Goal: Transaction & Acquisition: Book appointment/travel/reservation

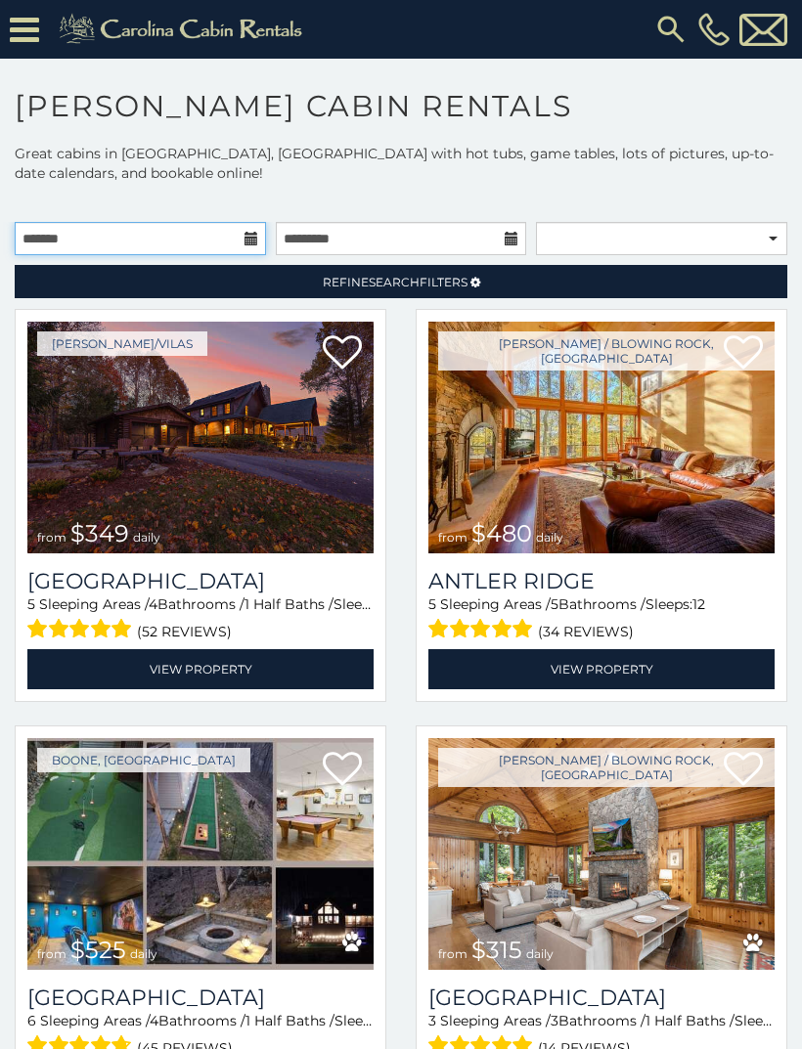
click at [261, 243] on input "text" at bounding box center [140, 238] width 251 height 33
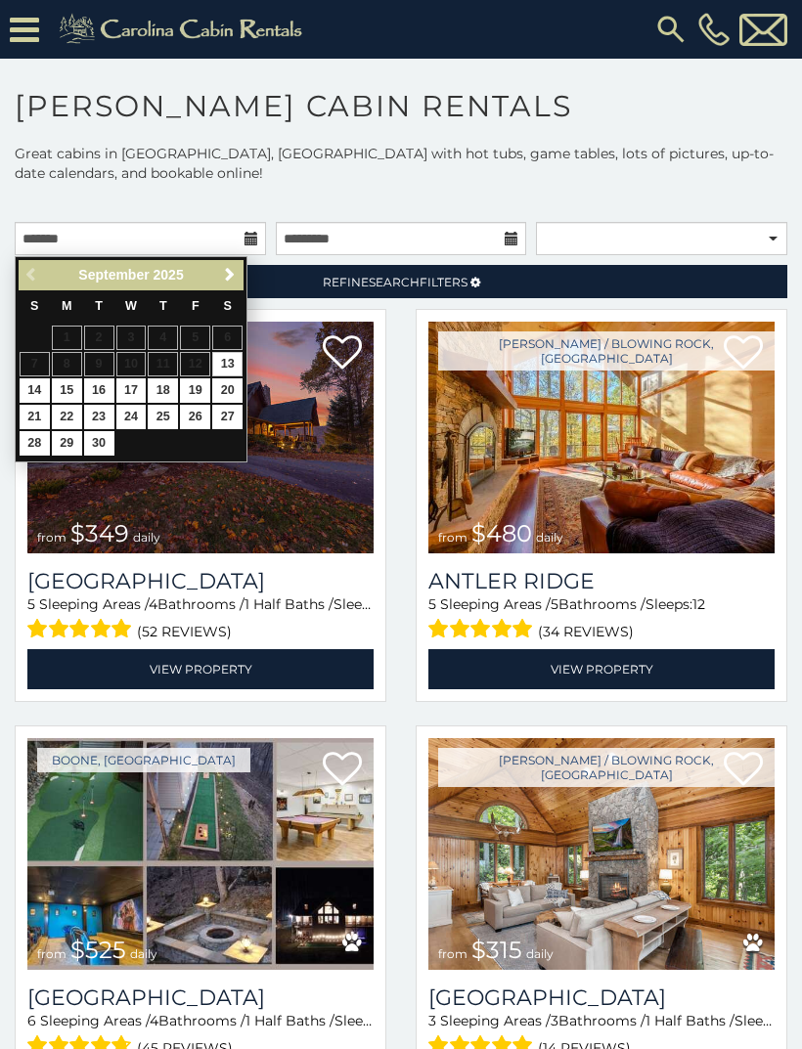
click at [236, 284] on link "Next" at bounding box center [229, 275] width 24 height 24
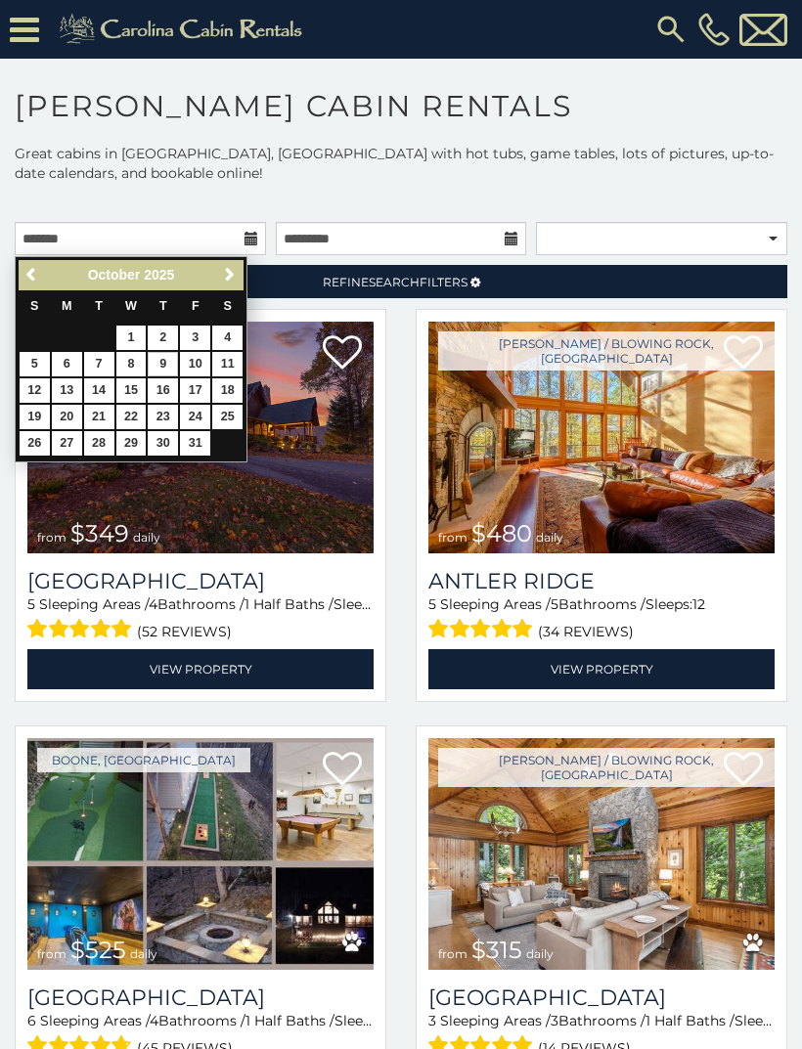
click at [168, 366] on link "9" at bounding box center [163, 364] width 30 height 24
type input "**********"
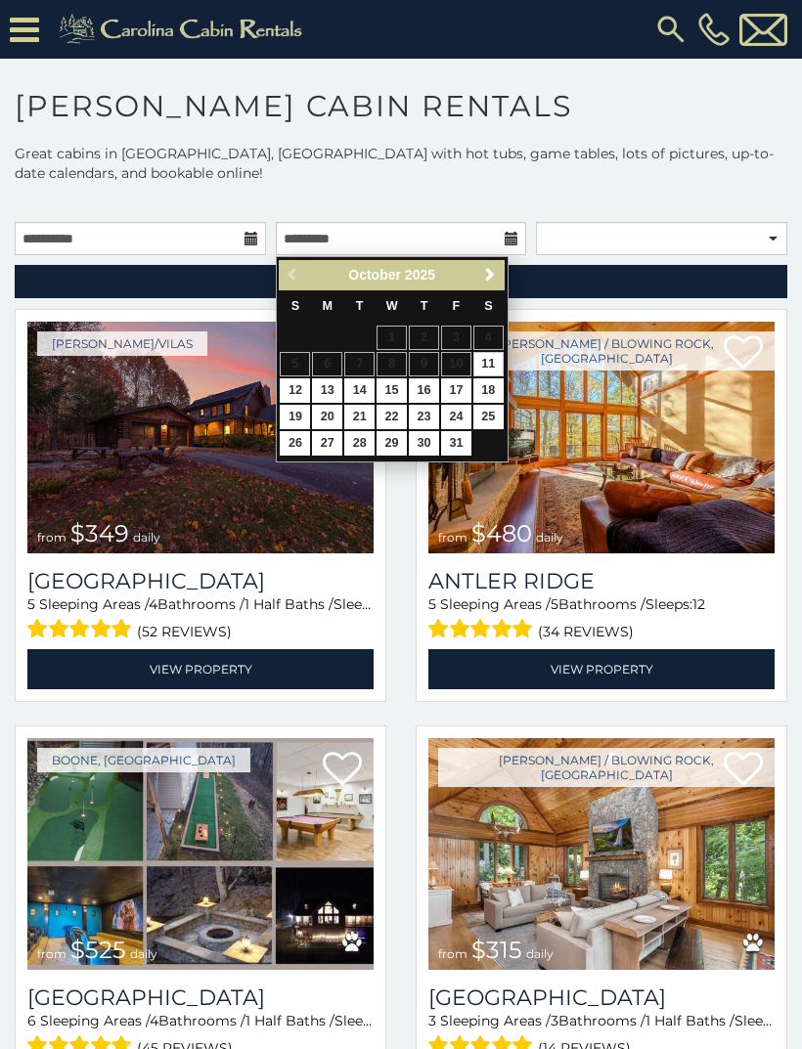
click at [303, 382] on link "12" at bounding box center [295, 390] width 30 height 24
type input "**********"
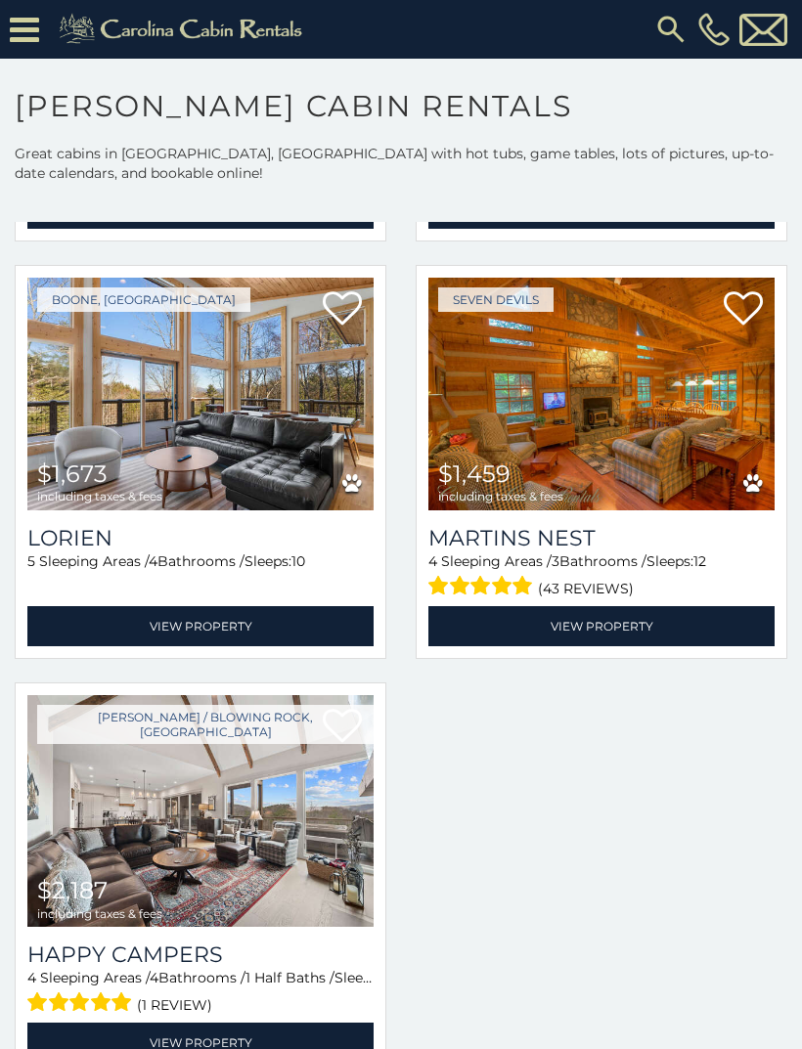
scroll to position [4638, 0]
click at [104, 845] on img at bounding box center [200, 811] width 346 height 232
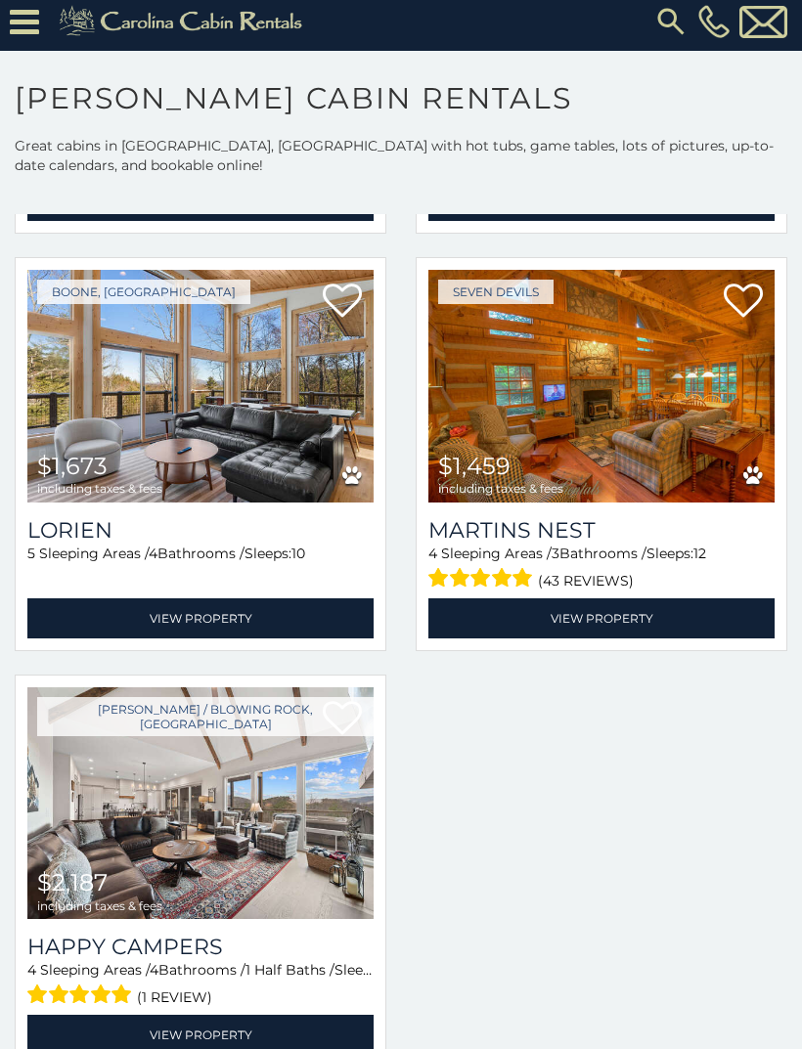
scroll to position [0, 0]
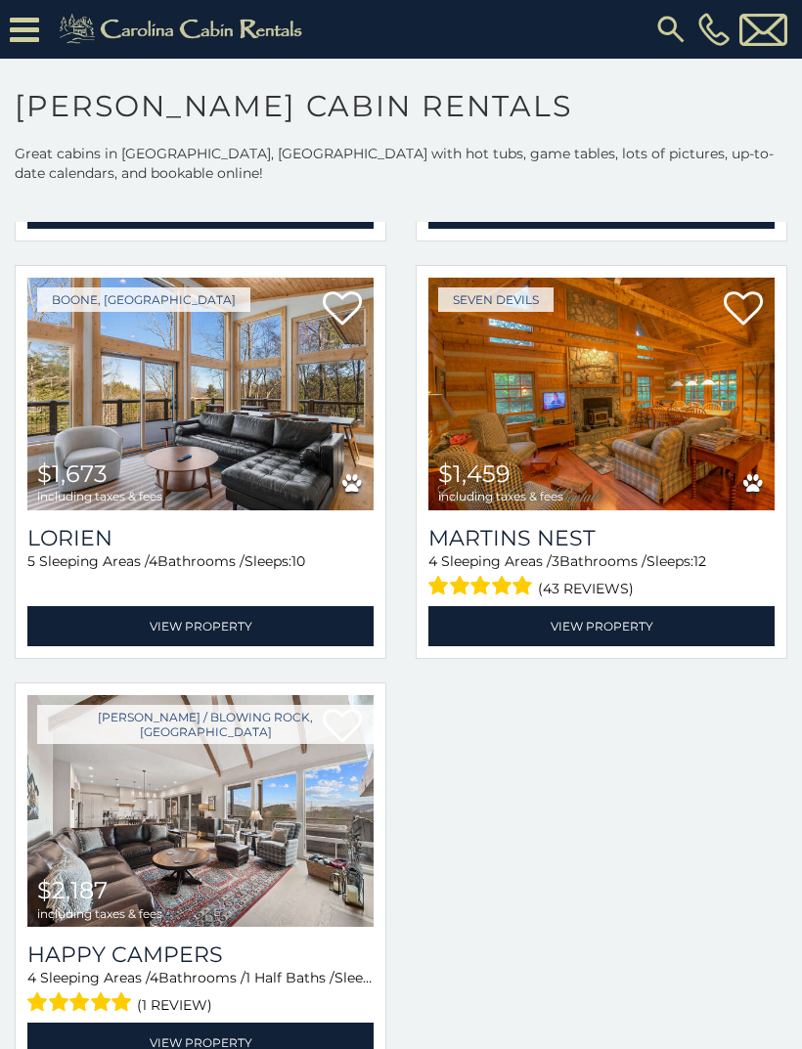
click at [224, 551] on h3 "Lorien" at bounding box center [200, 538] width 346 height 26
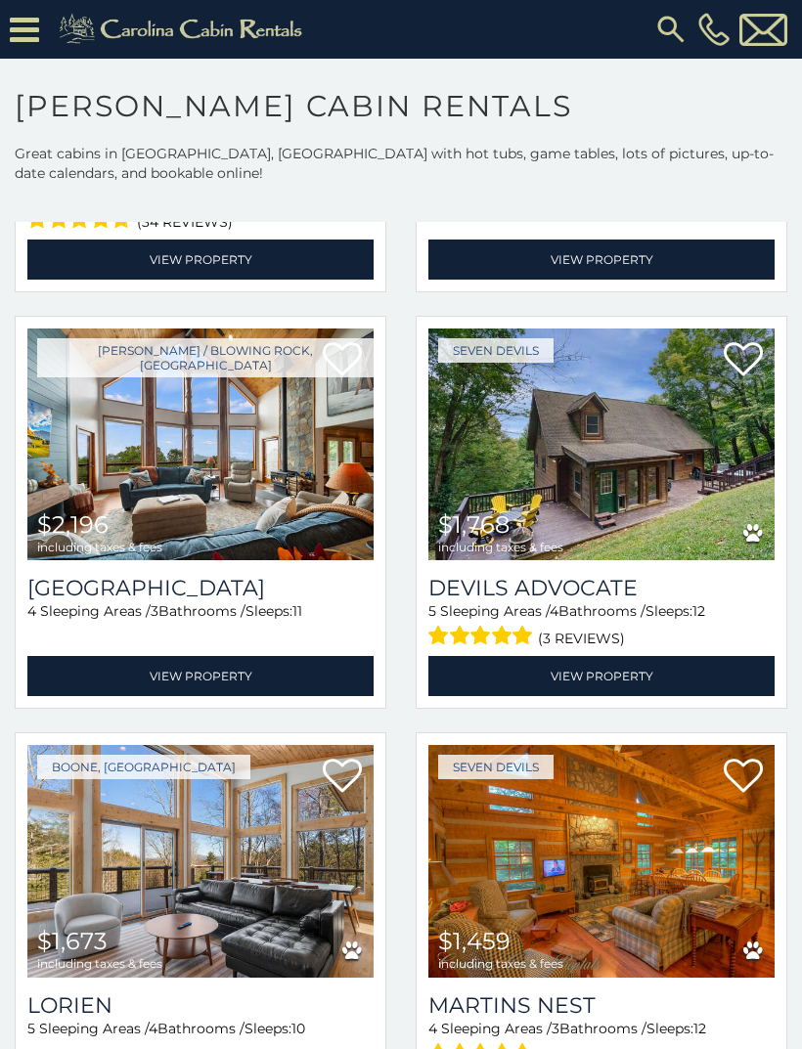
scroll to position [4163, 0]
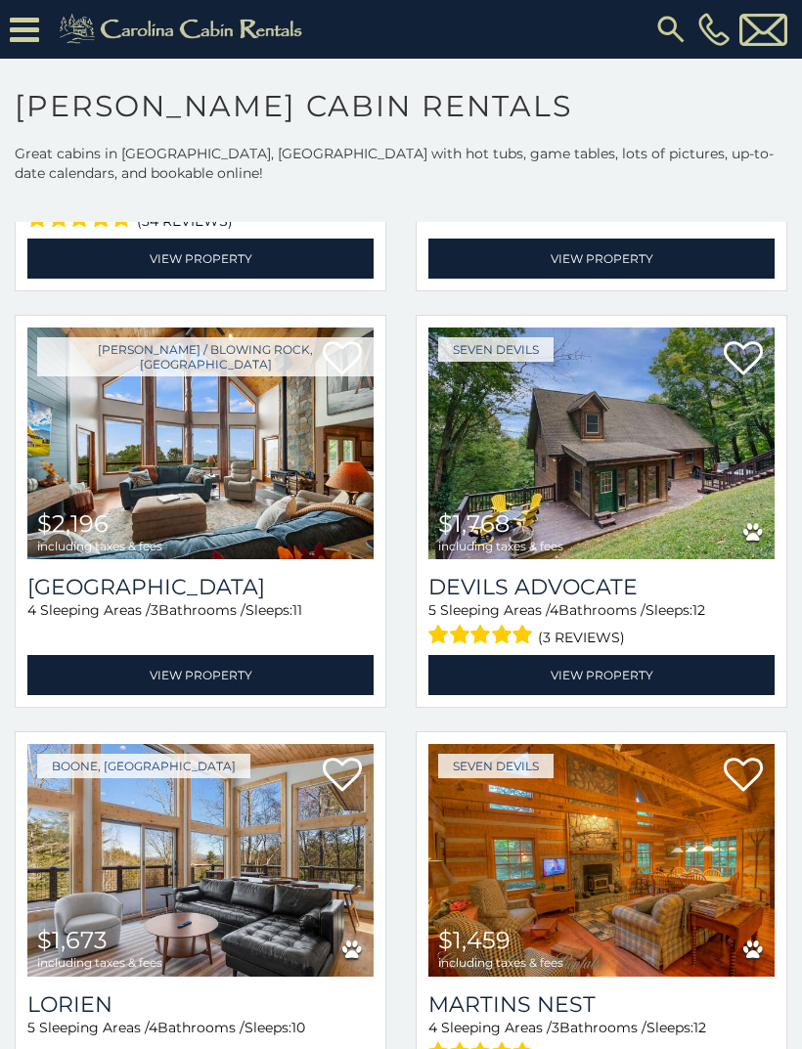
click at [203, 631] on div at bounding box center [200, 630] width 346 height 20
click at [155, 585] on h3 "Parkway Place" at bounding box center [200, 587] width 346 height 26
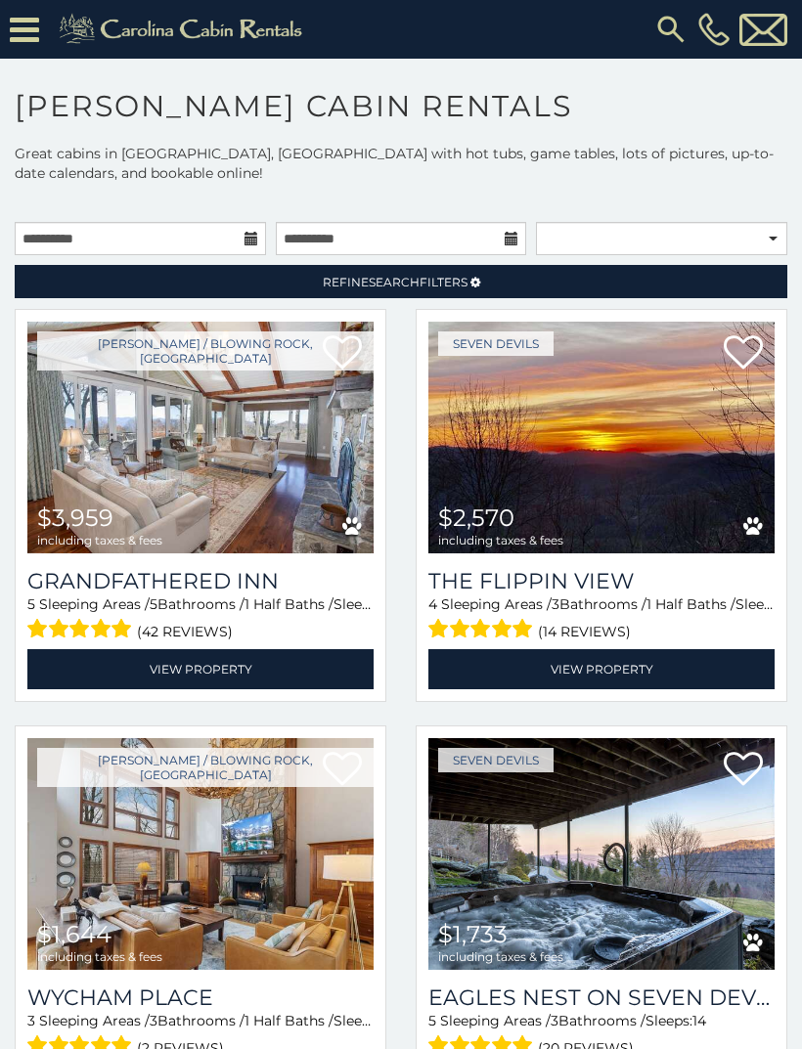
scroll to position [0, 0]
click at [63, 577] on h3 "Grandfathered Inn" at bounding box center [200, 581] width 346 height 26
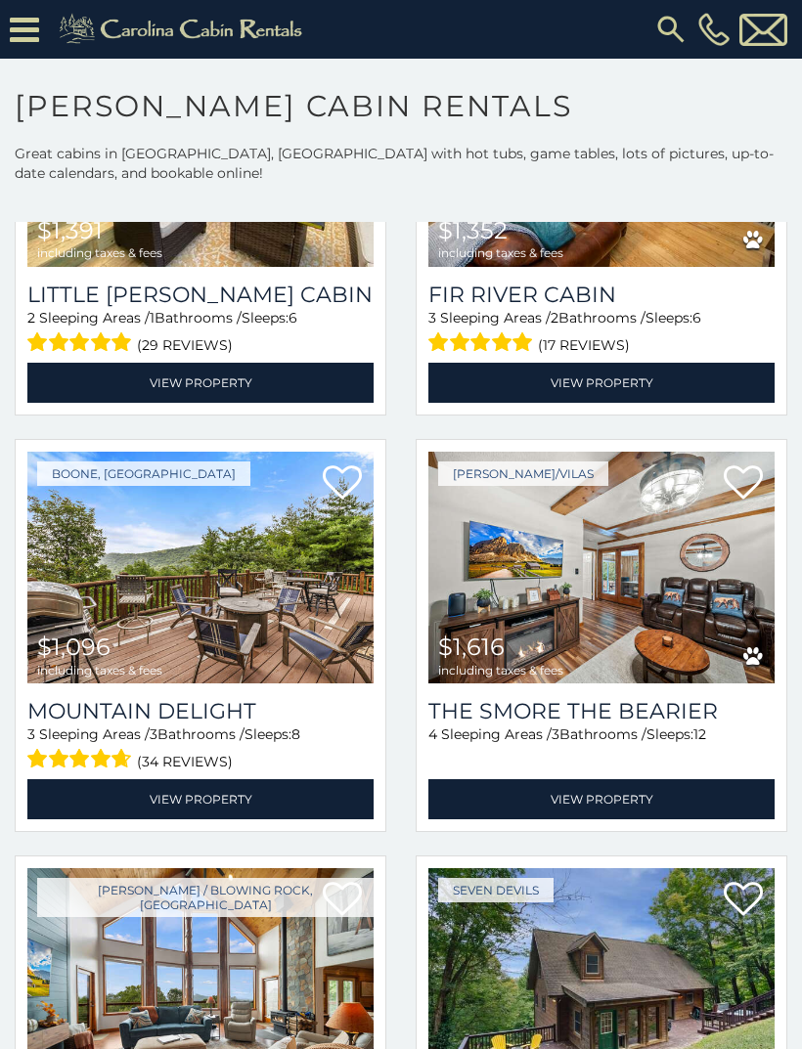
scroll to position [3623, 0]
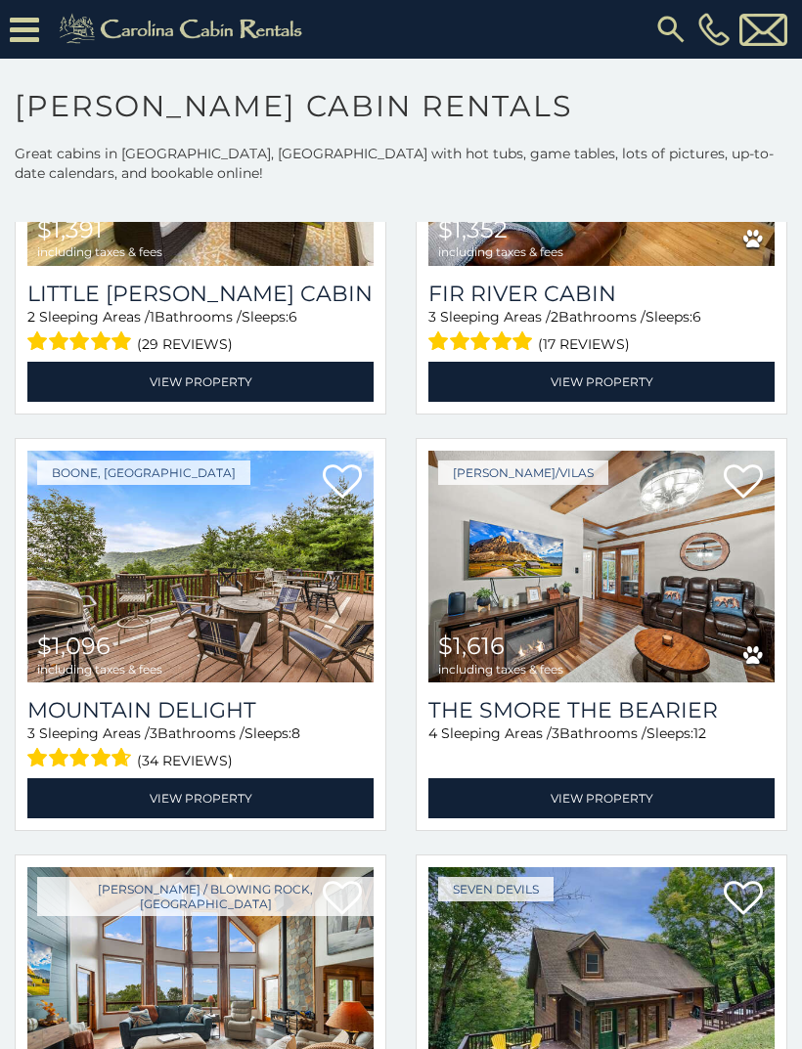
click at [111, 724] on h3 "Mountain Delight" at bounding box center [200, 710] width 346 height 26
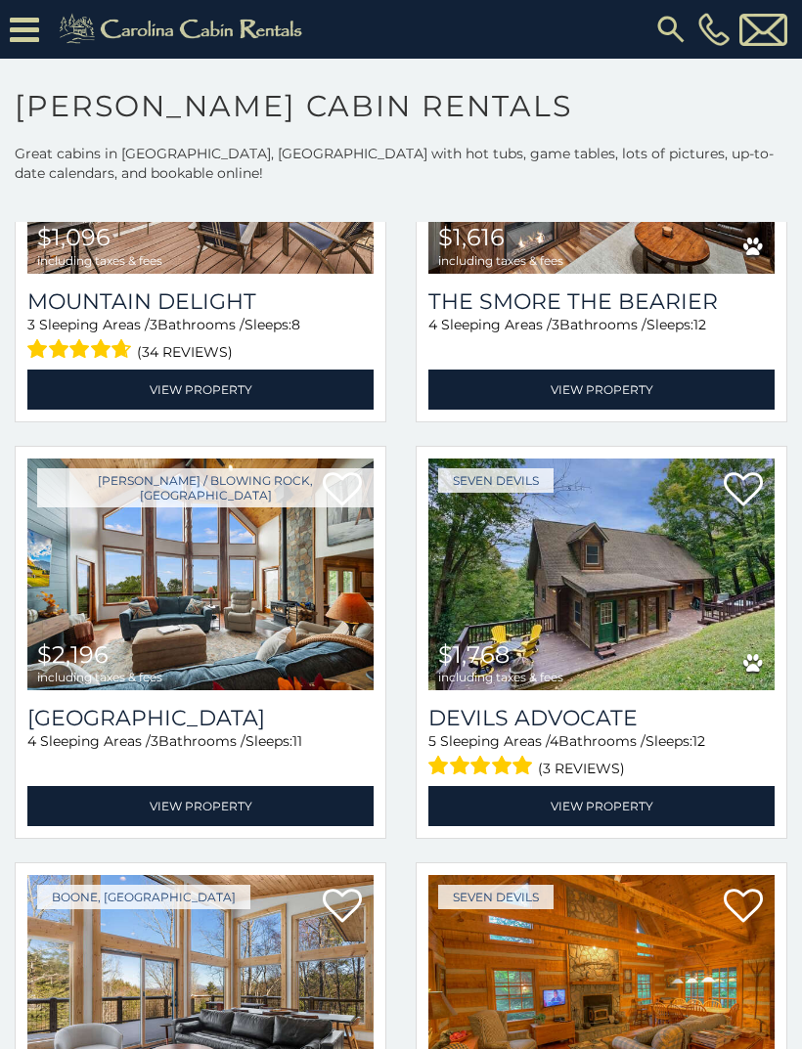
scroll to position [4038, 0]
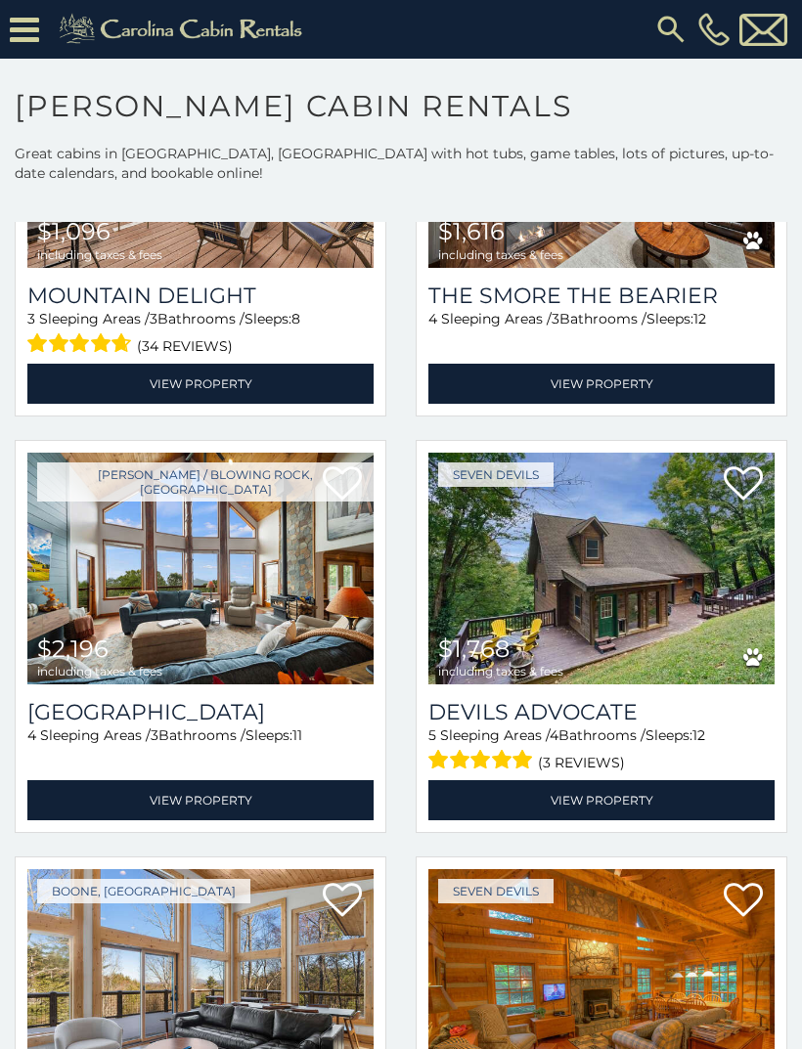
click at [157, 590] on img at bounding box center [200, 569] width 346 height 232
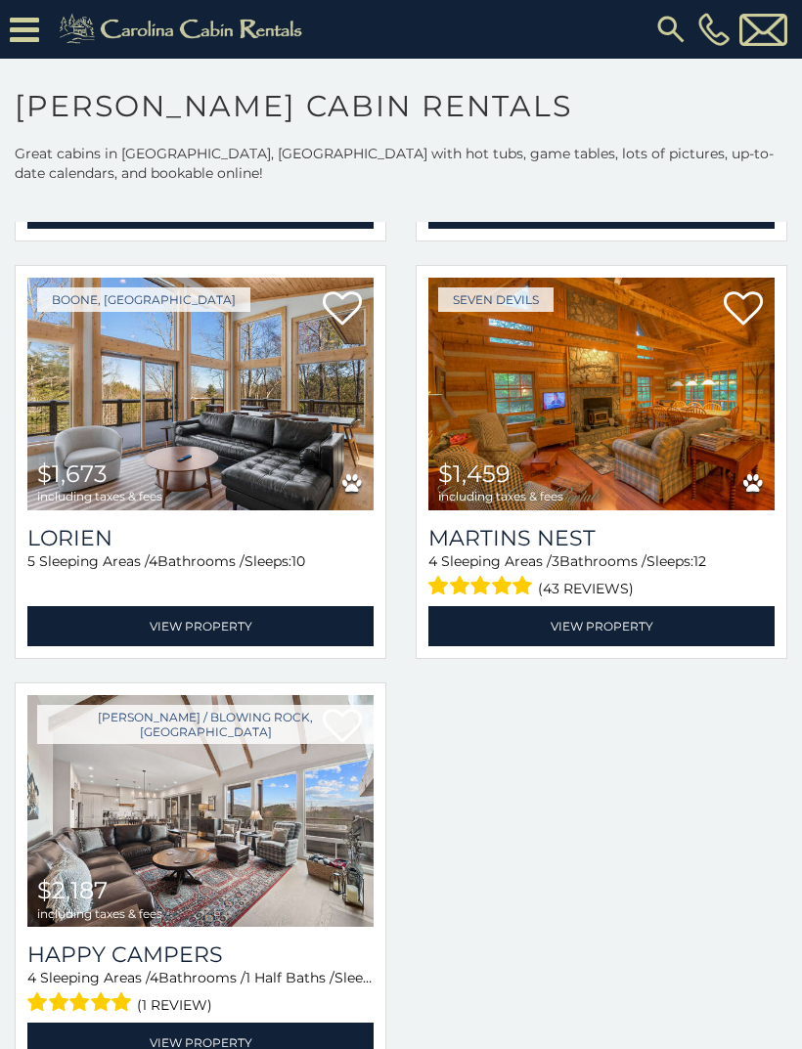
scroll to position [4638, 0]
click at [104, 816] on img at bounding box center [200, 811] width 346 height 232
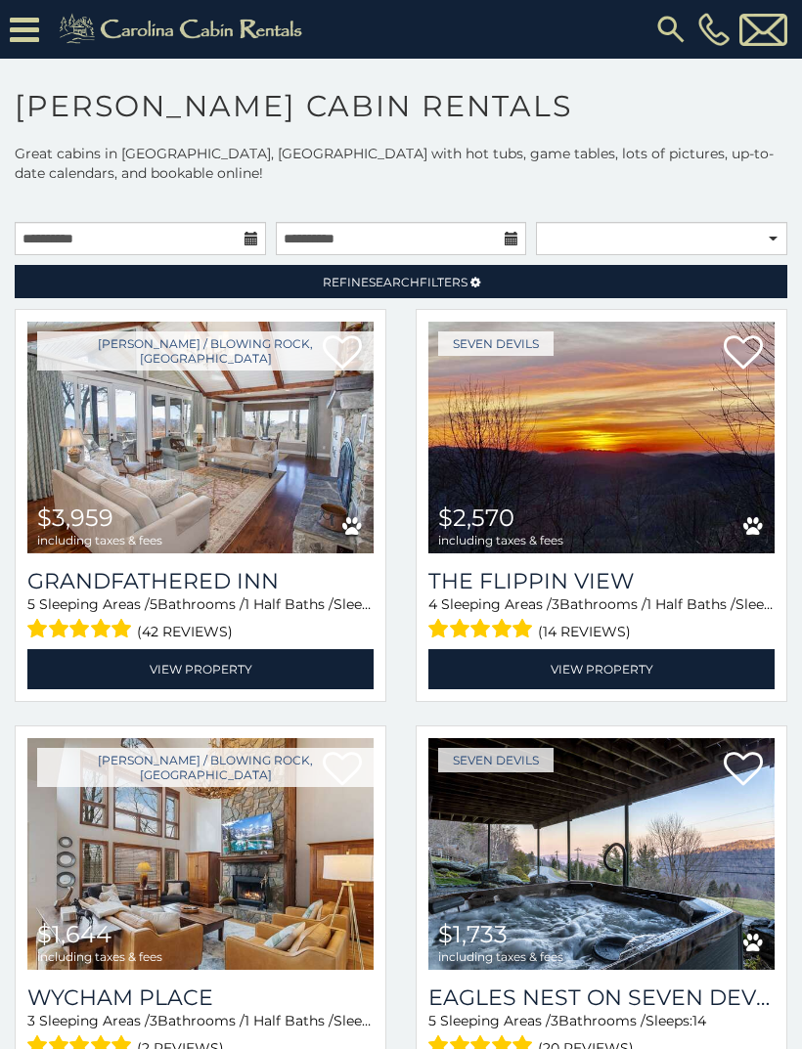
scroll to position [0, 0]
click at [70, 587] on h3 "Grandfathered Inn" at bounding box center [200, 581] width 346 height 26
click at [628, 583] on h3 "The Flippin View" at bounding box center [601, 581] width 346 height 26
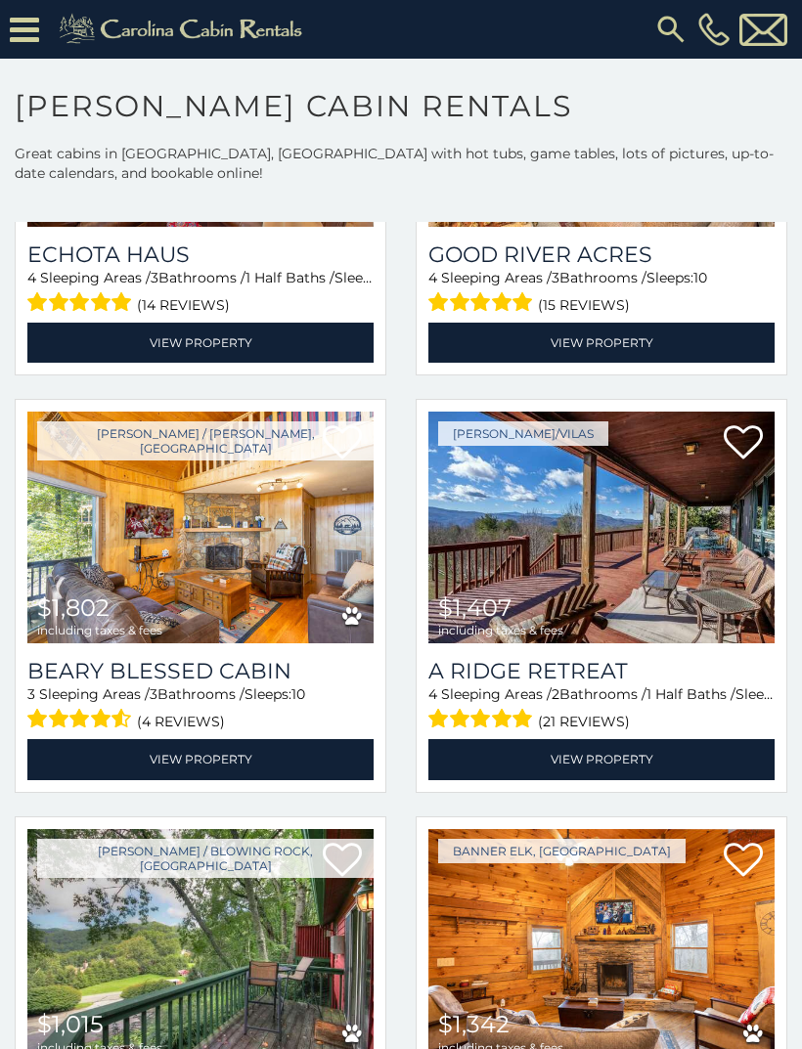
scroll to position [1602, 0]
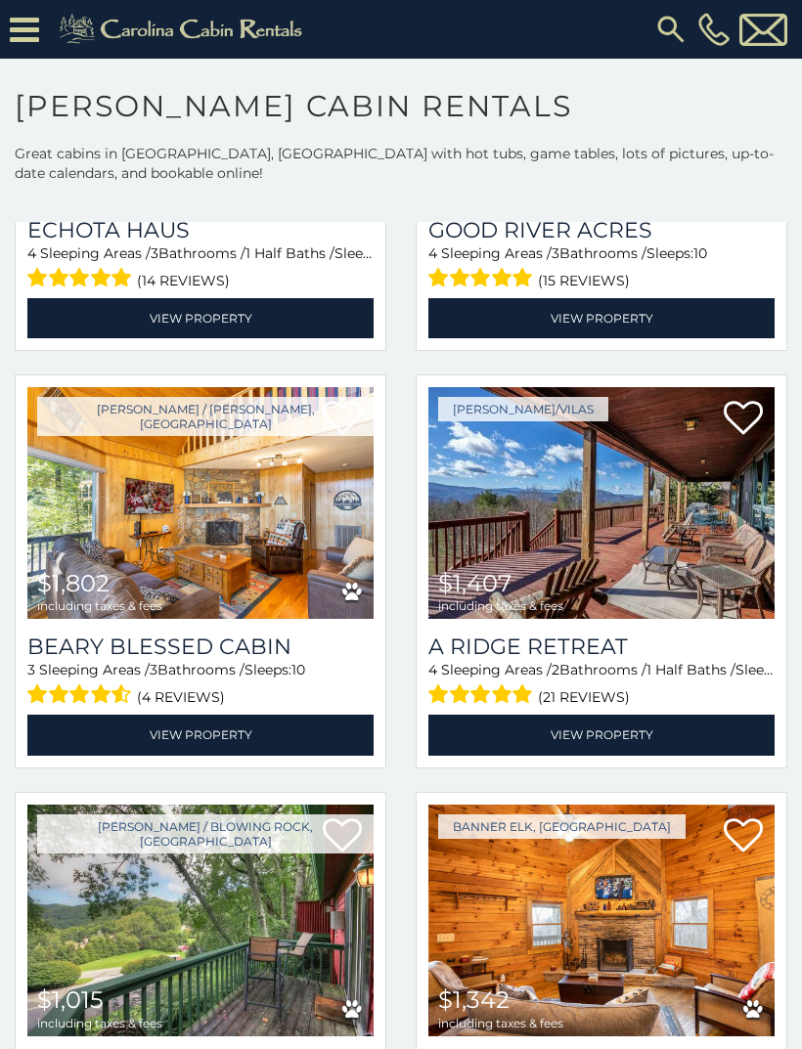
click at [593, 645] on h3 "A Ridge Retreat" at bounding box center [601, 647] width 346 height 26
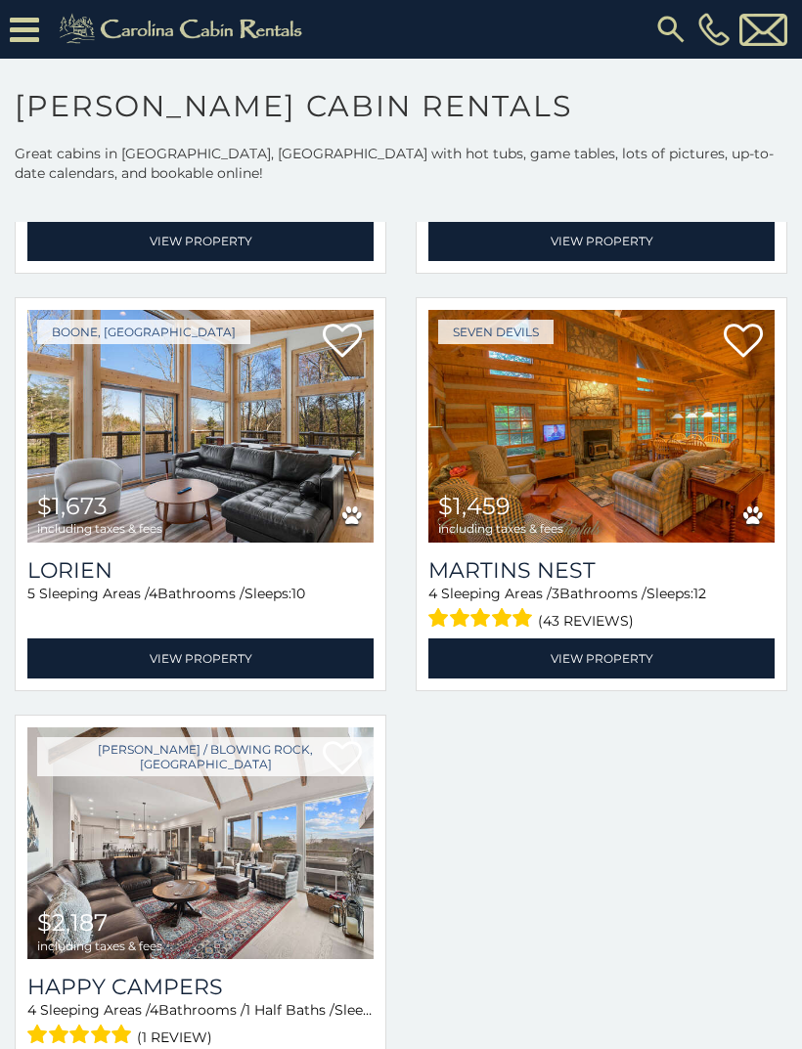
scroll to position [4605, 0]
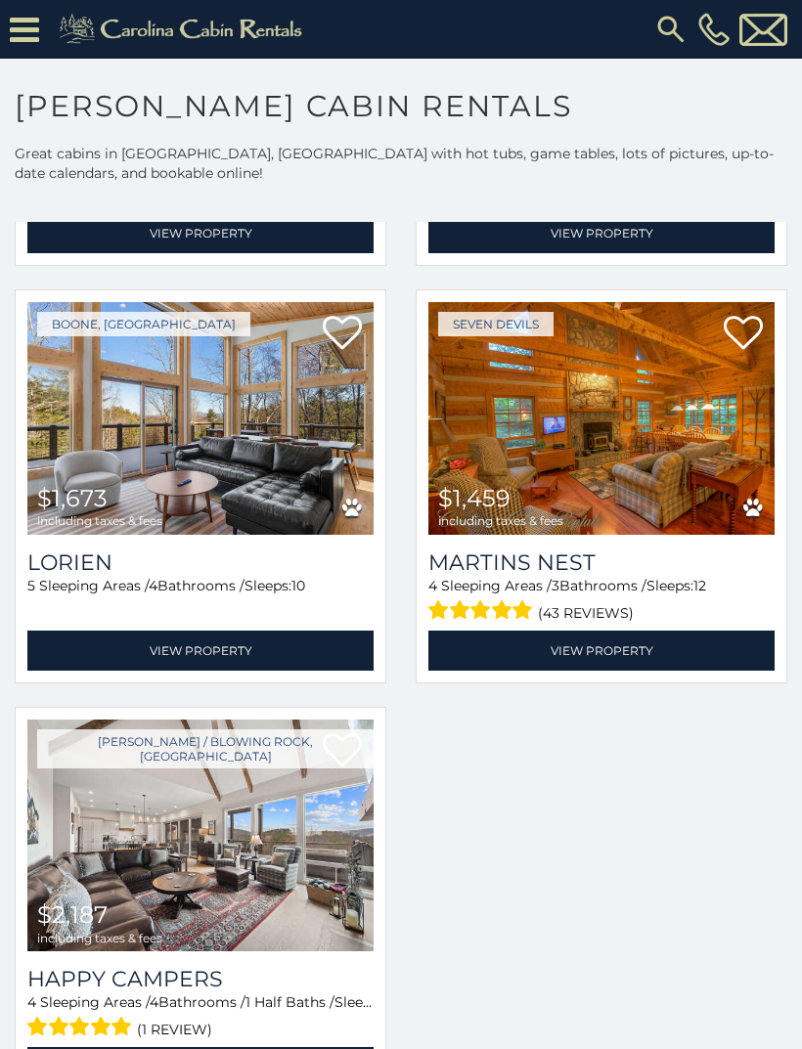
click at [68, 569] on h3 "Lorien" at bounding box center [200, 563] width 346 height 26
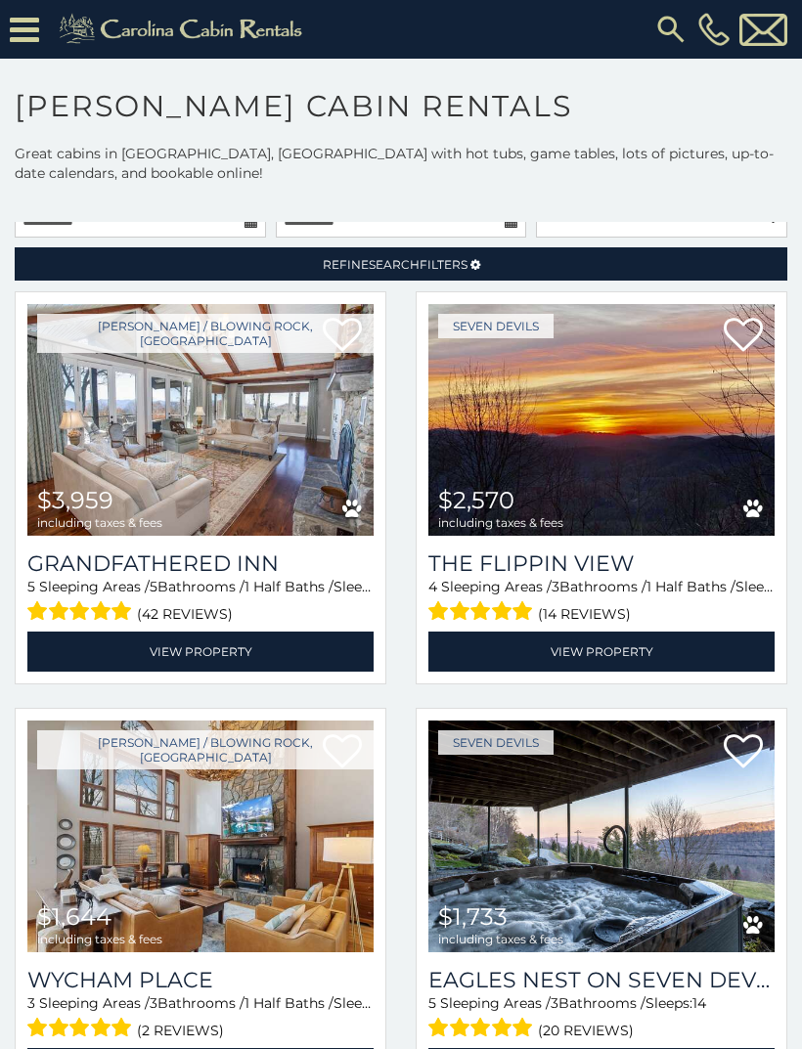
scroll to position [29, 0]
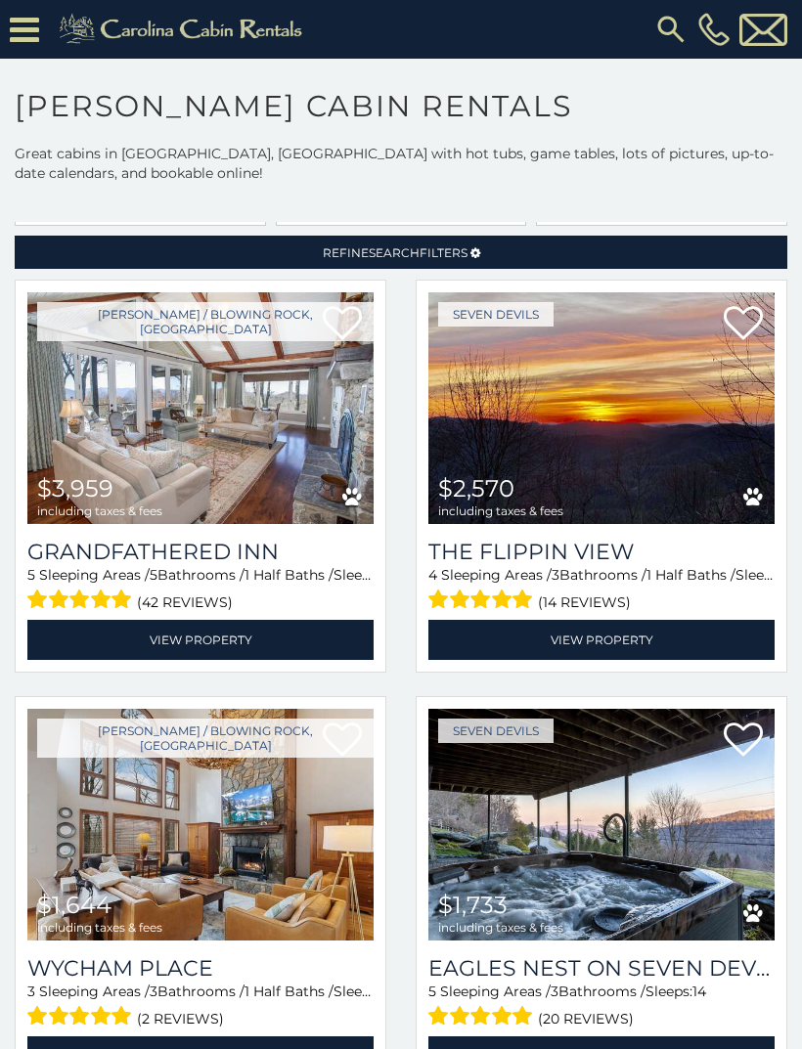
click at [74, 555] on h3 "Grandfathered Inn" at bounding box center [200, 552] width 346 height 26
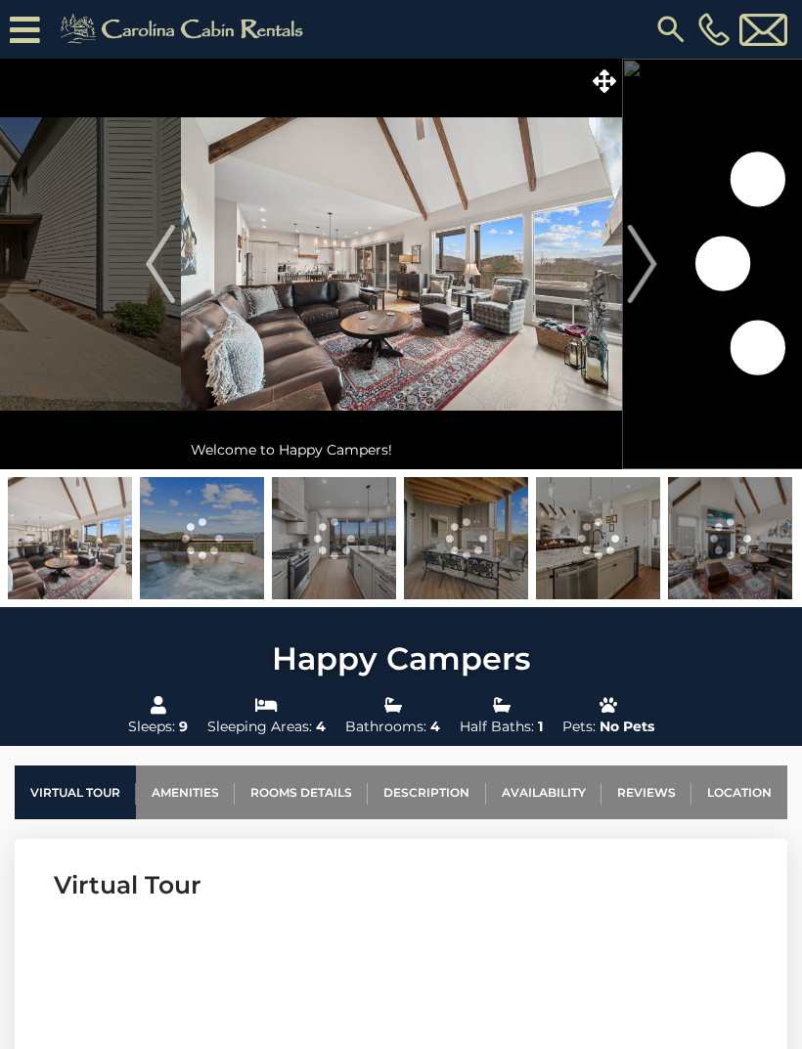
click at [642, 282] on img "Next" at bounding box center [641, 264] width 29 height 78
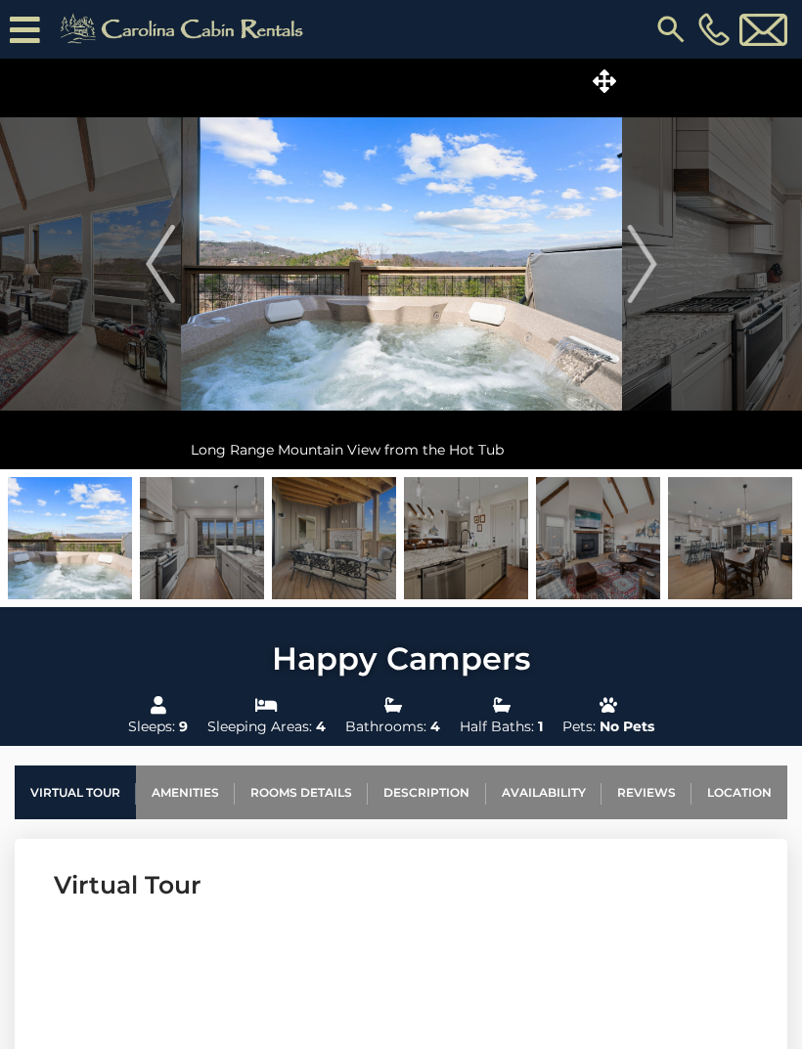
click at [649, 277] on img "Next" at bounding box center [641, 264] width 29 height 78
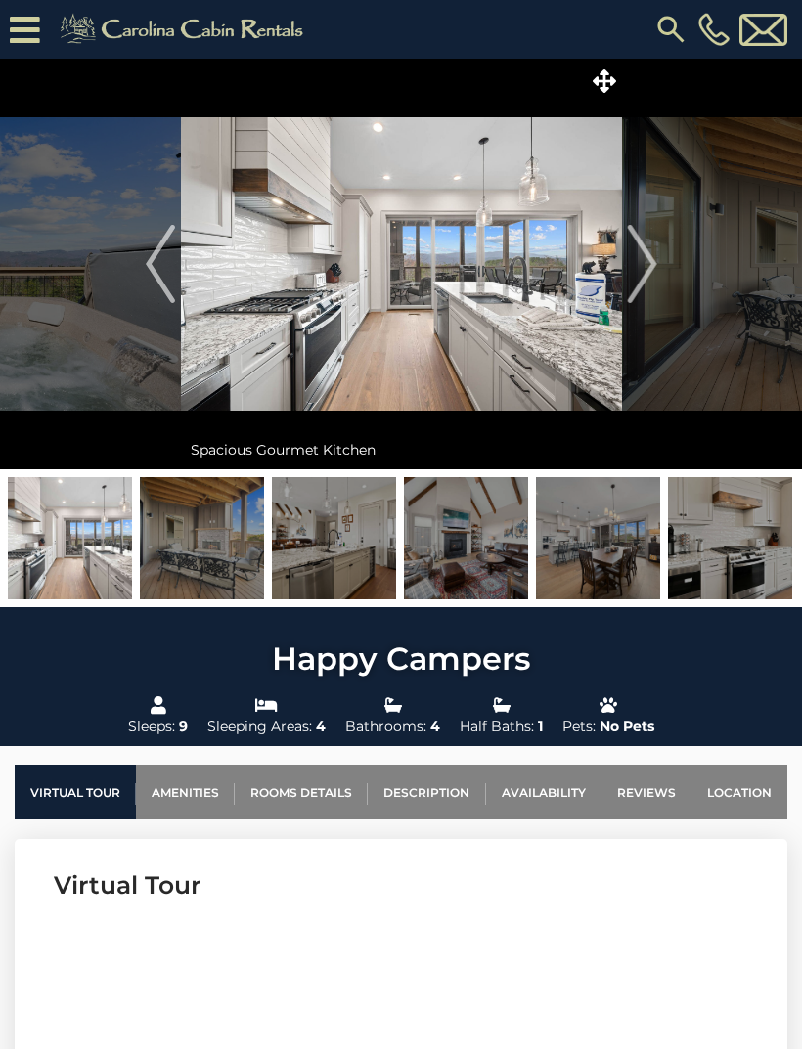
click at [646, 277] on img "Next" at bounding box center [641, 264] width 29 height 78
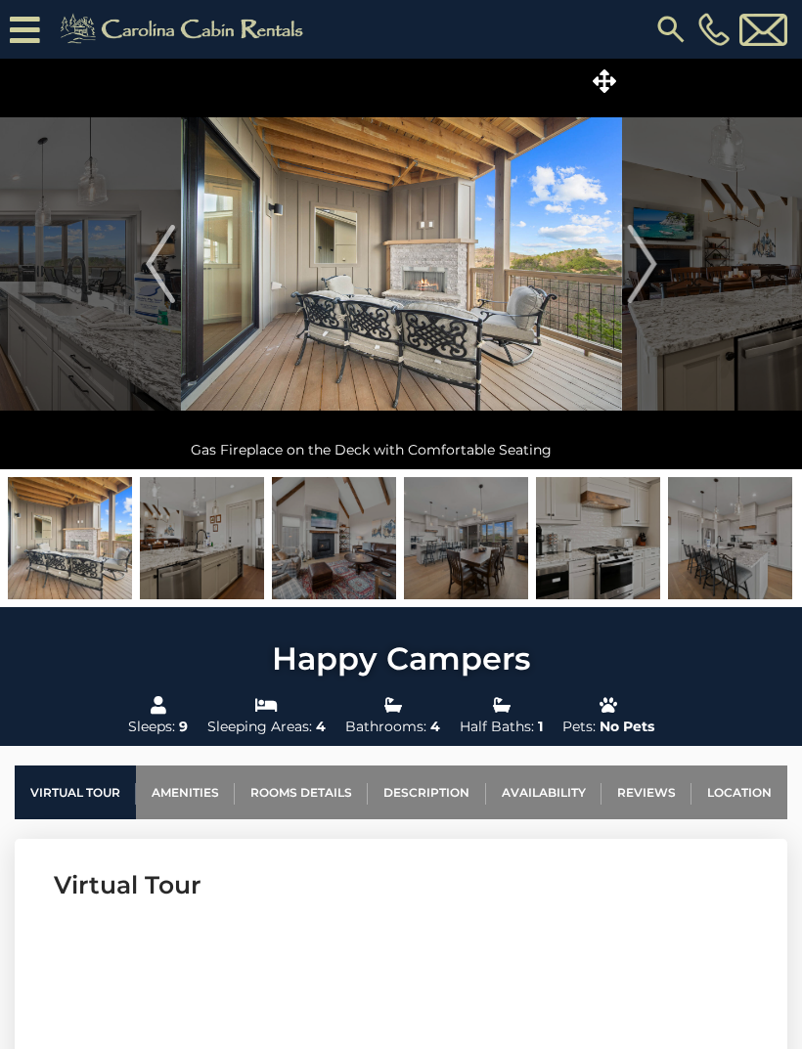
click at [644, 278] on img "Next" at bounding box center [641, 264] width 29 height 78
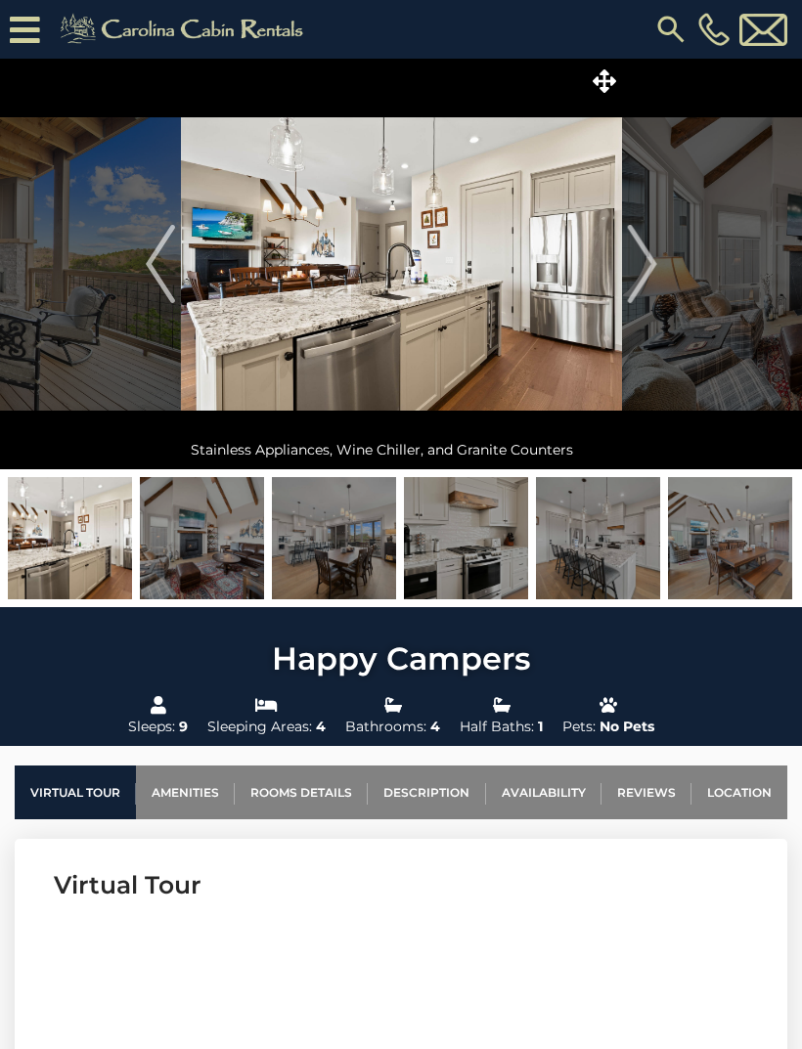
click at [647, 275] on img "Next" at bounding box center [641, 264] width 29 height 78
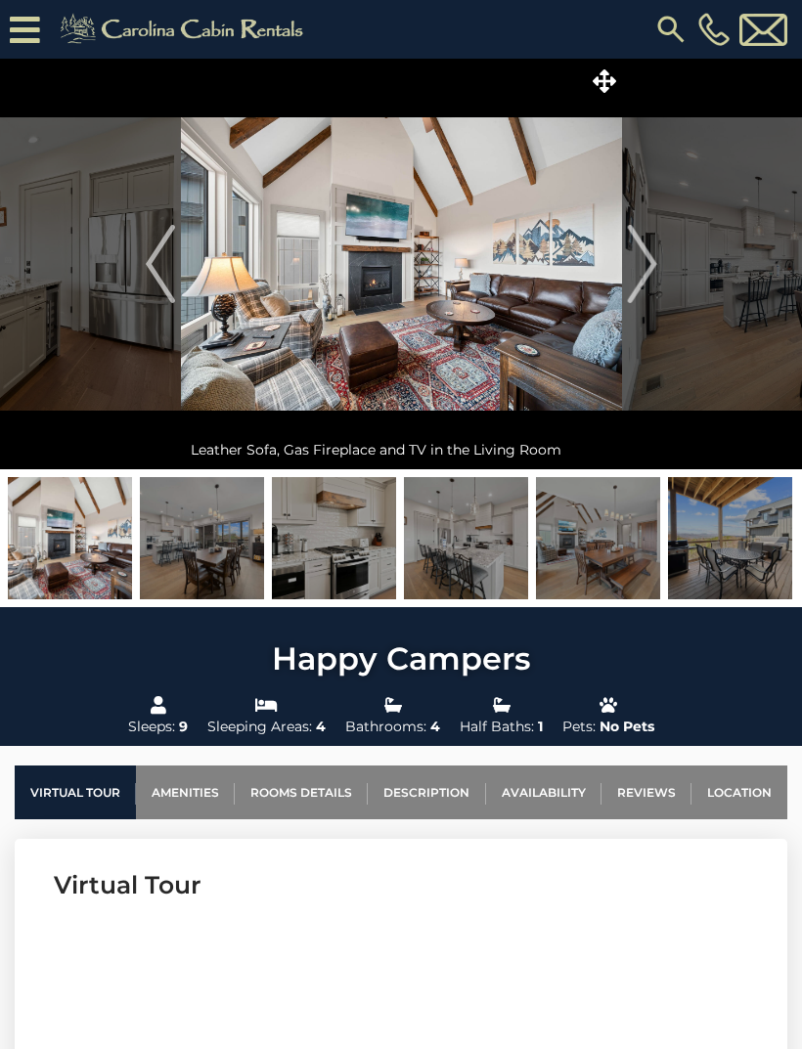
click at [651, 274] on img "Next" at bounding box center [641, 264] width 29 height 78
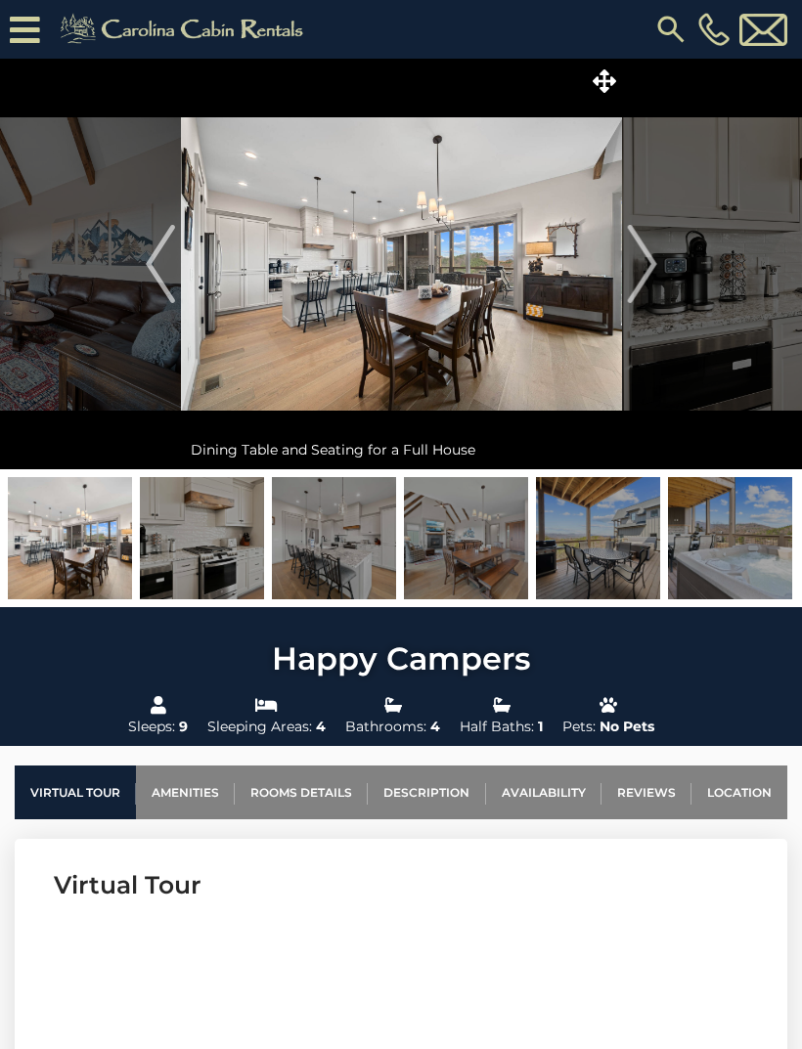
click at [648, 275] on img "Next" at bounding box center [641, 264] width 29 height 78
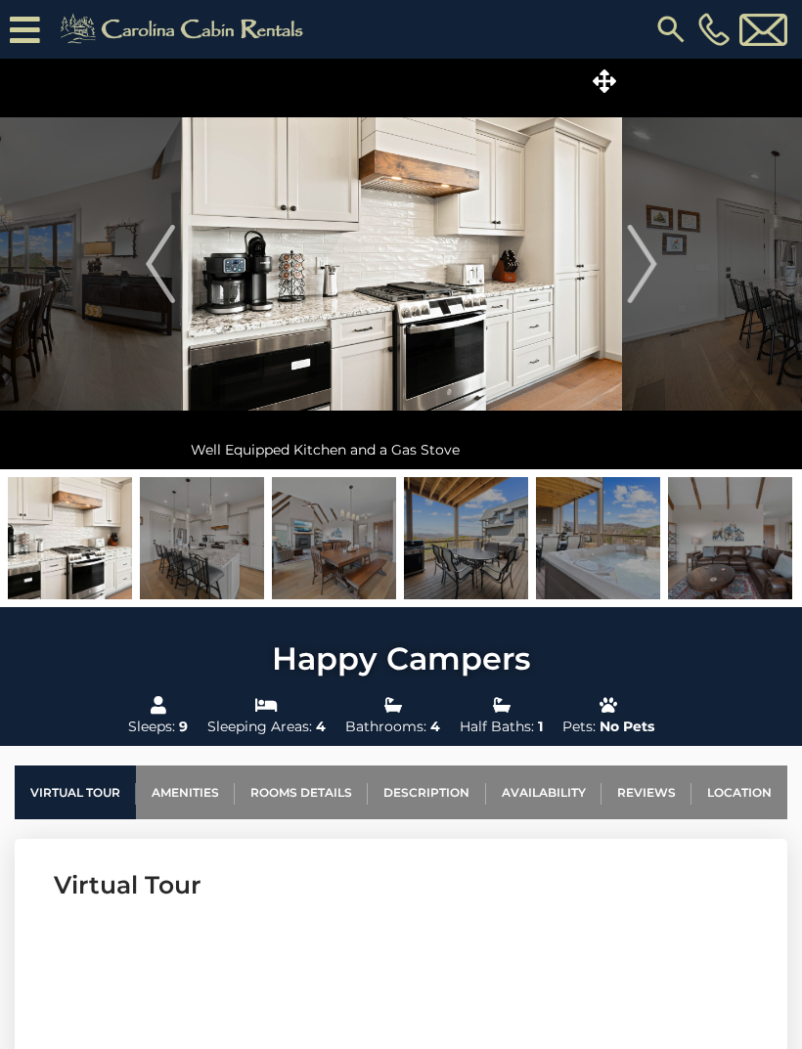
click at [656, 270] on img "Next" at bounding box center [641, 264] width 29 height 78
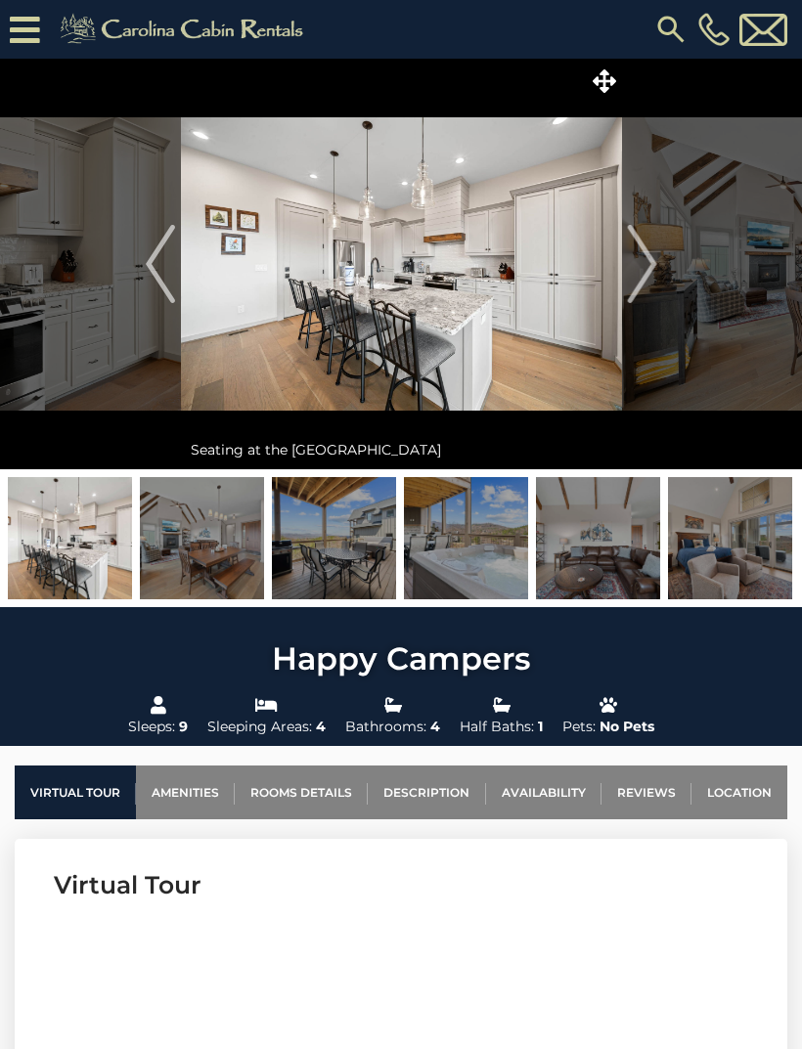
click at [652, 270] on img "Next" at bounding box center [641, 264] width 29 height 78
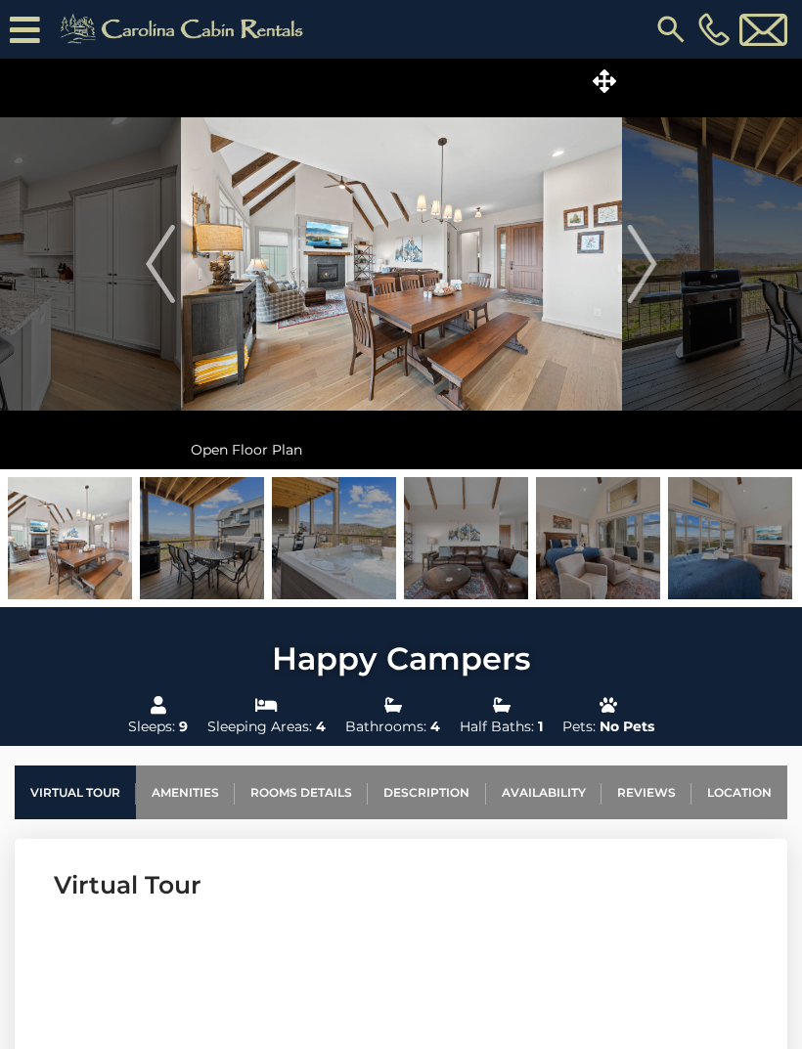
click at [652, 270] on img "Next" at bounding box center [641, 264] width 29 height 78
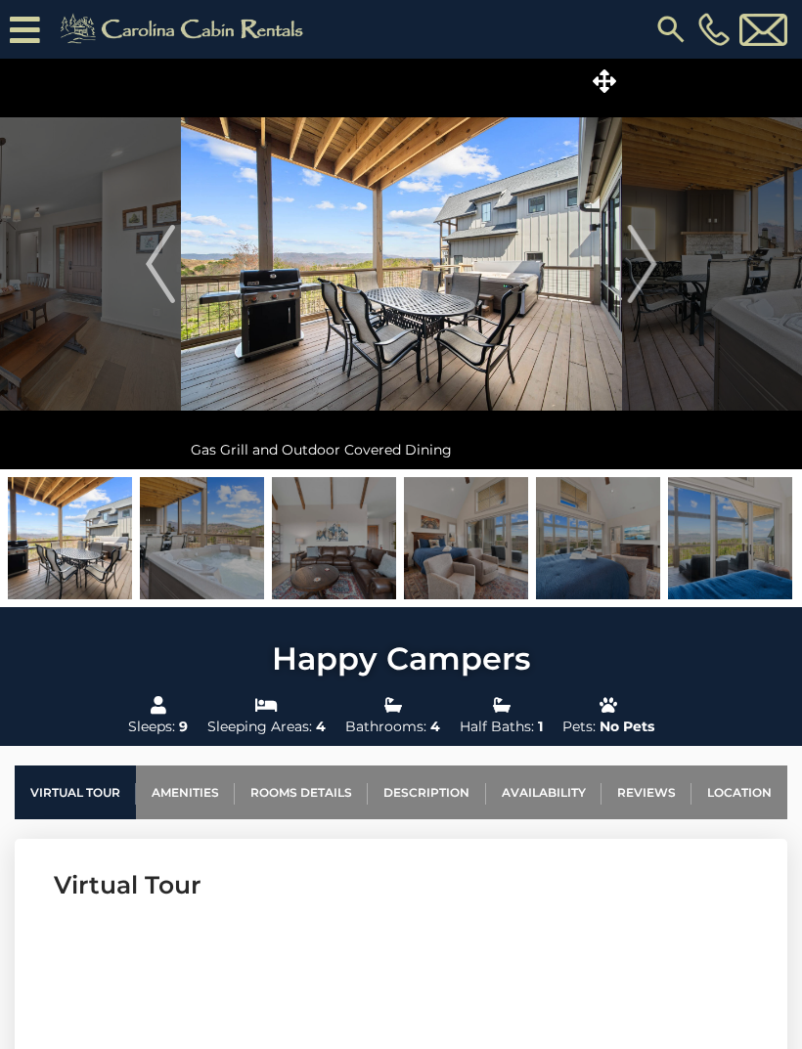
click at [656, 268] on img "Next" at bounding box center [641, 264] width 29 height 78
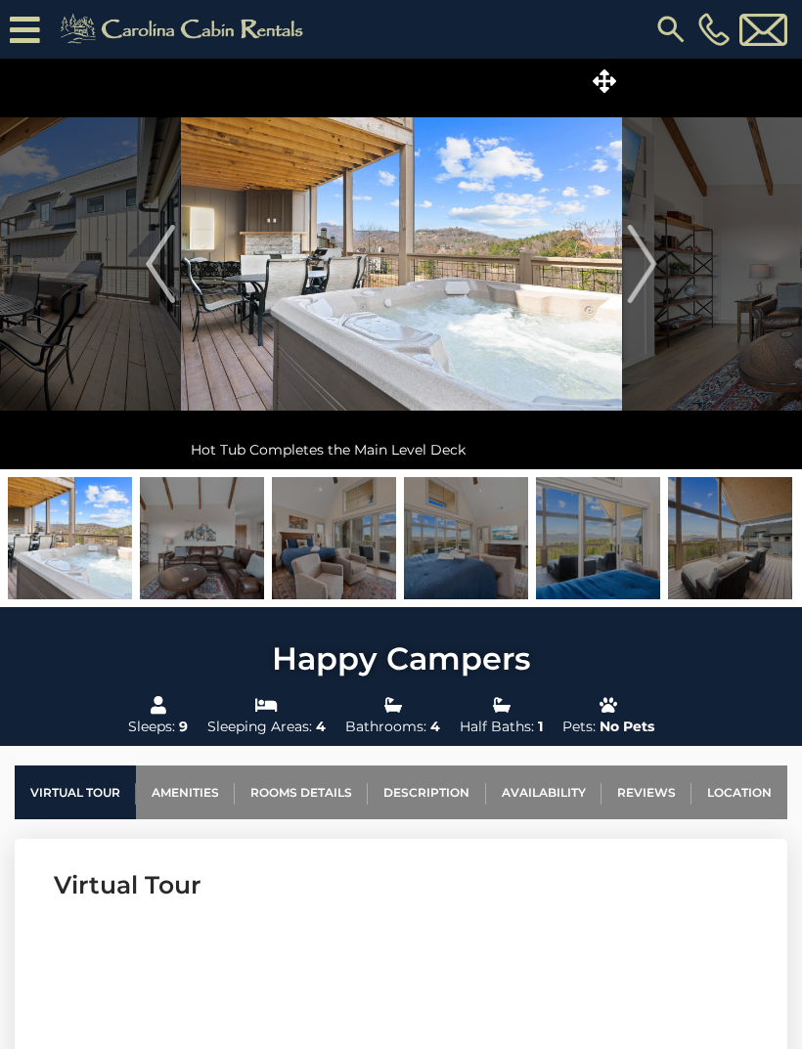
click at [650, 272] on img "Next" at bounding box center [641, 264] width 29 height 78
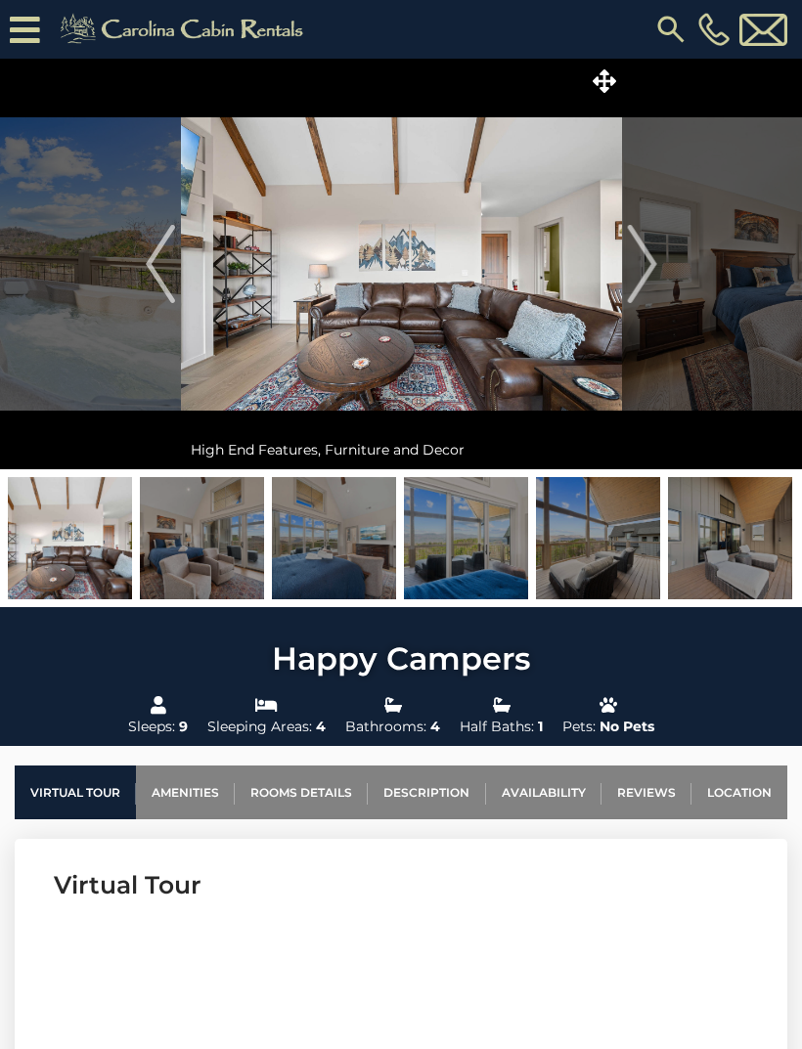
click at [652, 270] on img "Next" at bounding box center [641, 264] width 29 height 78
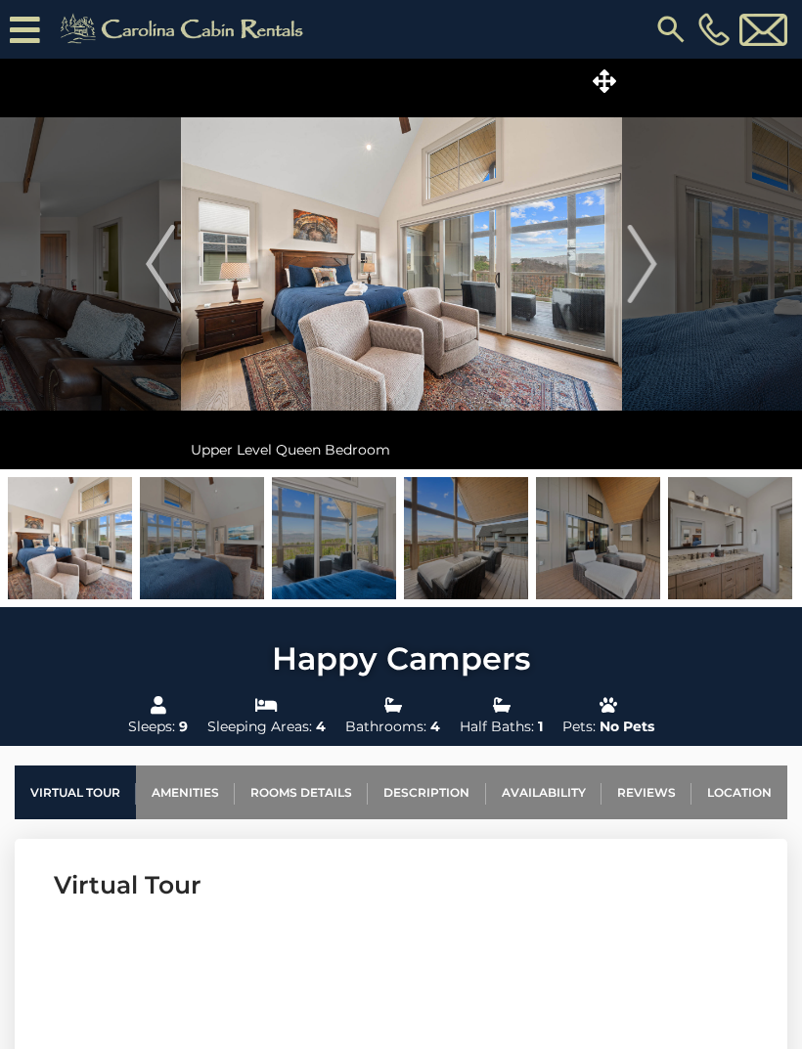
click at [658, 266] on button "Next" at bounding box center [642, 264] width 40 height 411
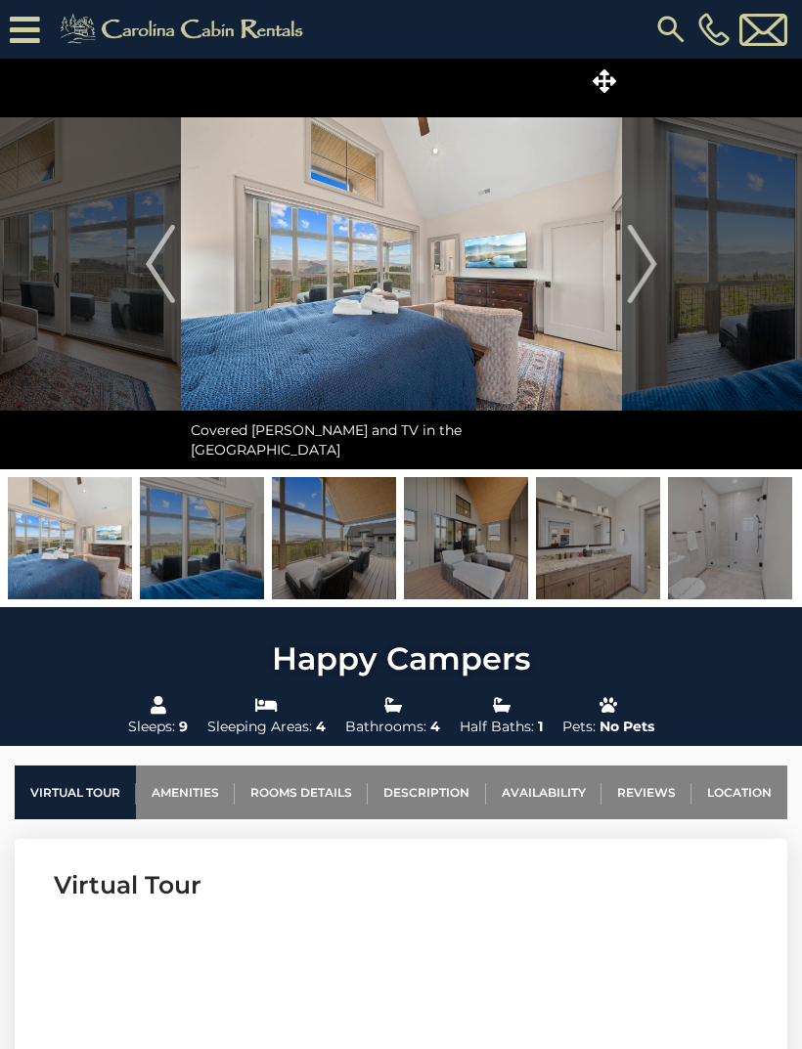
click at [644, 274] on img "Next" at bounding box center [641, 264] width 29 height 78
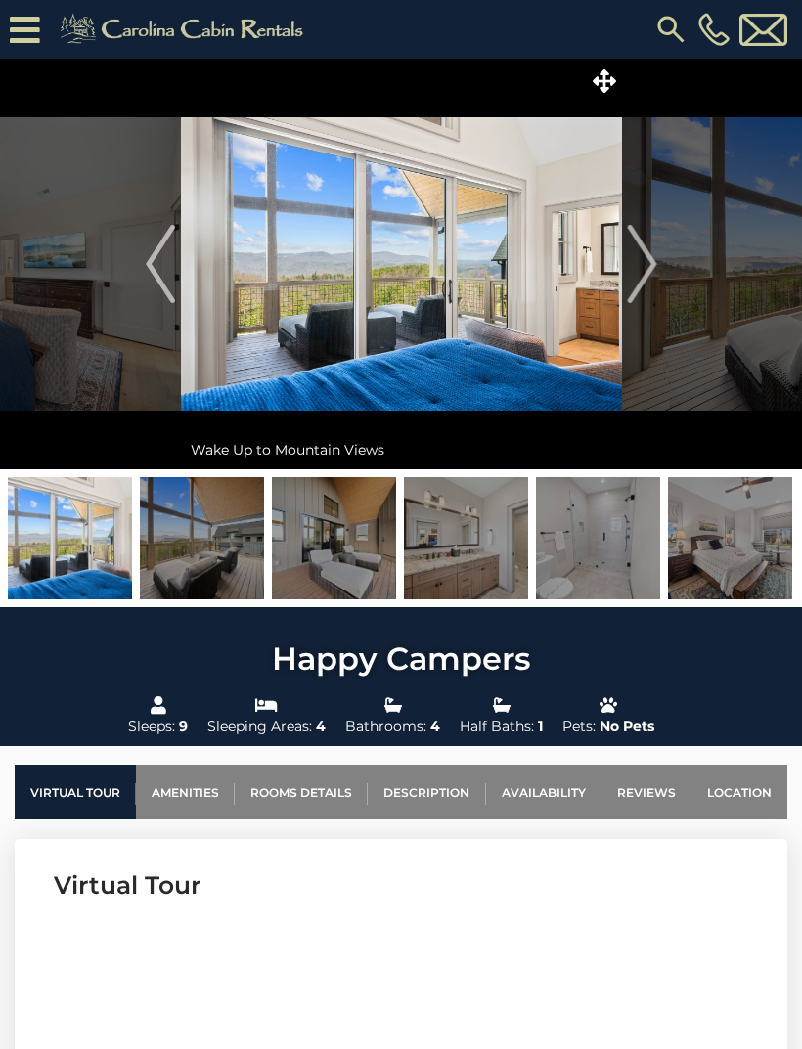
click at [649, 274] on img "Next" at bounding box center [641, 264] width 29 height 78
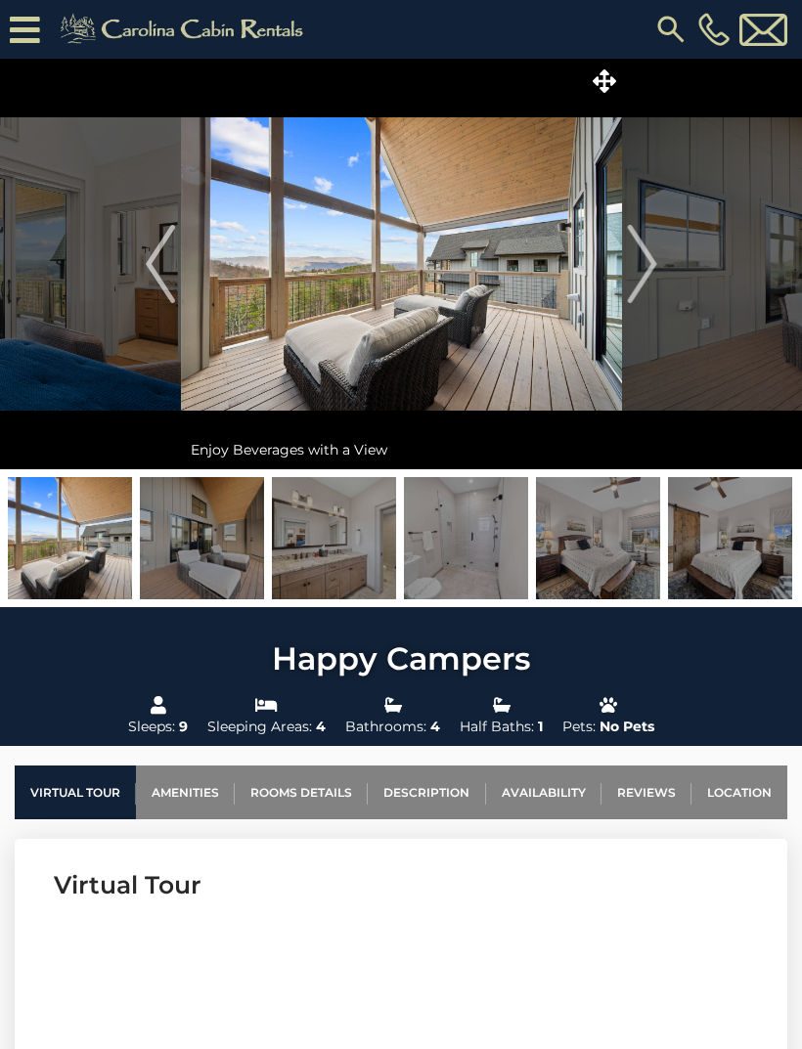
click at [652, 270] on img "Next" at bounding box center [641, 264] width 29 height 78
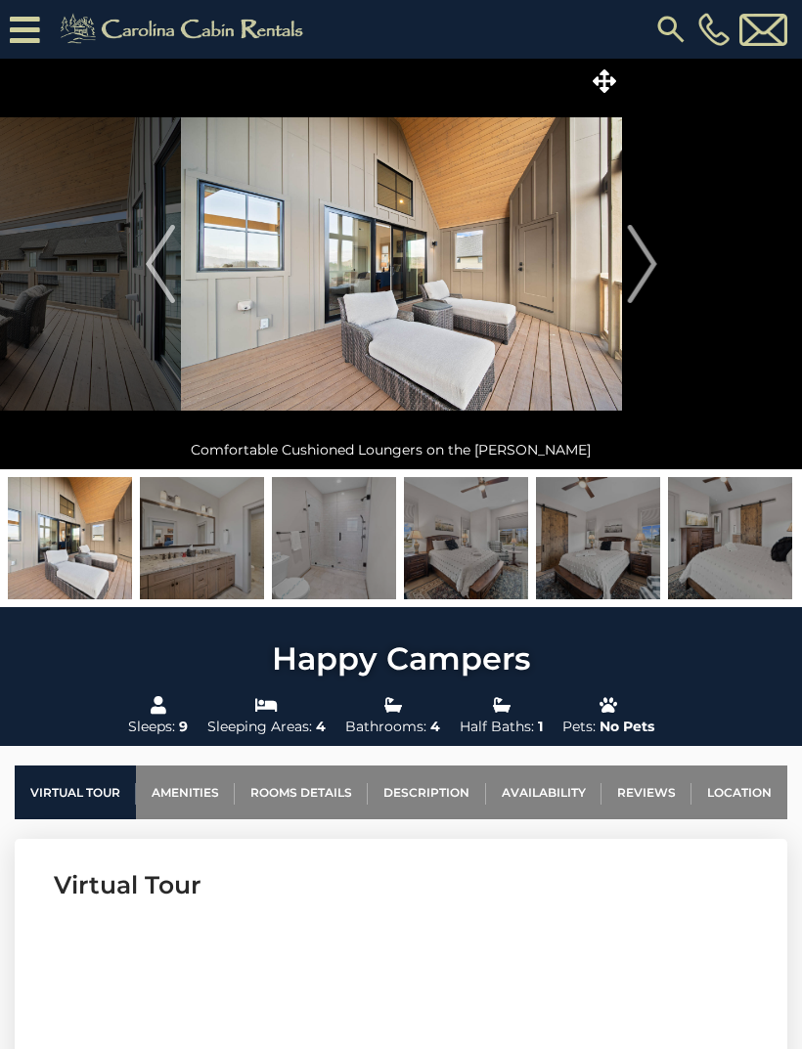
click at [649, 275] on img "Next" at bounding box center [641, 264] width 29 height 78
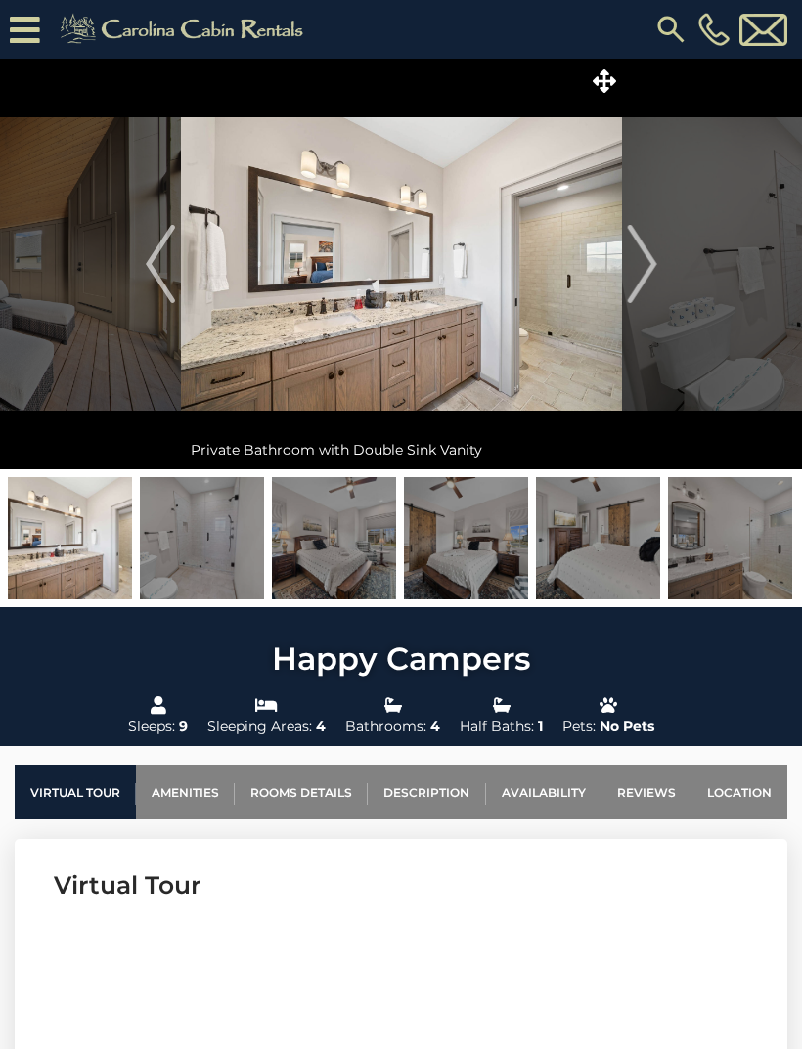
click at [645, 280] on img "Next" at bounding box center [641, 264] width 29 height 78
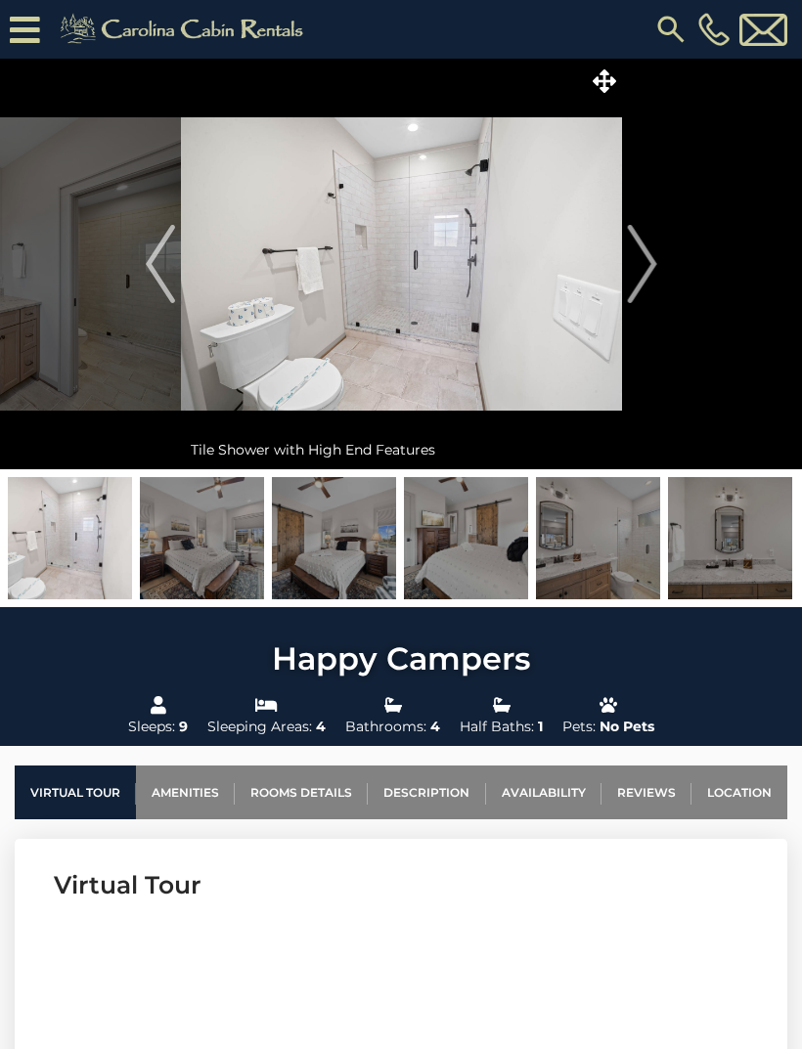
click at [649, 275] on img "Next" at bounding box center [641, 264] width 29 height 78
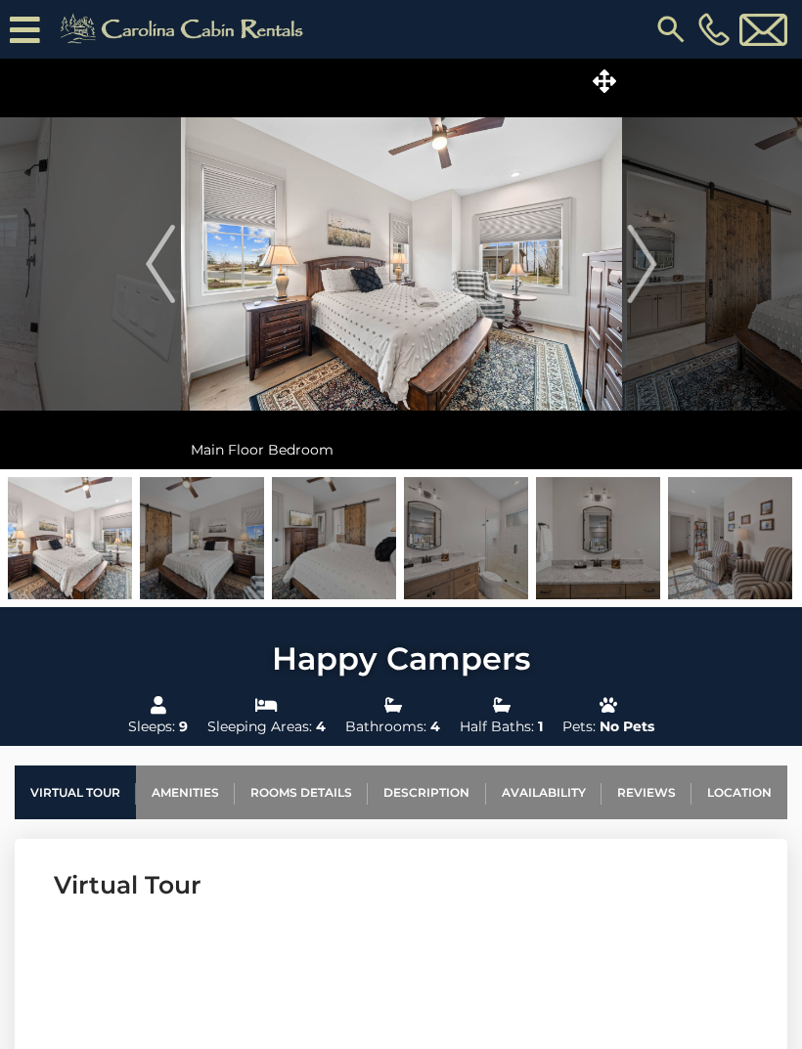
click at [647, 278] on img "Next" at bounding box center [641, 264] width 29 height 78
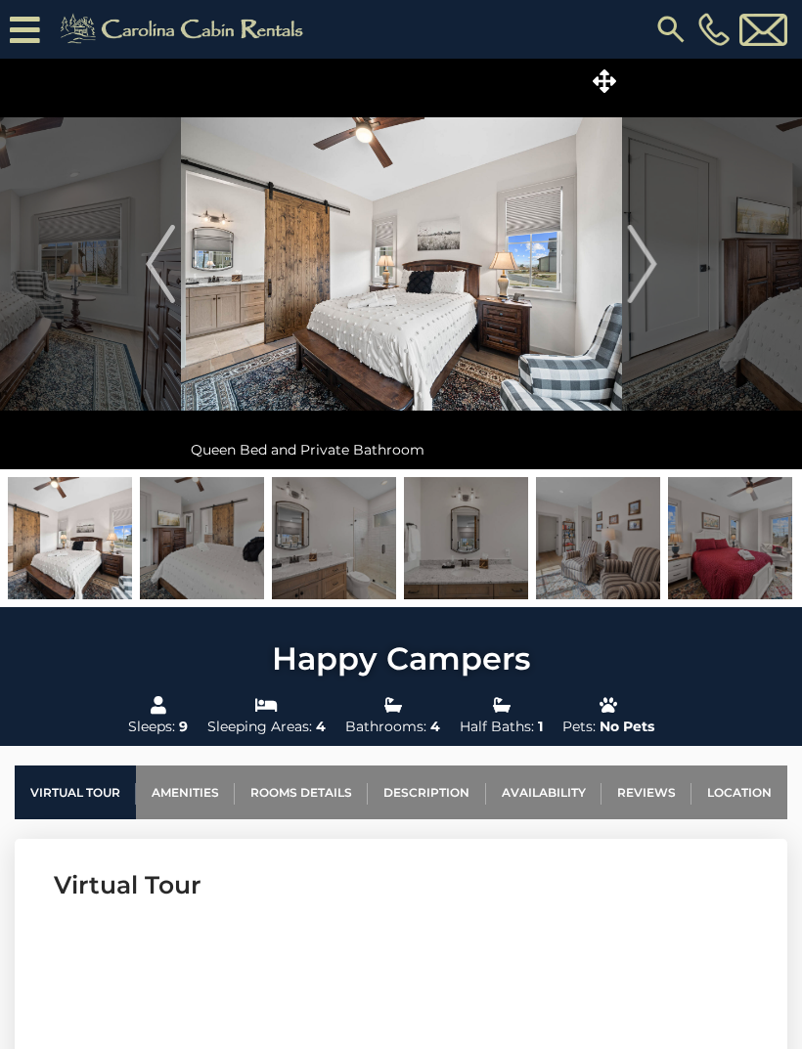
click at [651, 277] on img "Next" at bounding box center [641, 264] width 29 height 78
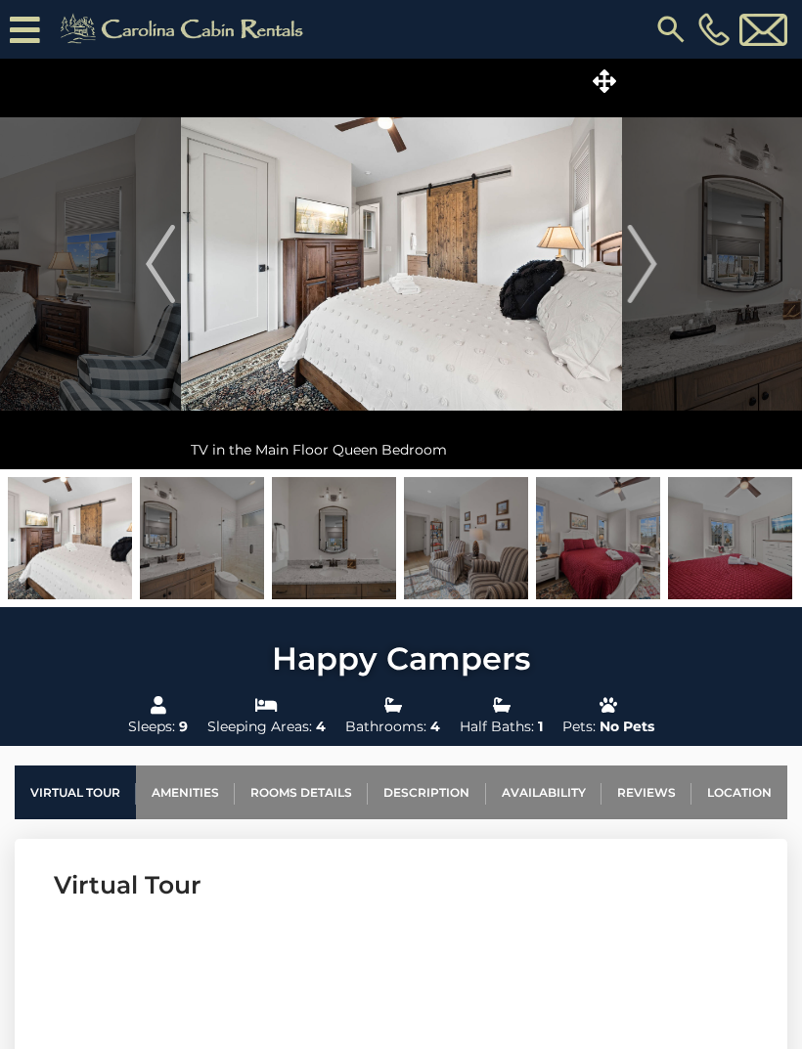
click at [645, 279] on img "Next" at bounding box center [641, 264] width 29 height 78
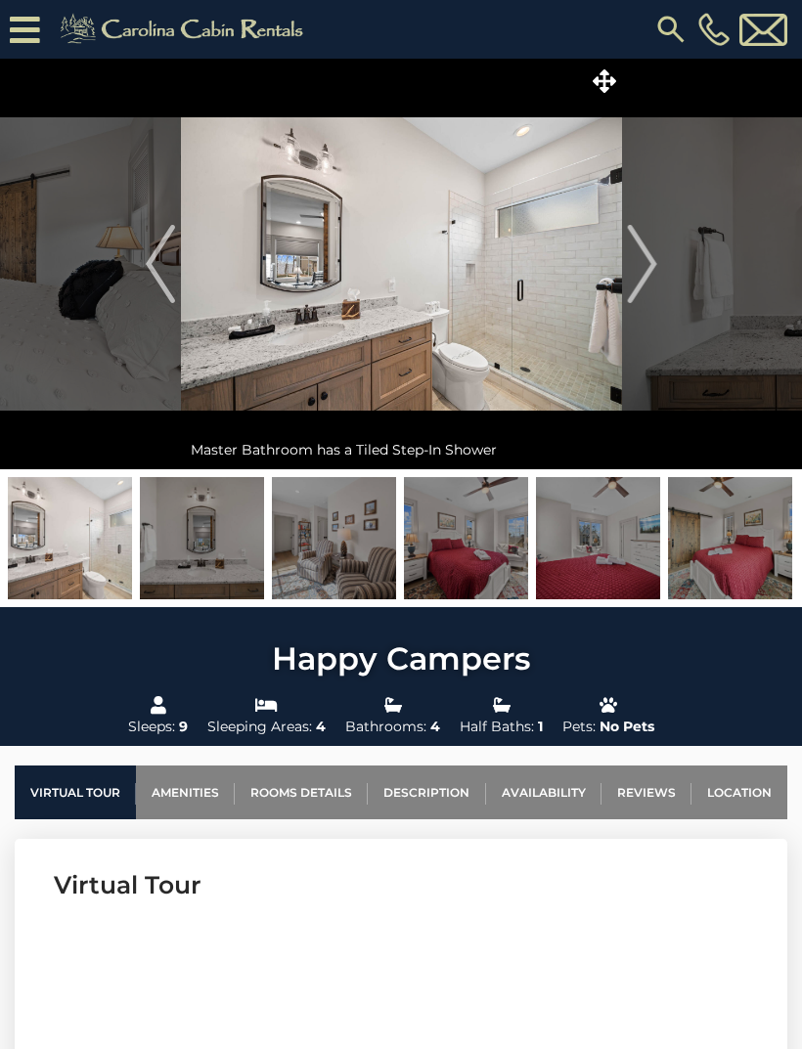
click at [157, 278] on img "Previous" at bounding box center [160, 264] width 29 height 78
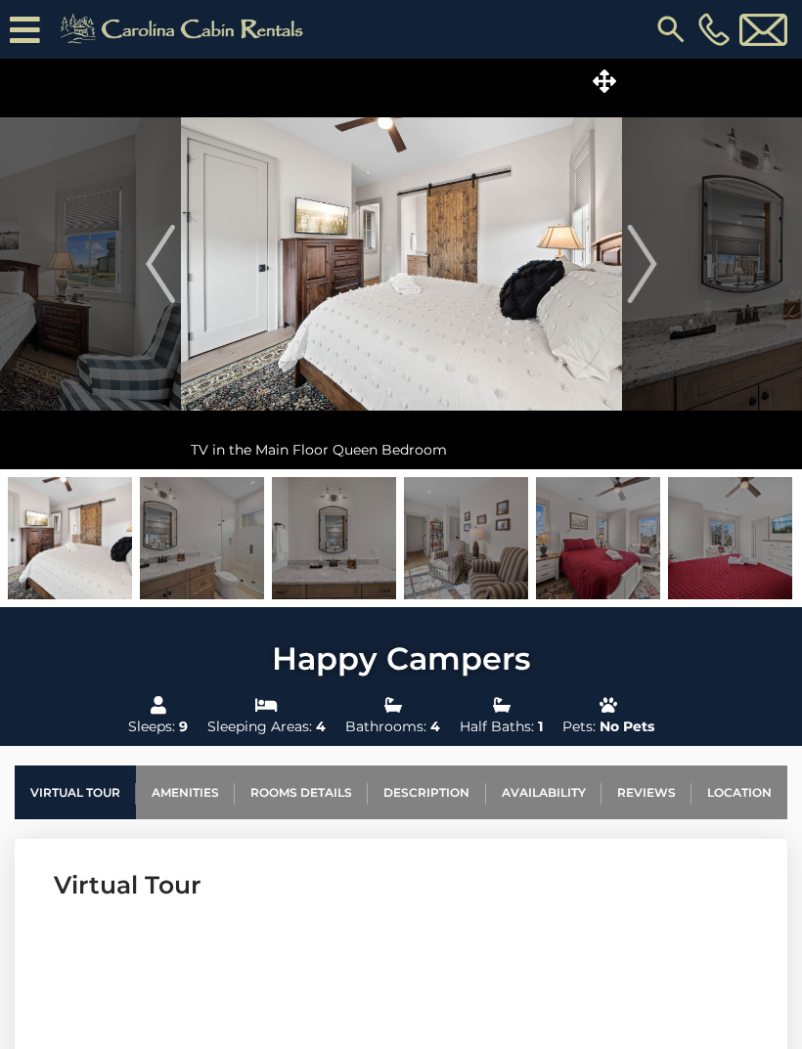
click at [640, 276] on img "Next" at bounding box center [641, 264] width 29 height 78
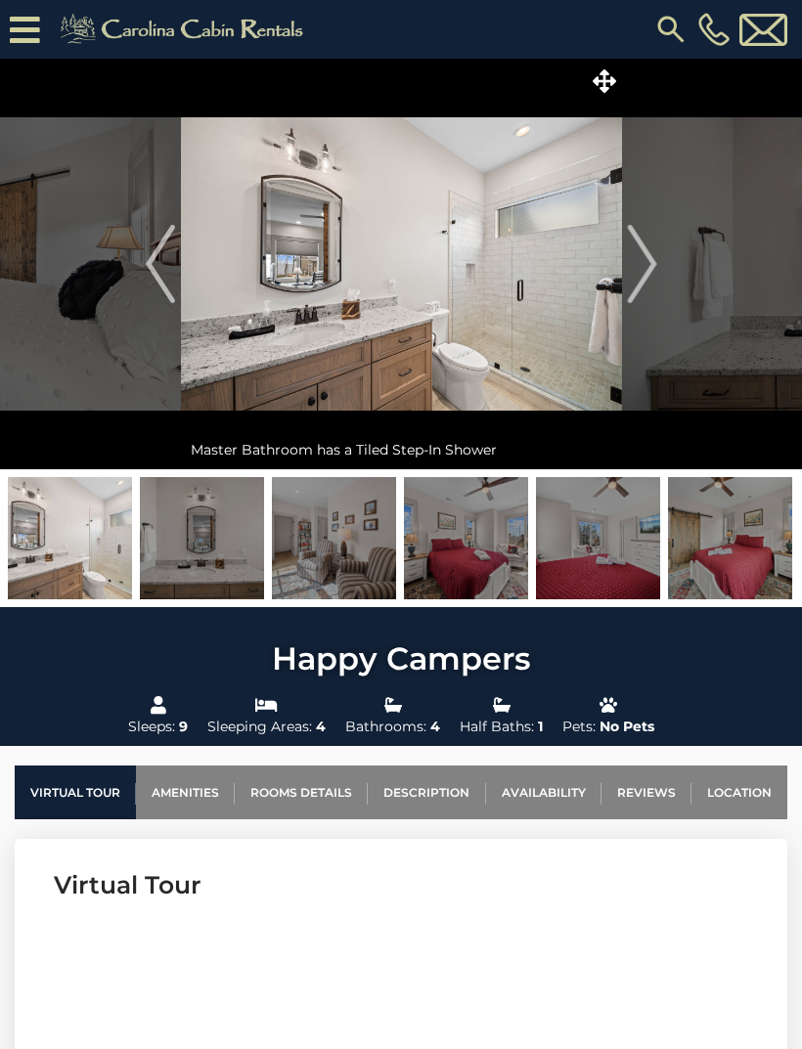
click at [649, 274] on img "Next" at bounding box center [641, 264] width 29 height 78
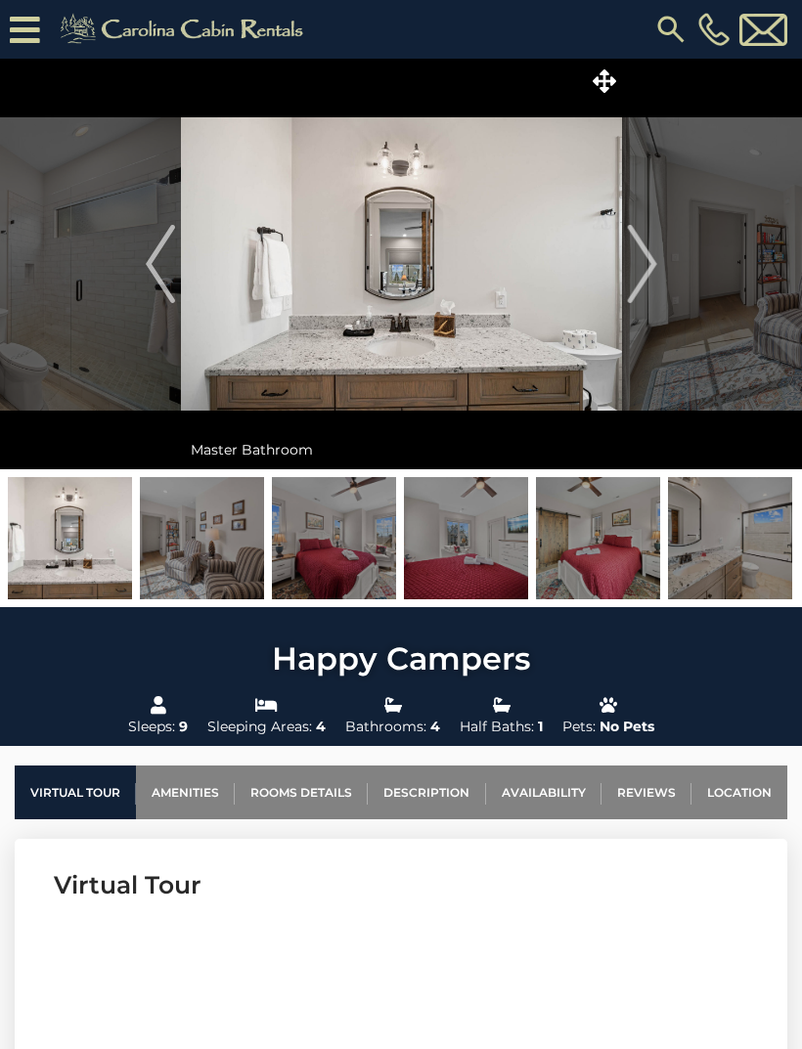
click at [647, 272] on img "Next" at bounding box center [641, 264] width 29 height 78
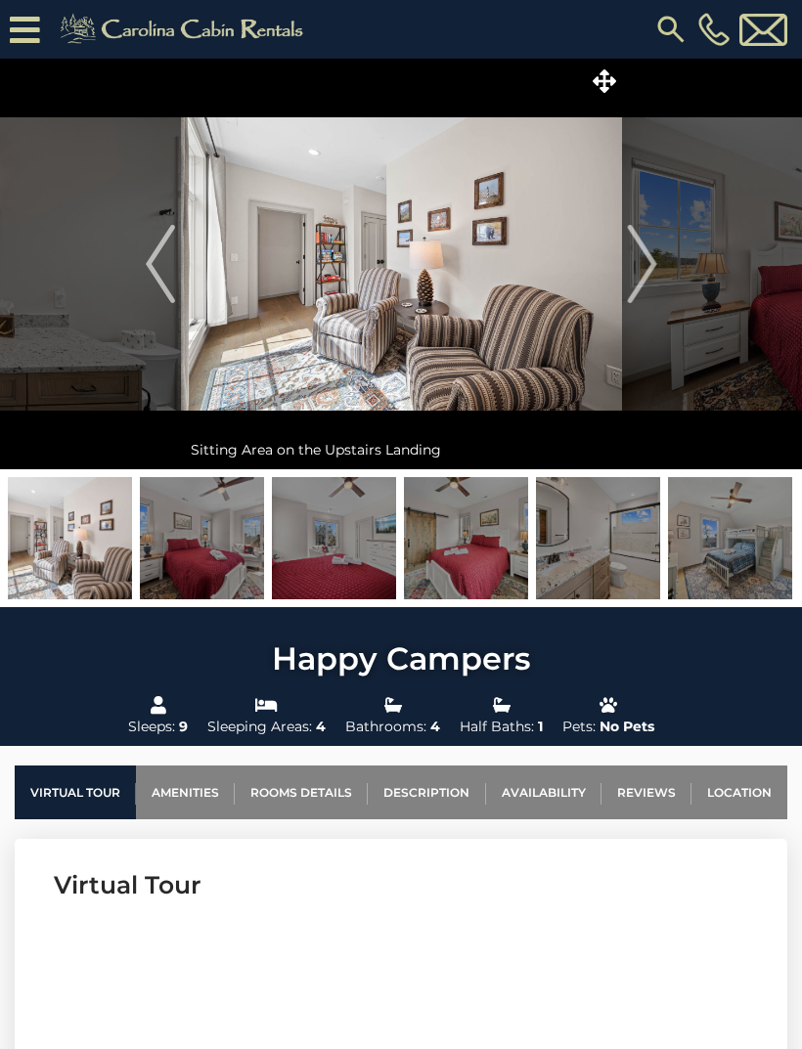
click at [654, 271] on img "Next" at bounding box center [641, 264] width 29 height 78
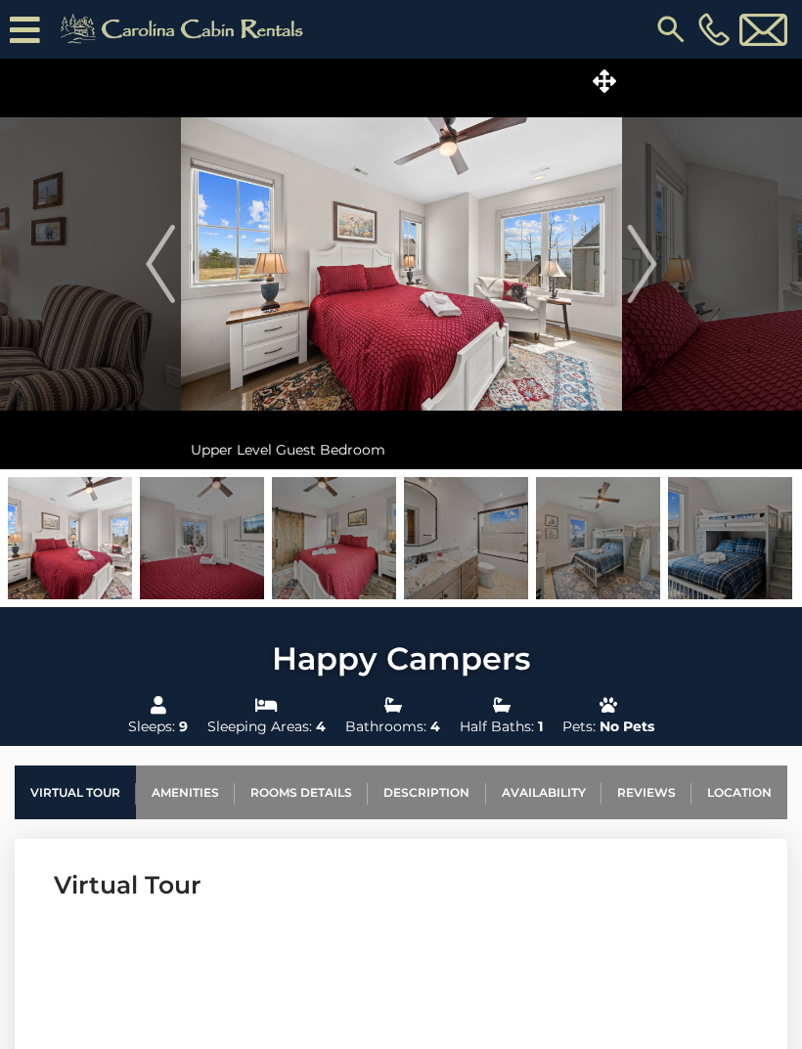
click at [646, 275] on img "Next" at bounding box center [641, 264] width 29 height 78
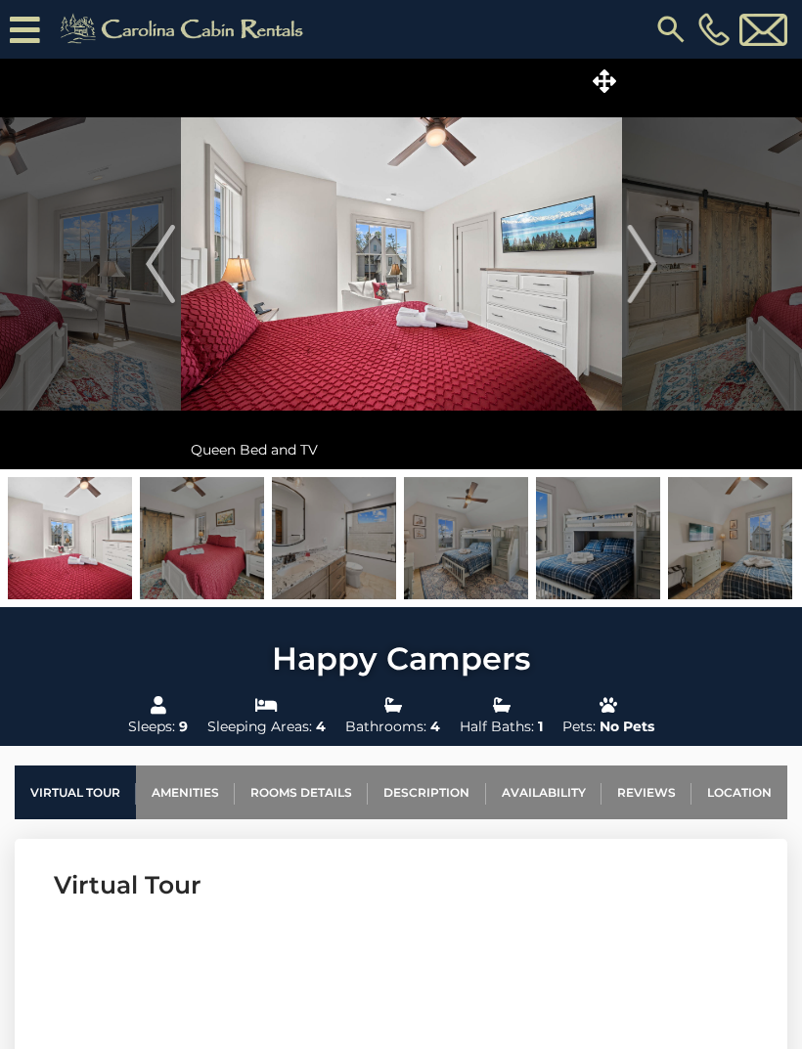
click at [647, 276] on img "Next" at bounding box center [641, 264] width 29 height 78
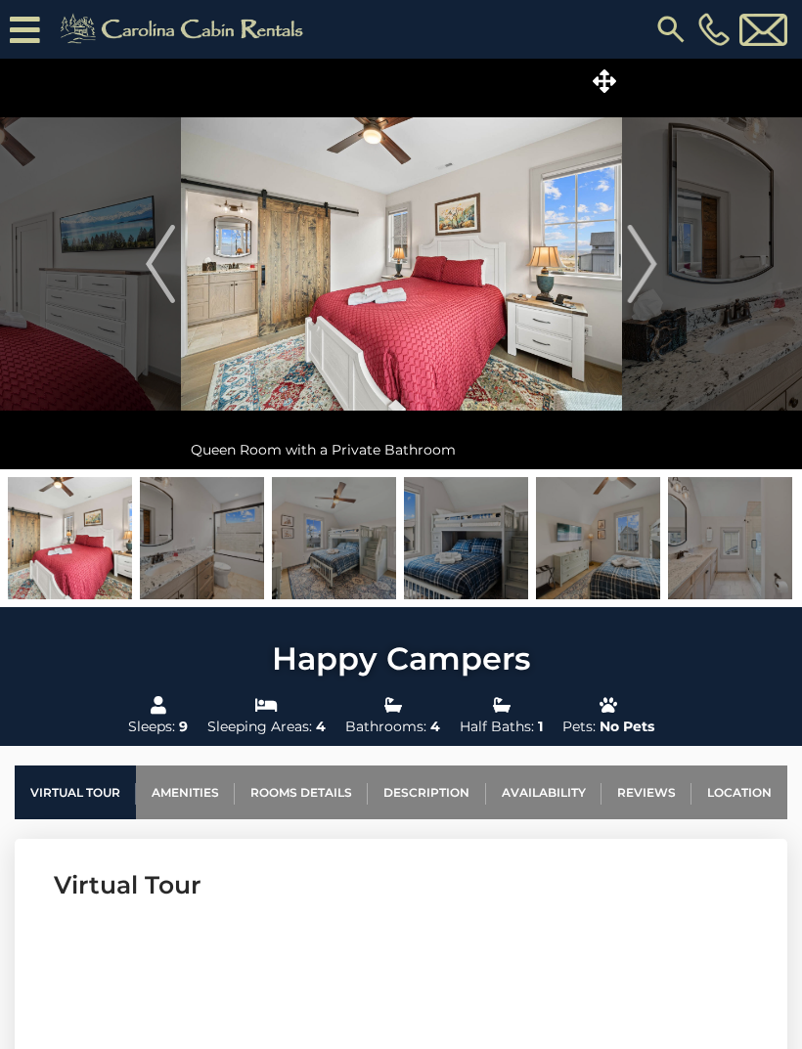
click at [648, 276] on img "Next" at bounding box center [641, 264] width 29 height 78
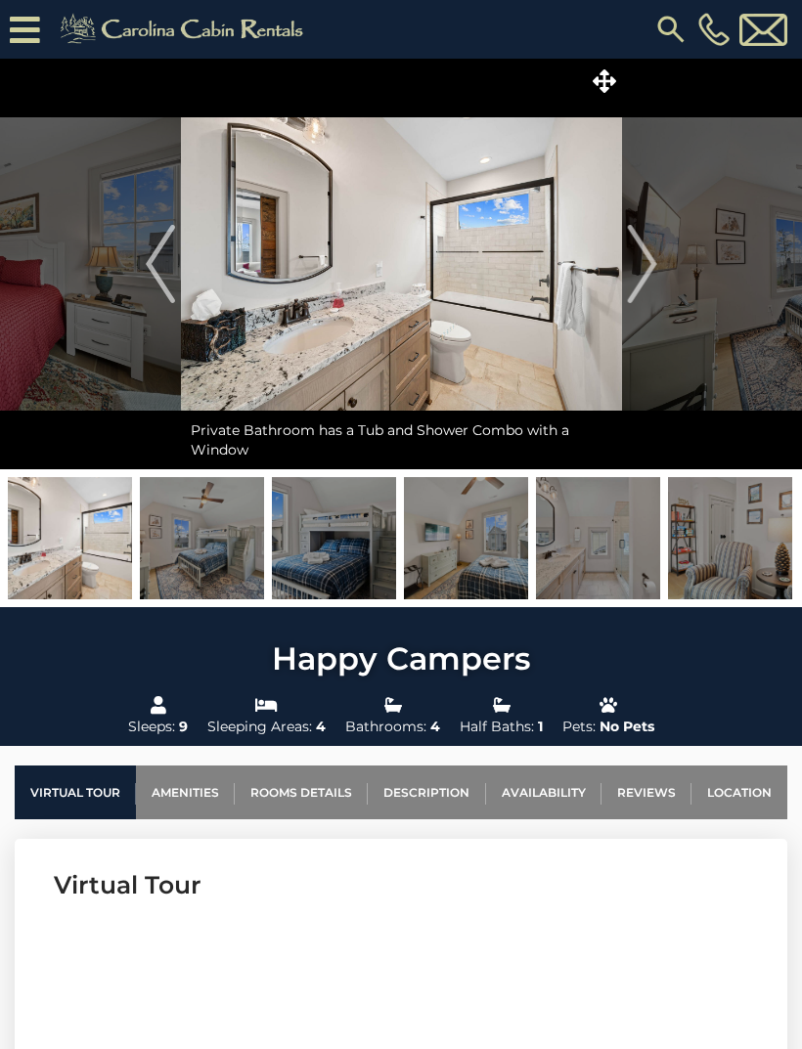
click at [649, 273] on img "Next" at bounding box center [641, 264] width 29 height 78
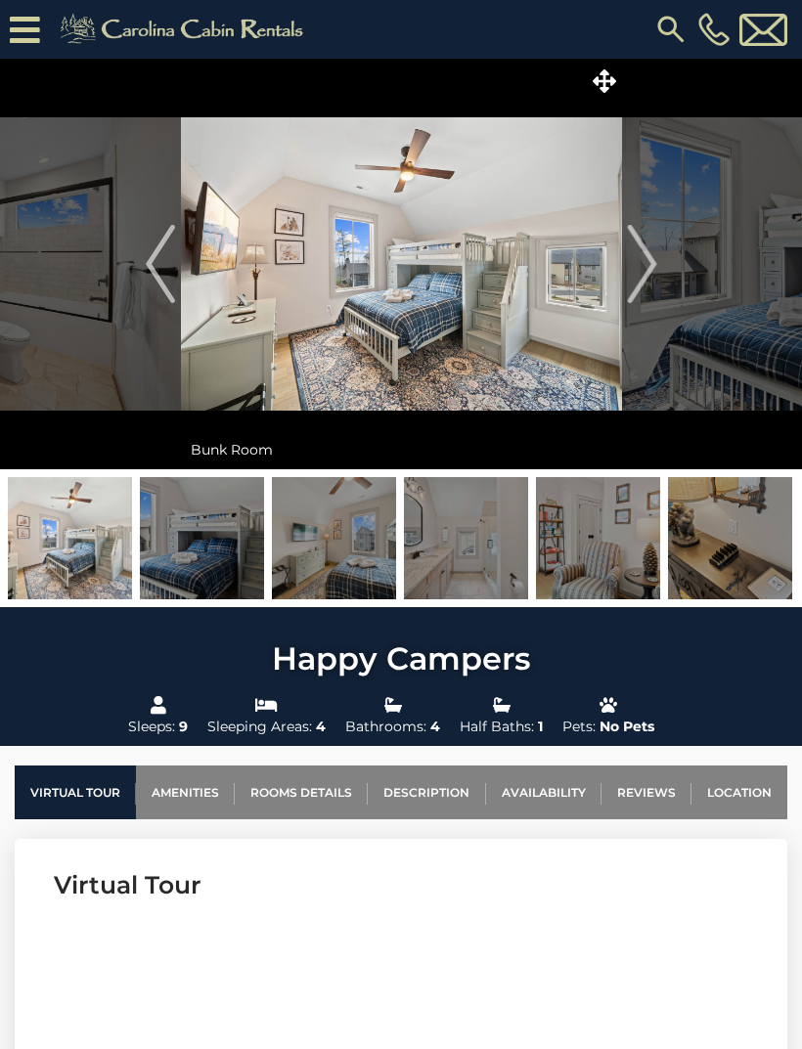
click at [150, 295] on img "Previous" at bounding box center [160, 264] width 29 height 78
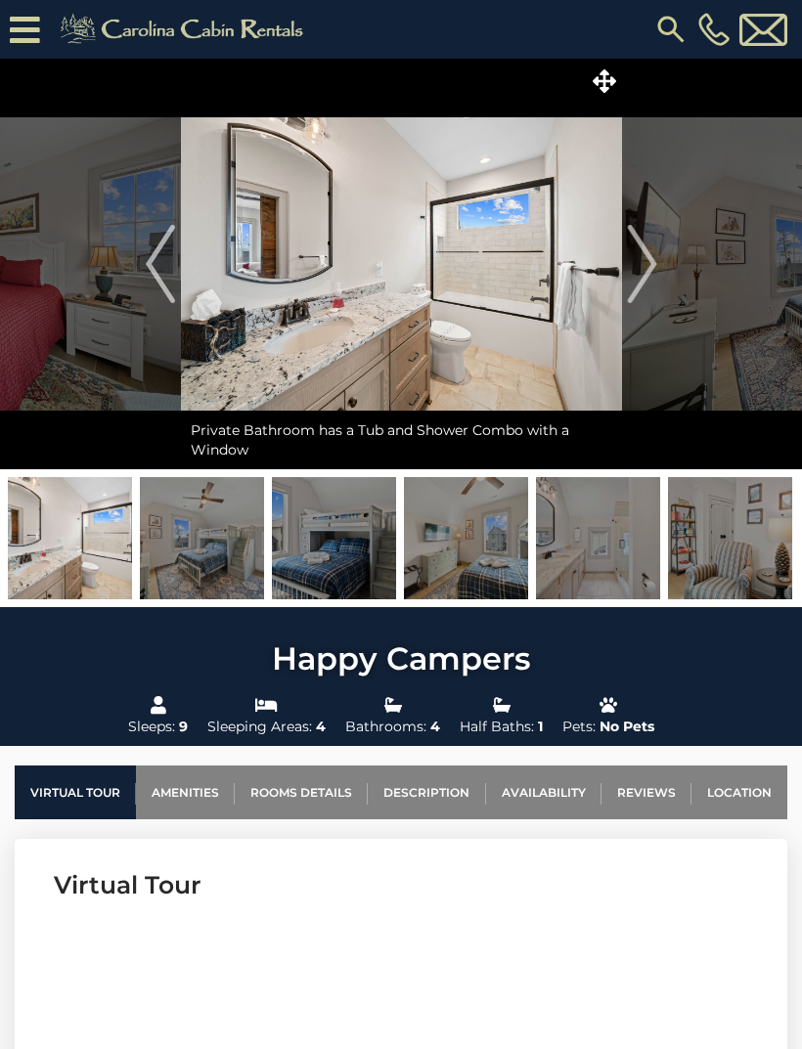
click at [158, 284] on img "Previous" at bounding box center [160, 264] width 29 height 78
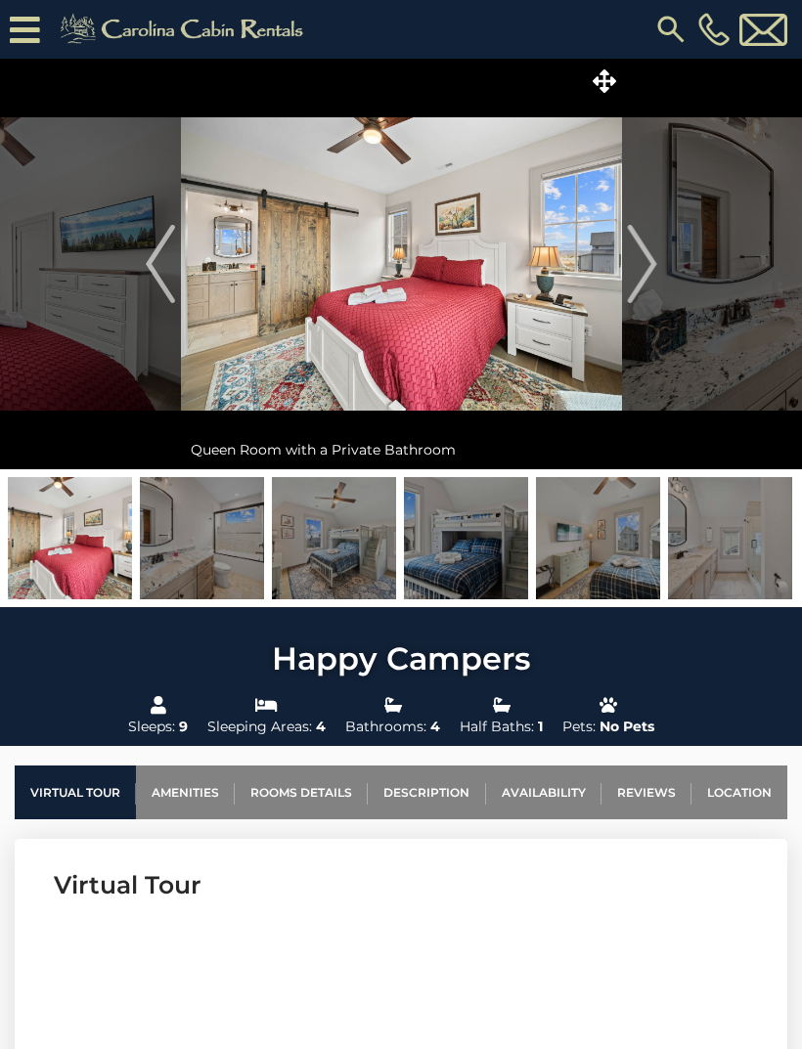
click at [646, 273] on img "Next" at bounding box center [641, 264] width 29 height 78
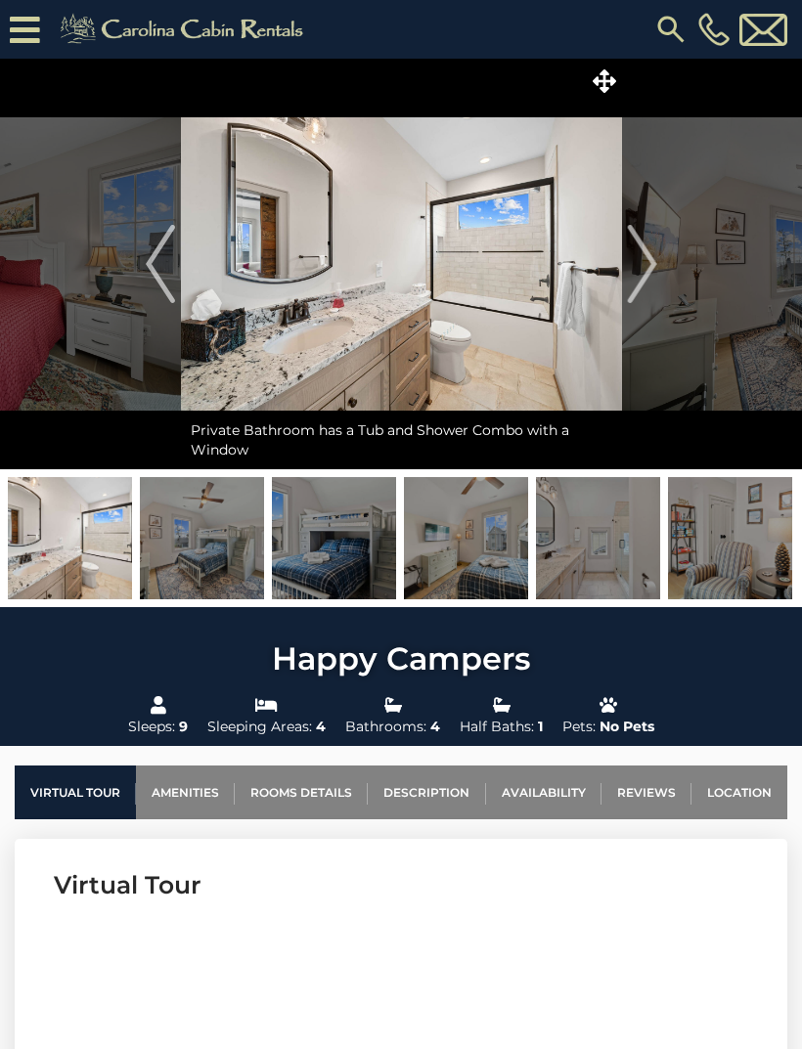
click at [652, 269] on img "Next" at bounding box center [641, 264] width 29 height 78
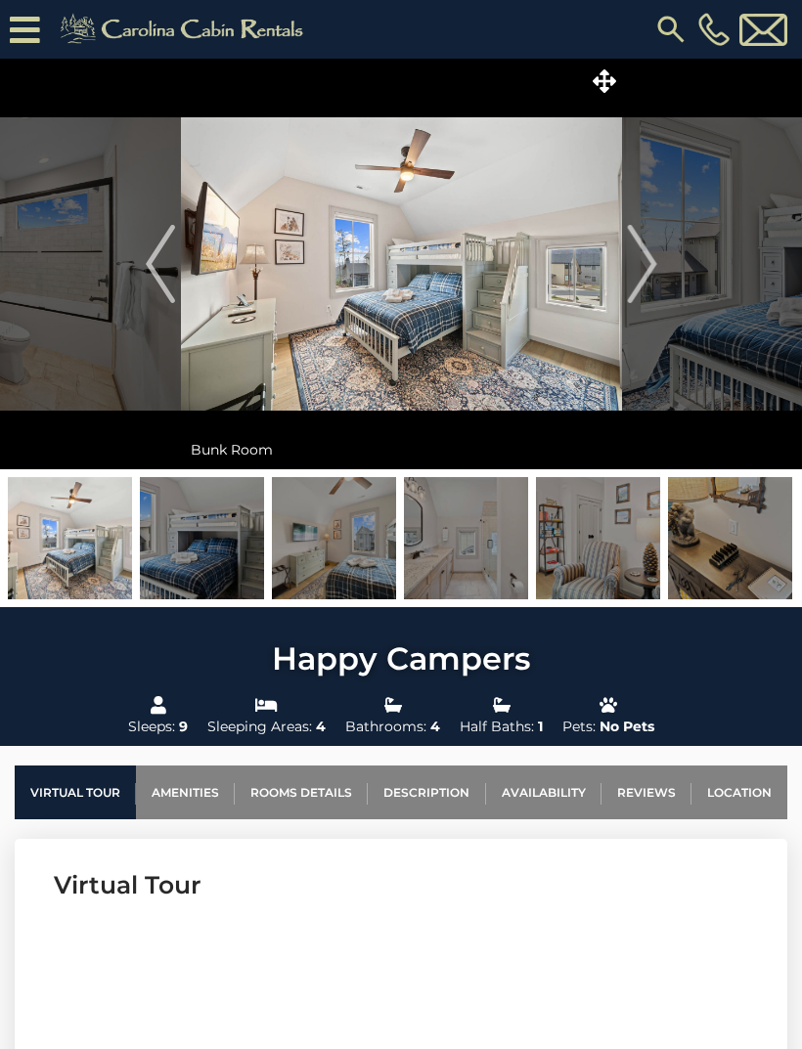
click at [651, 272] on img "Next" at bounding box center [641, 264] width 29 height 78
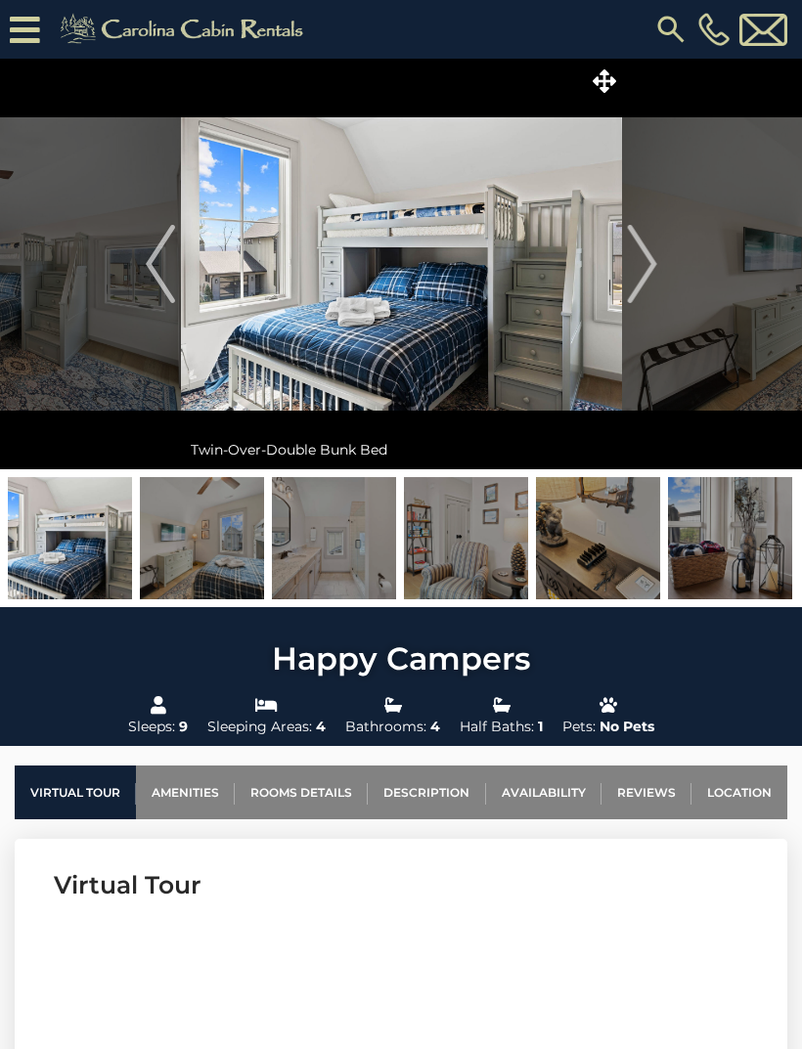
click at [647, 275] on img "Next" at bounding box center [641, 264] width 29 height 78
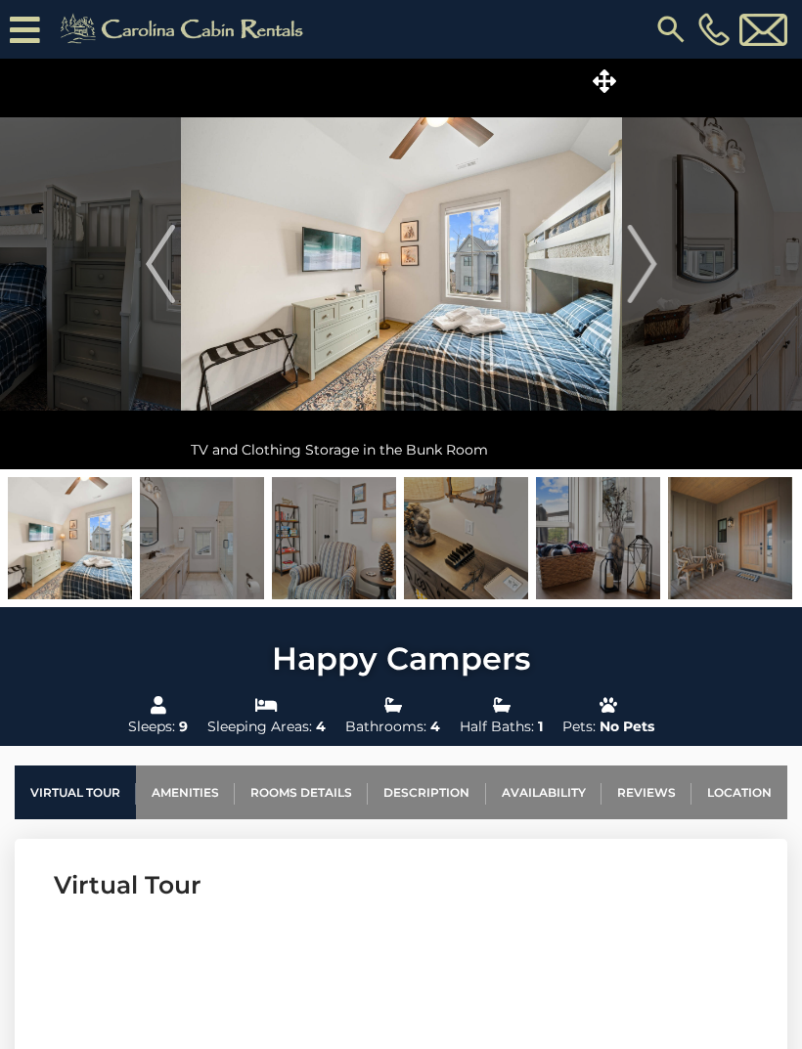
click at [649, 274] on img "Next" at bounding box center [641, 264] width 29 height 78
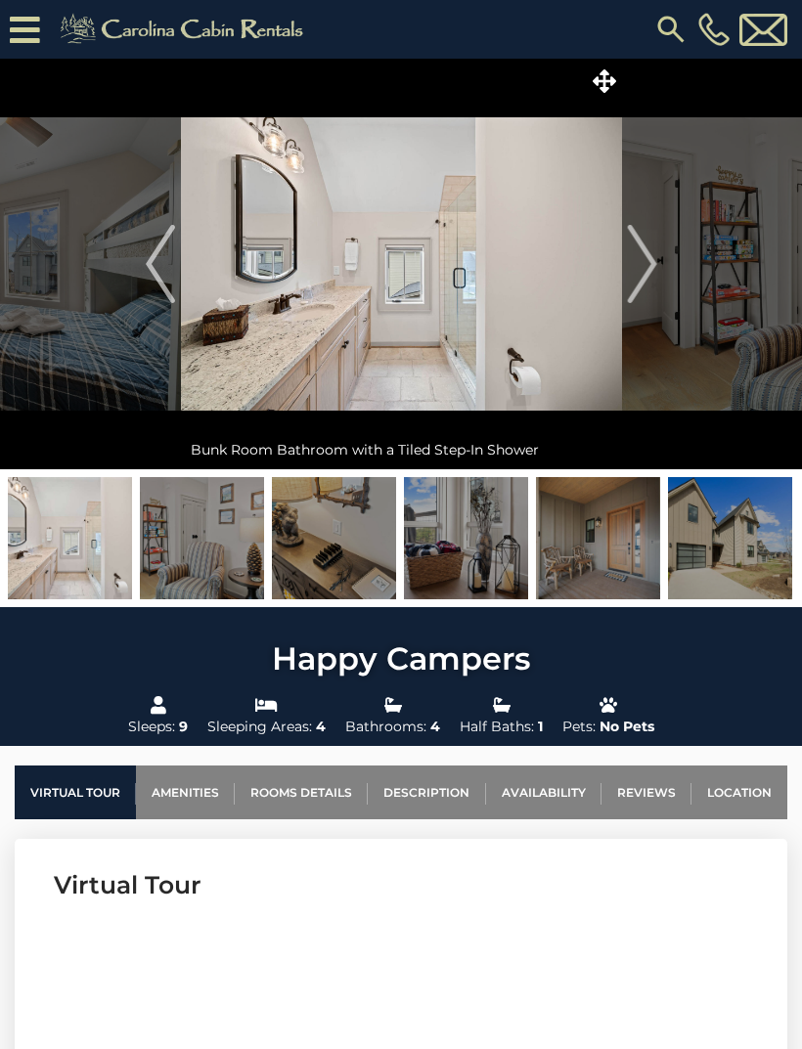
click at [649, 274] on img "Next" at bounding box center [641, 264] width 29 height 78
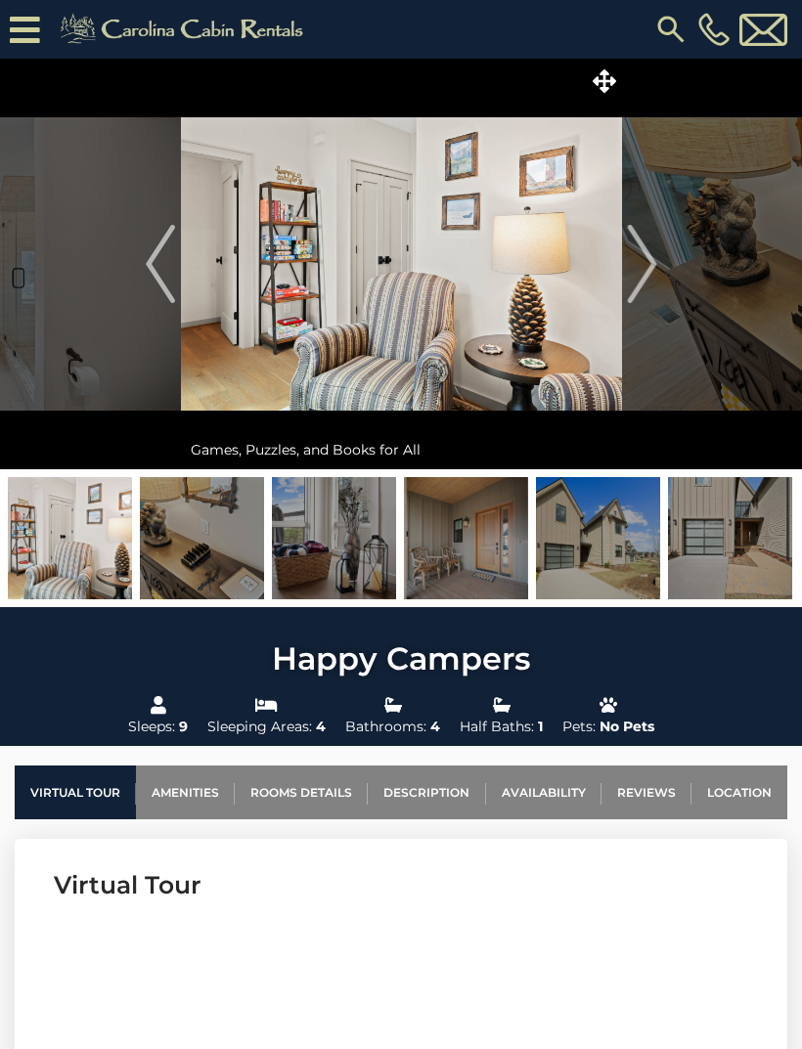
click at [160, 291] on img "Previous" at bounding box center [160, 264] width 29 height 78
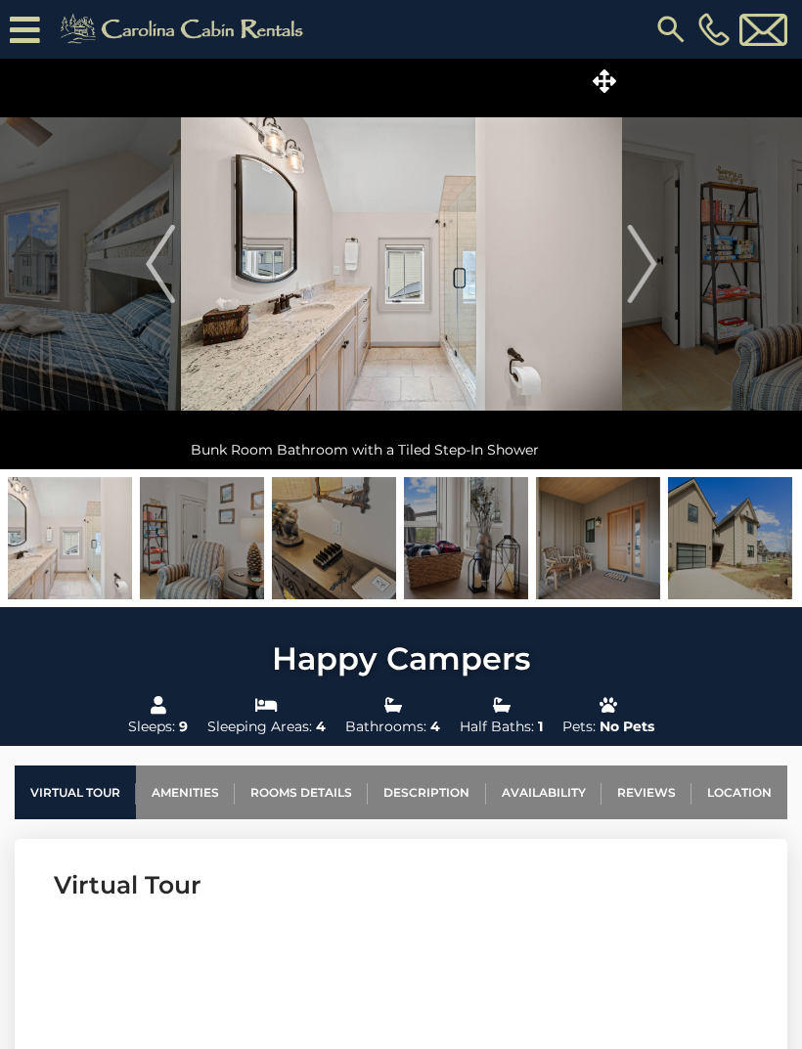
click at [653, 278] on img "Next" at bounding box center [641, 264] width 29 height 78
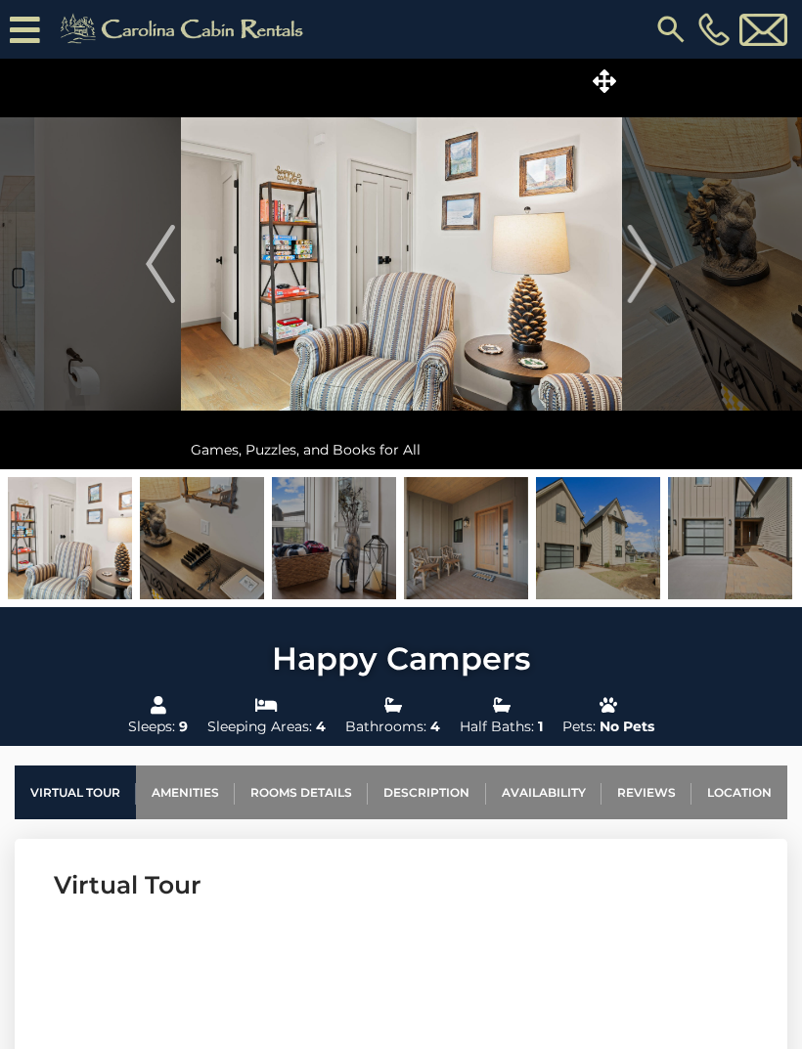
click at [652, 274] on img "Next" at bounding box center [641, 264] width 29 height 78
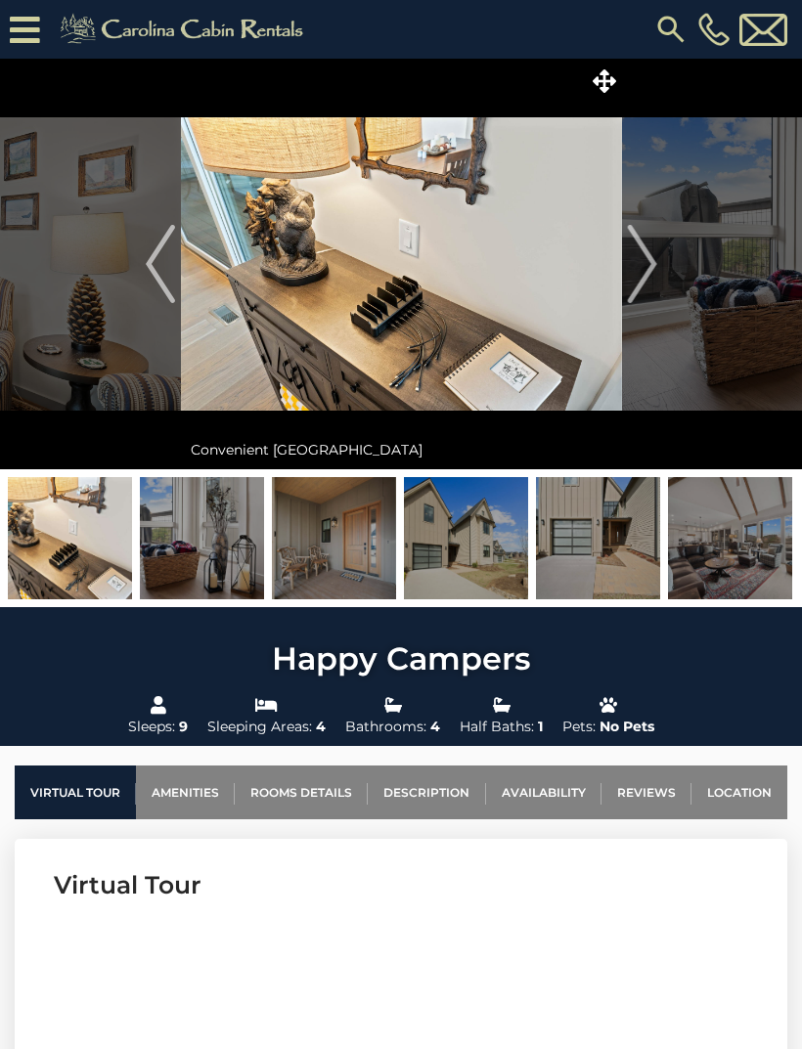
click at [654, 272] on img "Next" at bounding box center [641, 264] width 29 height 78
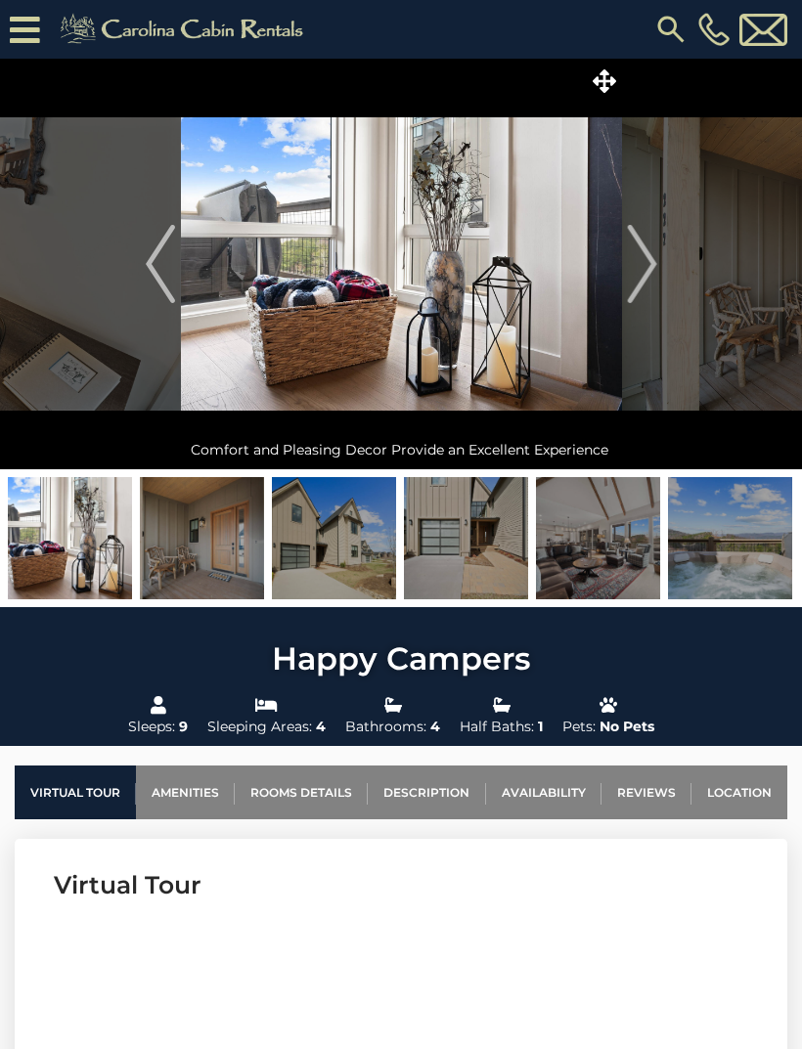
click at [651, 275] on img "Next" at bounding box center [641, 264] width 29 height 78
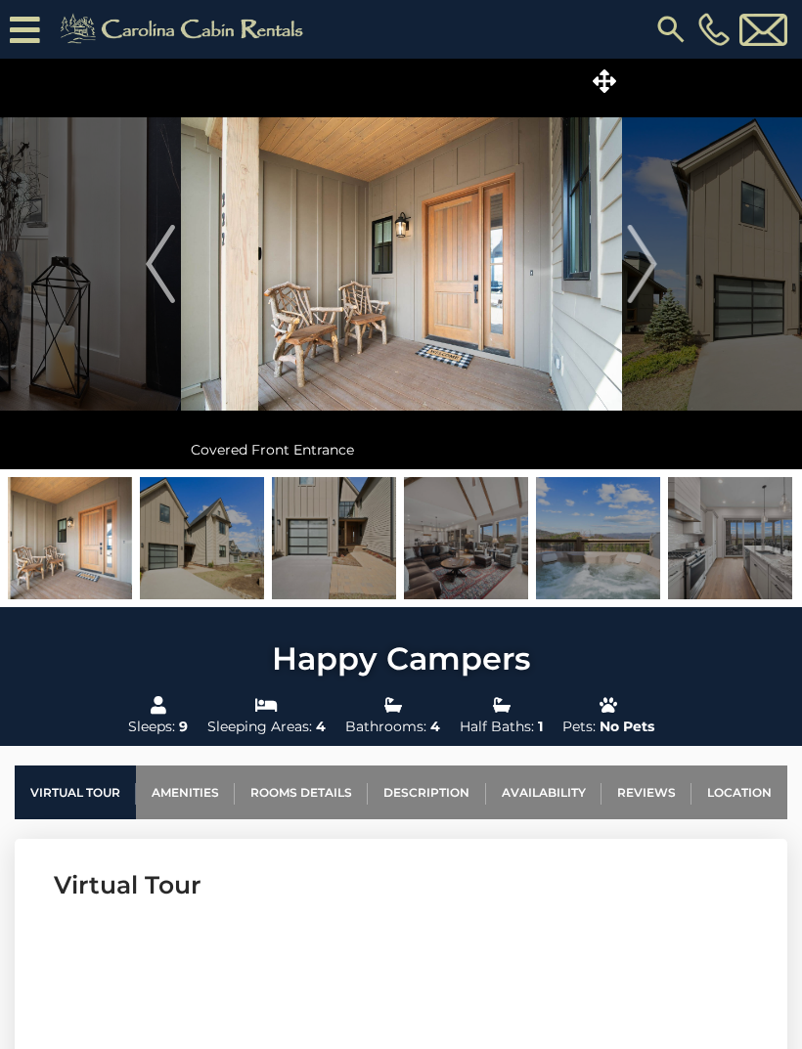
click at [646, 276] on img "Next" at bounding box center [641, 264] width 29 height 78
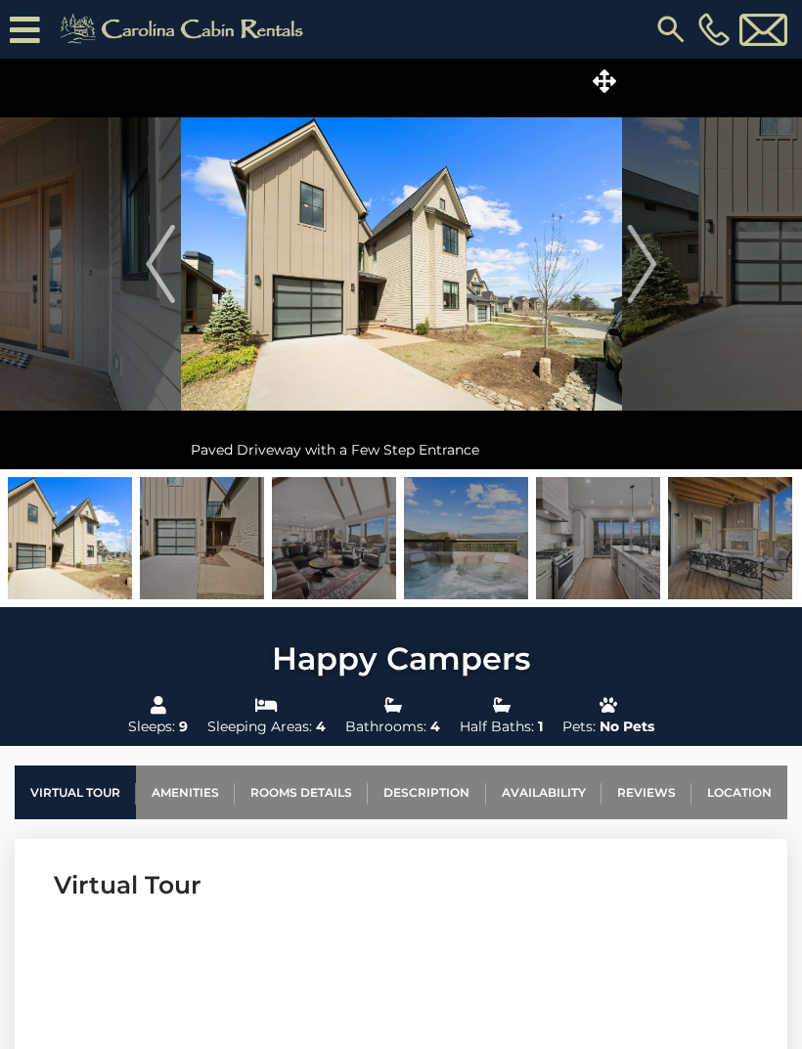
click at [647, 271] on img "Next" at bounding box center [641, 264] width 29 height 78
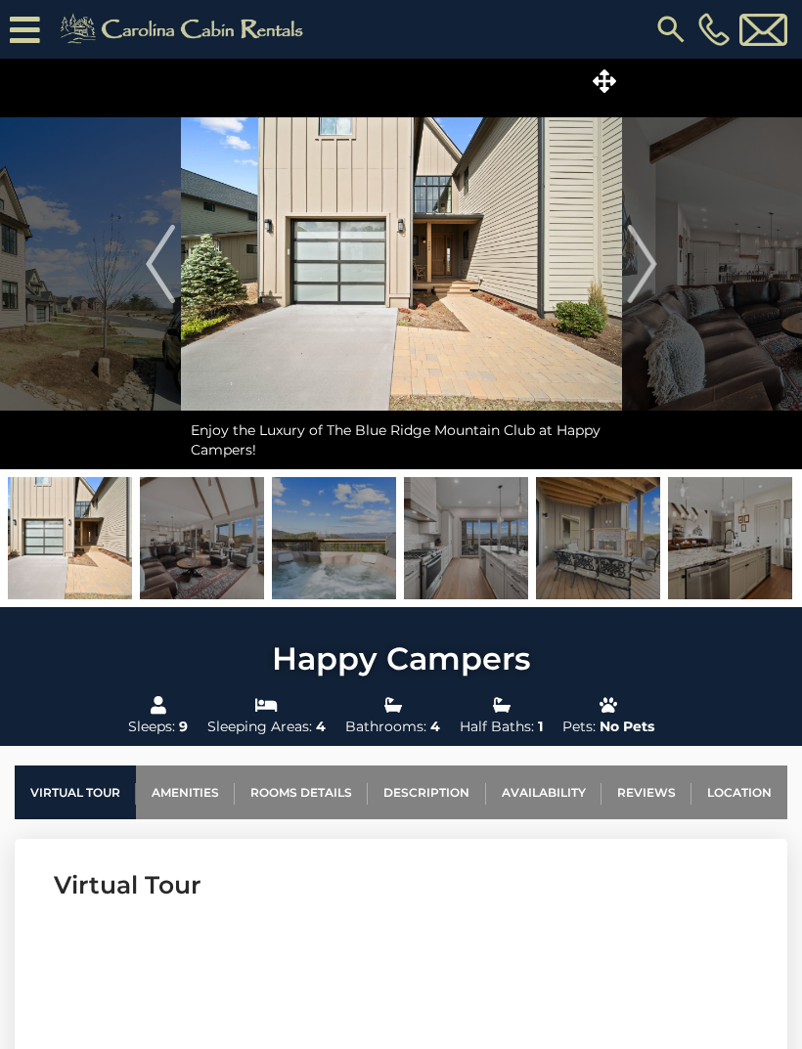
click at [647, 270] on img "Next" at bounding box center [641, 264] width 29 height 78
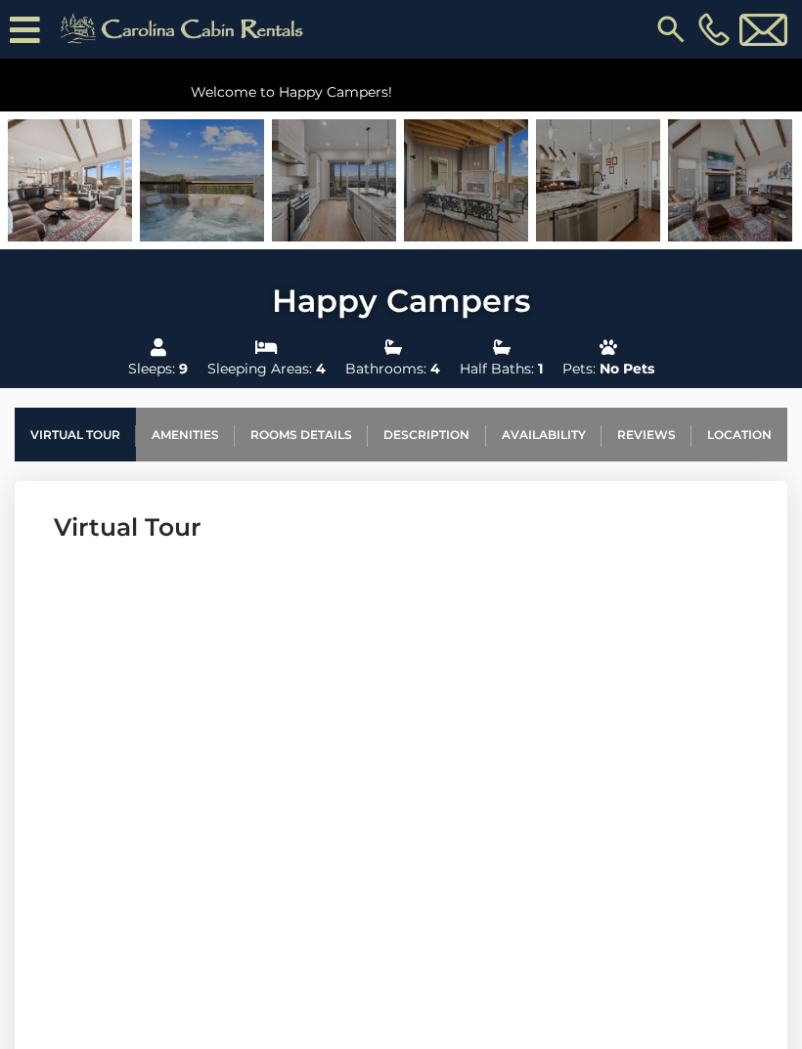
click at [733, 435] on link "Location" at bounding box center [739, 435] width 96 height 54
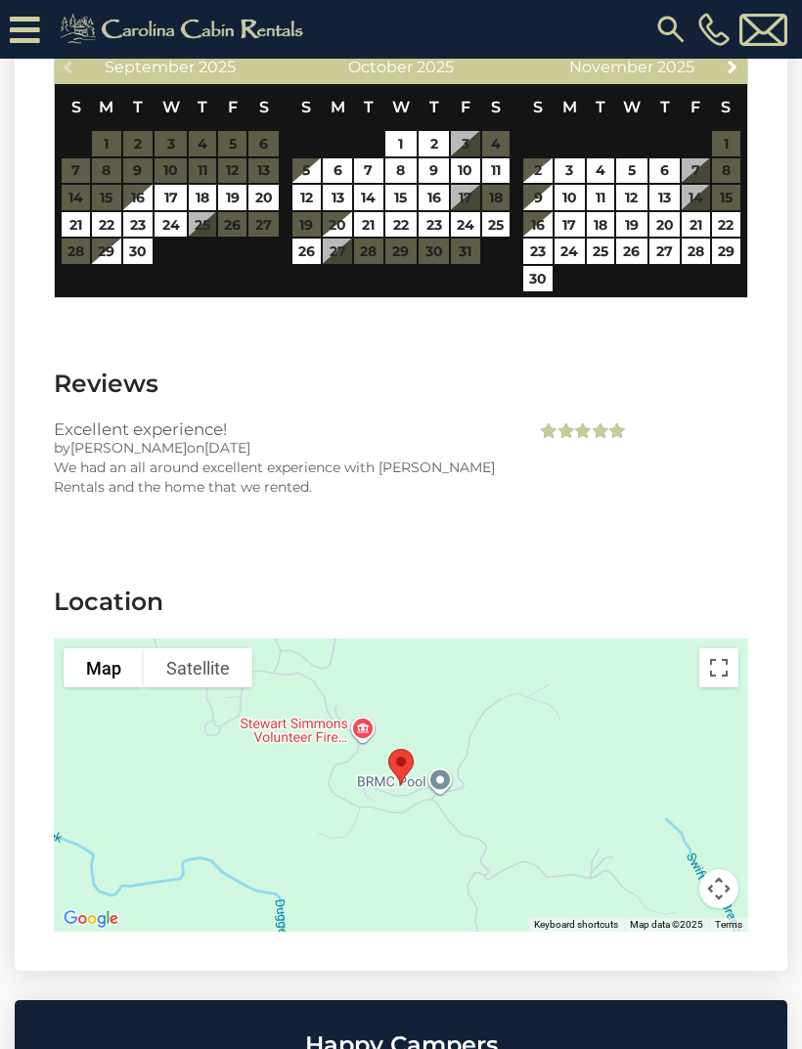
scroll to position [4937, 0]
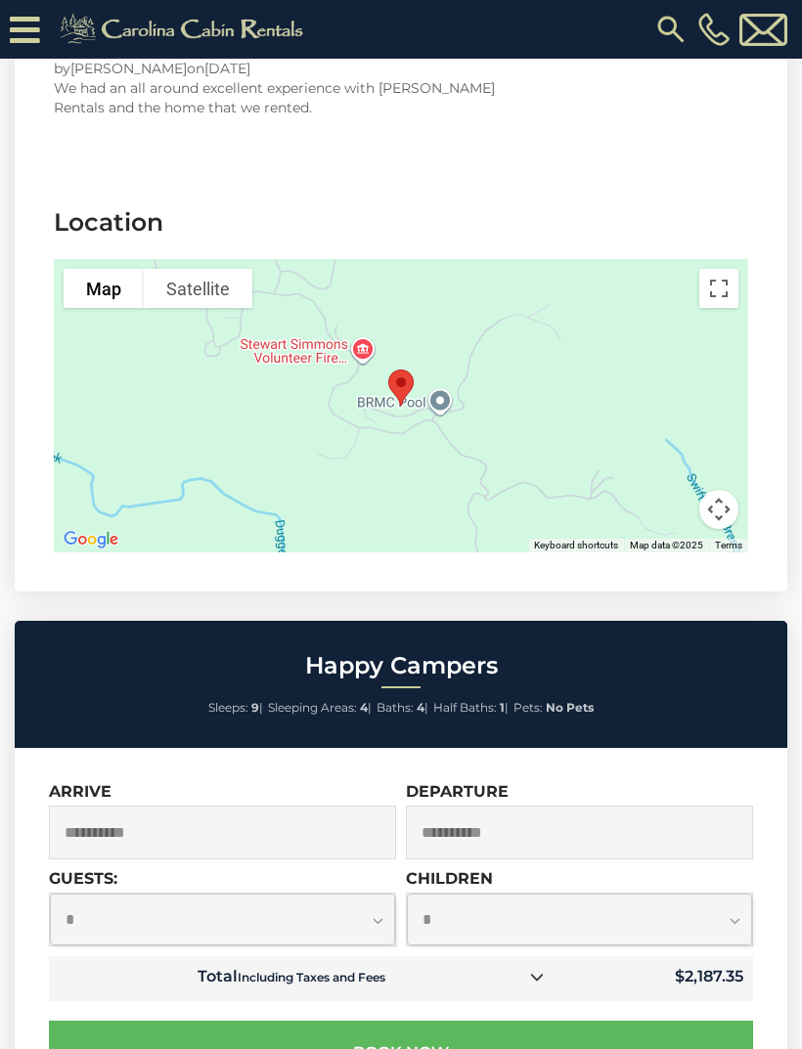
click at [726, 269] on button "Toggle fullscreen view" at bounding box center [718, 288] width 39 height 39
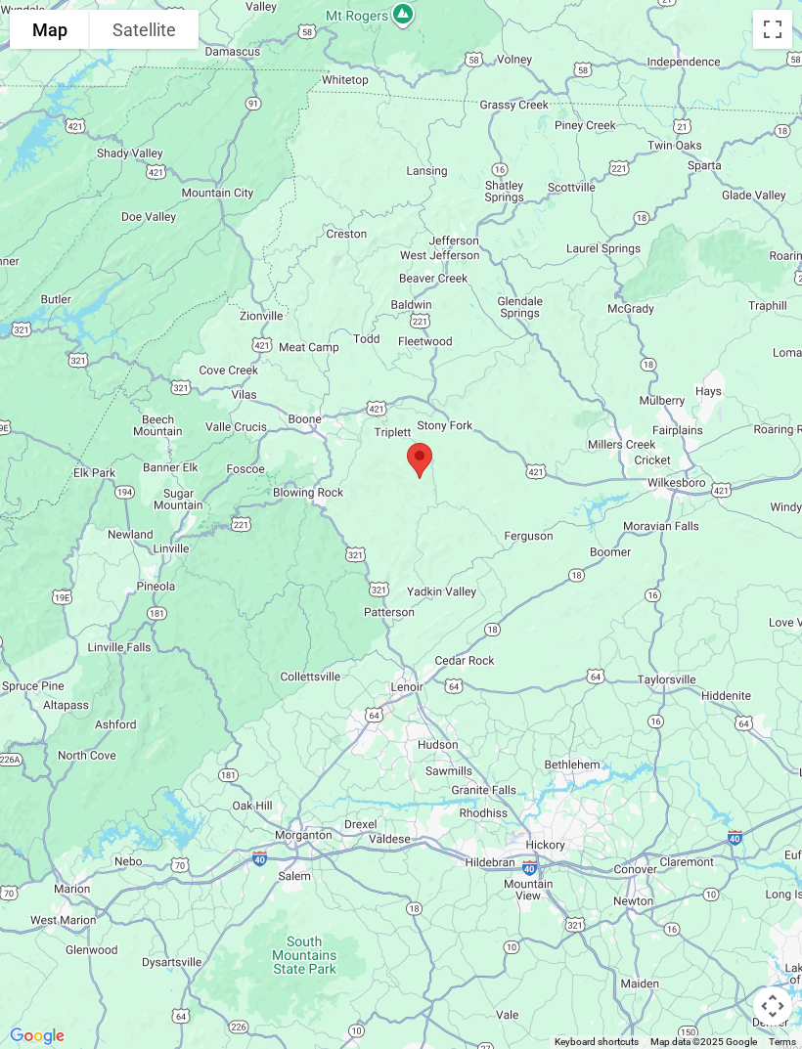
scroll to position [4361, 0]
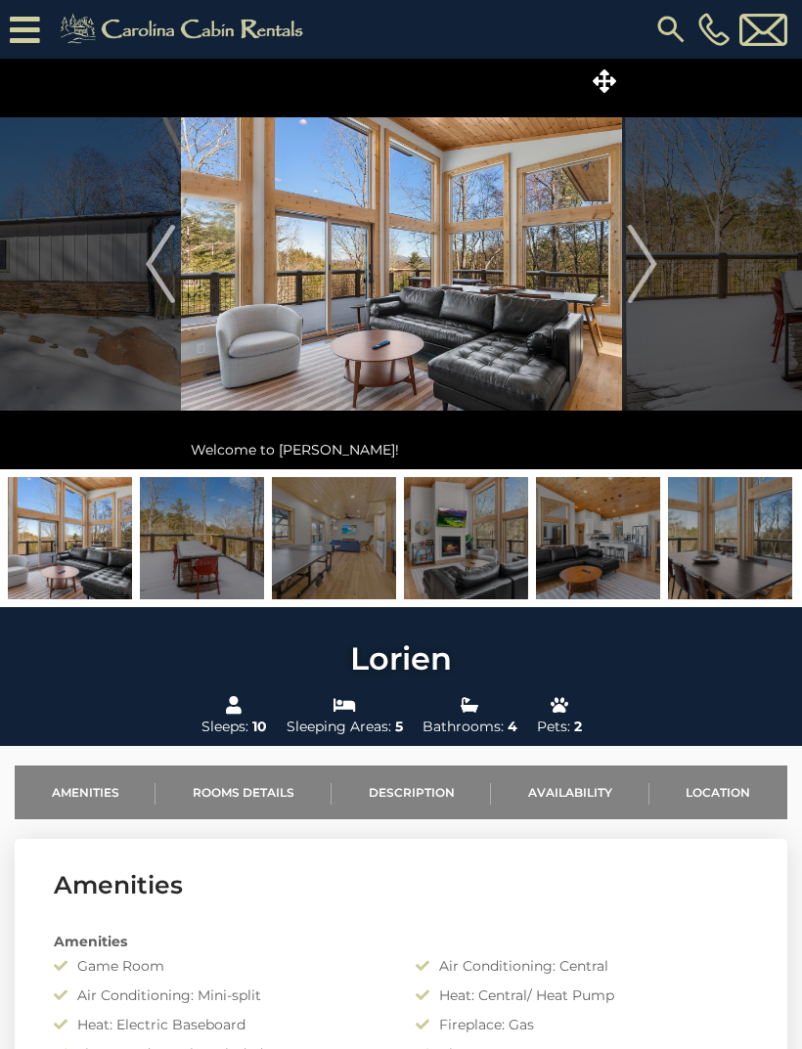
click at [651, 277] on img "Next" at bounding box center [641, 264] width 29 height 78
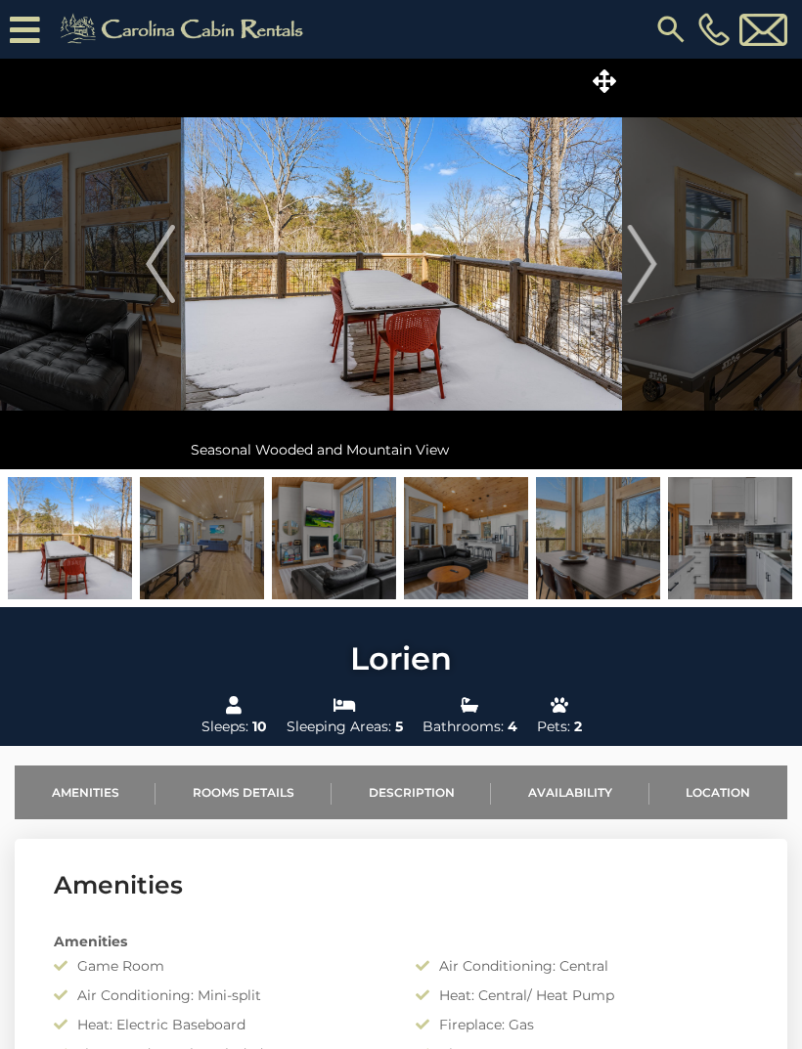
click at [648, 282] on img "Next" at bounding box center [641, 264] width 29 height 78
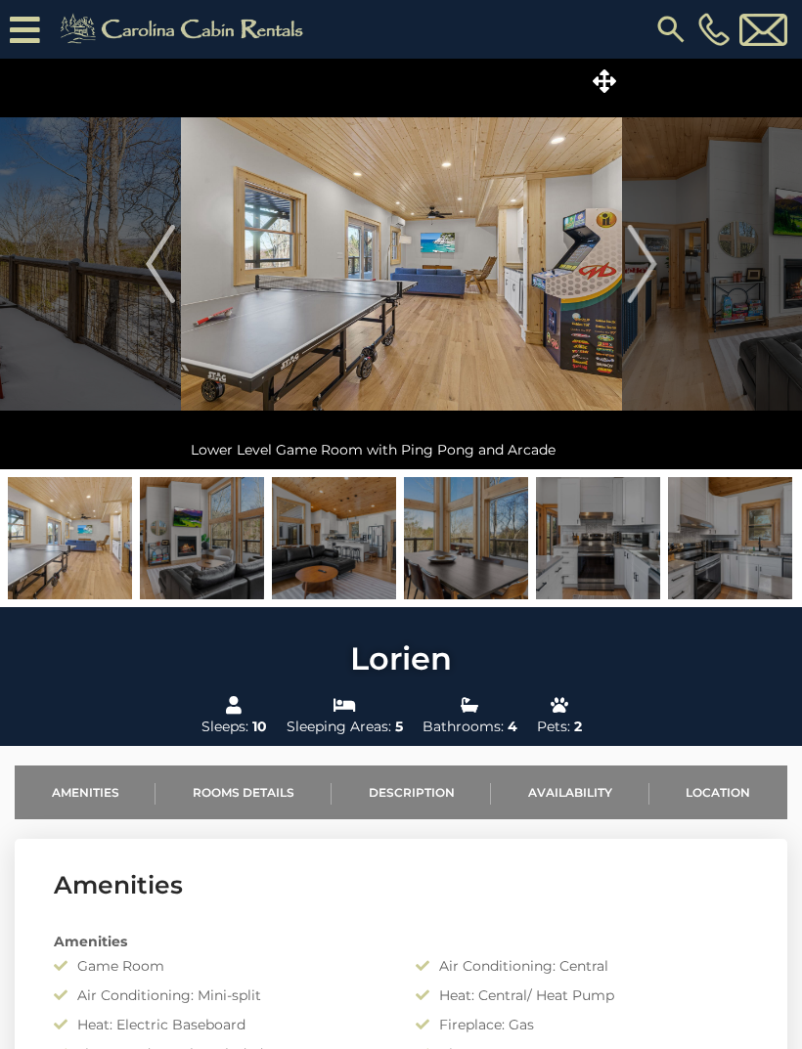
click at [646, 272] on img "Next" at bounding box center [641, 264] width 29 height 78
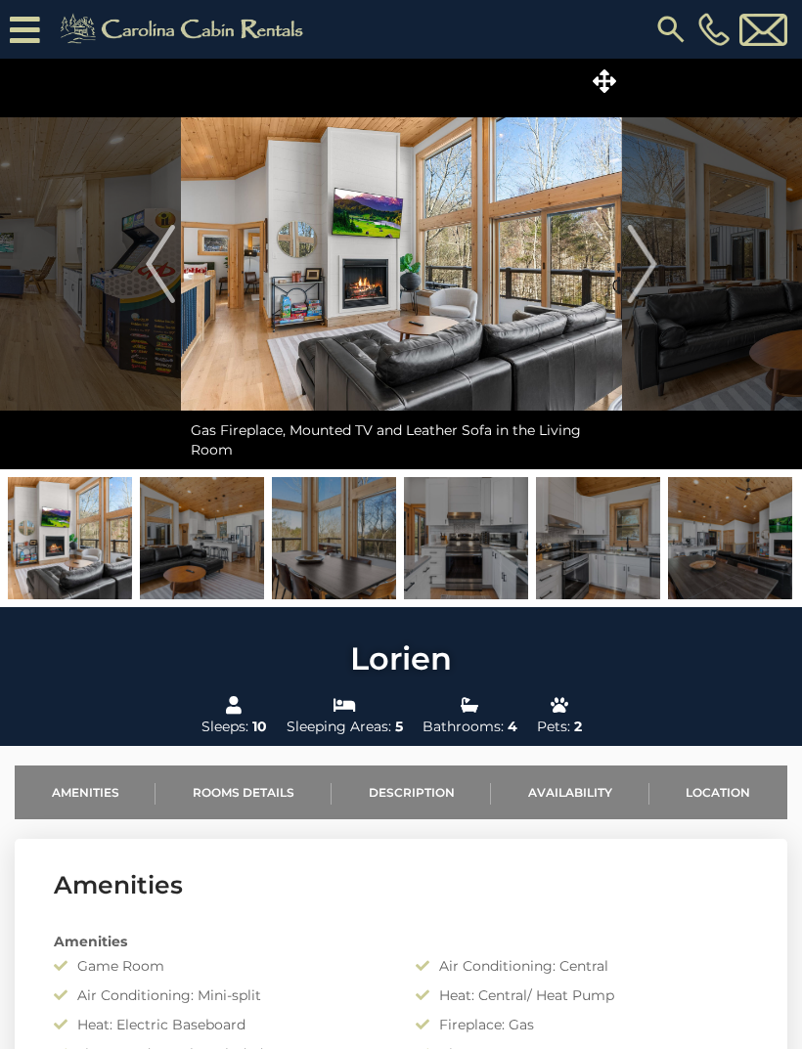
click at [648, 270] on img "Next" at bounding box center [641, 264] width 29 height 78
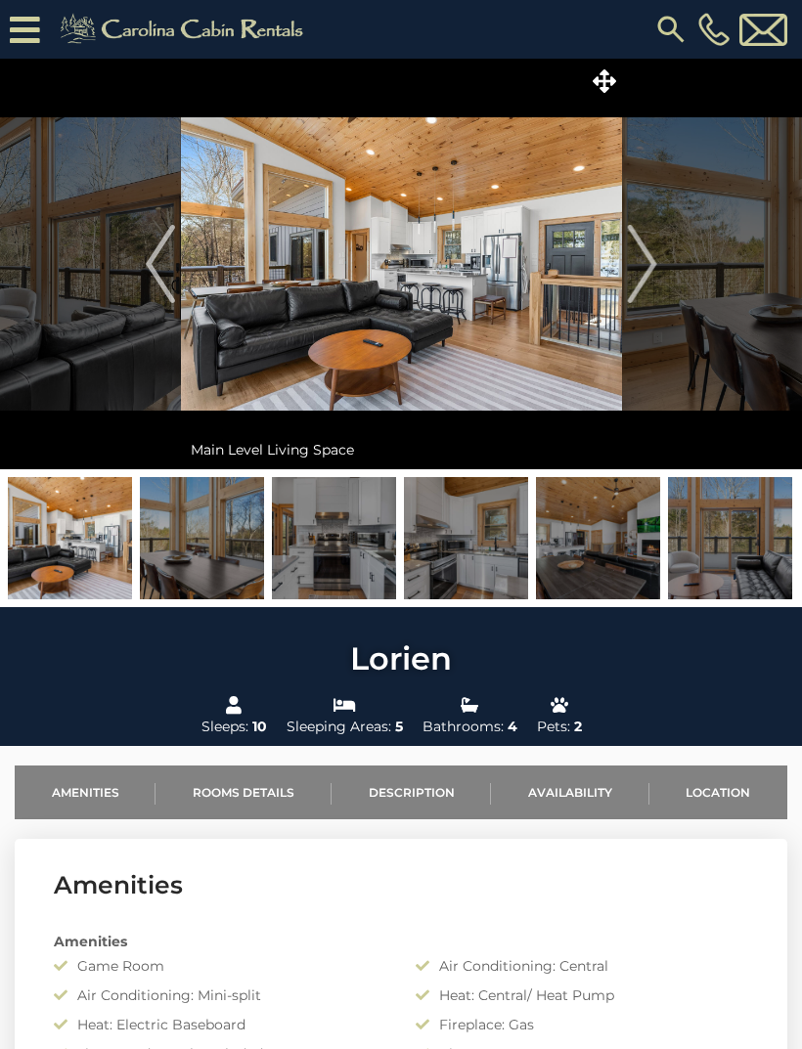
click at [649, 271] on img "Next" at bounding box center [641, 264] width 29 height 78
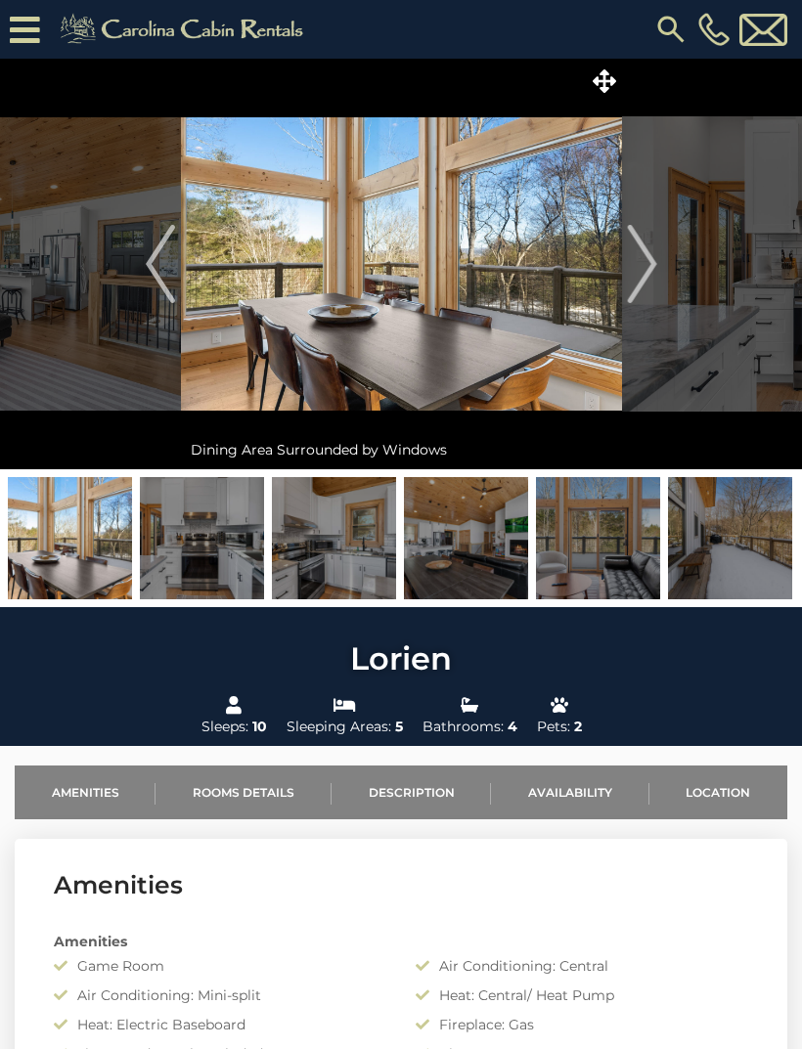
click at [648, 275] on img "Next" at bounding box center [641, 264] width 29 height 78
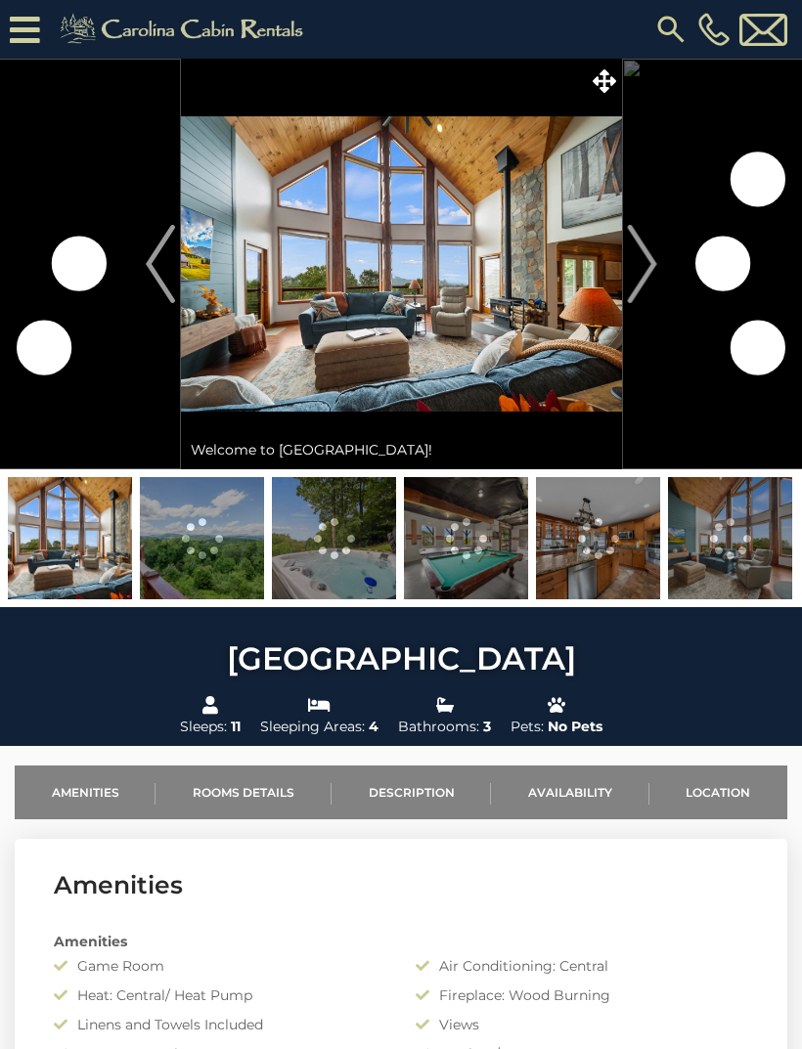
click at [655, 275] on img "Next" at bounding box center [641, 264] width 29 height 78
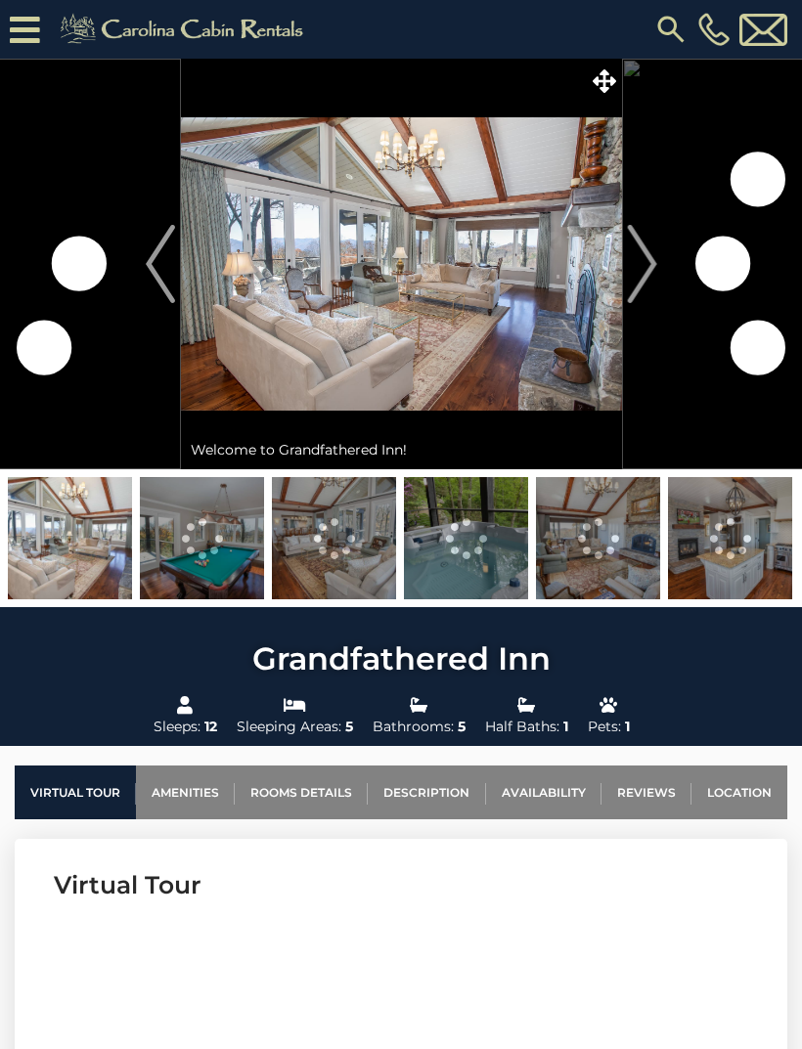
click at [657, 278] on button "Next" at bounding box center [642, 264] width 40 height 411
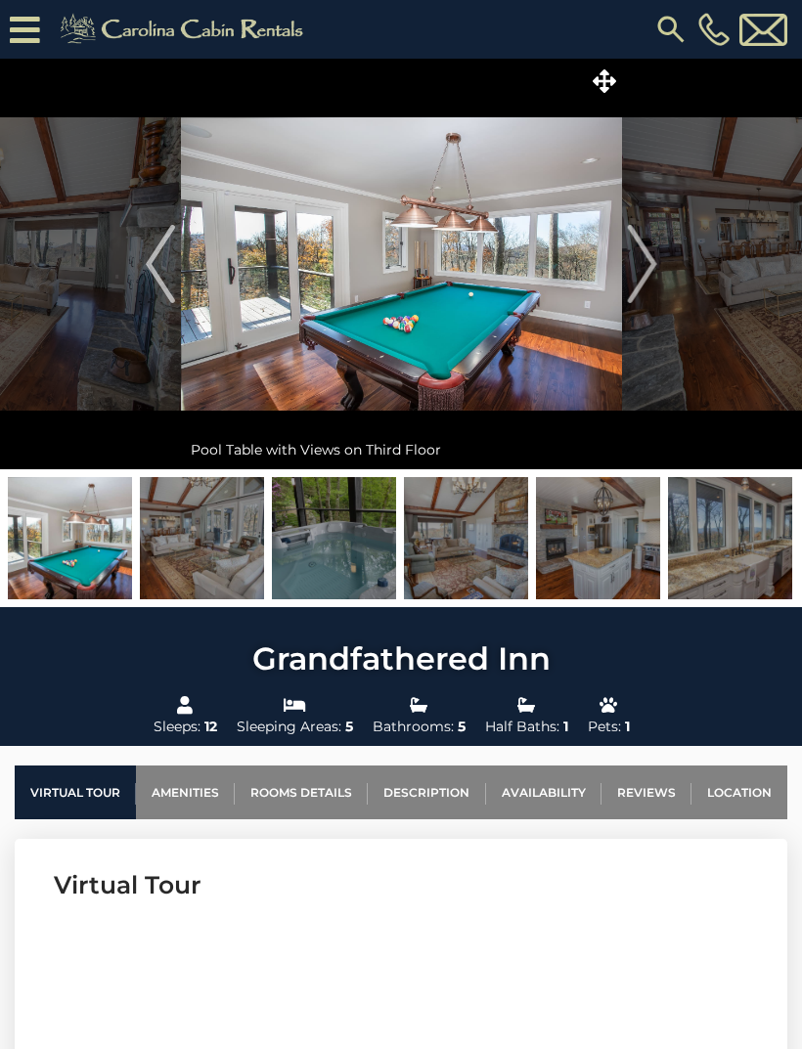
click at [655, 284] on img "Next" at bounding box center [641, 264] width 29 height 78
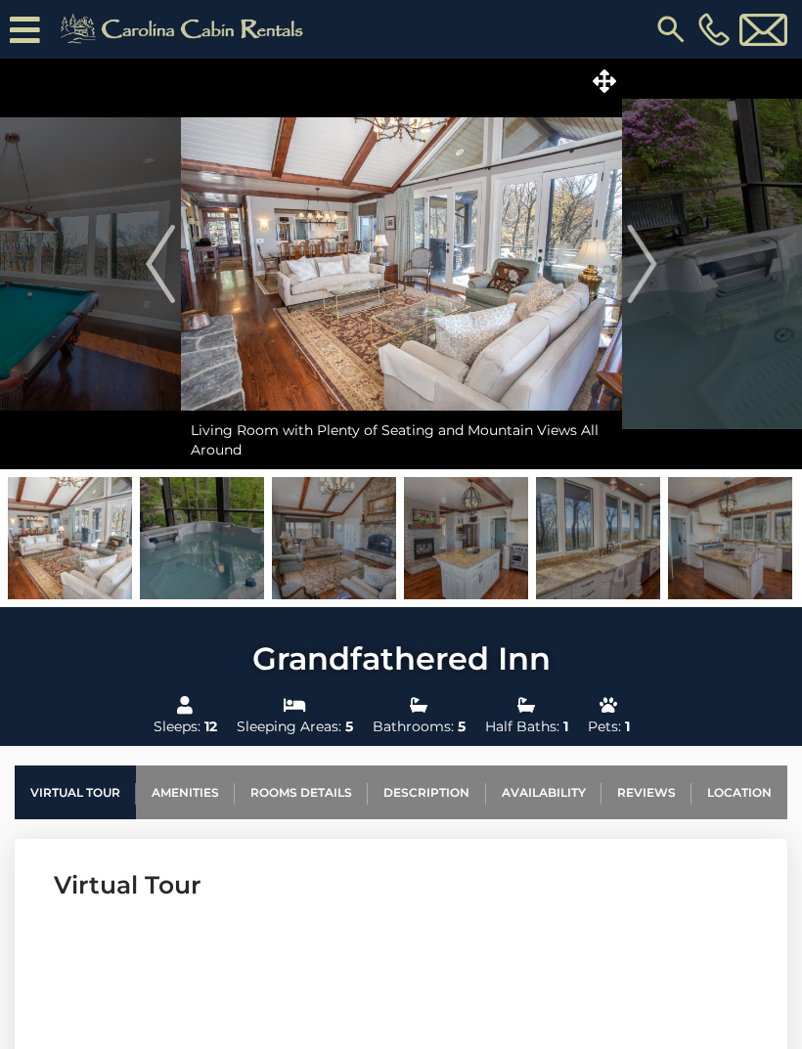
click at [655, 284] on img "Next" at bounding box center [641, 264] width 29 height 78
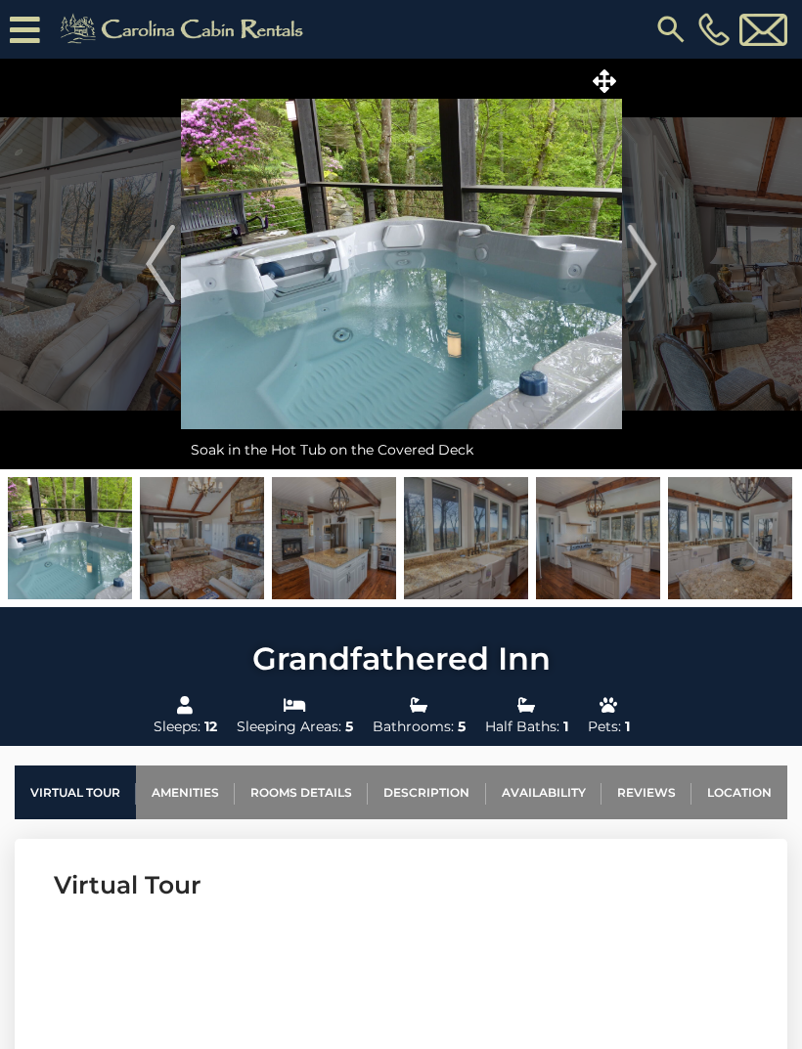
click at [650, 283] on img "Next" at bounding box center [641, 264] width 29 height 78
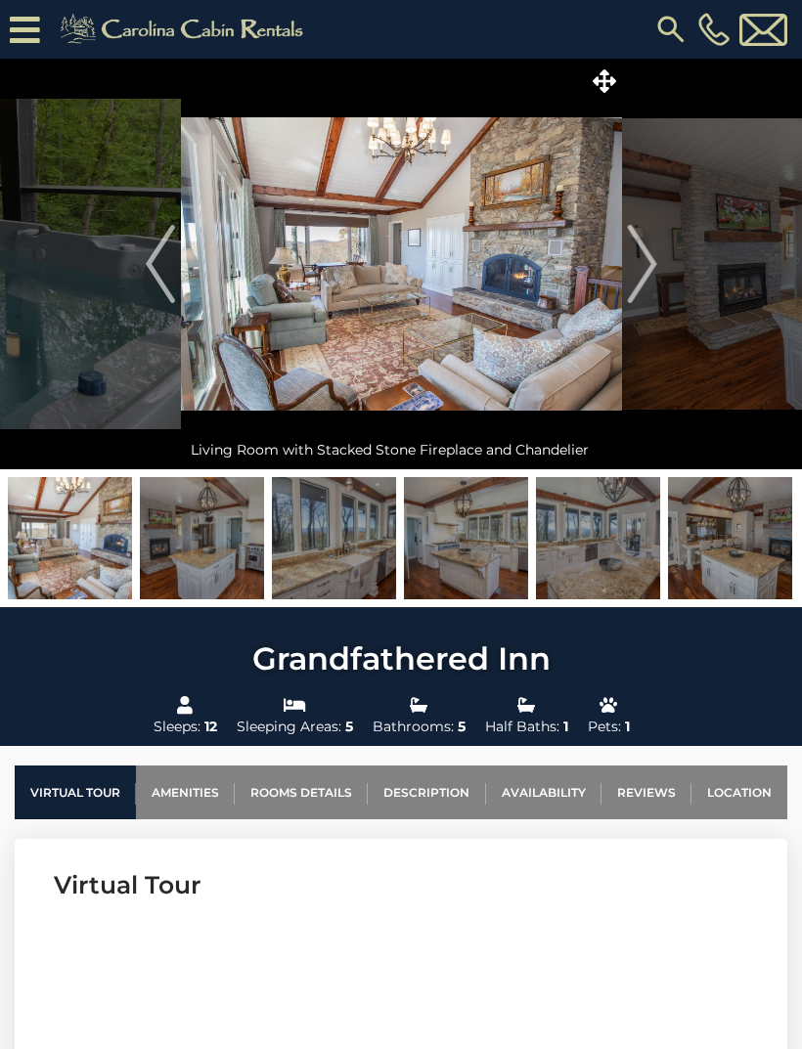
click at [651, 280] on img "Next" at bounding box center [641, 264] width 29 height 78
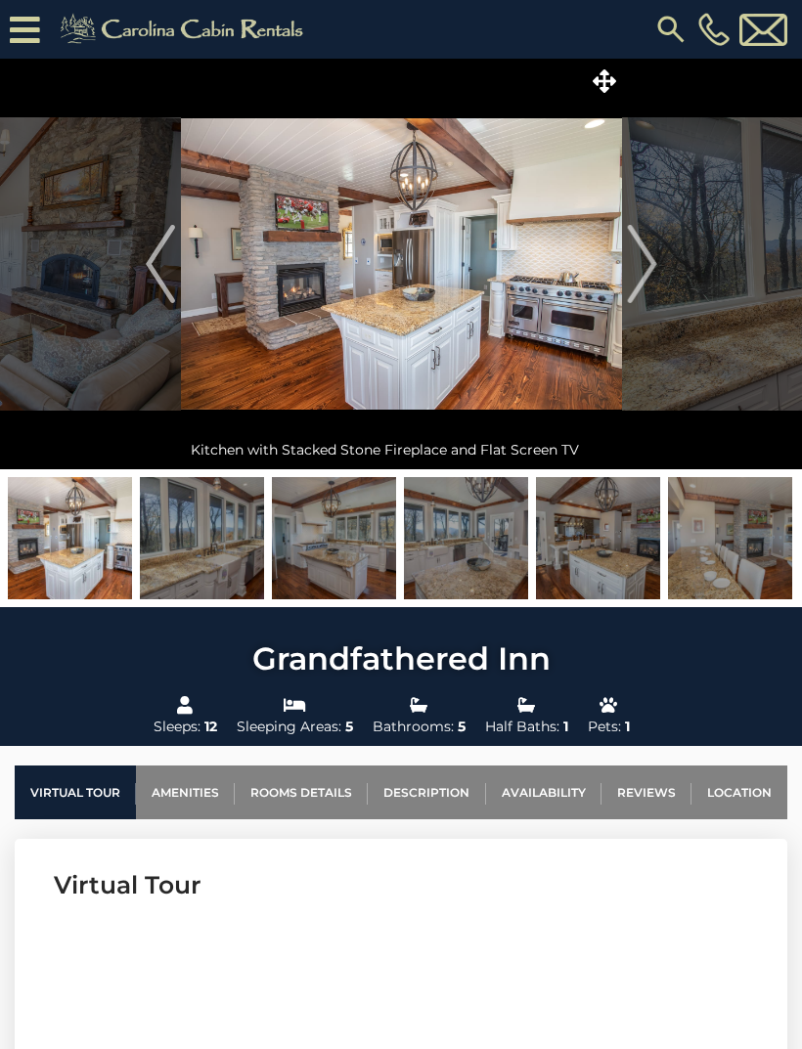
click at [649, 281] on img "Next" at bounding box center [641, 264] width 29 height 78
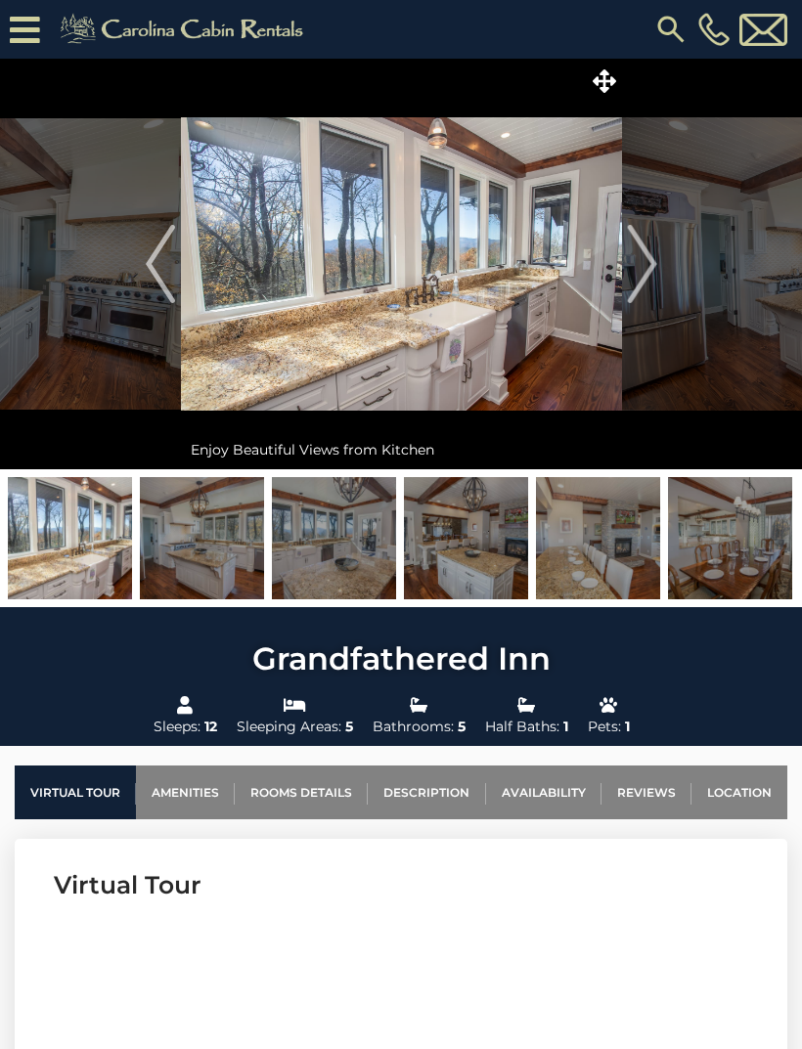
click at [651, 277] on img "Next" at bounding box center [641, 264] width 29 height 78
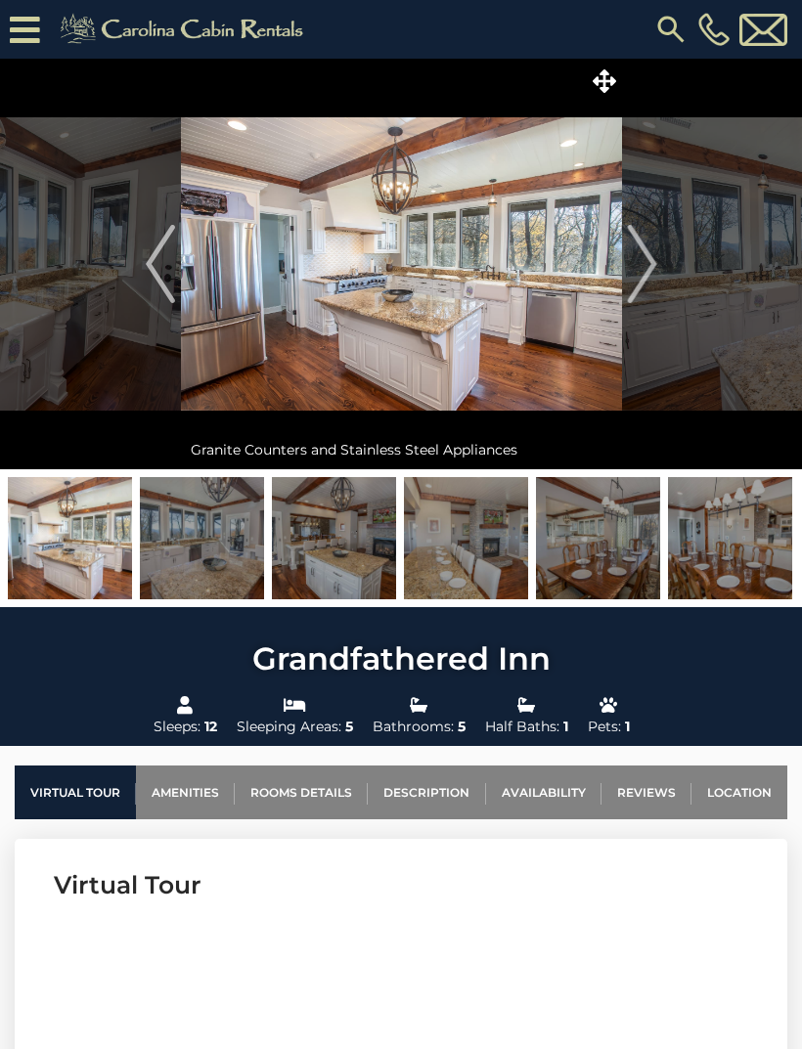
click at [647, 281] on img "Next" at bounding box center [641, 264] width 29 height 78
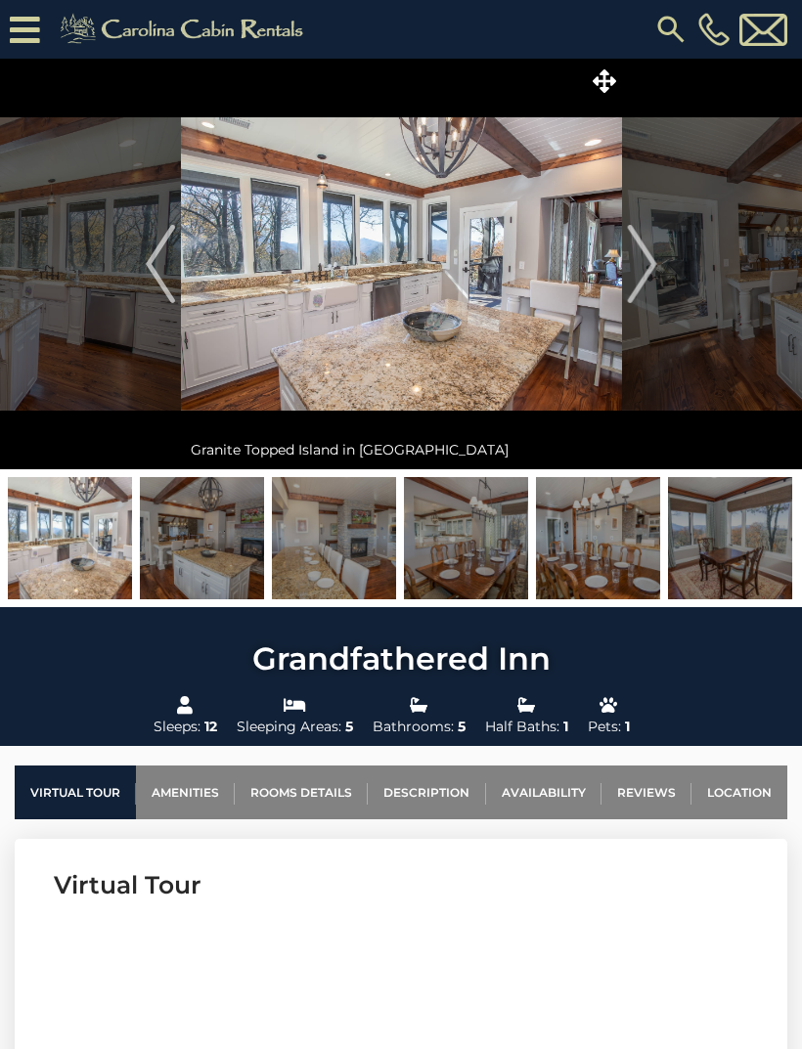
click at [649, 279] on img "Next" at bounding box center [641, 264] width 29 height 78
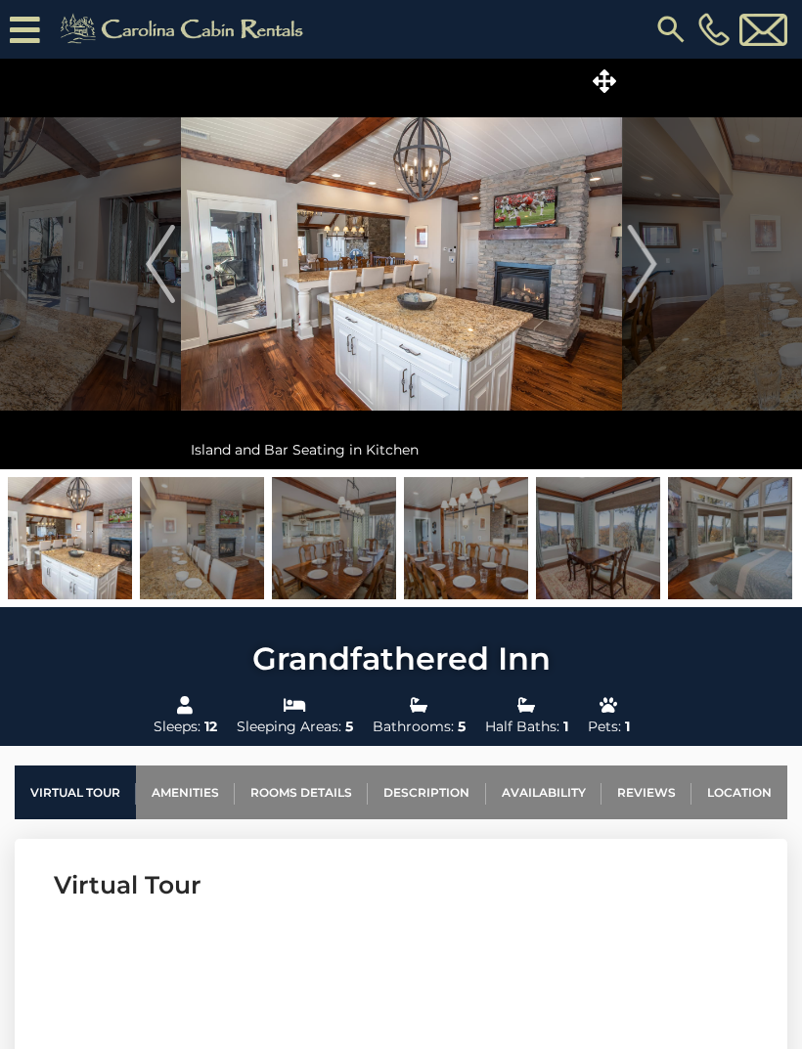
click at [650, 279] on img "Next" at bounding box center [641, 264] width 29 height 78
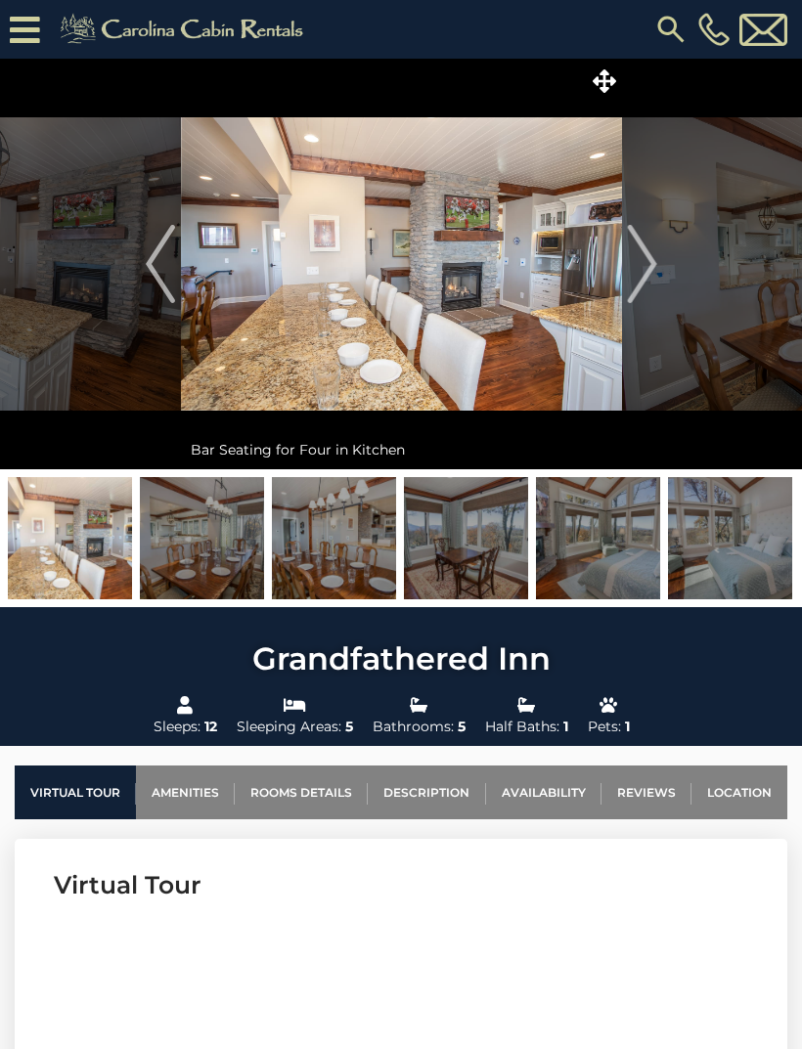
click at [651, 280] on img "Next" at bounding box center [641, 264] width 29 height 78
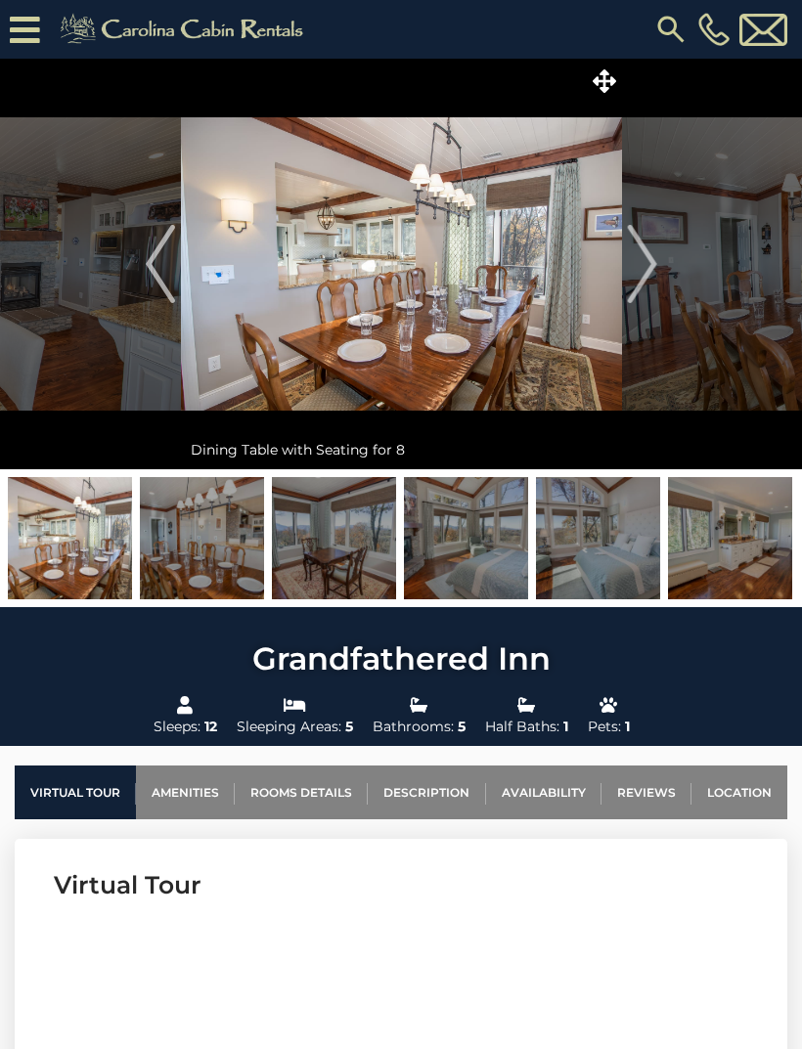
click at [652, 283] on img "Next" at bounding box center [641, 264] width 29 height 78
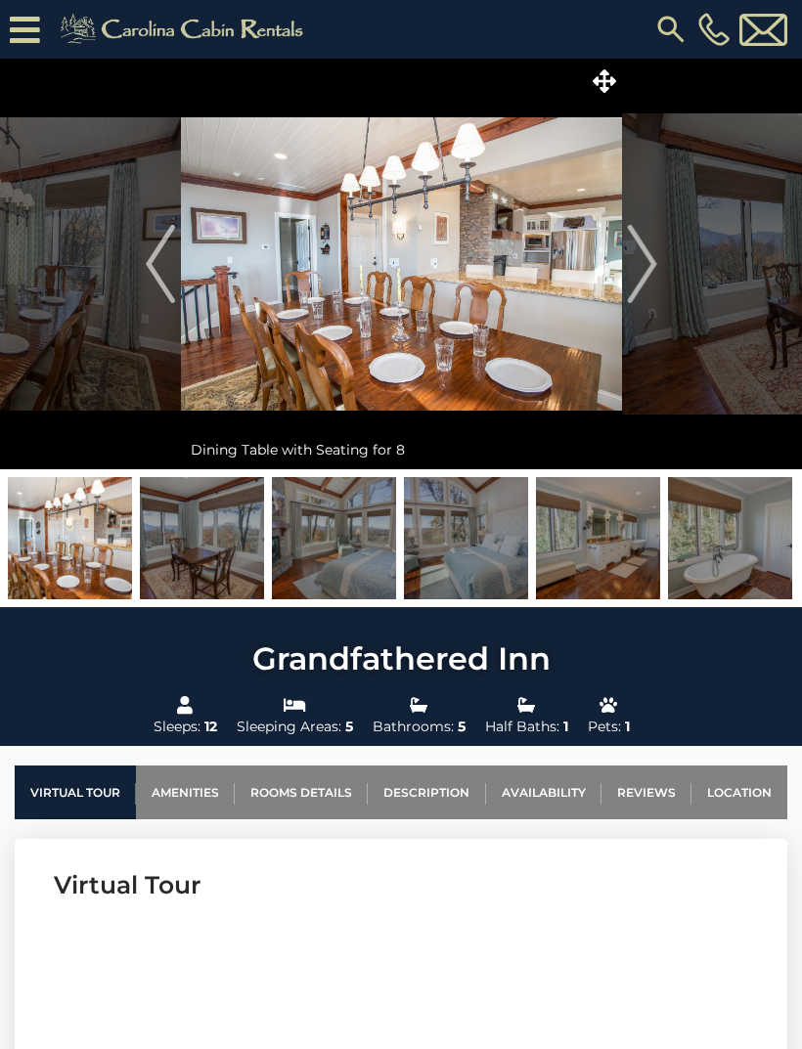
click at [653, 279] on img "Next" at bounding box center [641, 264] width 29 height 78
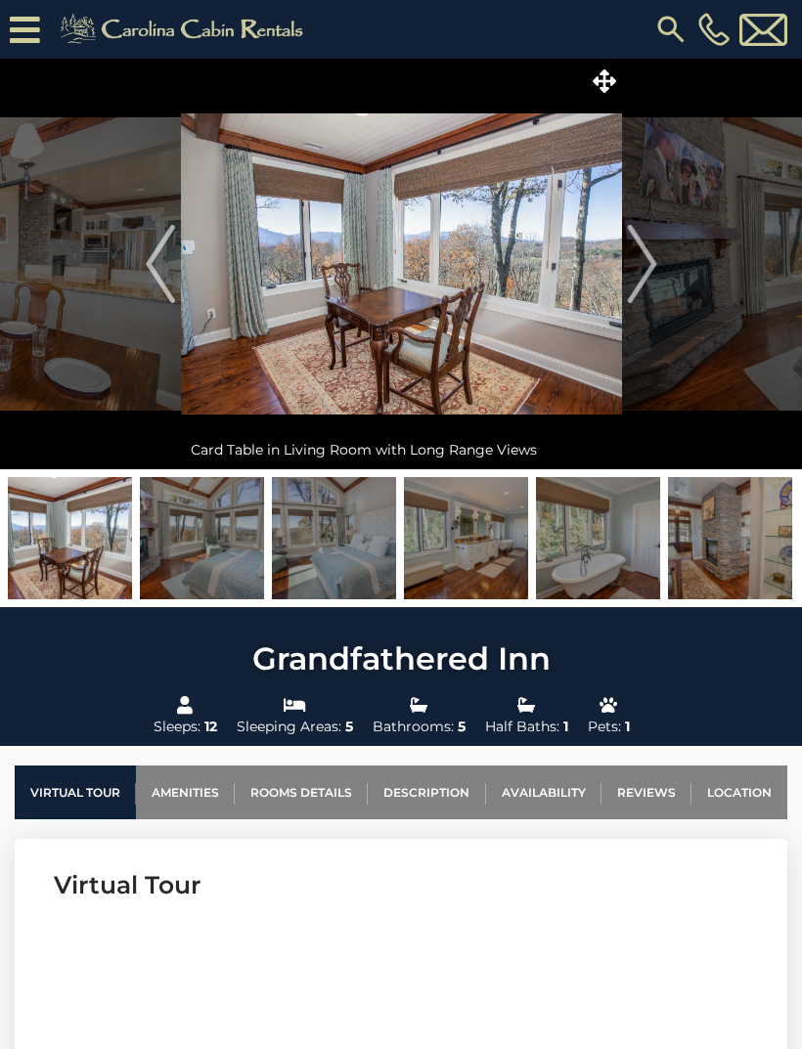
click at [651, 276] on img "Next" at bounding box center [641, 264] width 29 height 78
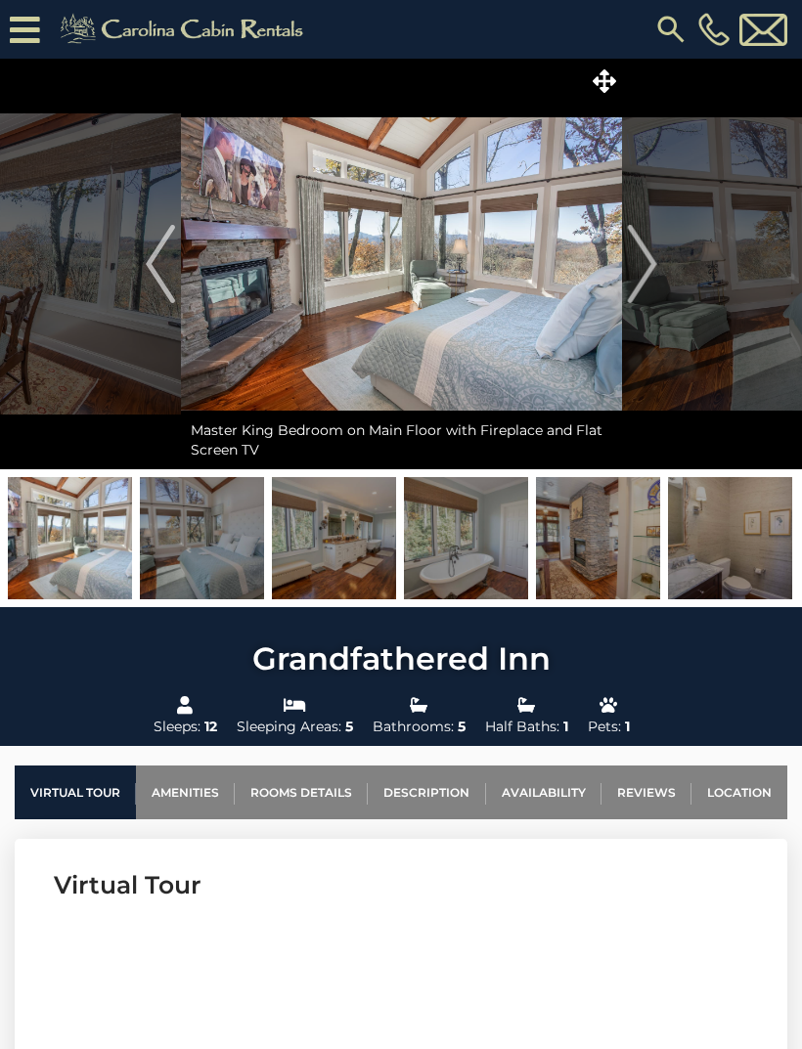
click at [655, 285] on img "Next" at bounding box center [641, 264] width 29 height 78
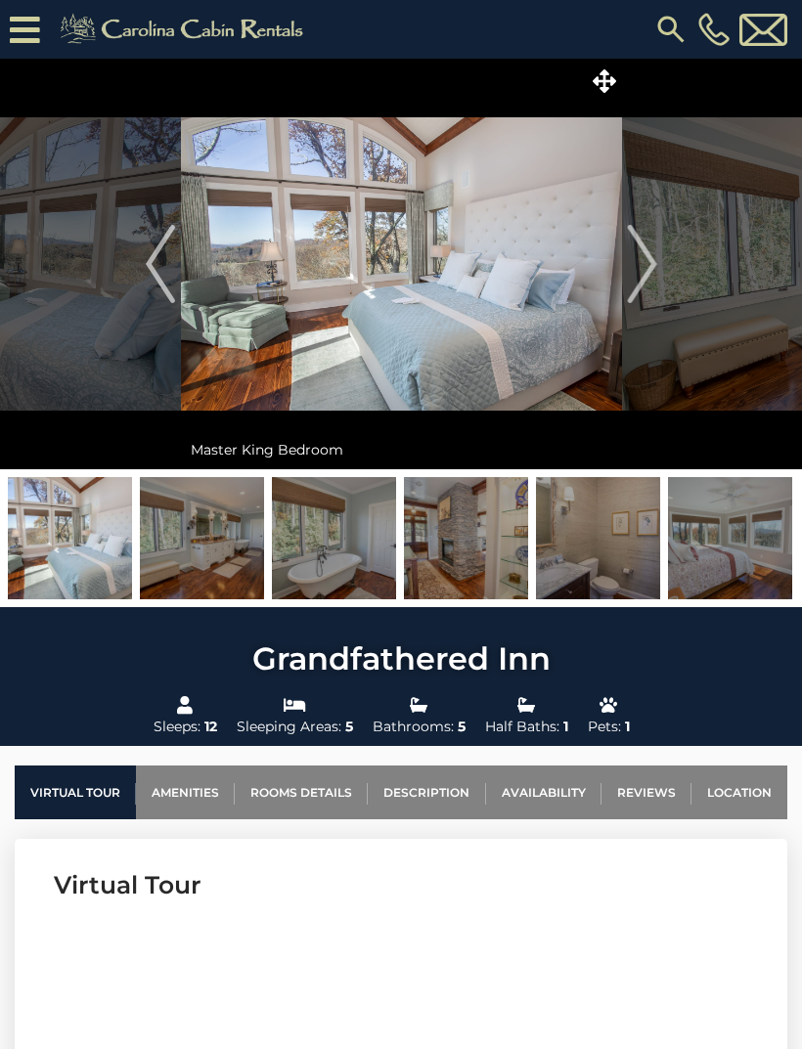
click at [656, 285] on img "Next" at bounding box center [641, 264] width 29 height 78
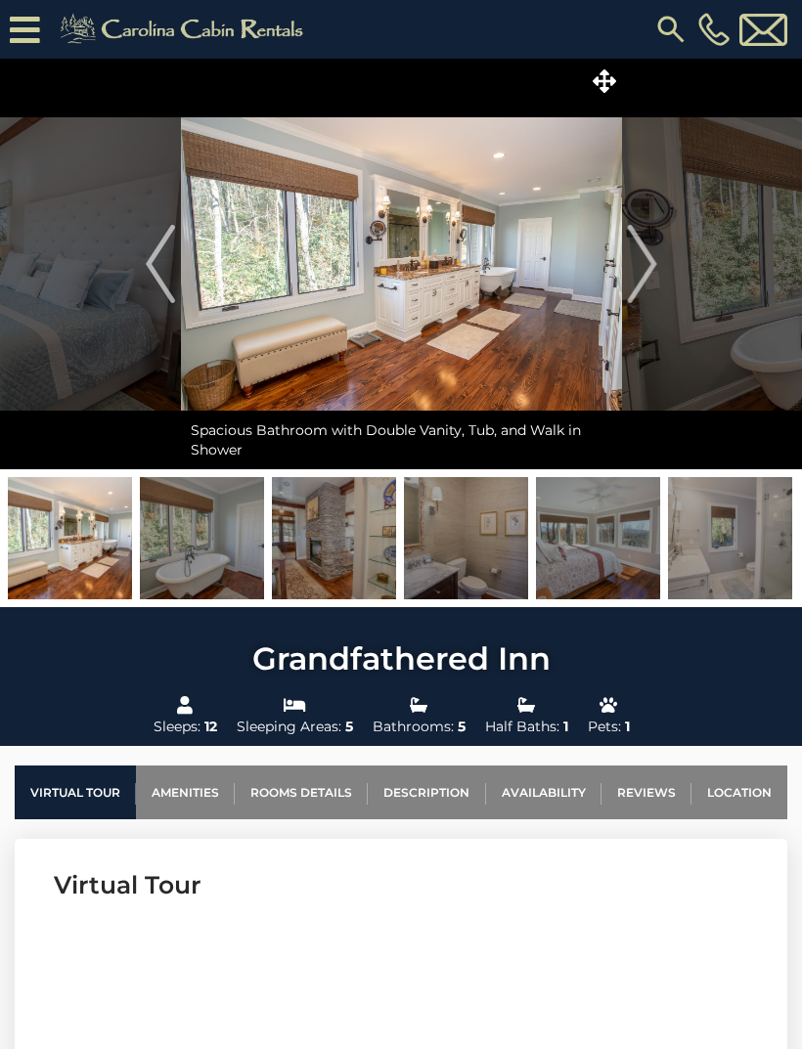
click at [649, 283] on img "Next" at bounding box center [641, 264] width 29 height 78
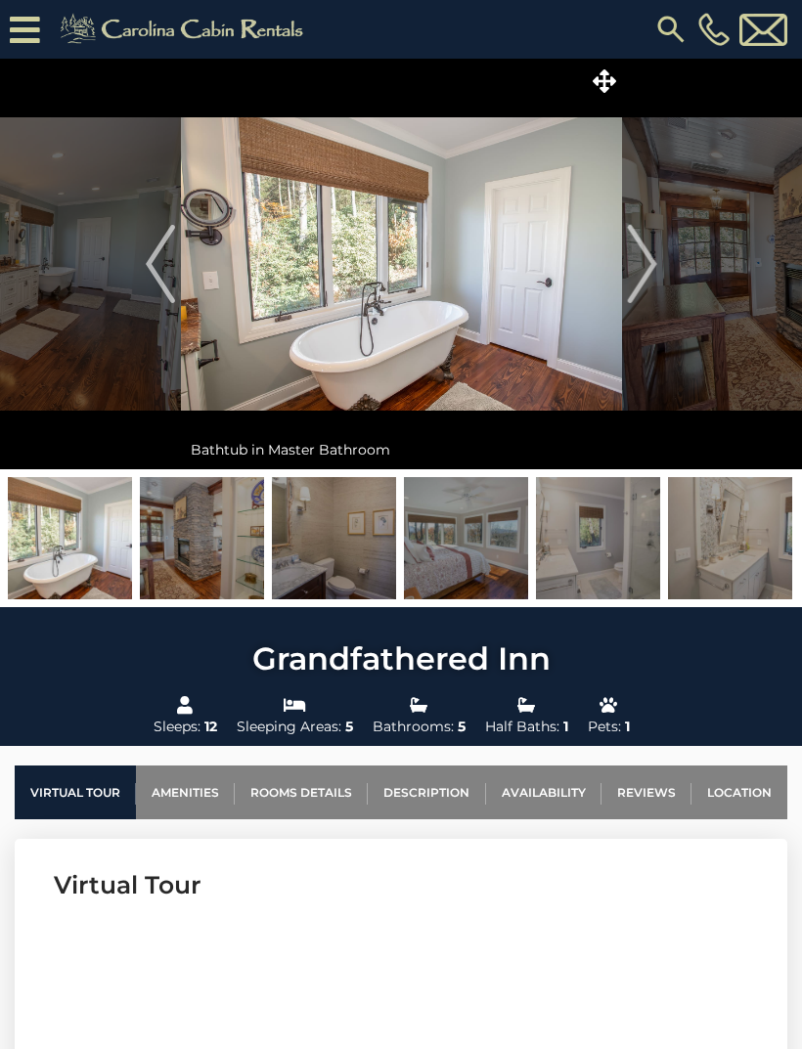
click at [651, 287] on img "Next" at bounding box center [641, 264] width 29 height 78
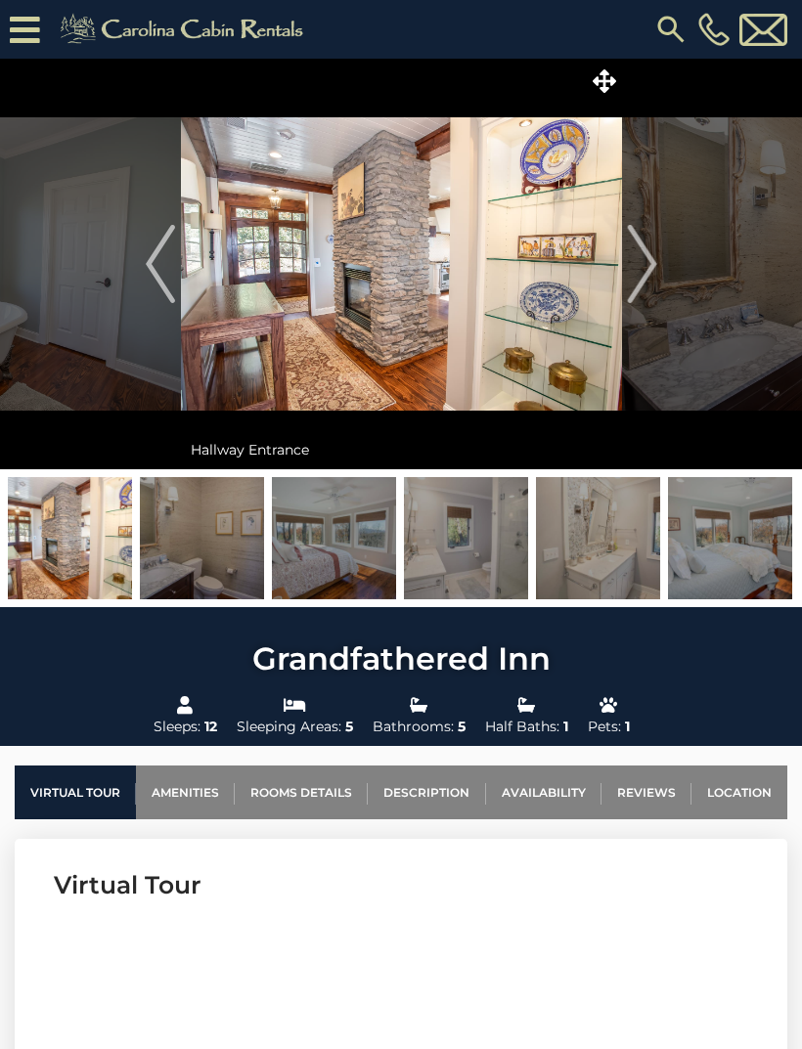
click at [655, 282] on img "Next" at bounding box center [641, 264] width 29 height 78
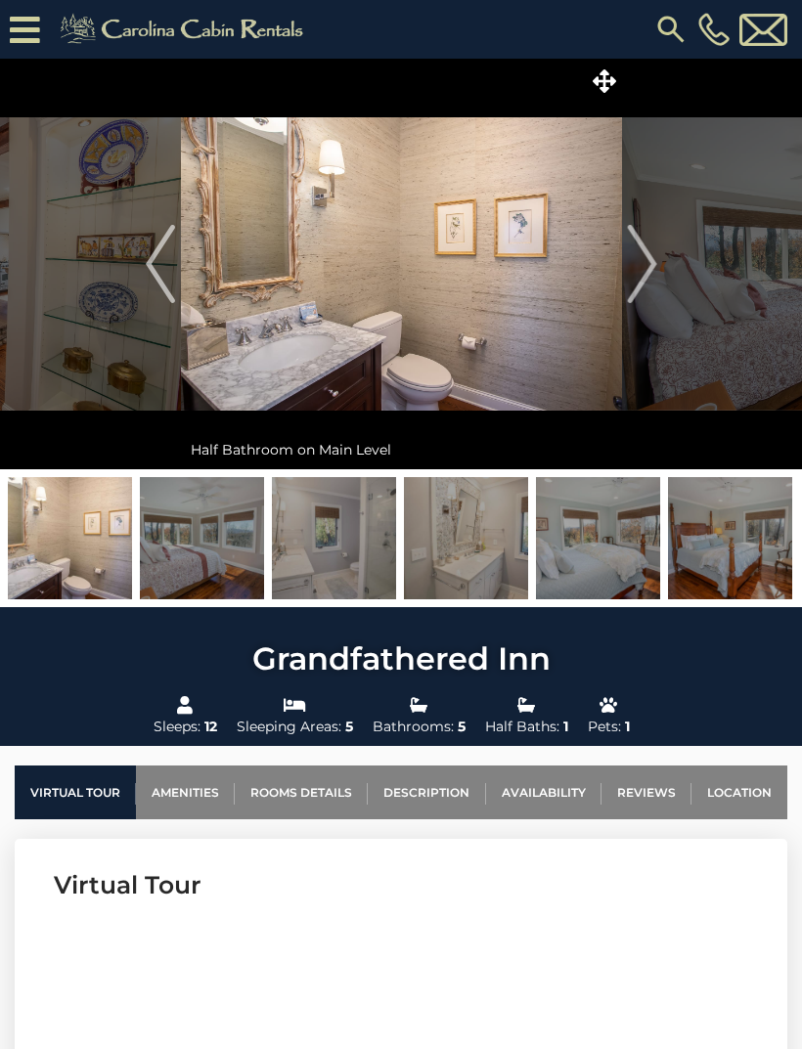
click at [642, 286] on img "Next" at bounding box center [641, 264] width 29 height 78
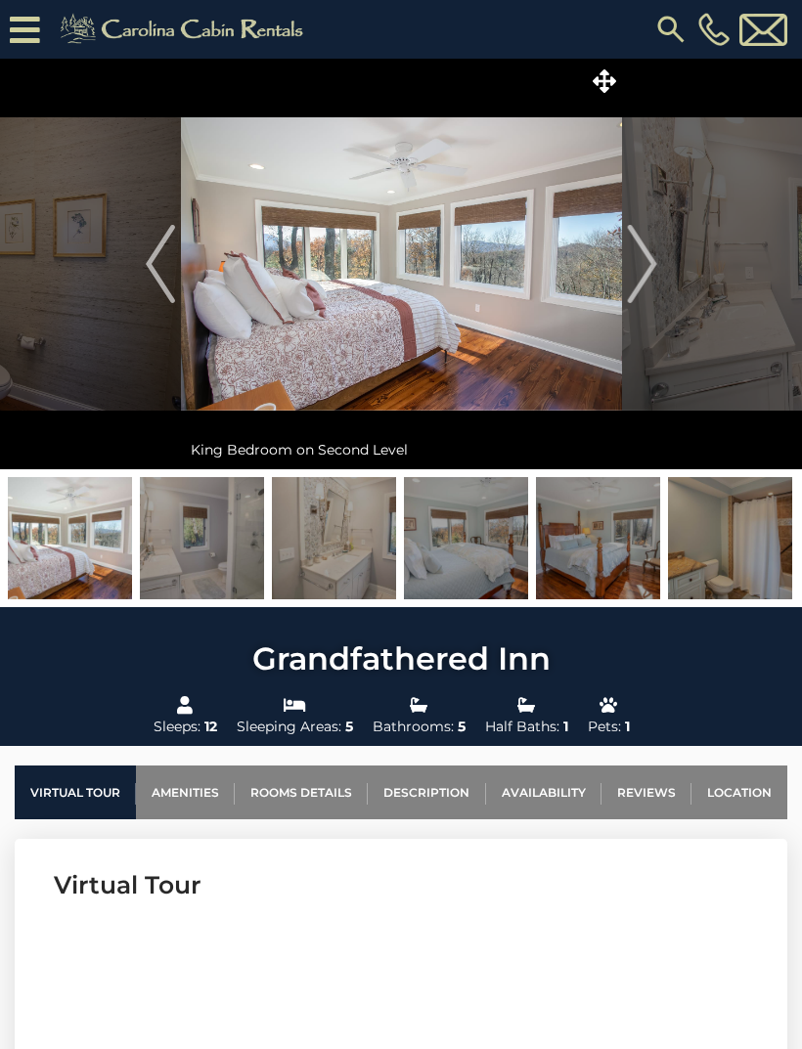
click at [651, 280] on img "Next" at bounding box center [641, 264] width 29 height 78
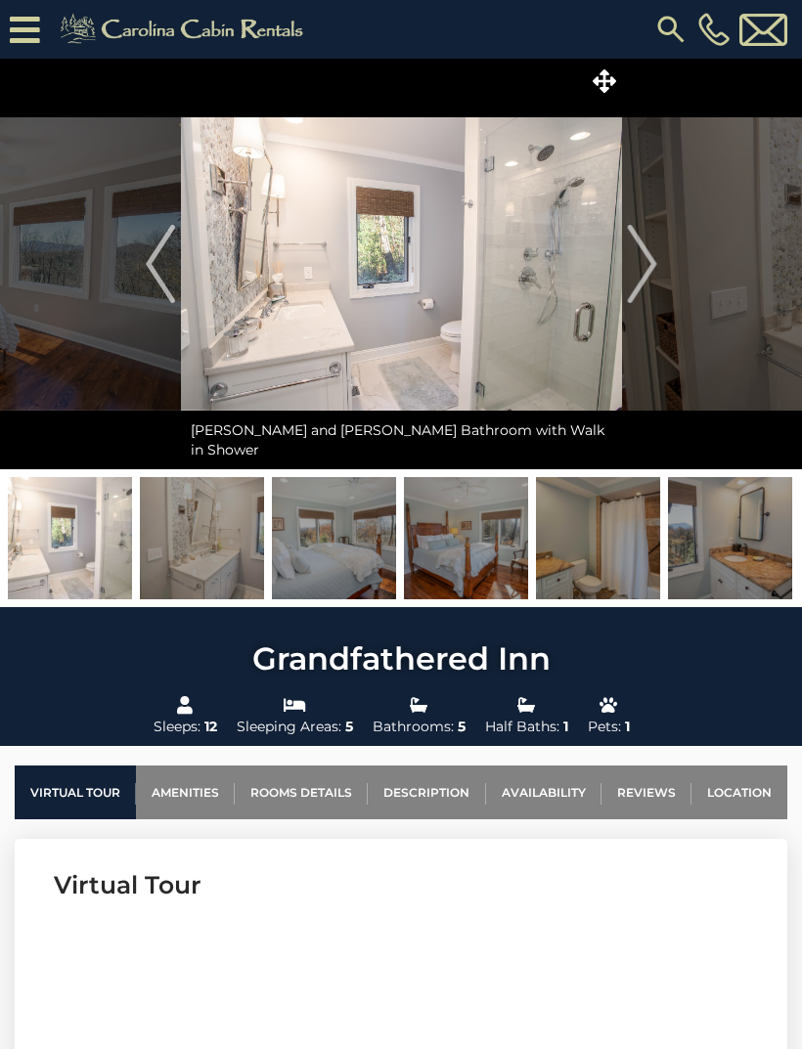
click at [641, 290] on img "Next" at bounding box center [641, 264] width 29 height 78
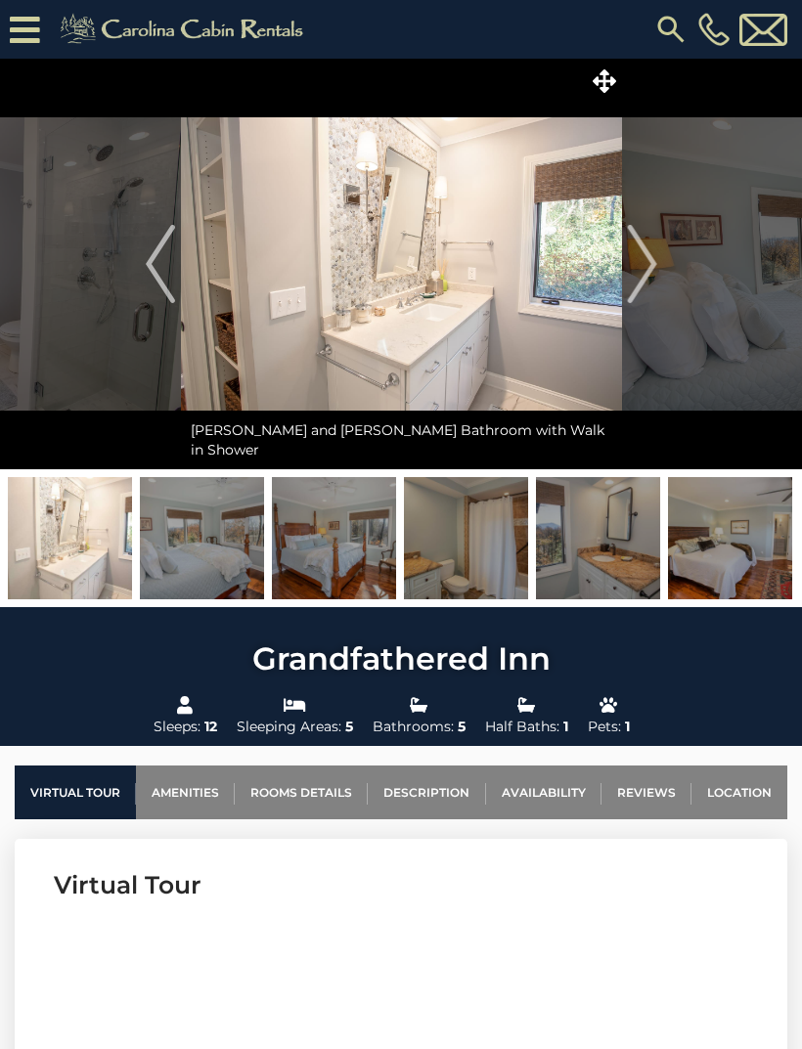
click at [650, 281] on img "Next" at bounding box center [641, 264] width 29 height 78
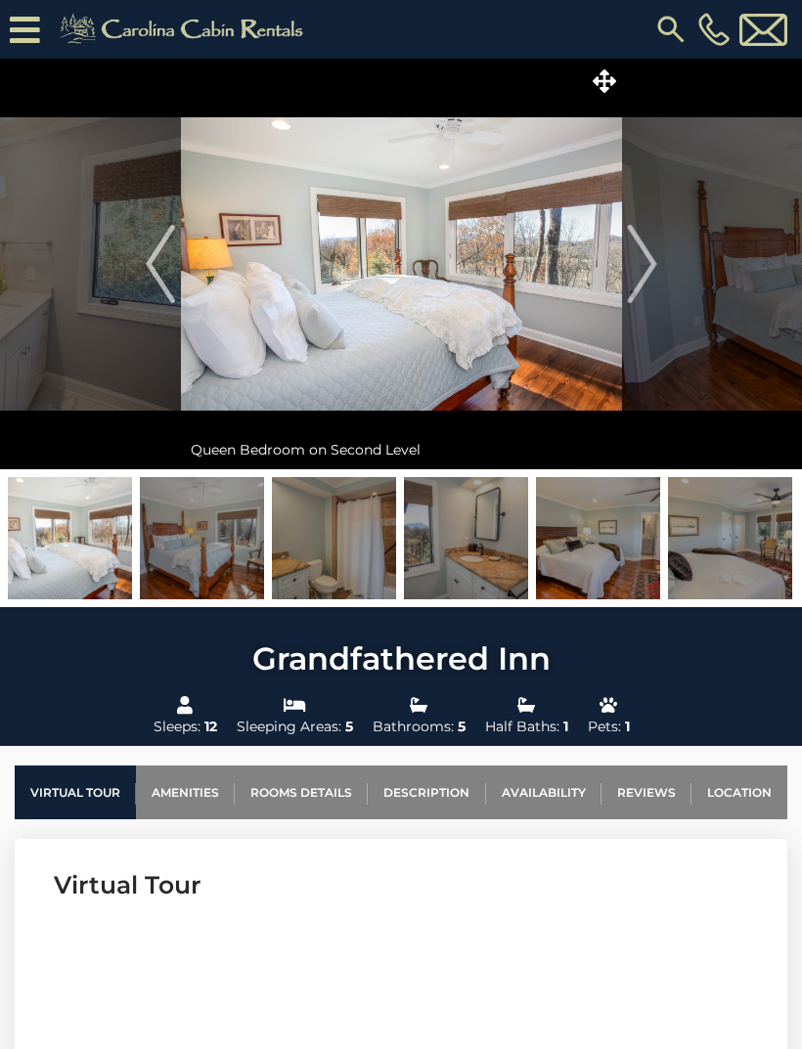
click at [647, 281] on img "Next" at bounding box center [641, 264] width 29 height 78
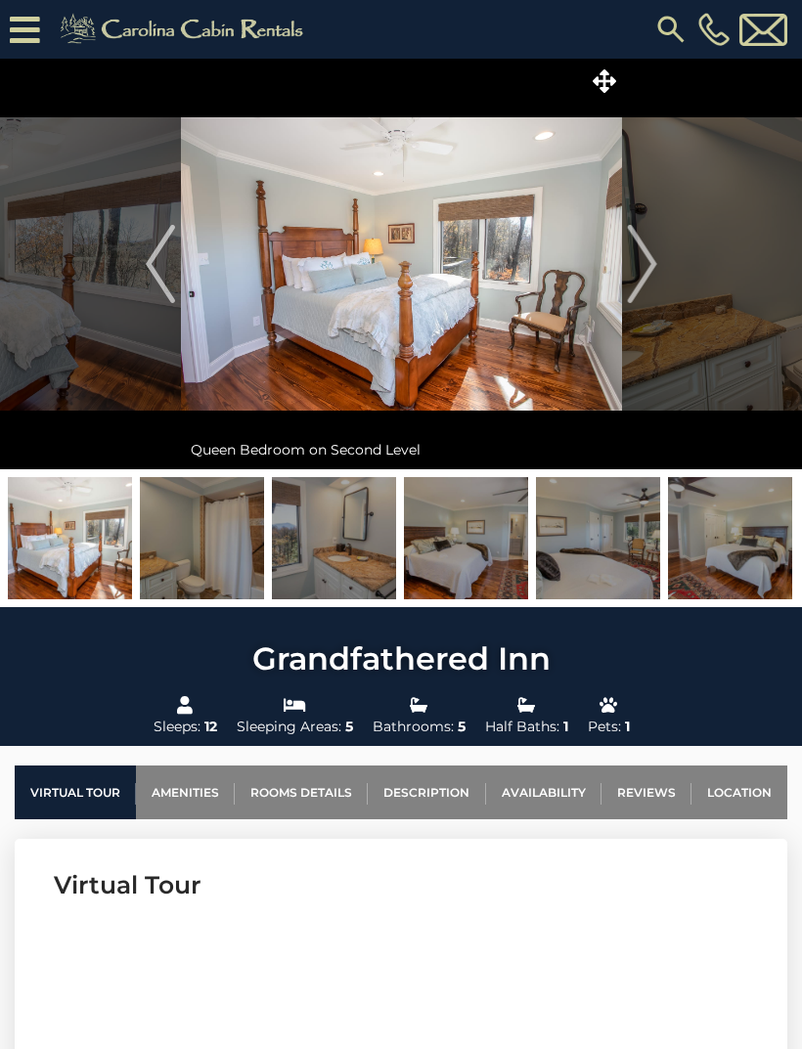
click at [644, 288] on img "Next" at bounding box center [641, 264] width 29 height 78
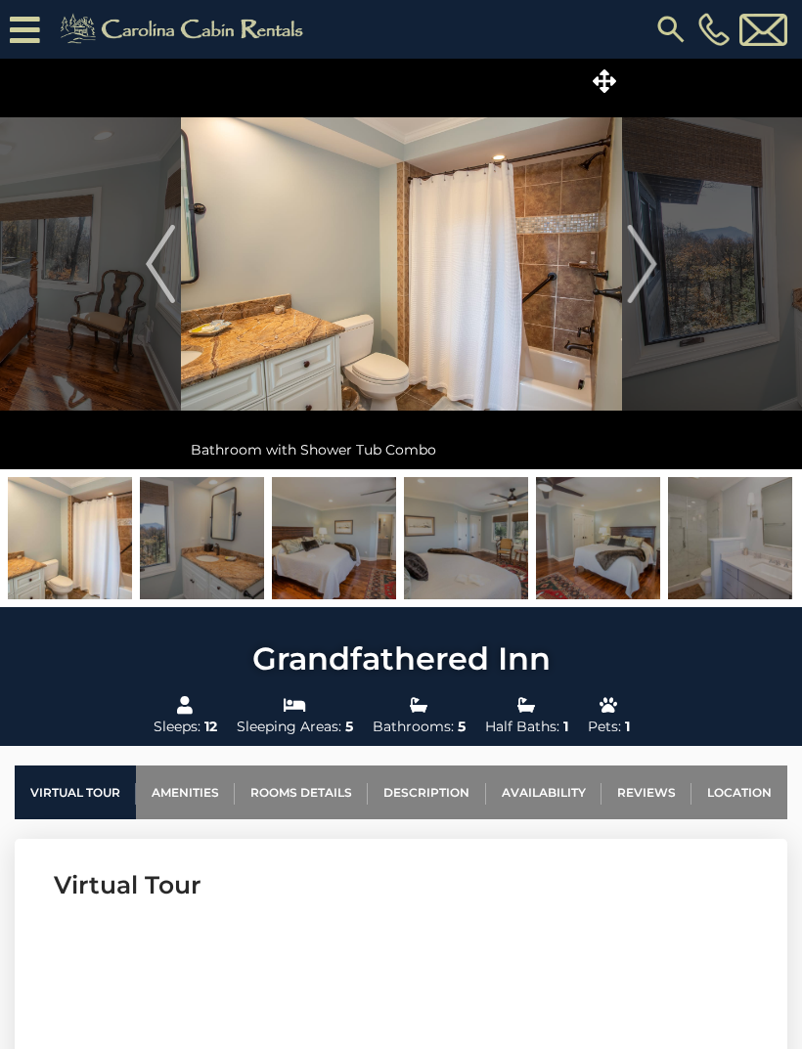
click at [649, 286] on img "Next" at bounding box center [641, 264] width 29 height 78
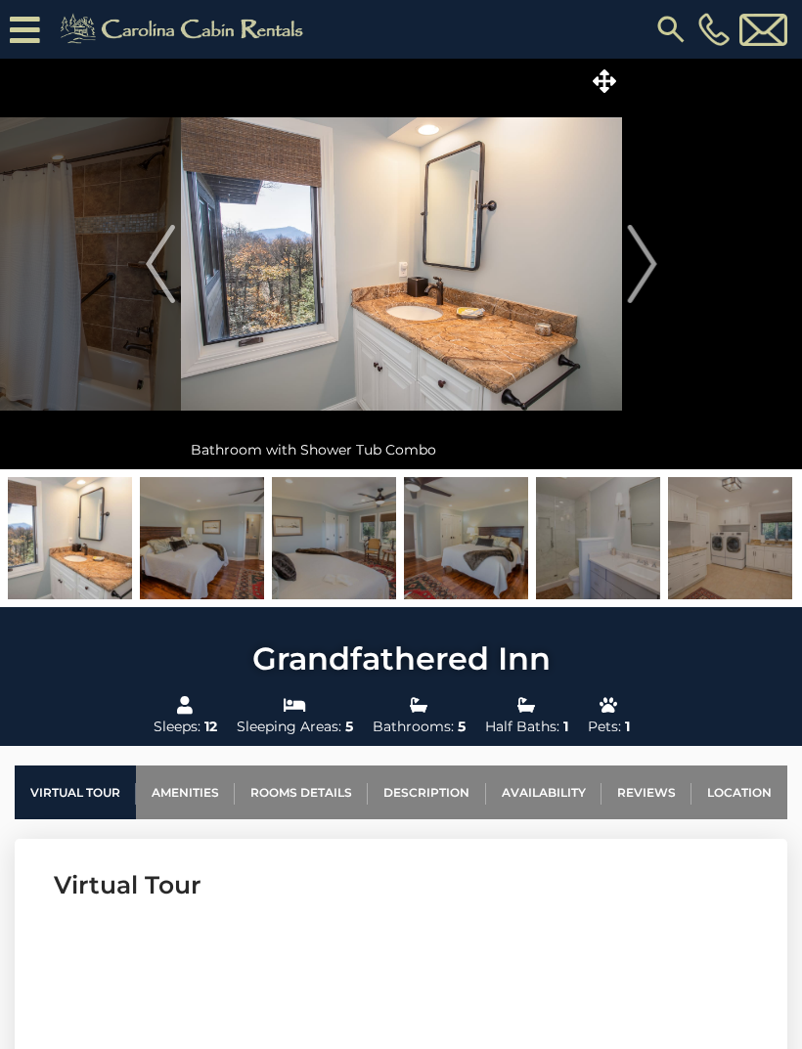
click at [645, 287] on img "Next" at bounding box center [641, 264] width 29 height 78
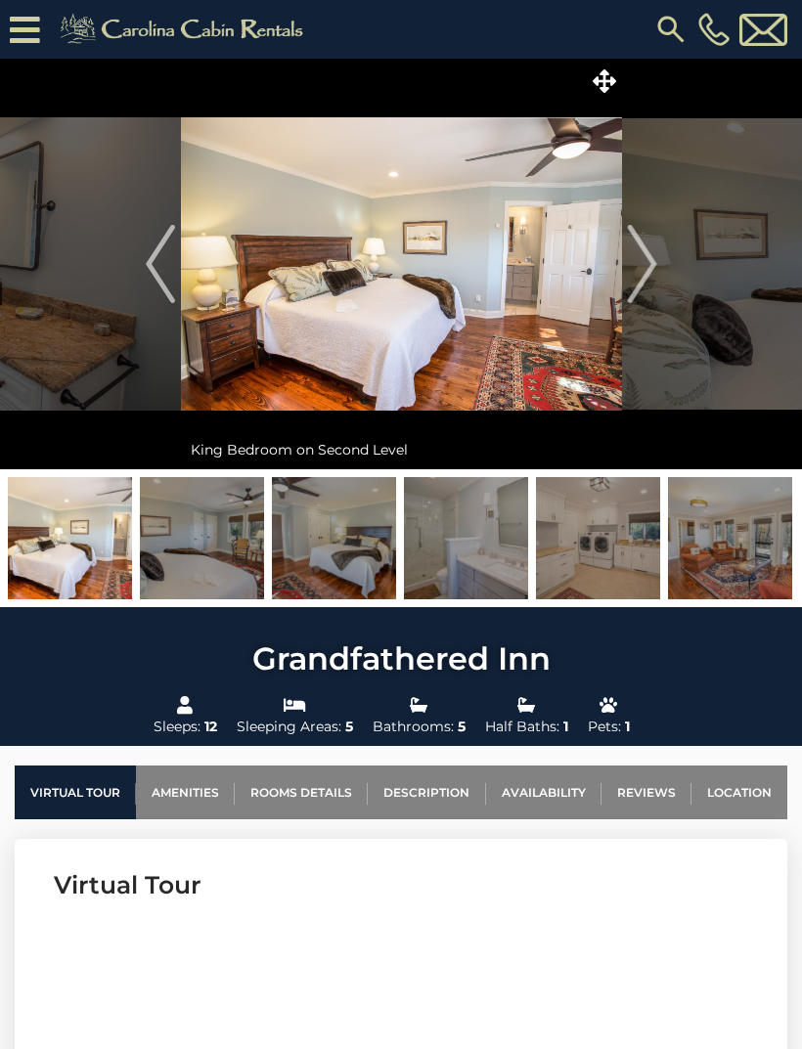
click at [652, 282] on img "Next" at bounding box center [641, 264] width 29 height 78
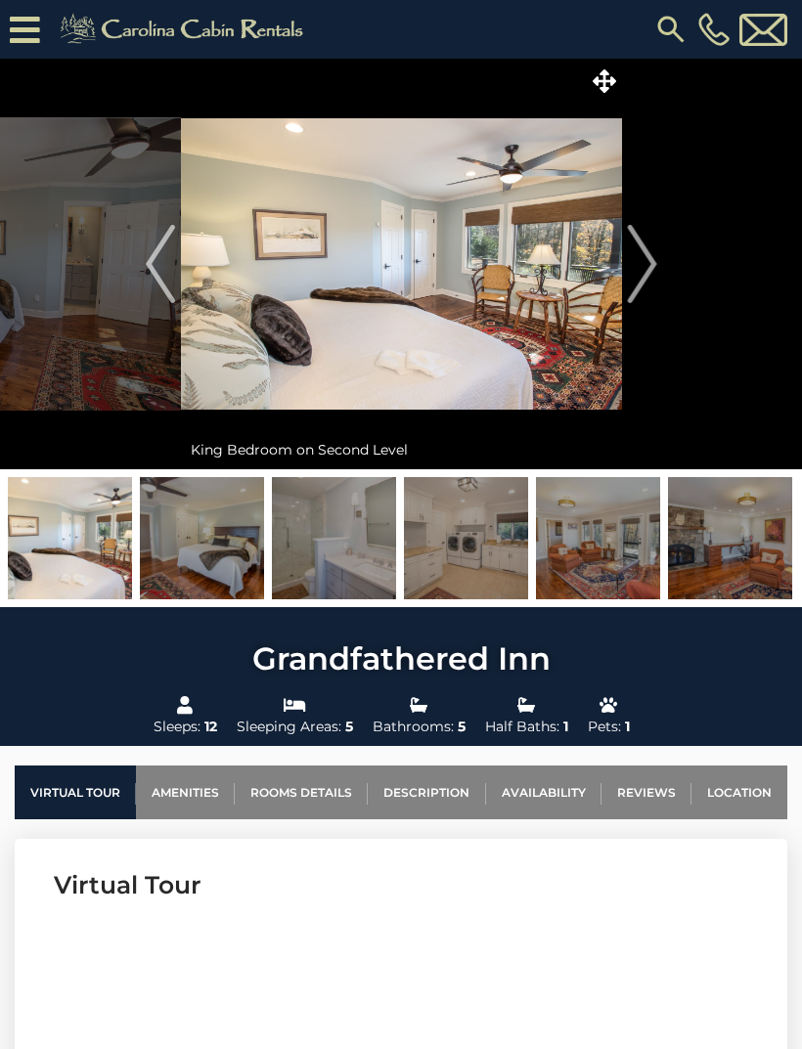
click at [647, 284] on img "Next" at bounding box center [641, 264] width 29 height 78
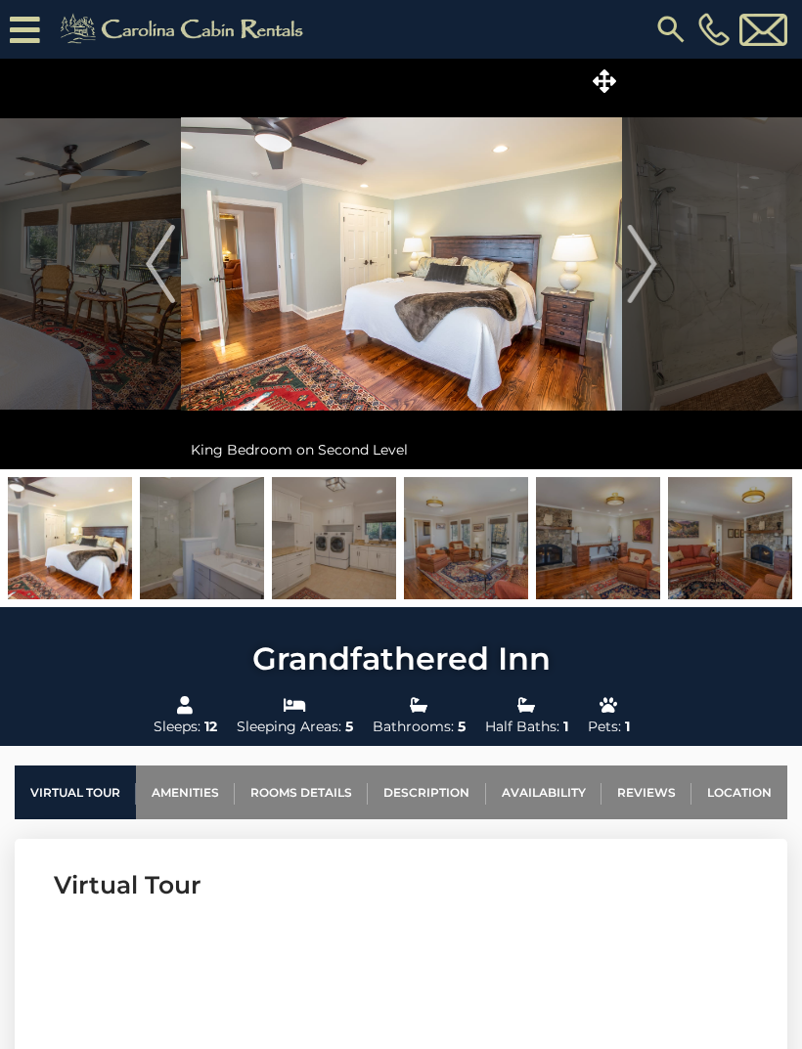
click at [651, 282] on img "Next" at bounding box center [641, 264] width 29 height 78
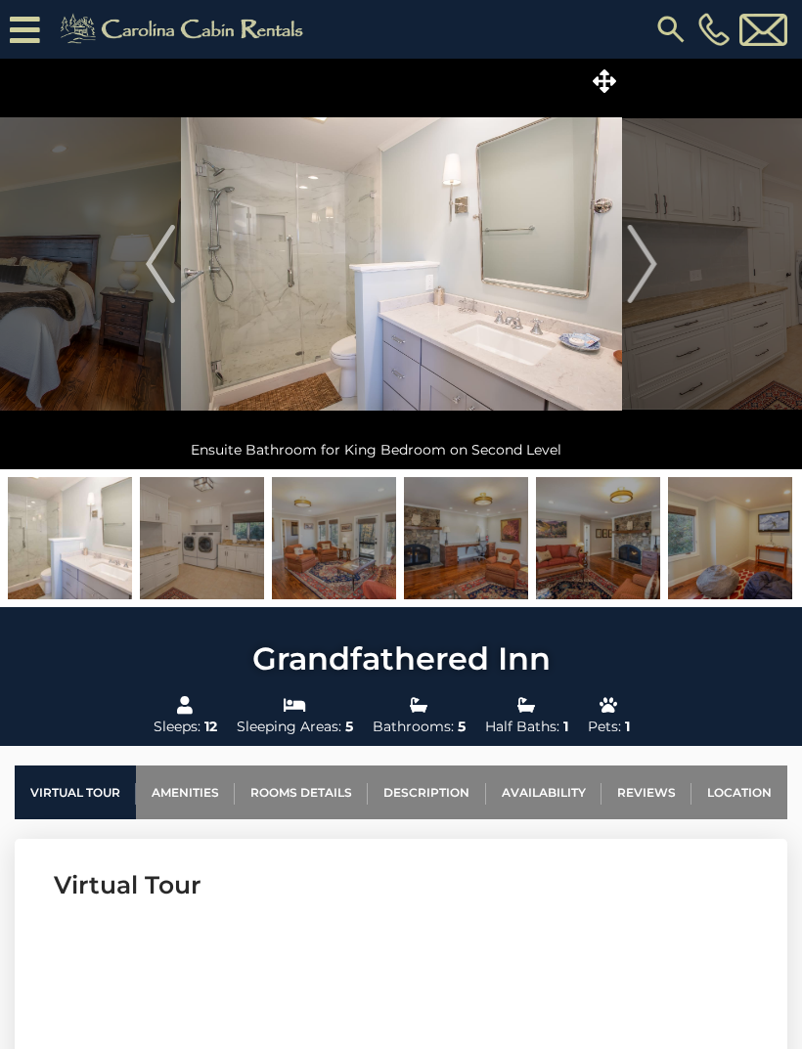
click at [649, 287] on img "Next" at bounding box center [641, 264] width 29 height 78
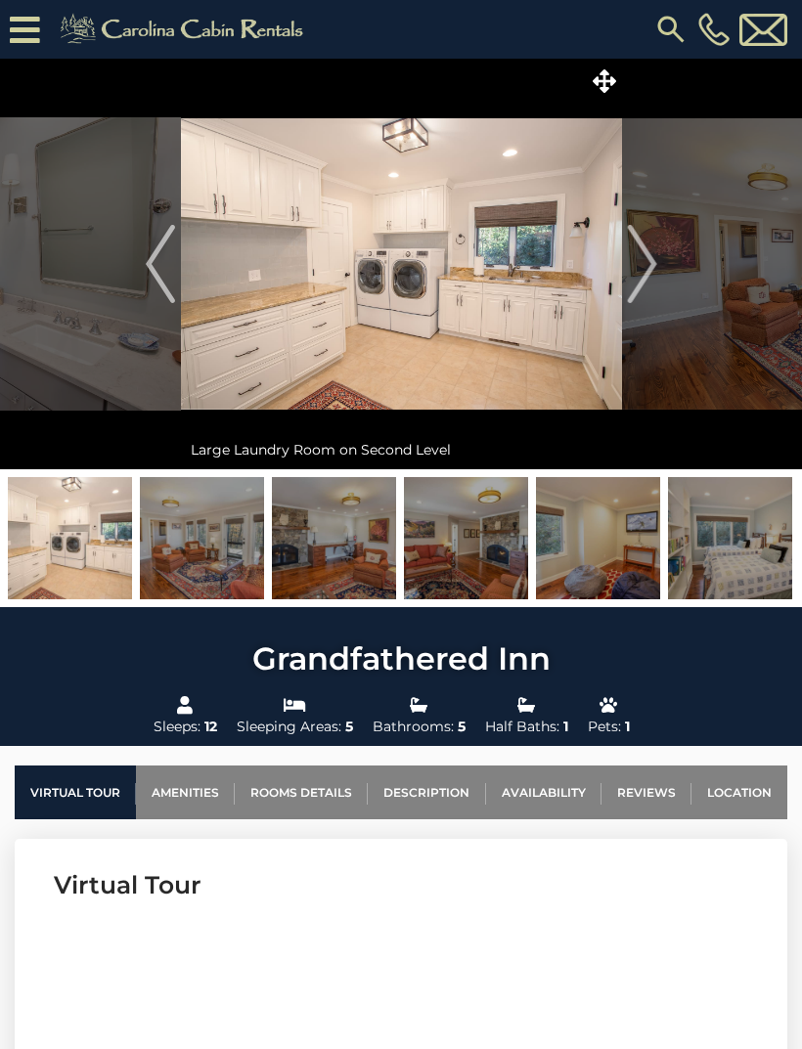
click at [649, 284] on img "Next" at bounding box center [641, 264] width 29 height 78
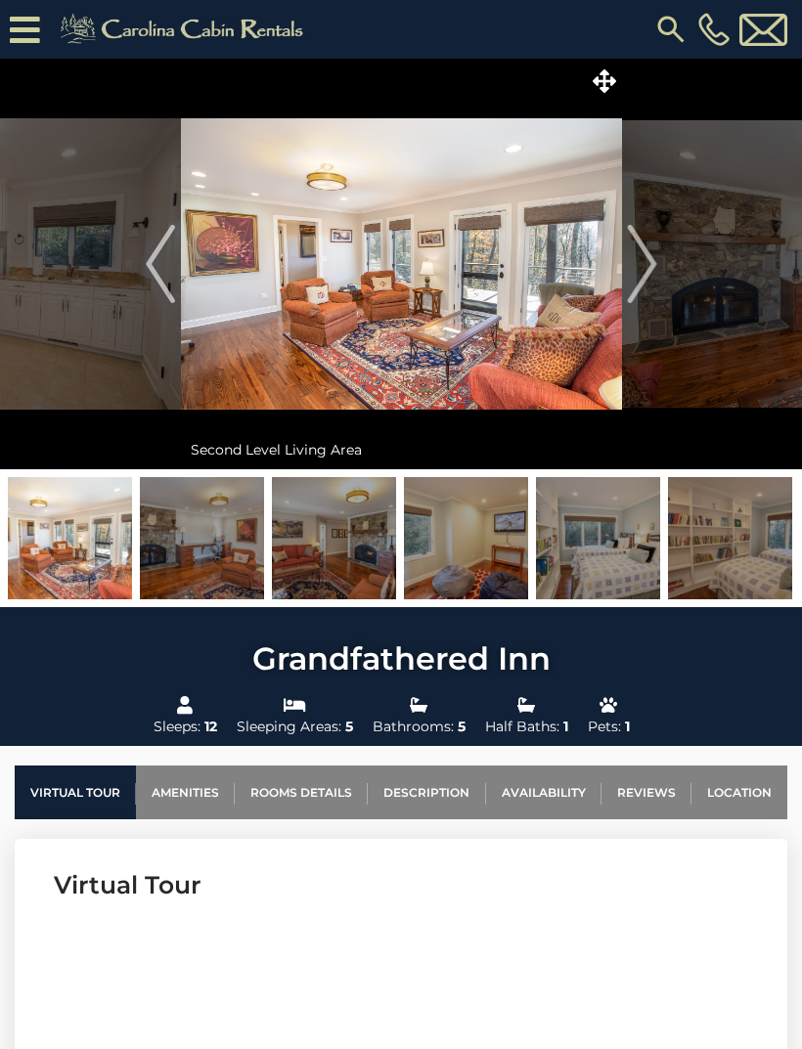
click at [649, 287] on img "Next" at bounding box center [641, 264] width 29 height 78
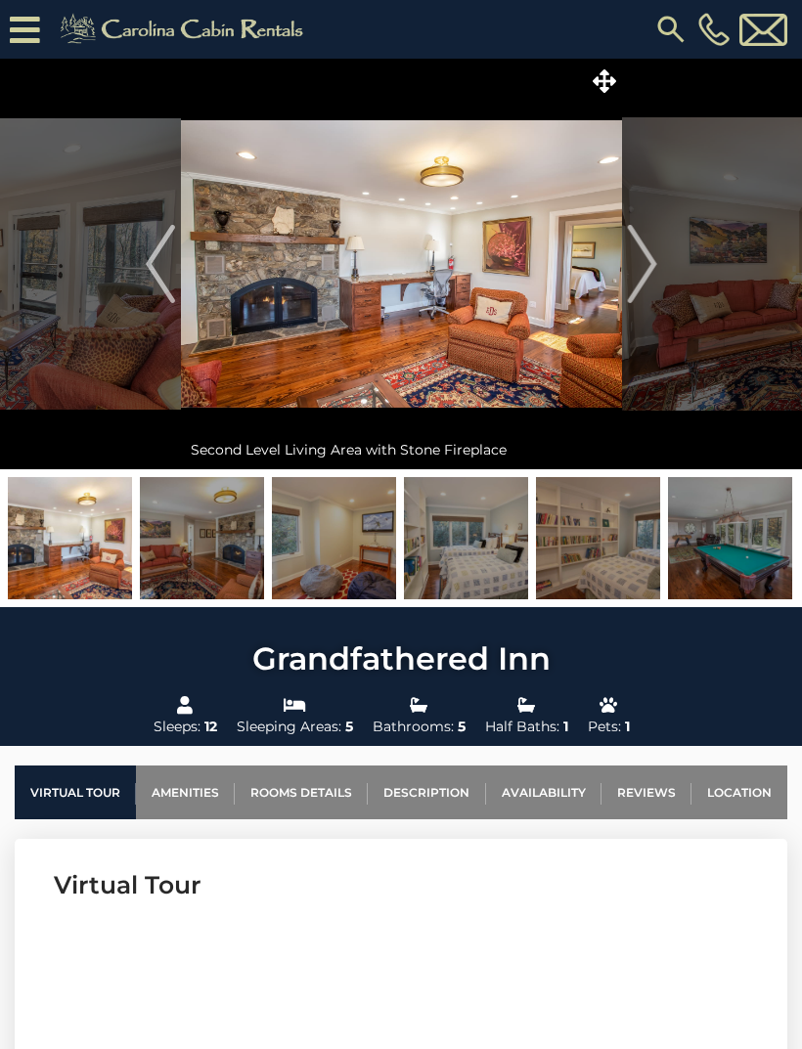
click at [650, 286] on img "Next" at bounding box center [641, 264] width 29 height 78
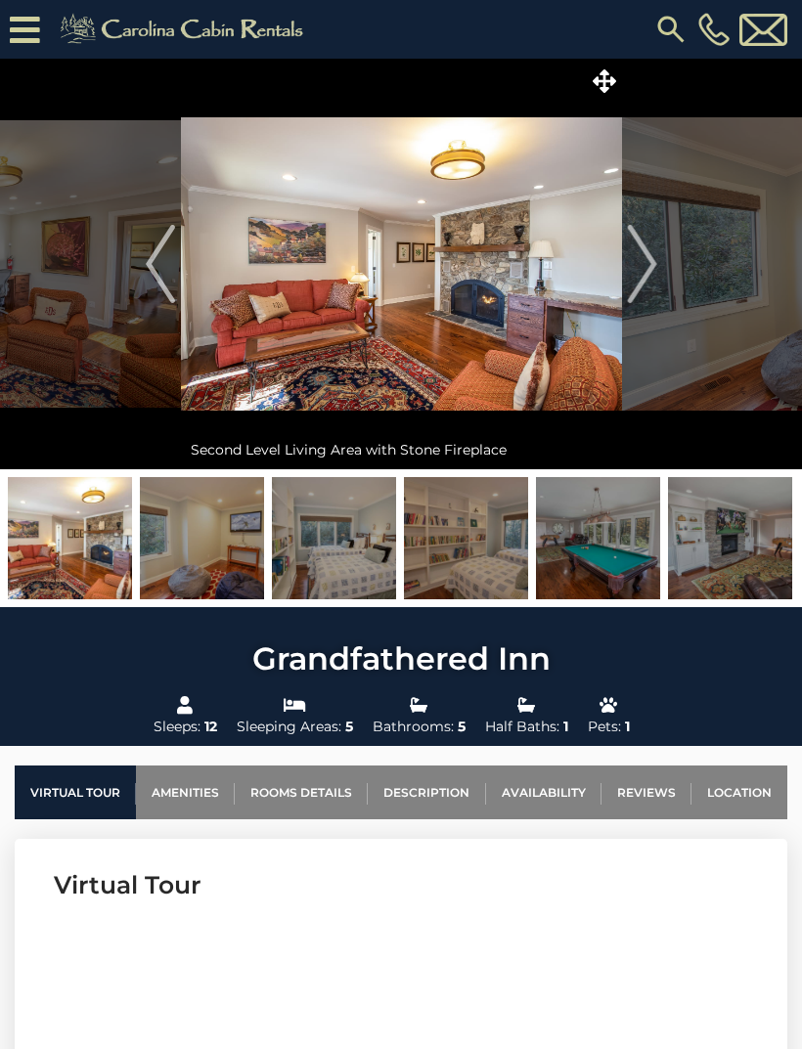
click at [649, 284] on img "Next" at bounding box center [641, 264] width 29 height 78
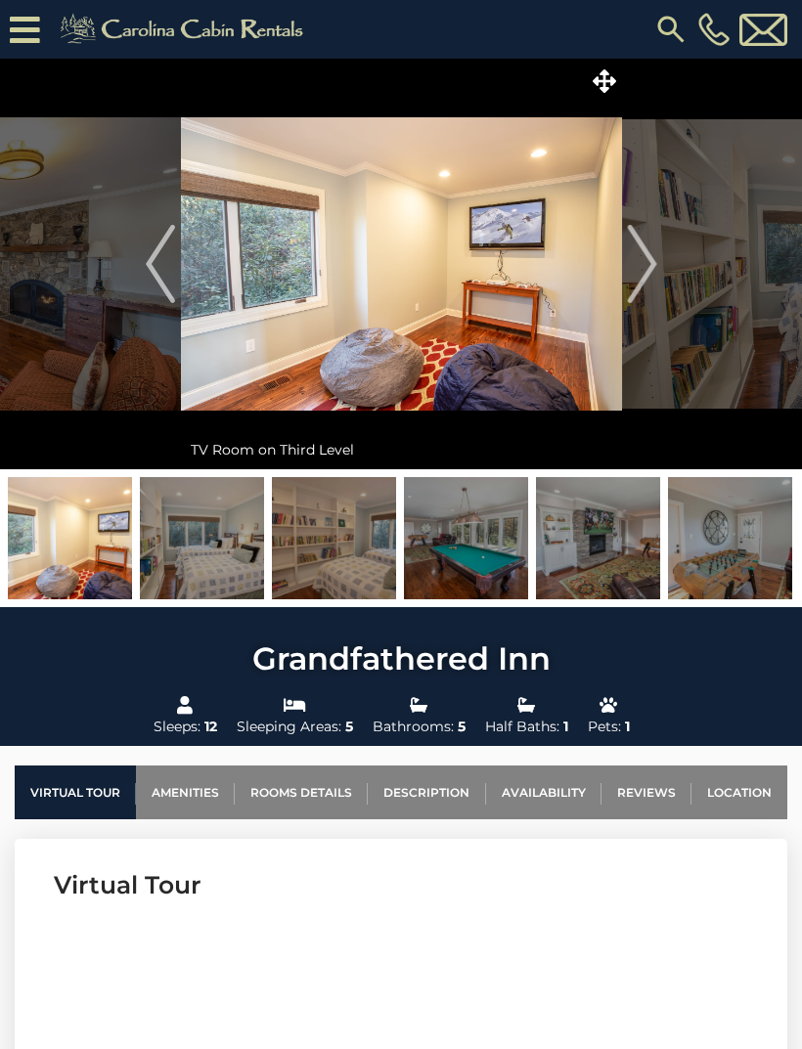
click at [653, 285] on img "Next" at bounding box center [641, 264] width 29 height 78
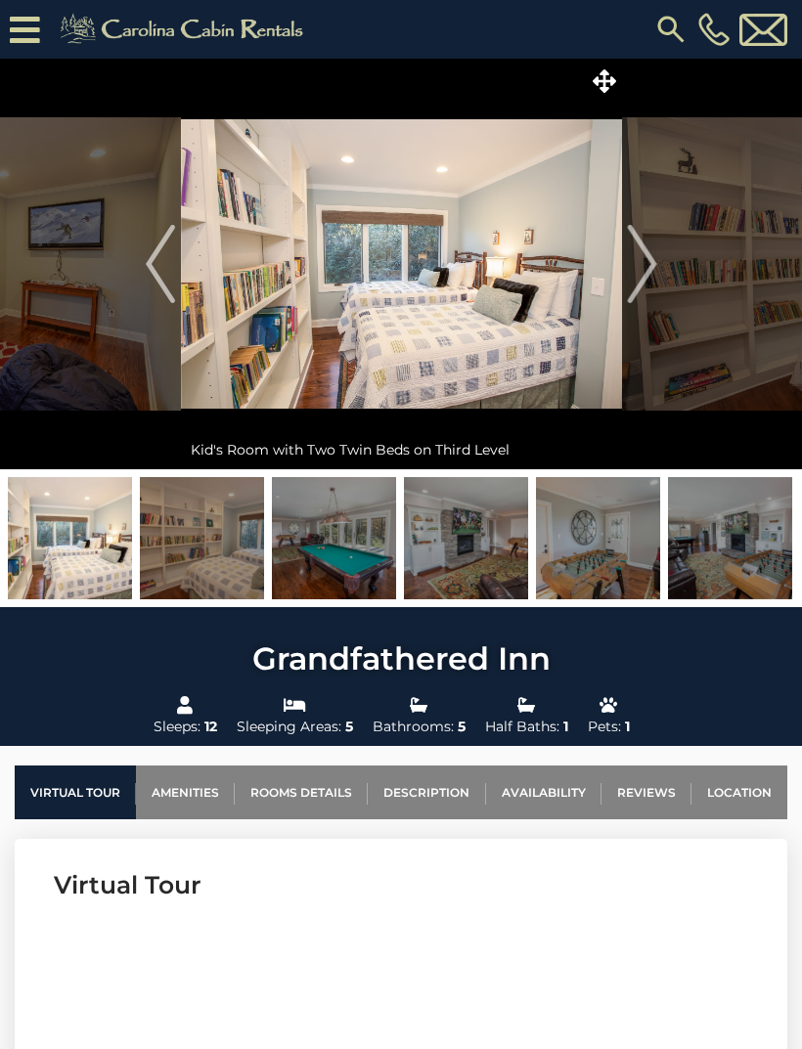
click at [649, 287] on img "Next" at bounding box center [641, 264] width 29 height 78
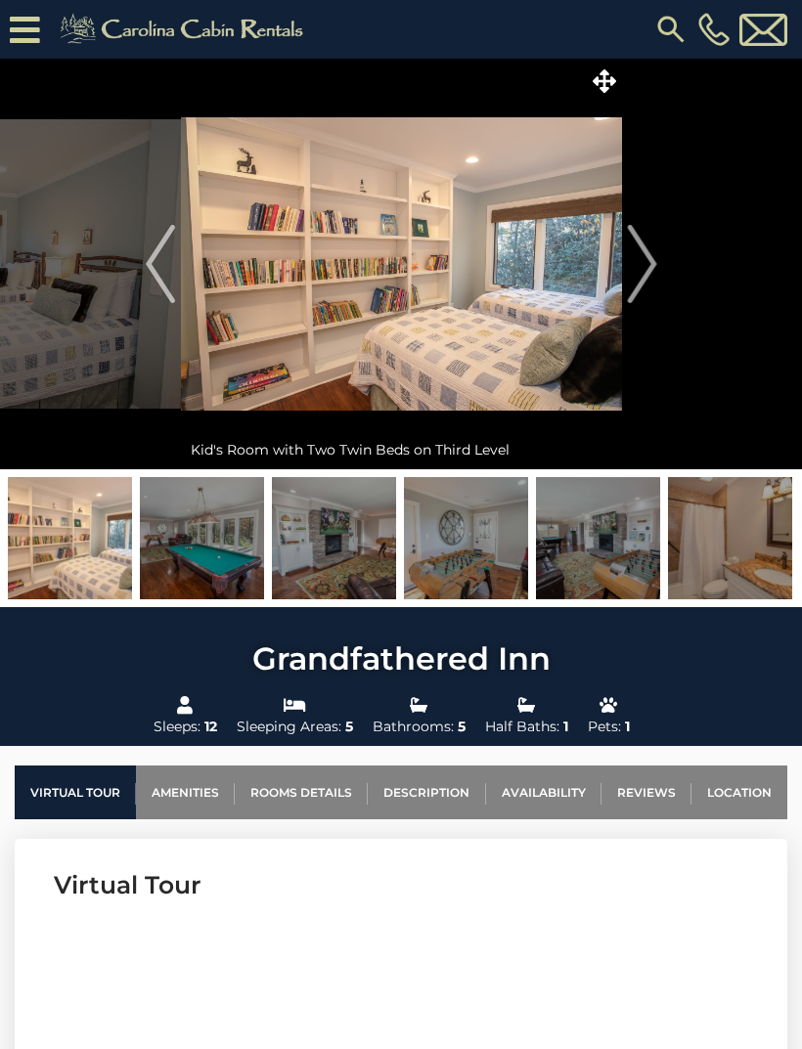
click at [654, 284] on img "Next" at bounding box center [641, 264] width 29 height 78
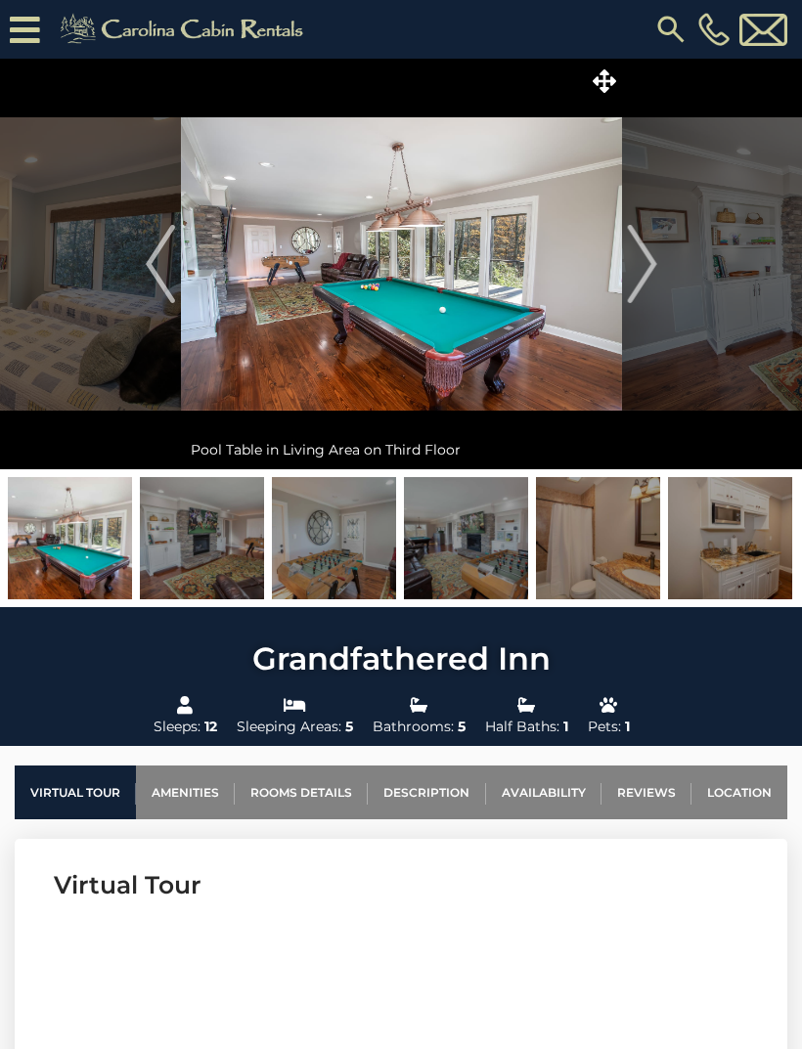
click at [647, 287] on img "Next" at bounding box center [641, 264] width 29 height 78
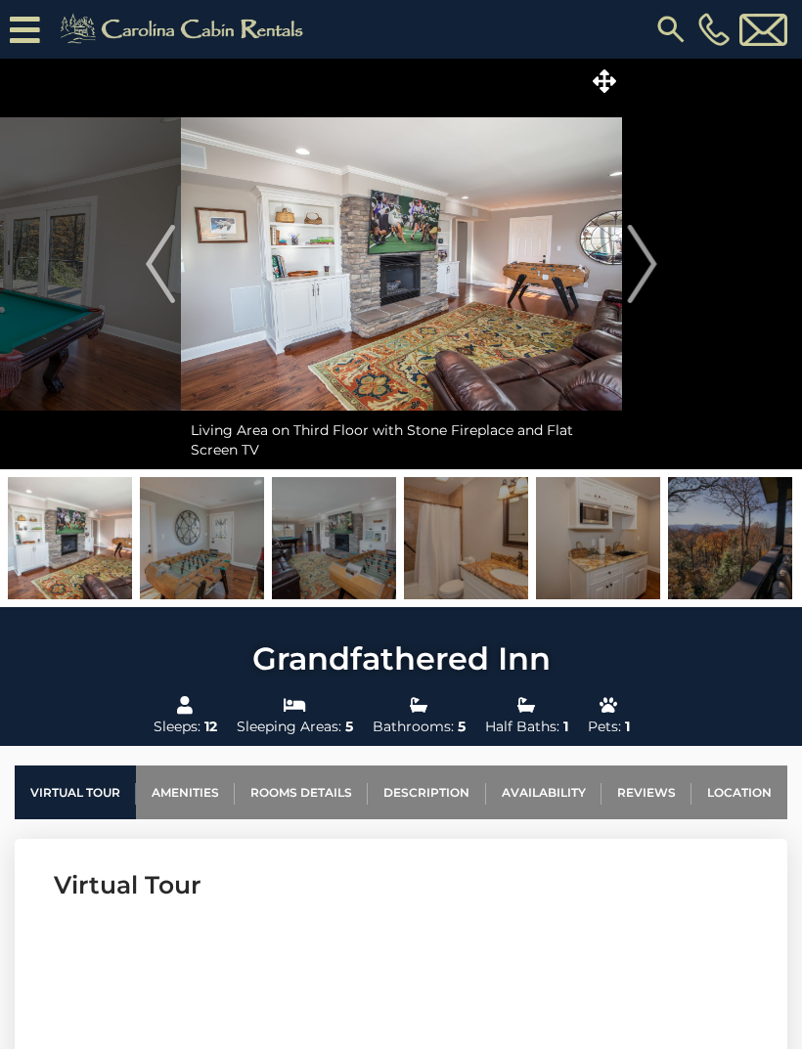
click at [653, 283] on img "Next" at bounding box center [641, 264] width 29 height 78
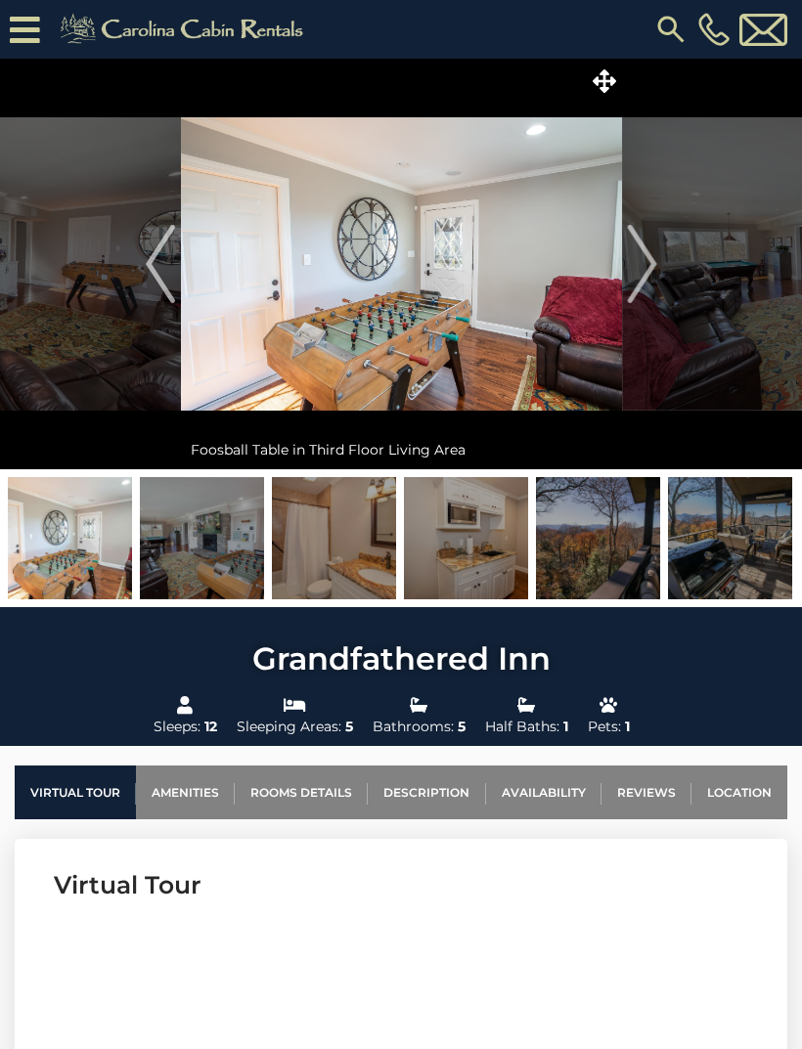
click at [648, 283] on img "Next" at bounding box center [641, 264] width 29 height 78
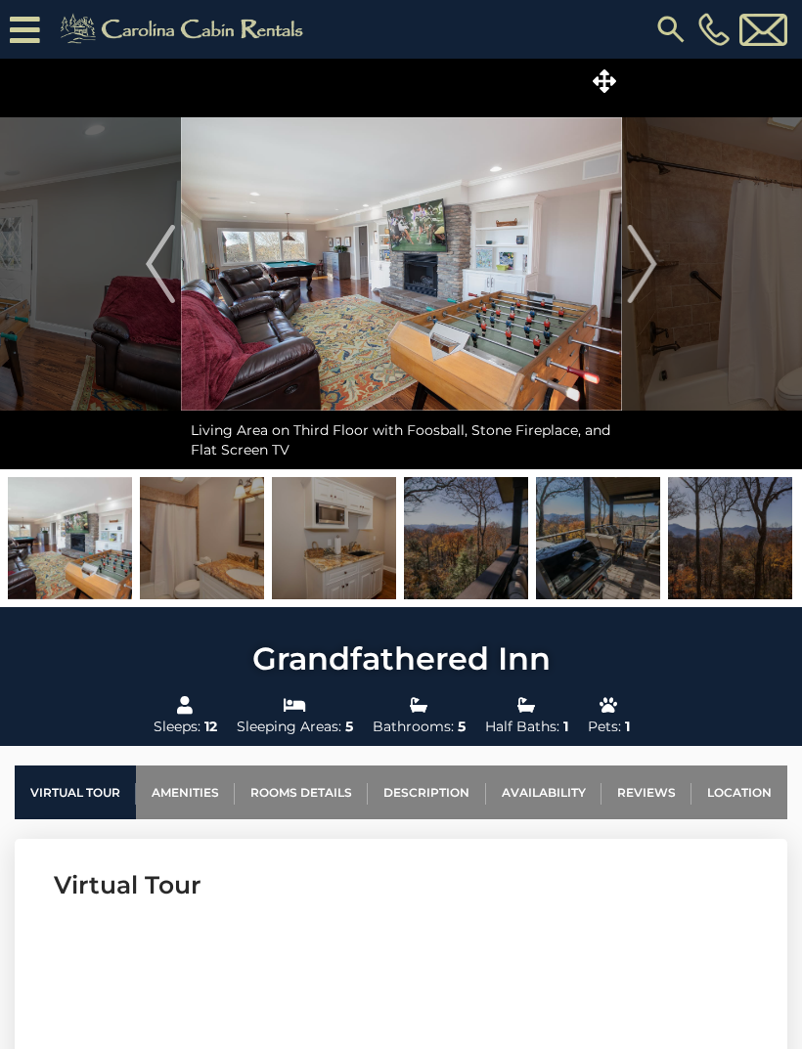
click at [651, 274] on img "Next" at bounding box center [641, 264] width 29 height 78
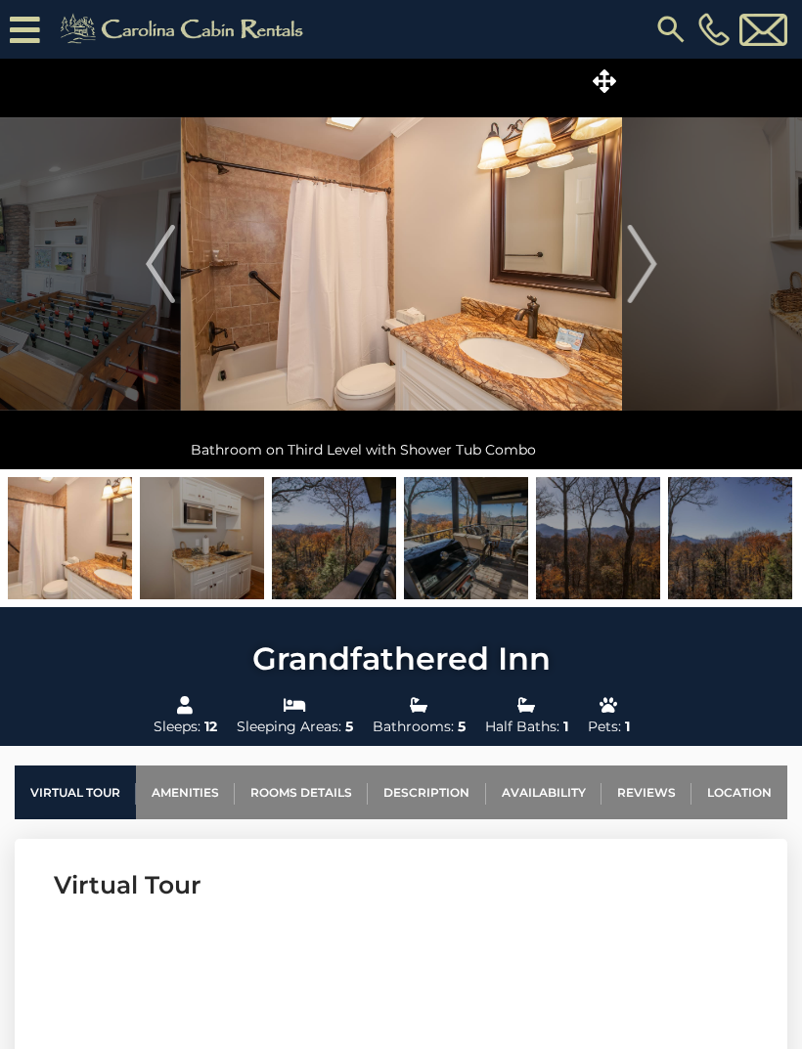
click at [646, 286] on img "Next" at bounding box center [641, 264] width 29 height 78
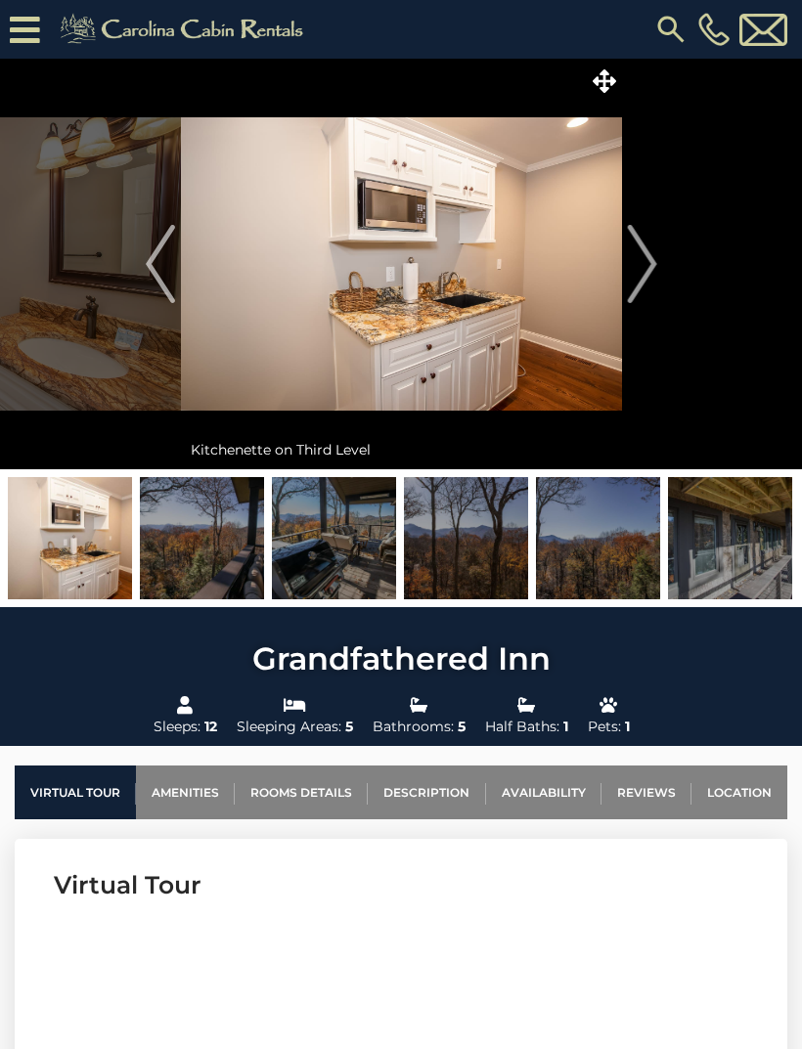
click at [647, 279] on img "Next" at bounding box center [641, 264] width 29 height 78
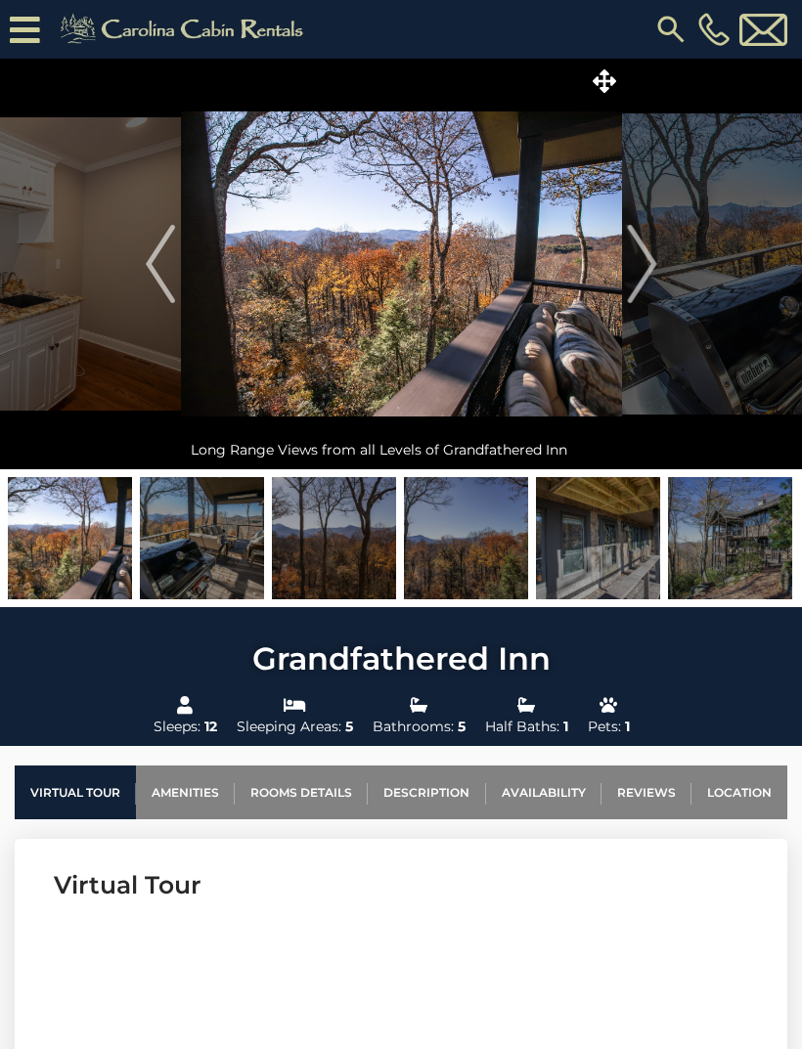
click at [647, 278] on img "Next" at bounding box center [641, 264] width 29 height 78
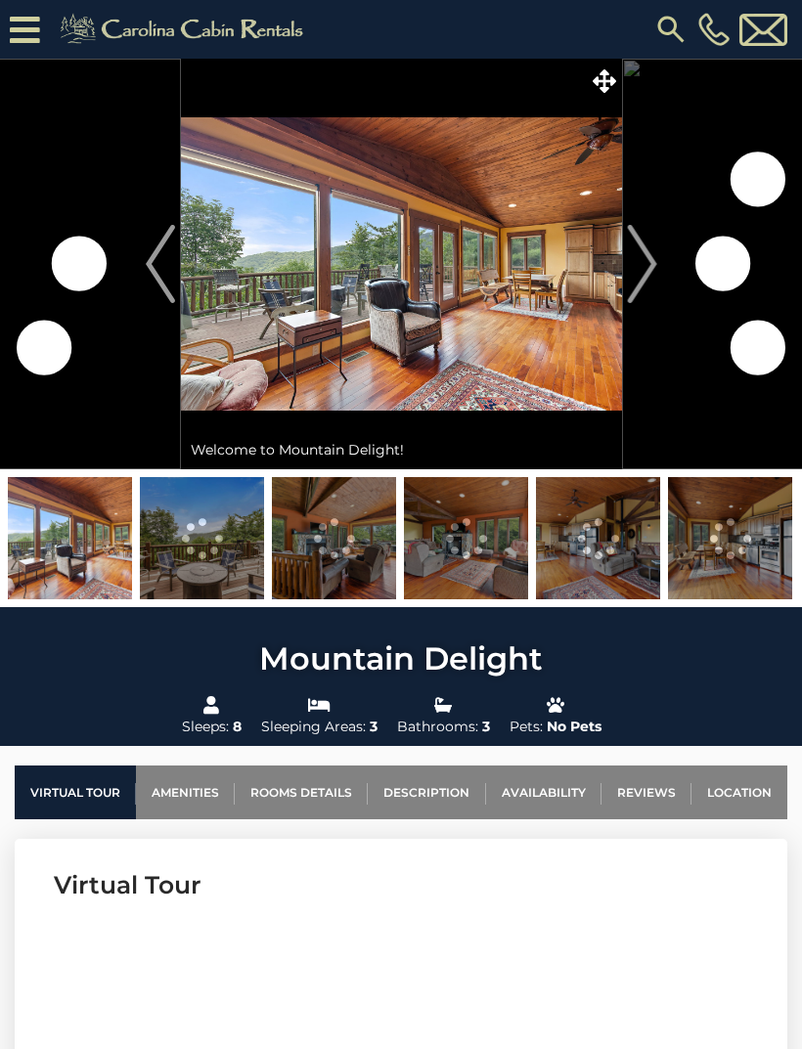
click at [649, 286] on img "Next" at bounding box center [641, 264] width 29 height 78
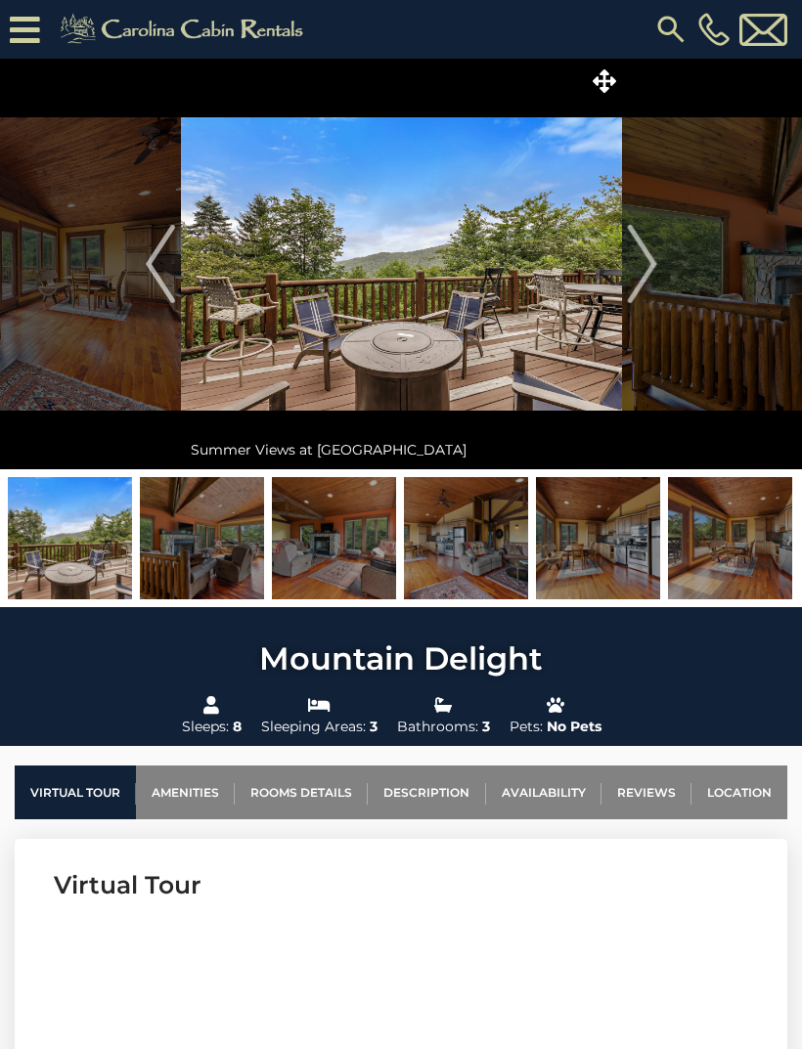
click at [646, 287] on img "Next" at bounding box center [641, 264] width 29 height 78
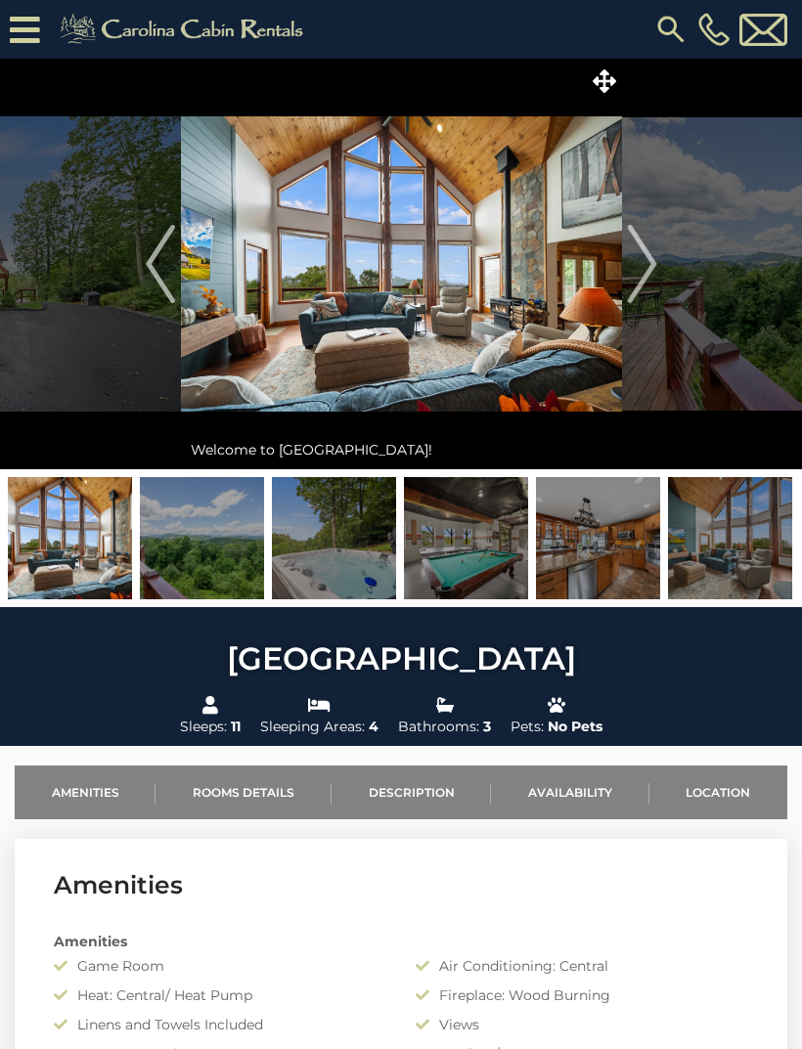
click at [642, 284] on img "Next" at bounding box center [641, 264] width 29 height 78
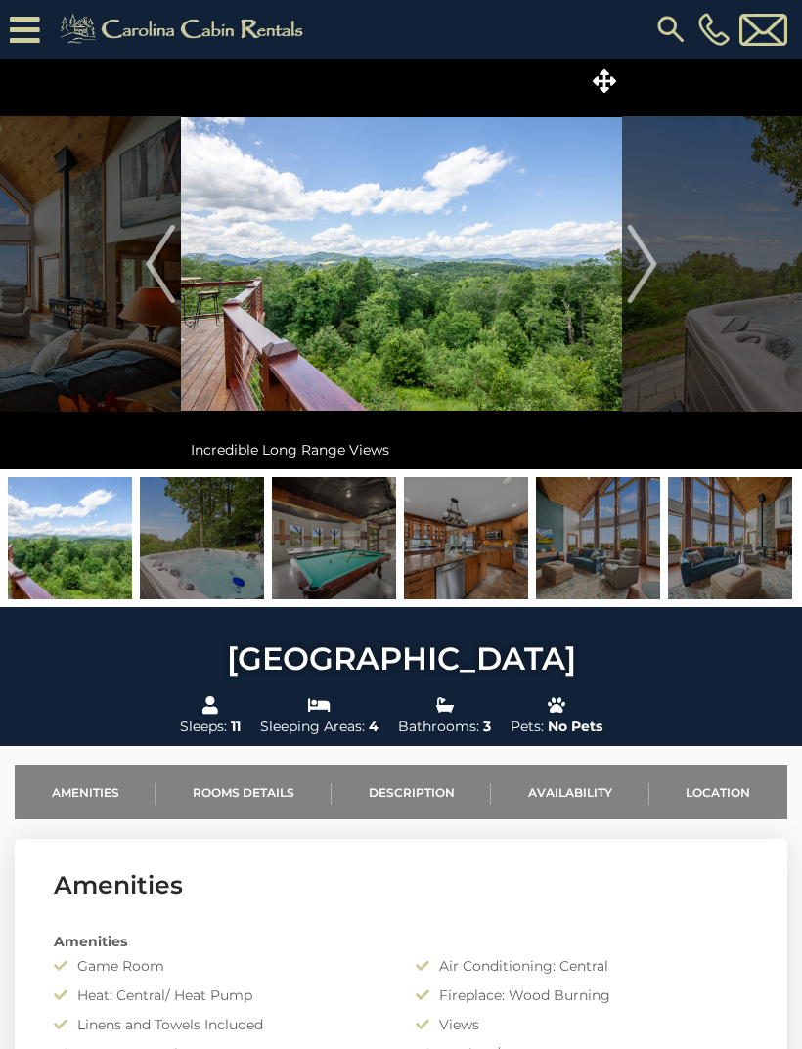
click at [643, 281] on img "Next" at bounding box center [641, 264] width 29 height 78
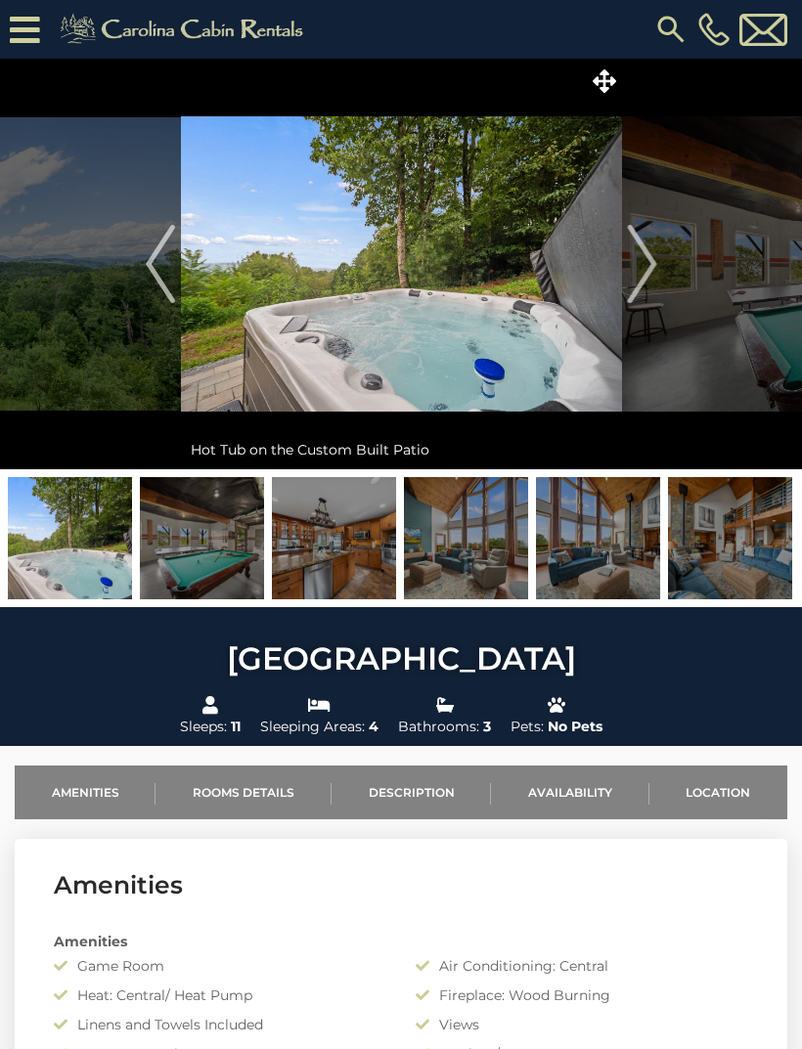
click at [642, 279] on img "Next" at bounding box center [641, 264] width 29 height 78
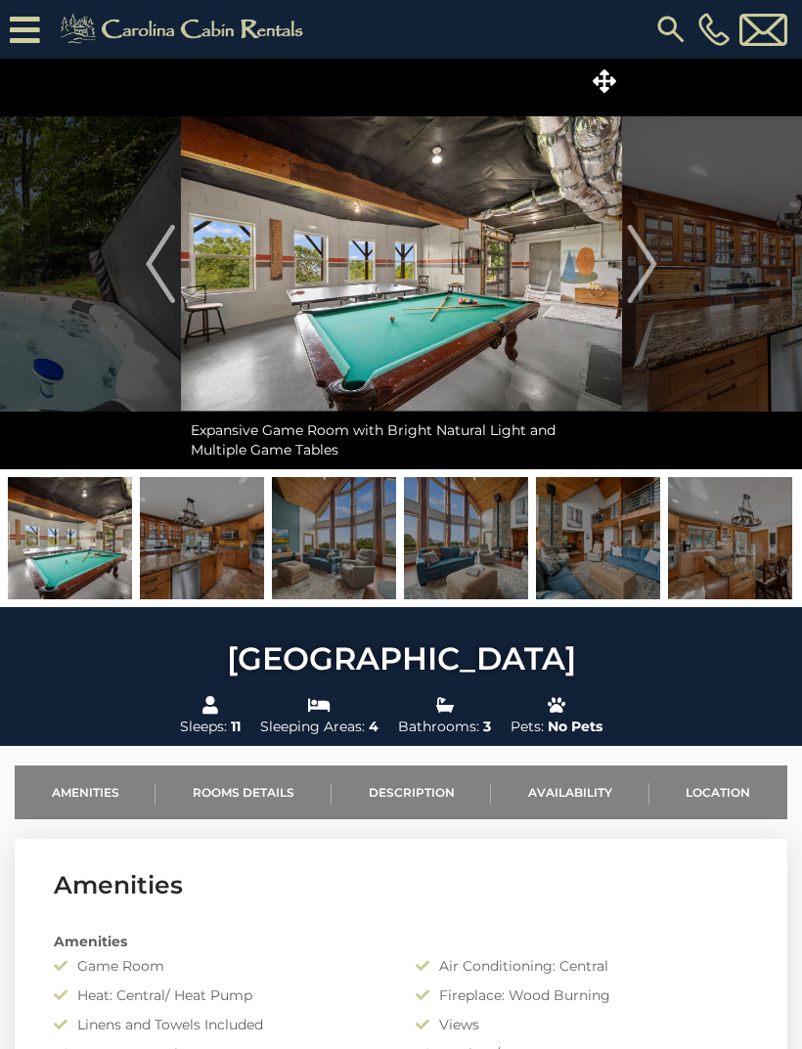
click at [640, 279] on img "Next" at bounding box center [641, 264] width 29 height 78
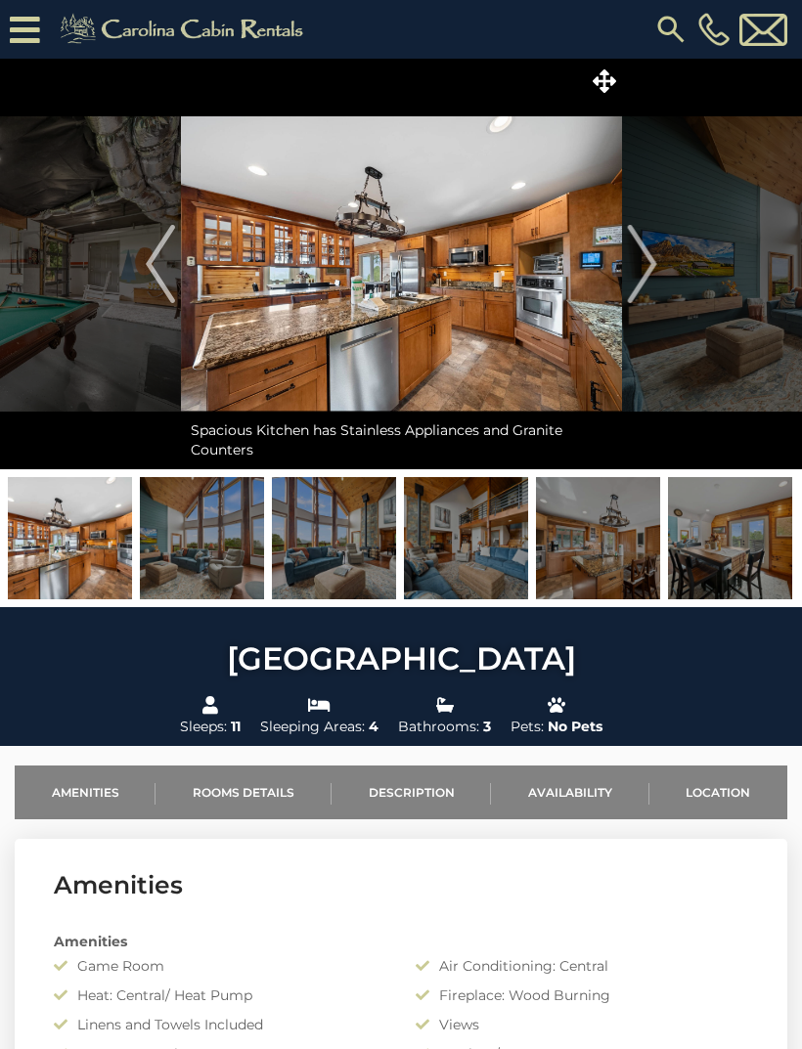
click at [639, 280] on img "Next" at bounding box center [641, 264] width 29 height 78
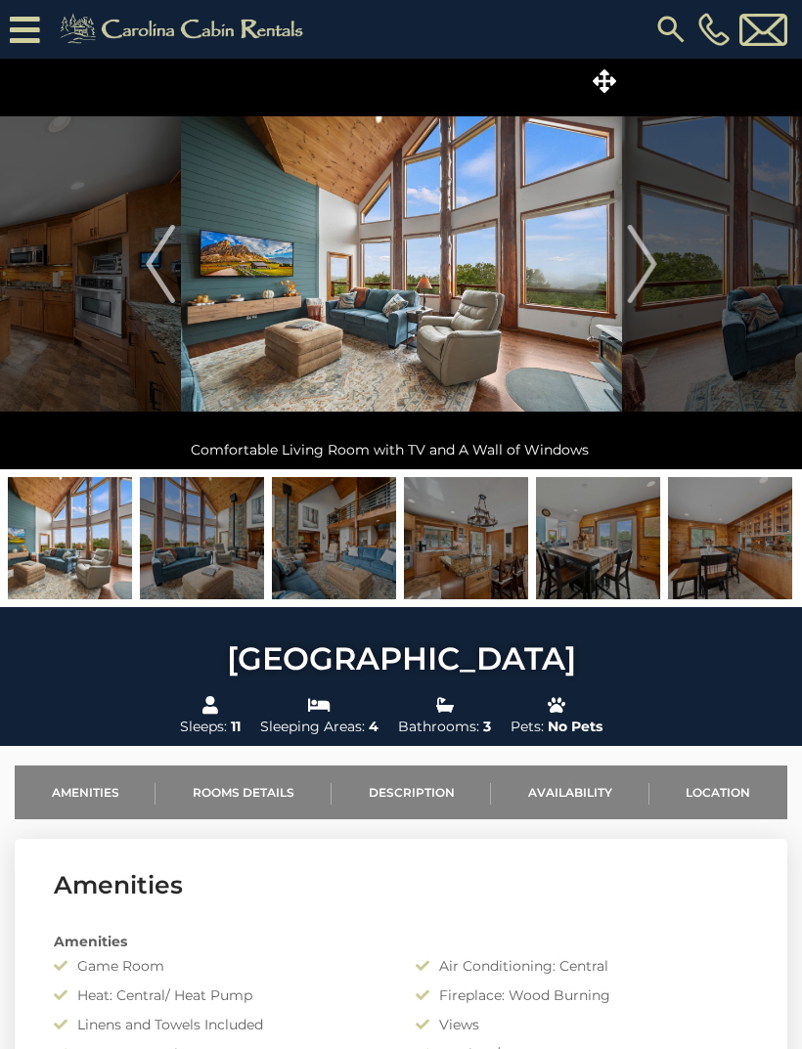
click at [643, 278] on img "Next" at bounding box center [641, 264] width 29 height 78
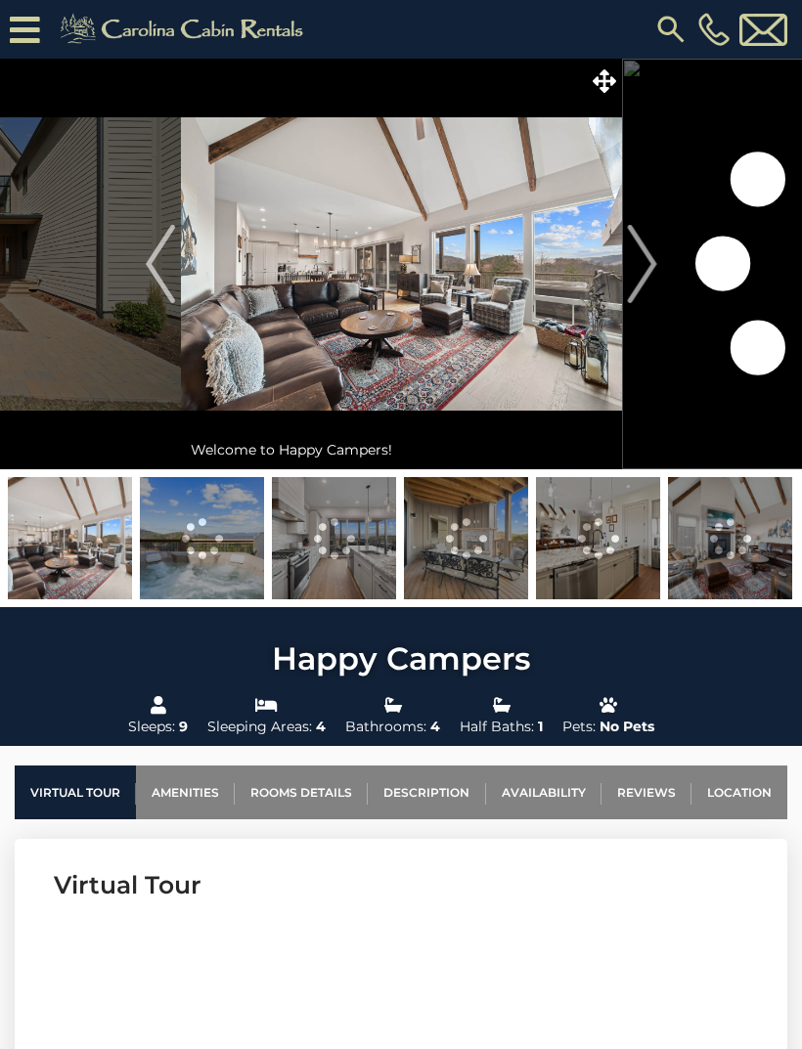
click at [646, 279] on img "Next" at bounding box center [641, 264] width 29 height 78
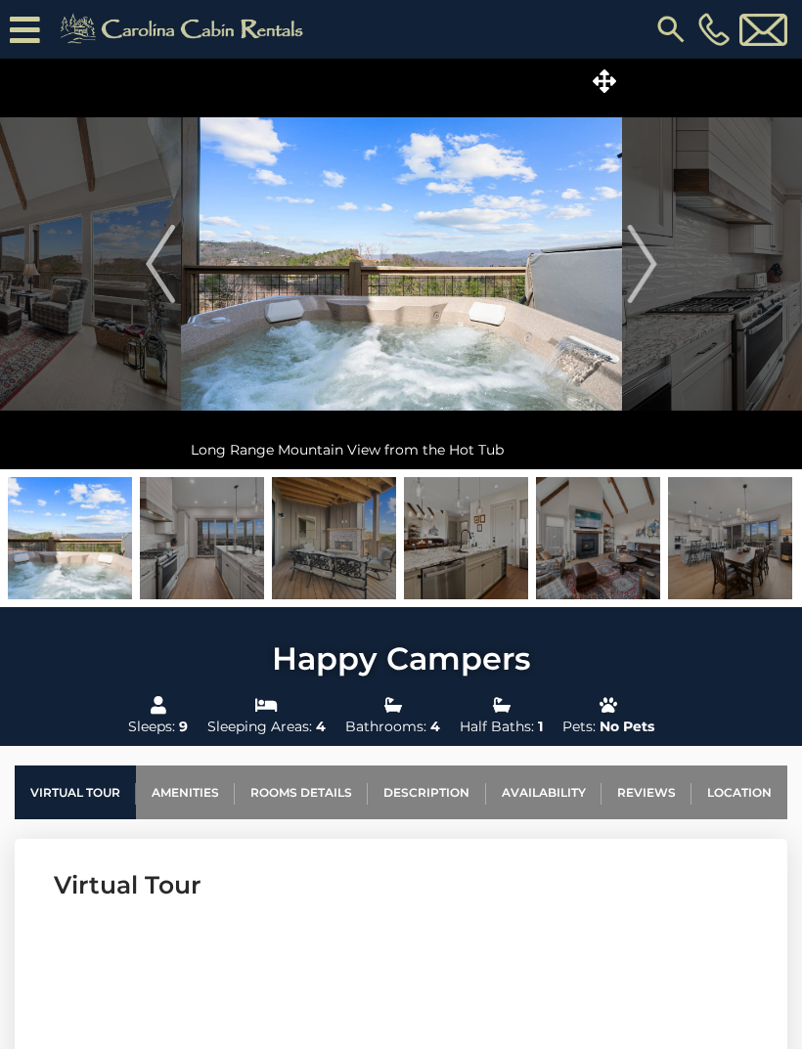
click at [444, 786] on link "Description" at bounding box center [426, 793] width 117 height 54
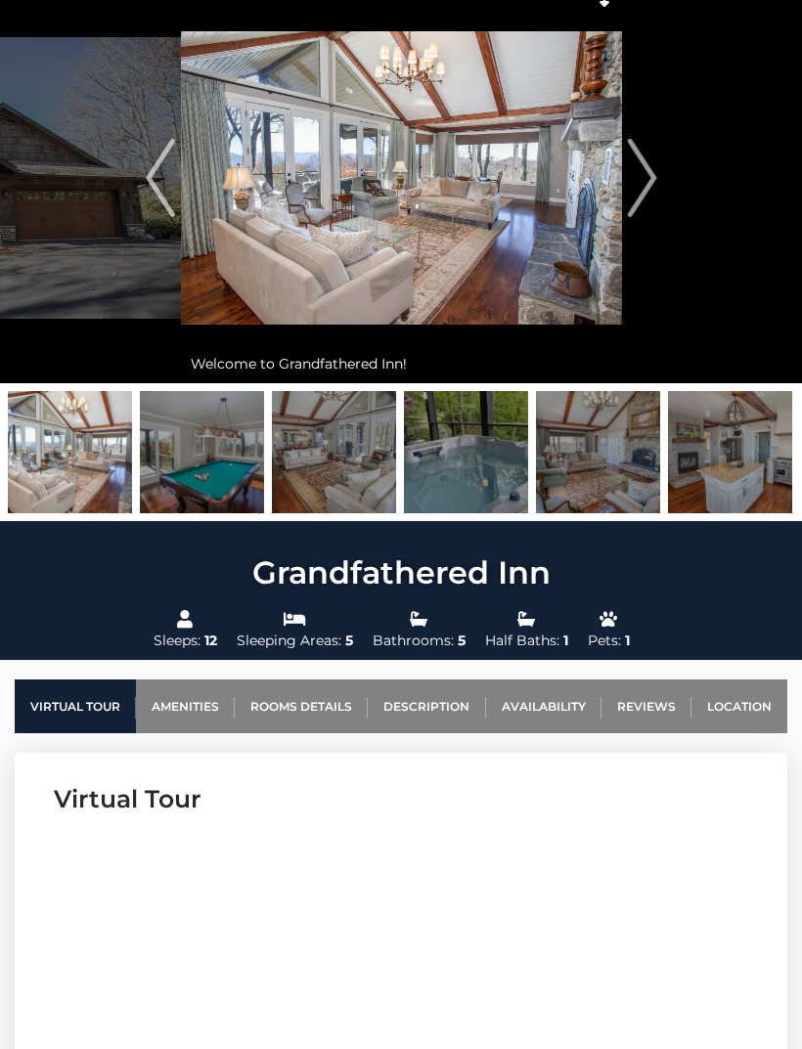
scroll to position [86, 0]
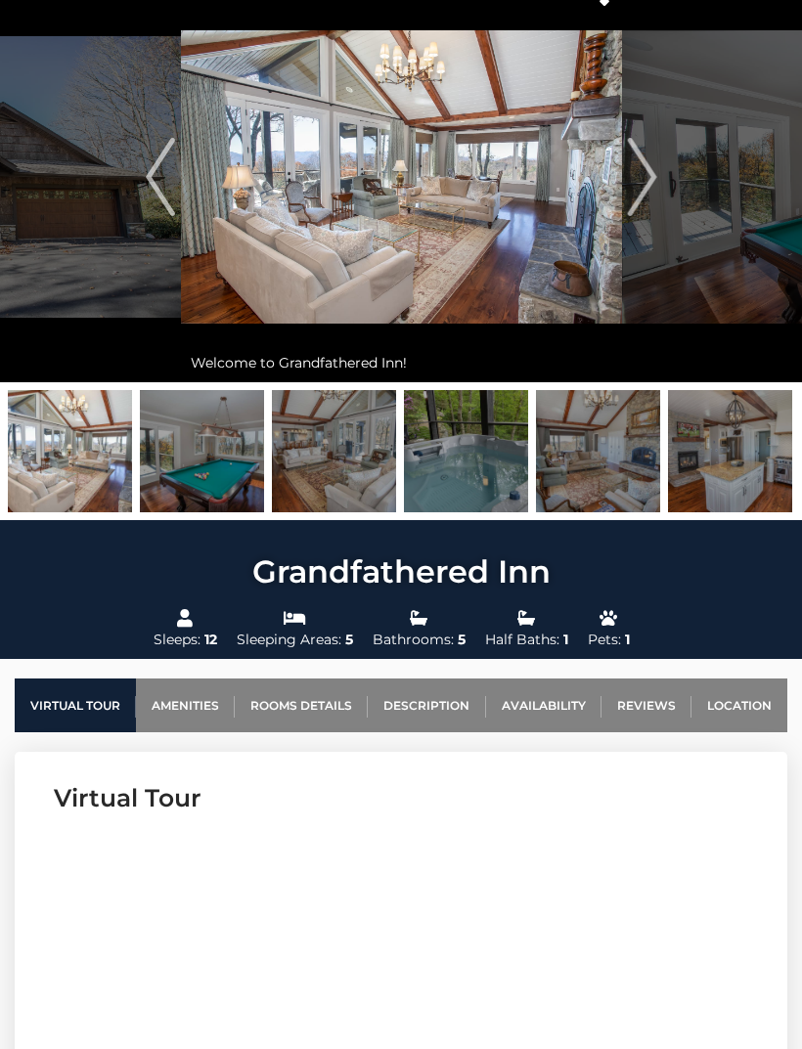
click at [439, 708] on link "Description" at bounding box center [426, 707] width 117 height 54
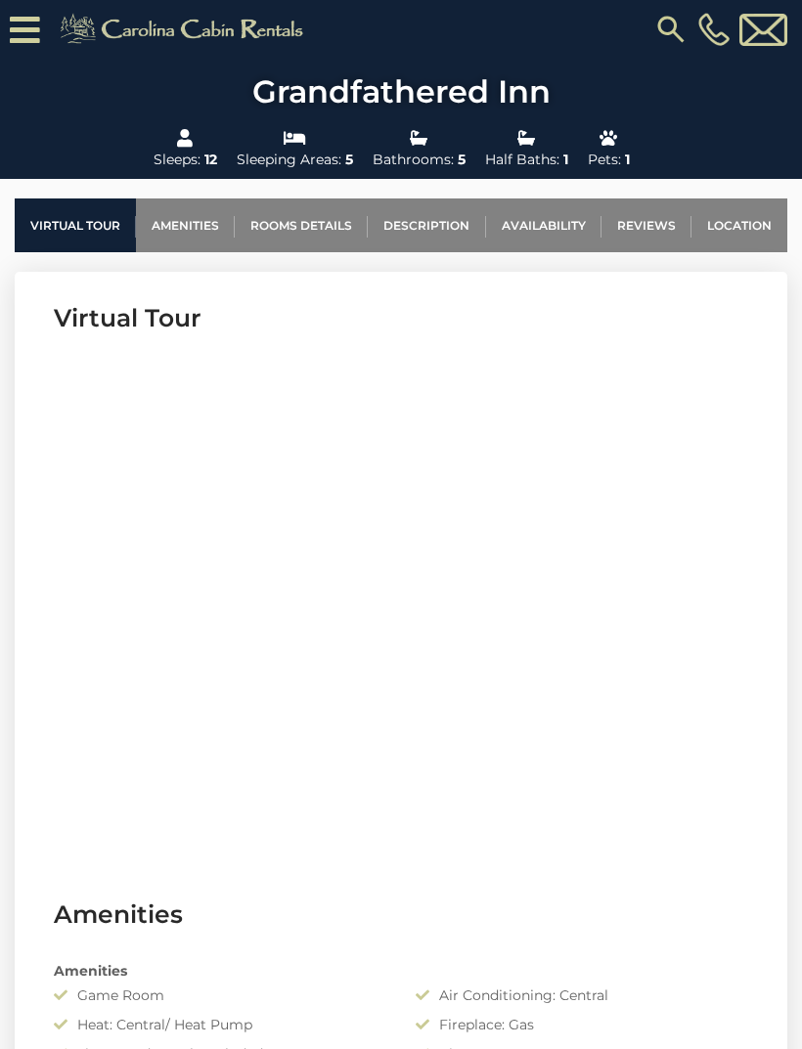
scroll to position [605, 0]
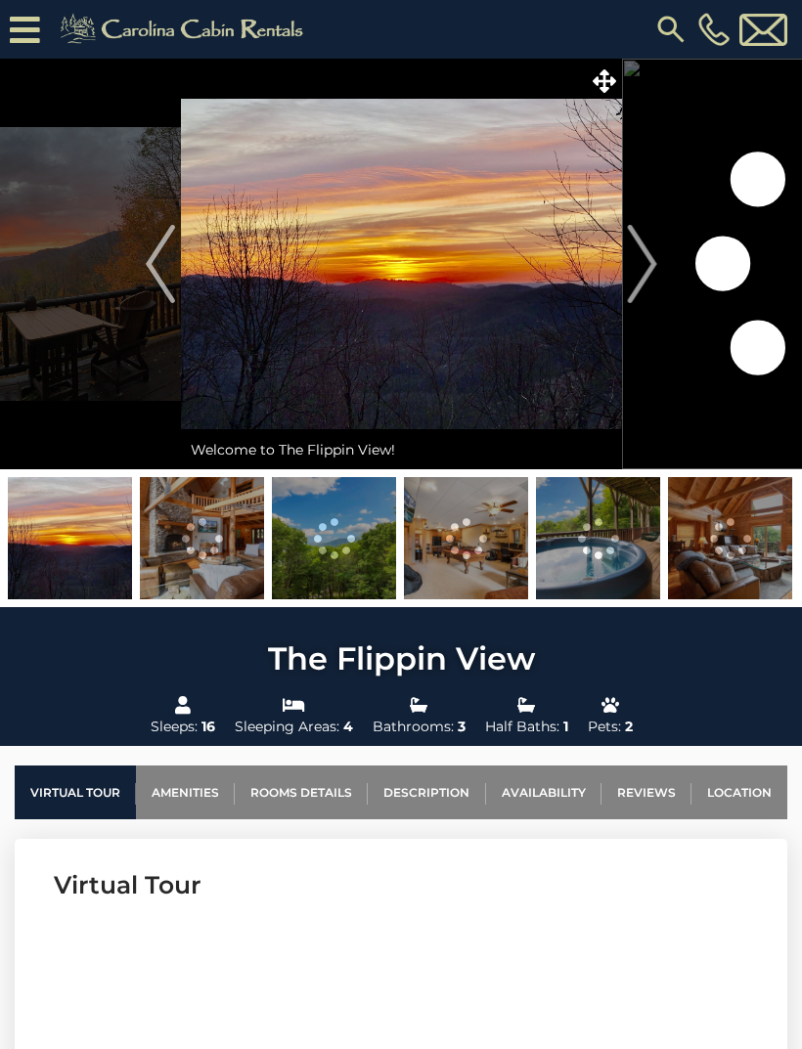
click at [647, 272] on img "Next" at bounding box center [641, 264] width 29 height 78
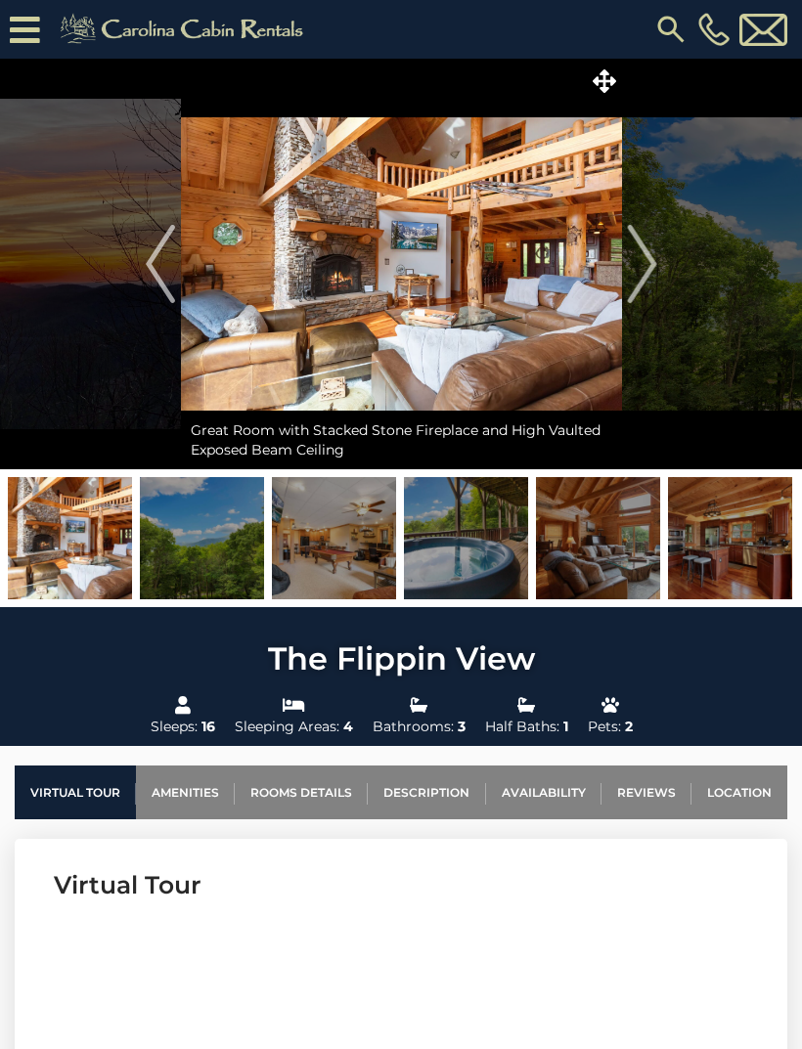
click at [642, 264] on img "Next" at bounding box center [641, 264] width 29 height 78
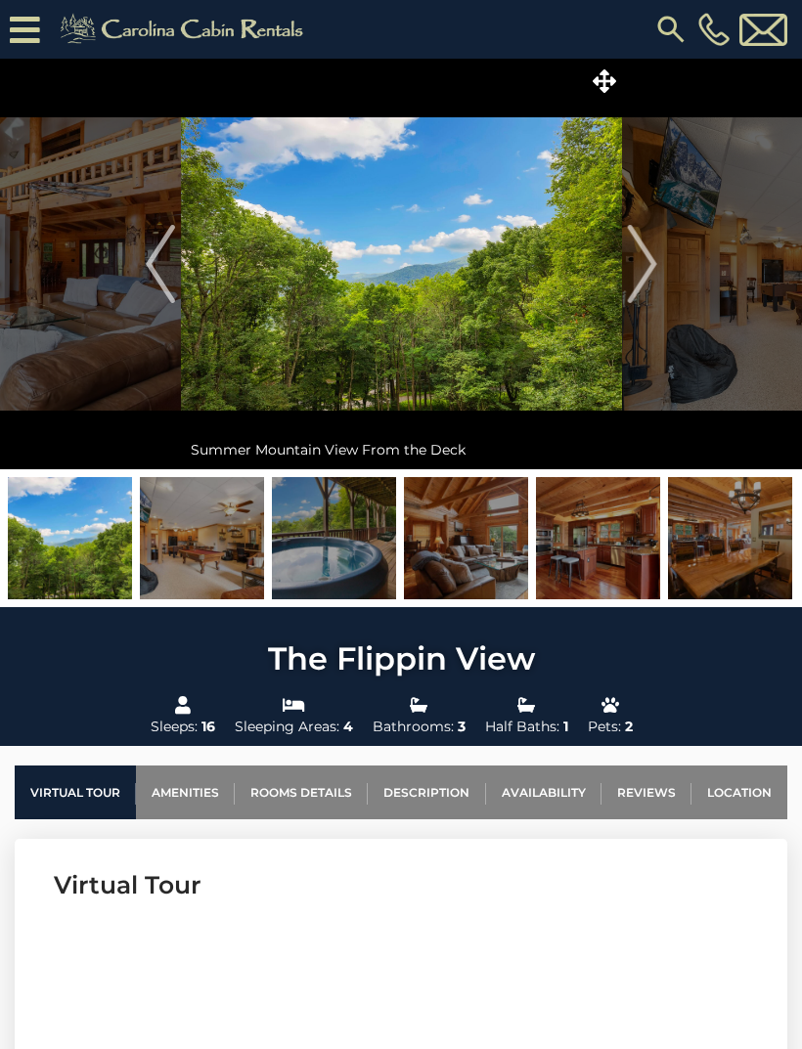
click at [644, 269] on img "Next" at bounding box center [641, 264] width 29 height 78
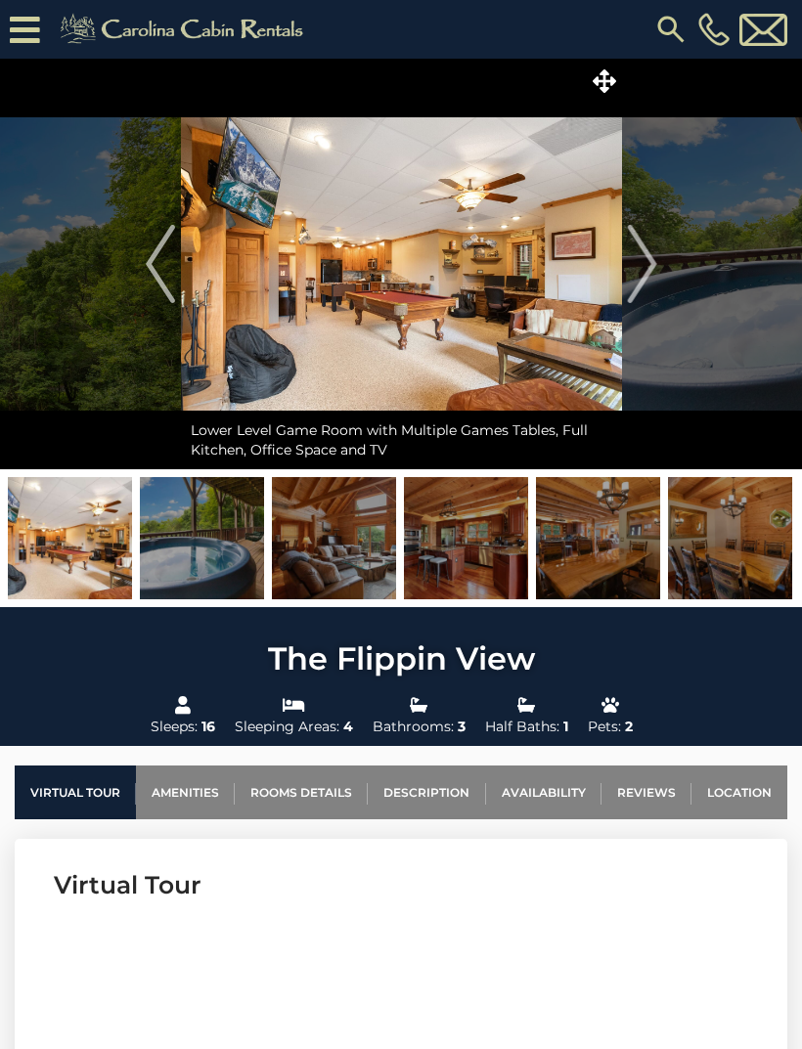
click at [653, 275] on img "Next" at bounding box center [641, 264] width 29 height 78
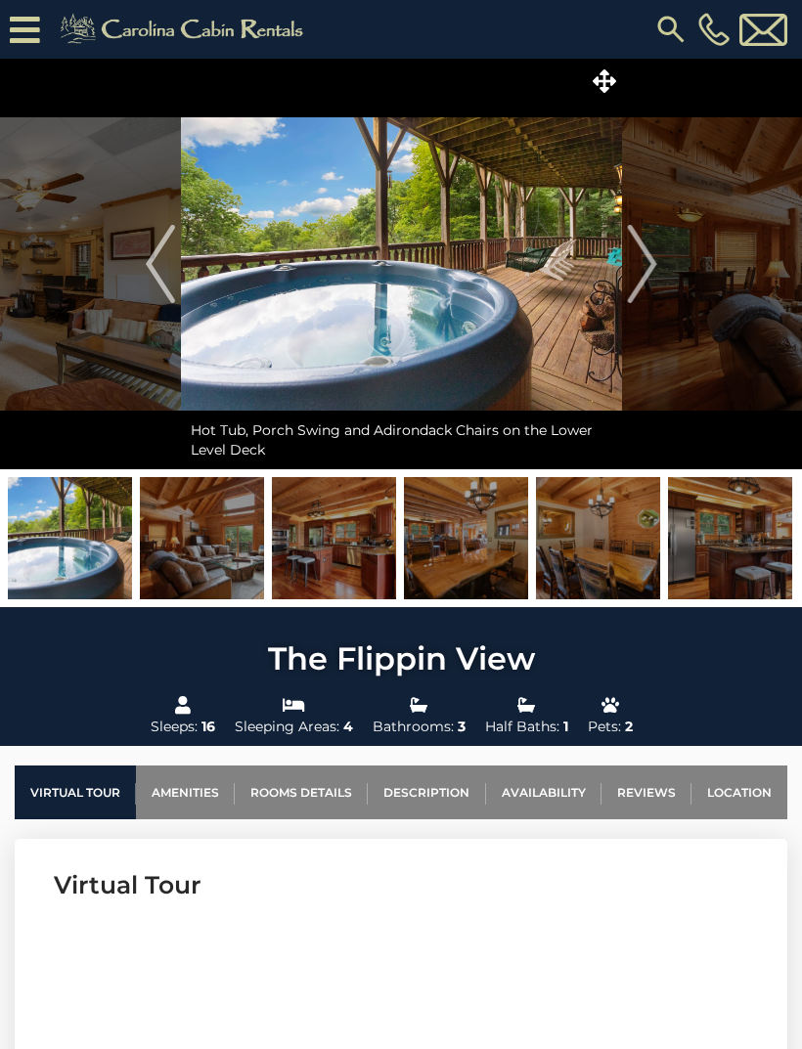
click at [654, 272] on img "Next" at bounding box center [641, 264] width 29 height 78
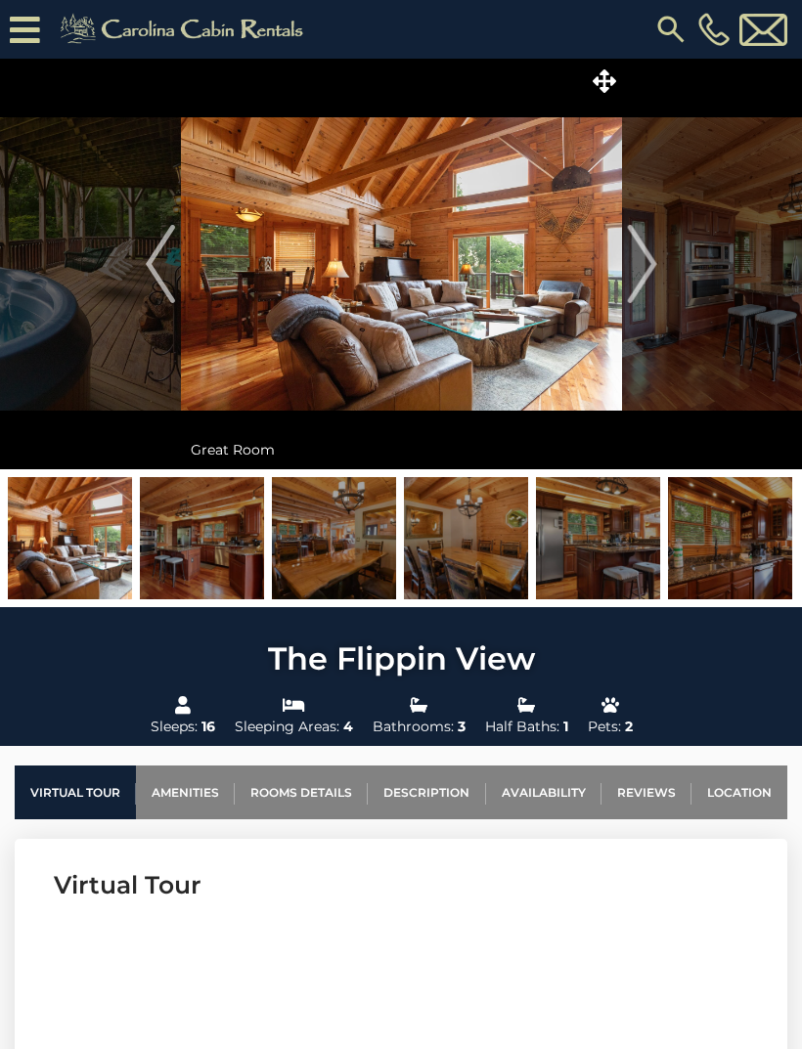
click at [656, 267] on img "Next" at bounding box center [641, 264] width 29 height 78
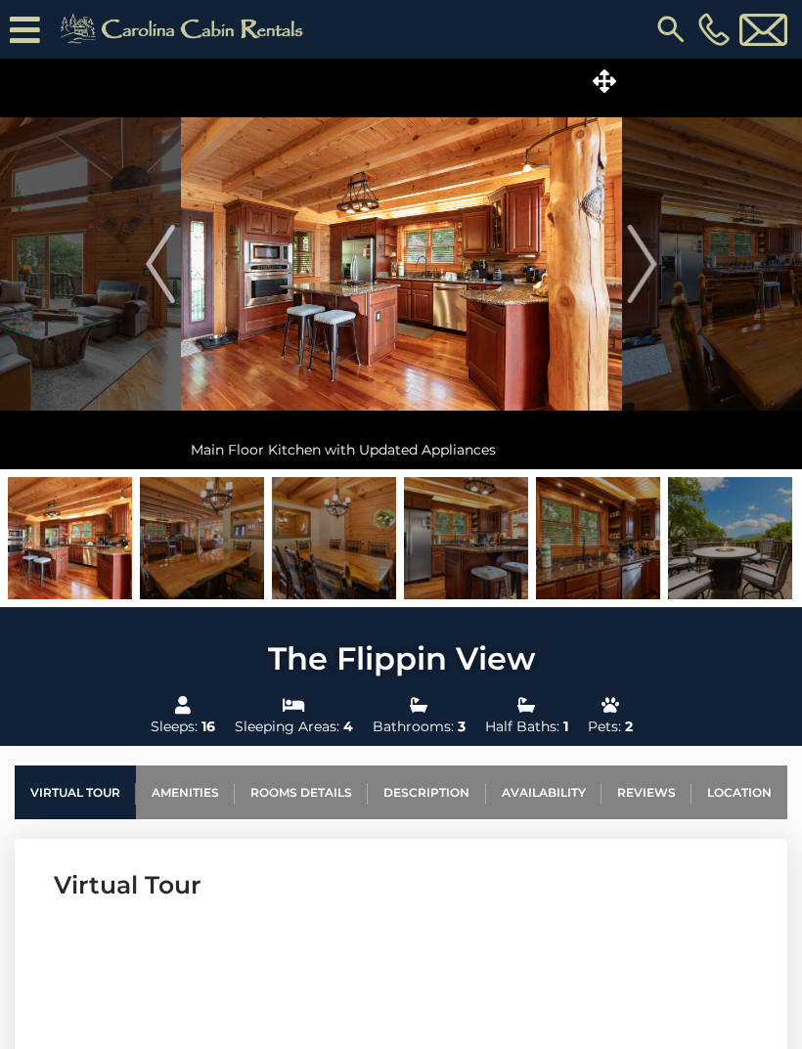
click at [656, 270] on img "Next" at bounding box center [641, 264] width 29 height 78
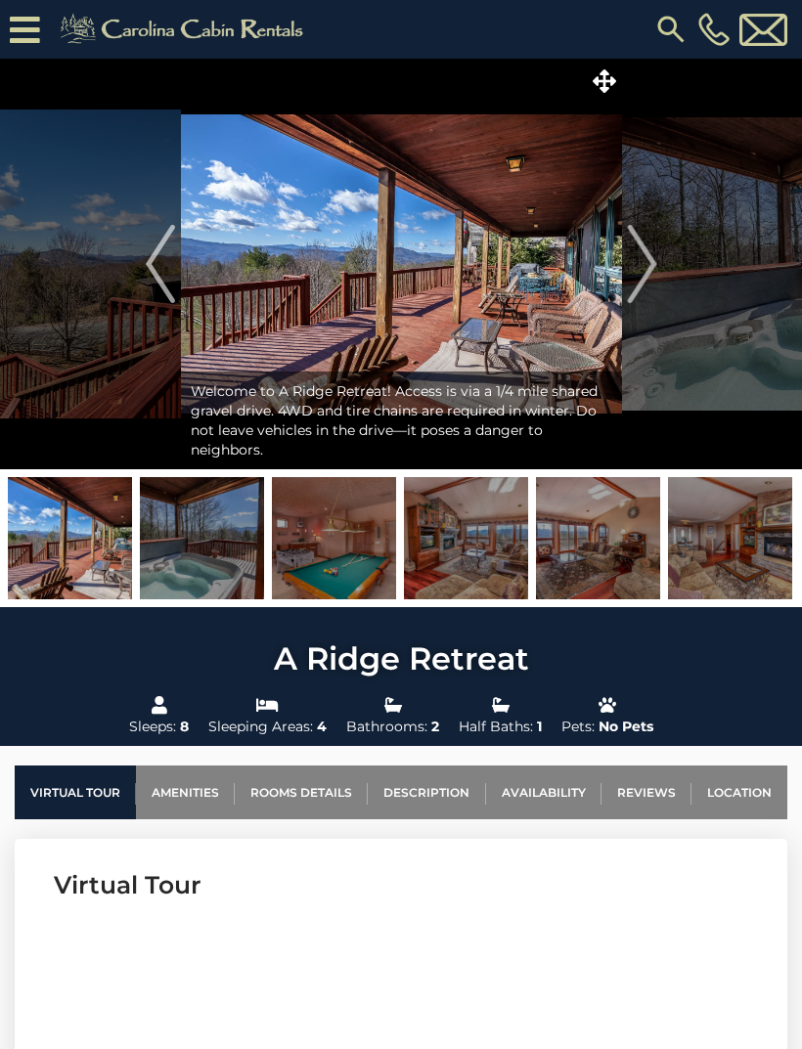
click at [655, 287] on img "Next" at bounding box center [641, 264] width 29 height 78
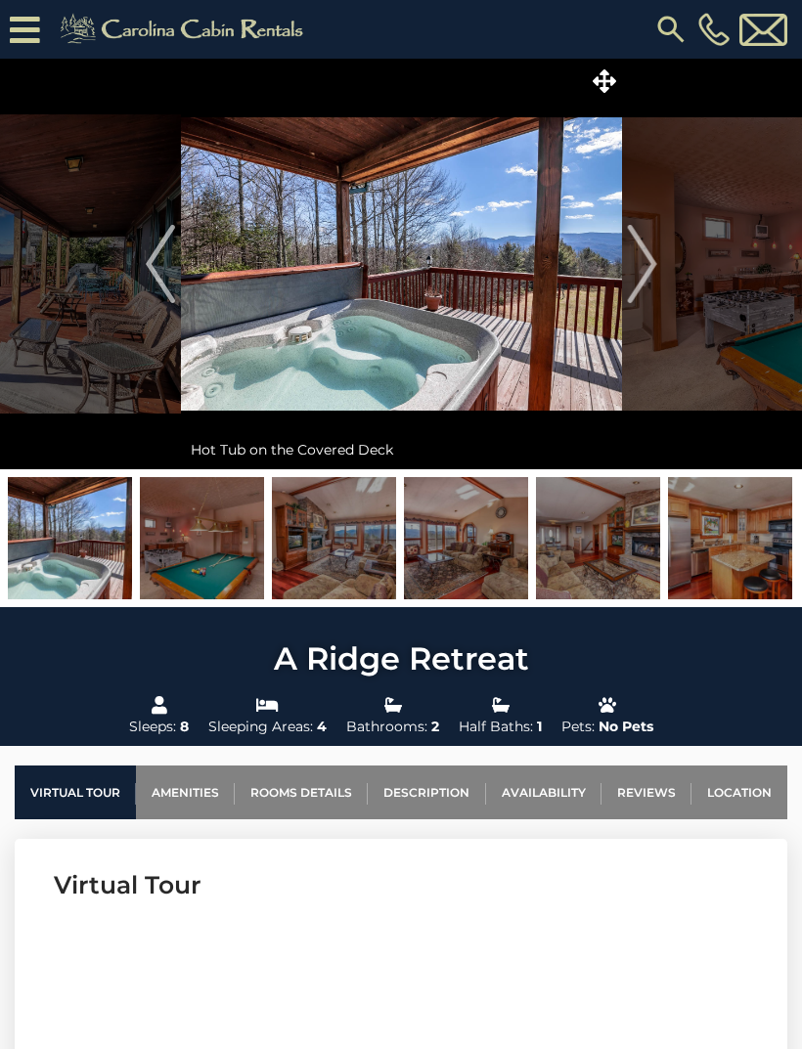
click at [653, 267] on img "Next" at bounding box center [641, 264] width 29 height 78
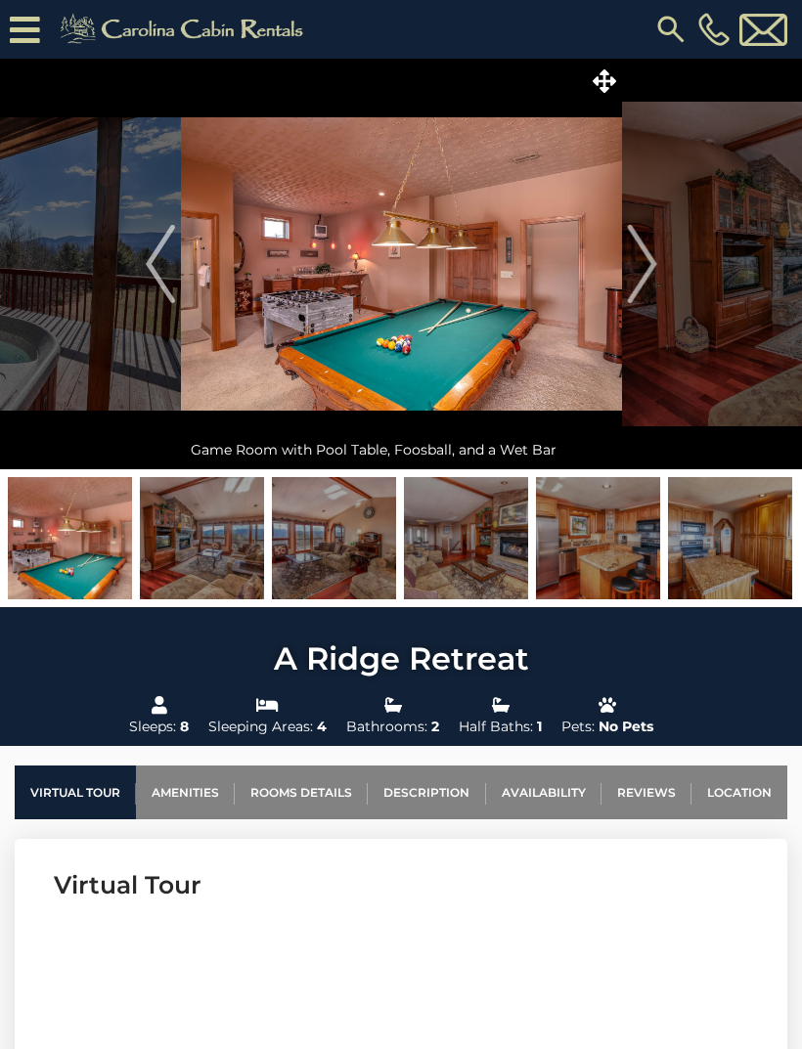
click at [647, 271] on img "Next" at bounding box center [641, 264] width 29 height 78
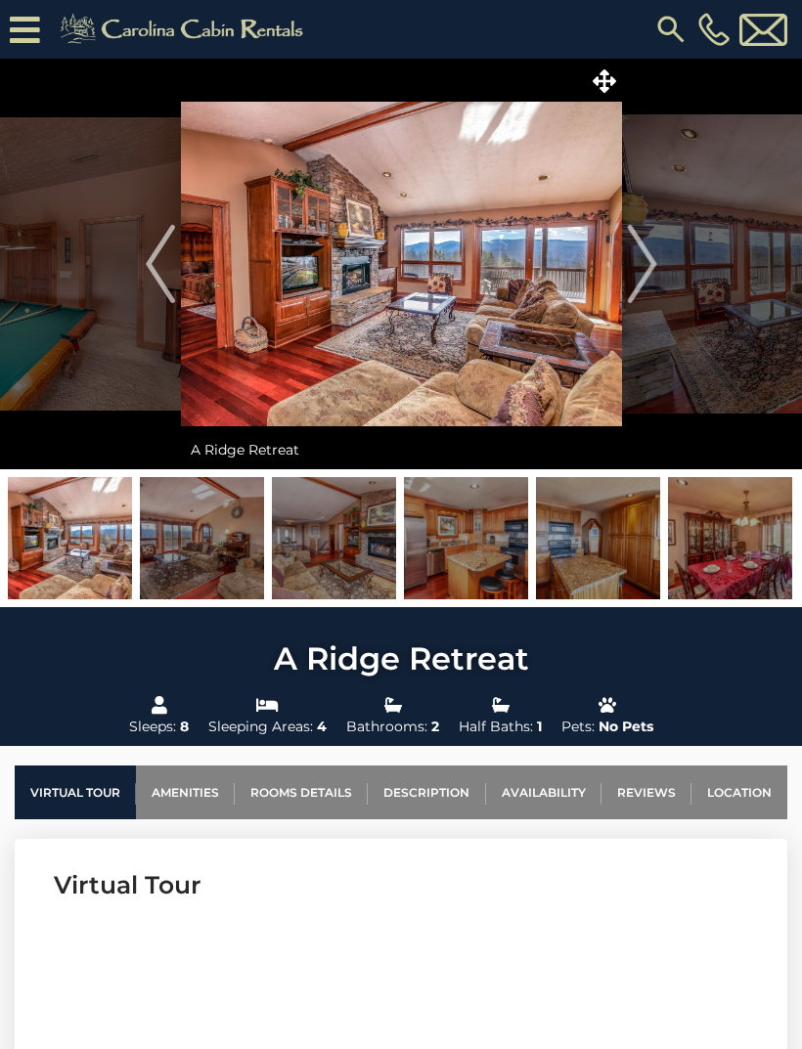
click at [649, 265] on img "Next" at bounding box center [641, 264] width 29 height 78
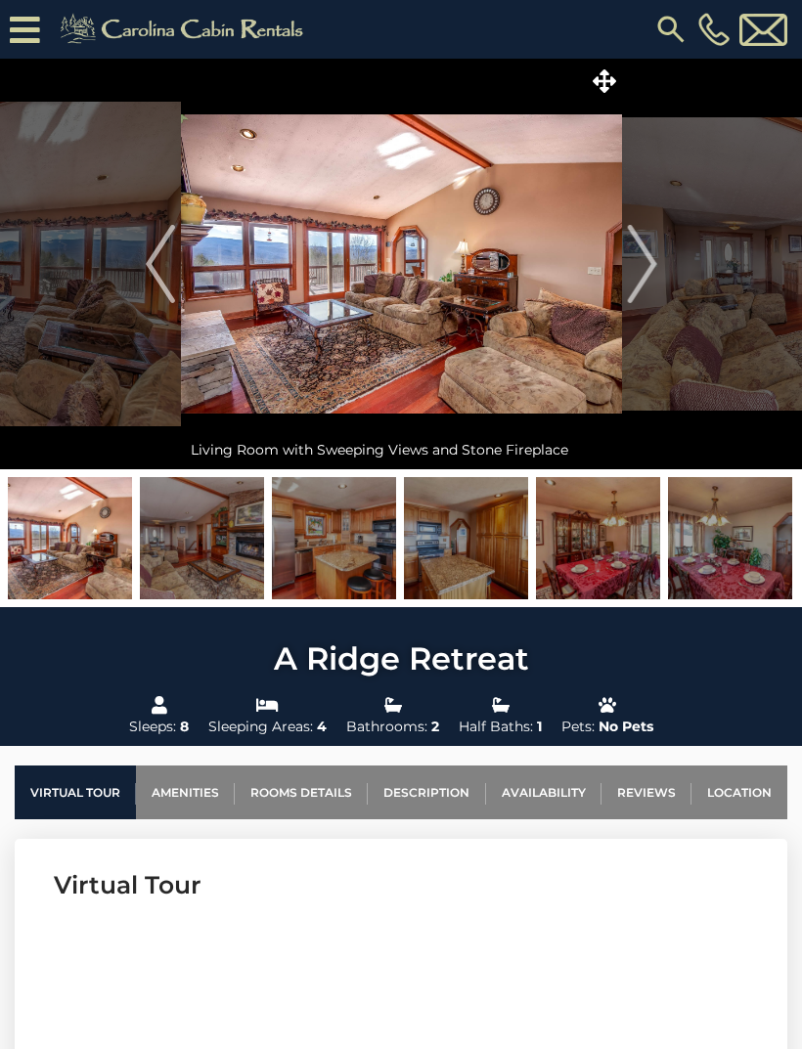
click at [650, 262] on img "Next" at bounding box center [641, 264] width 29 height 78
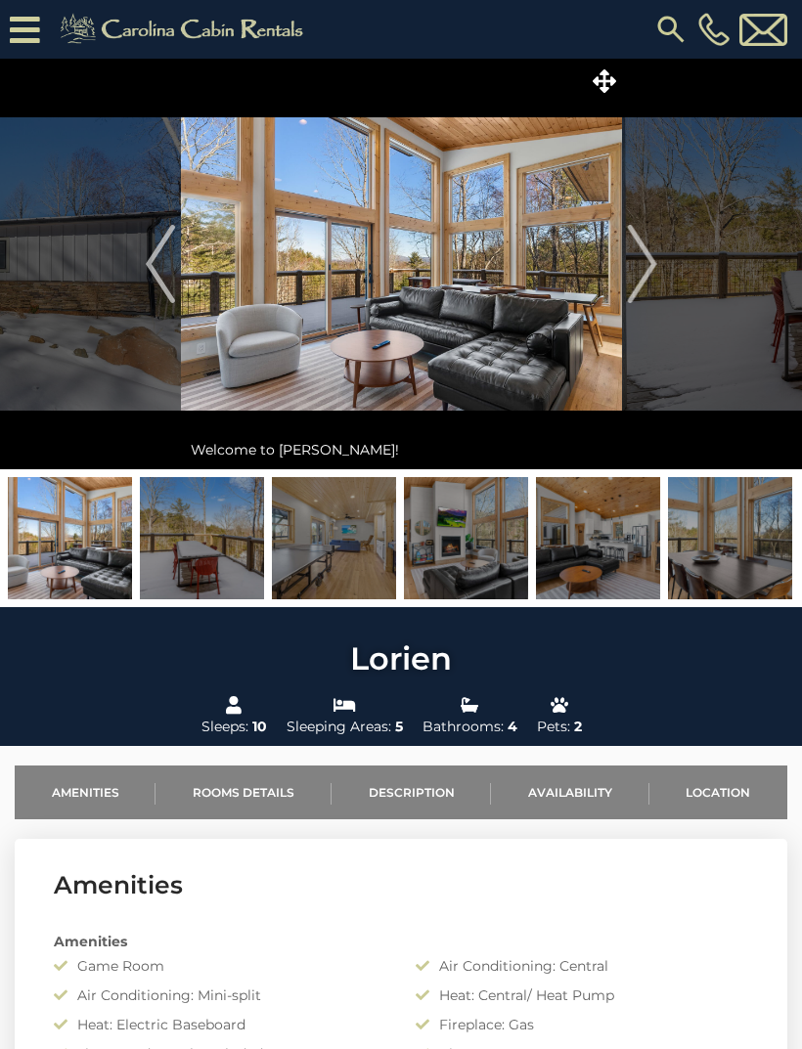
click at [660, 268] on button "Next" at bounding box center [642, 264] width 40 height 411
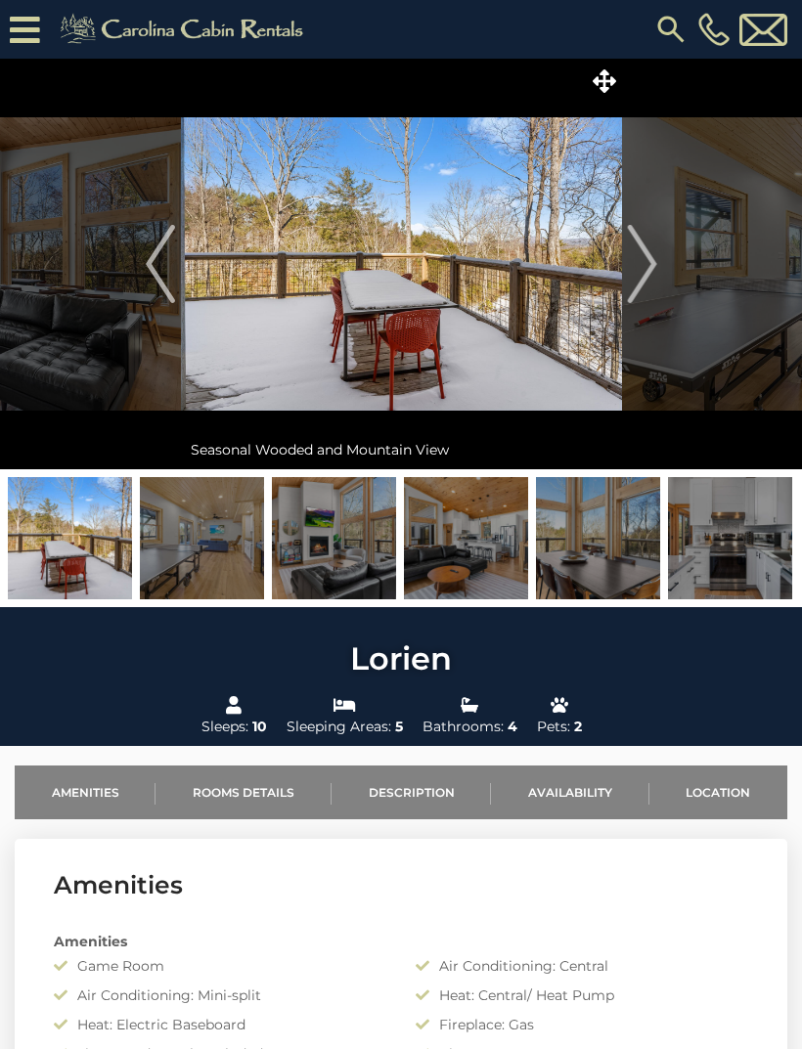
click at [646, 270] on img "Next" at bounding box center [641, 264] width 29 height 78
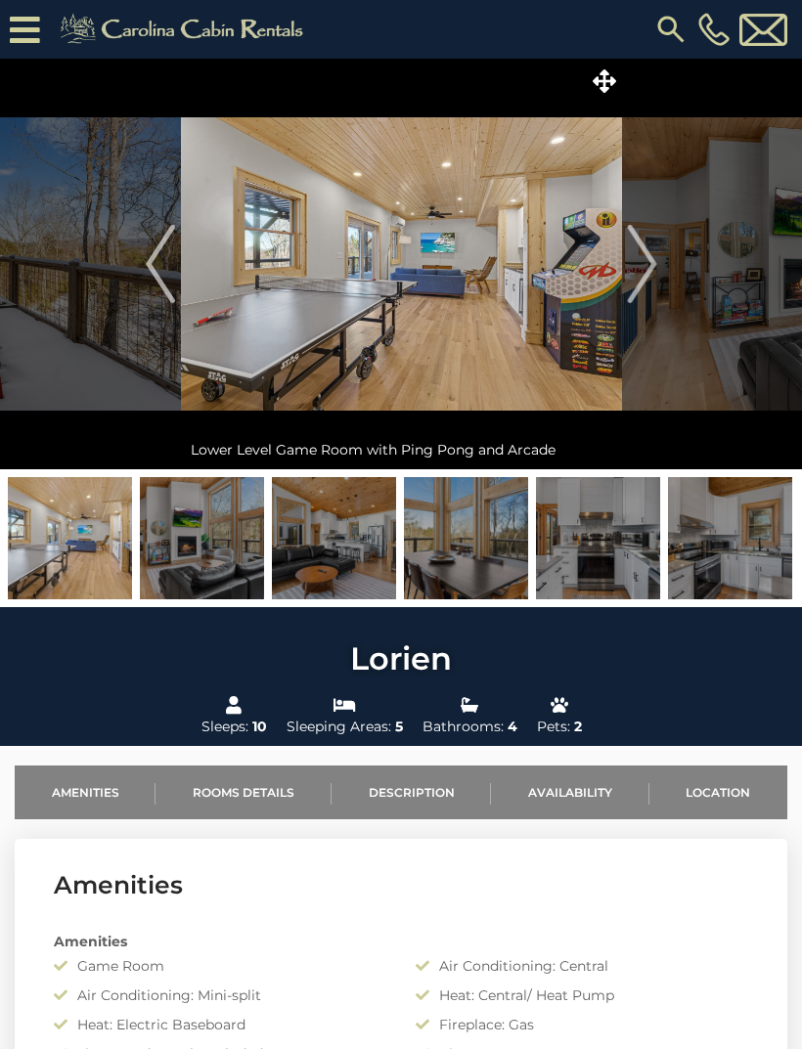
click at [648, 268] on img "Next" at bounding box center [641, 264] width 29 height 78
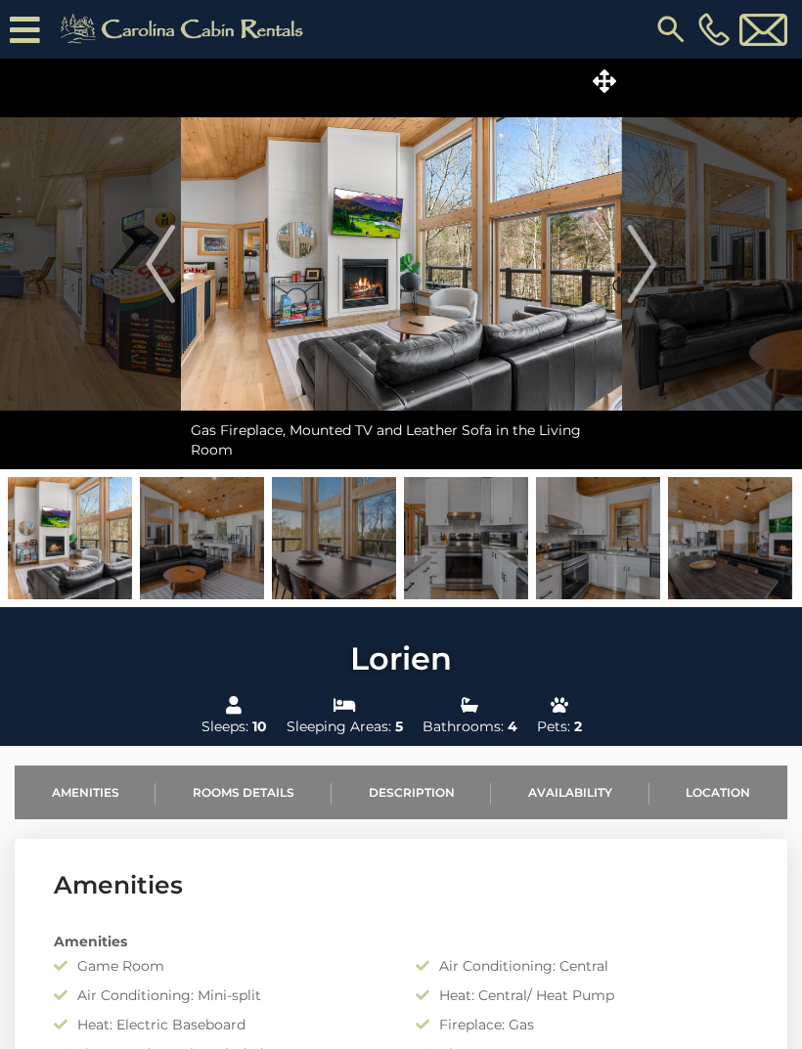
click at [644, 271] on img "Next" at bounding box center [641, 264] width 29 height 78
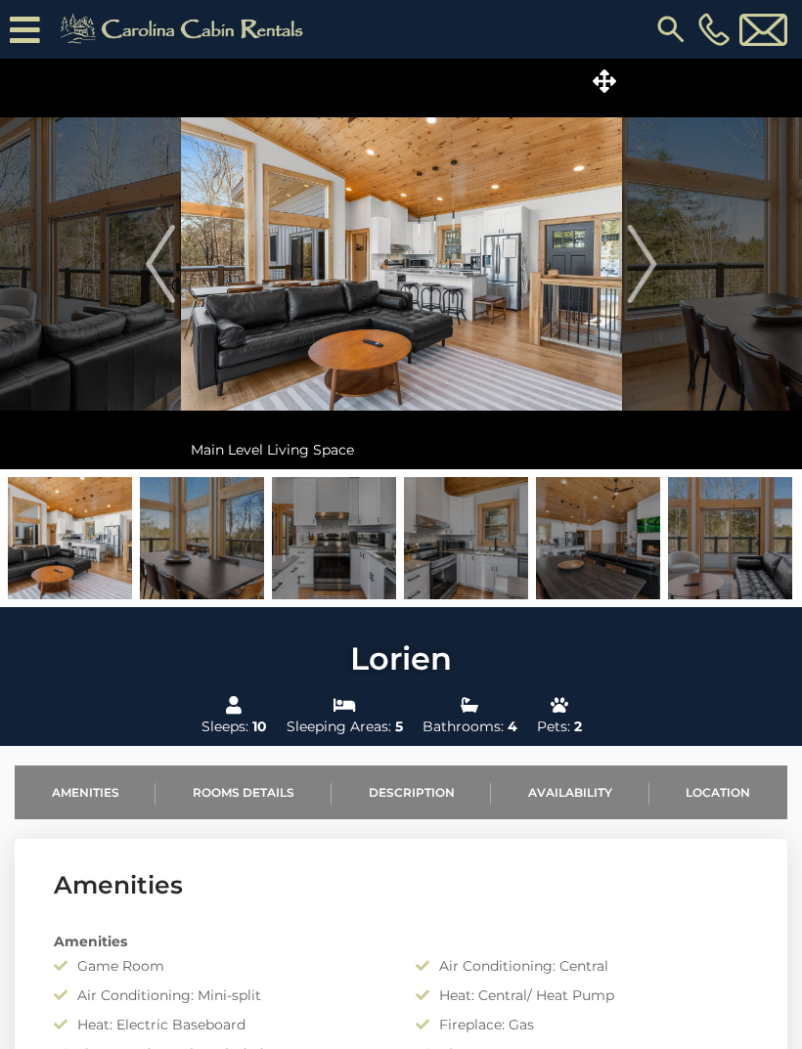
click at [649, 267] on img "Next" at bounding box center [641, 264] width 29 height 78
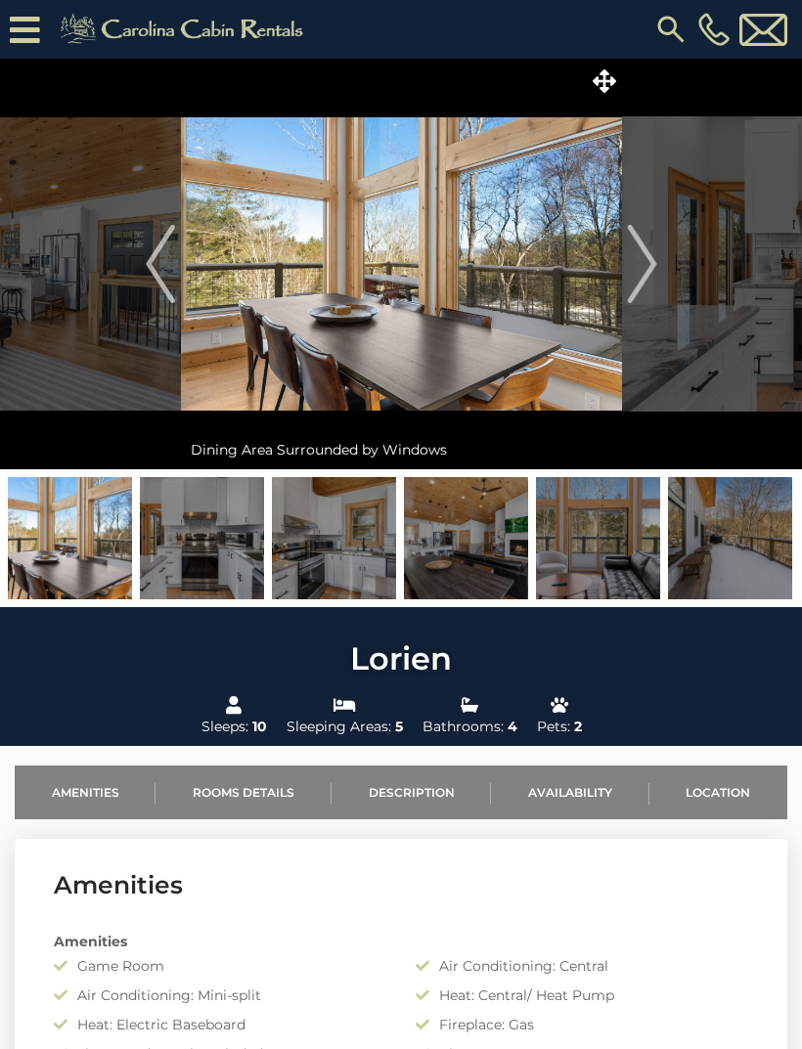
click at [648, 268] on img "Next" at bounding box center [641, 264] width 29 height 78
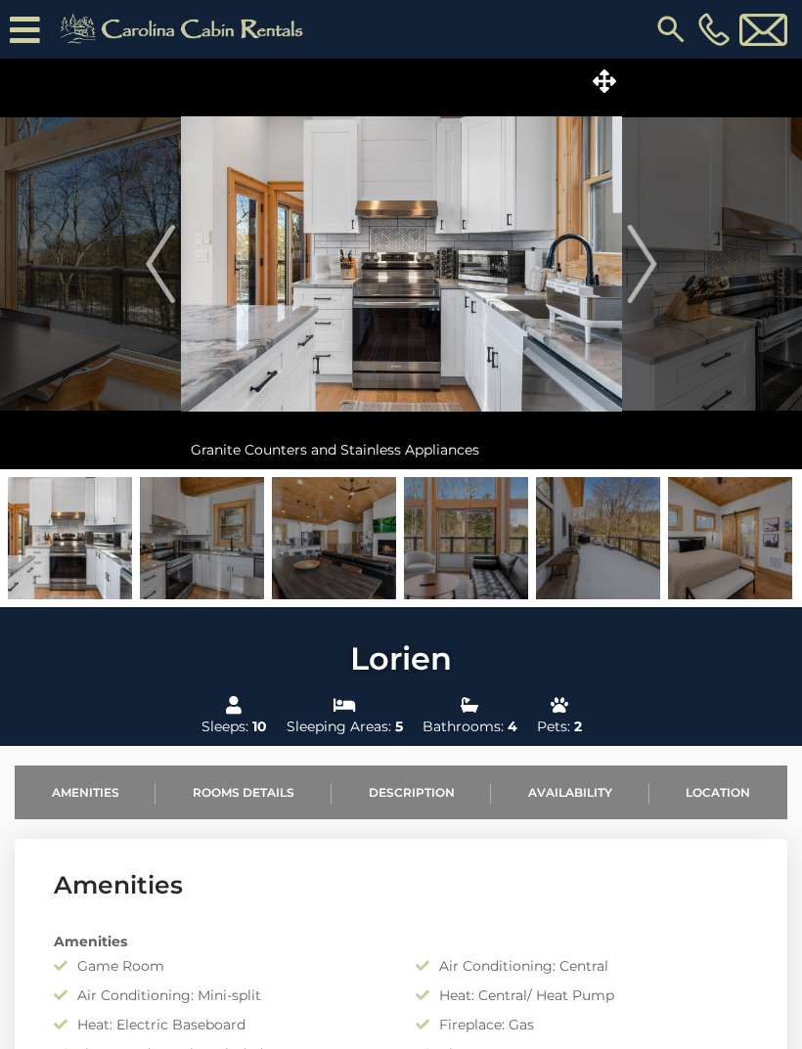
click at [647, 272] on img "Next" at bounding box center [641, 264] width 29 height 78
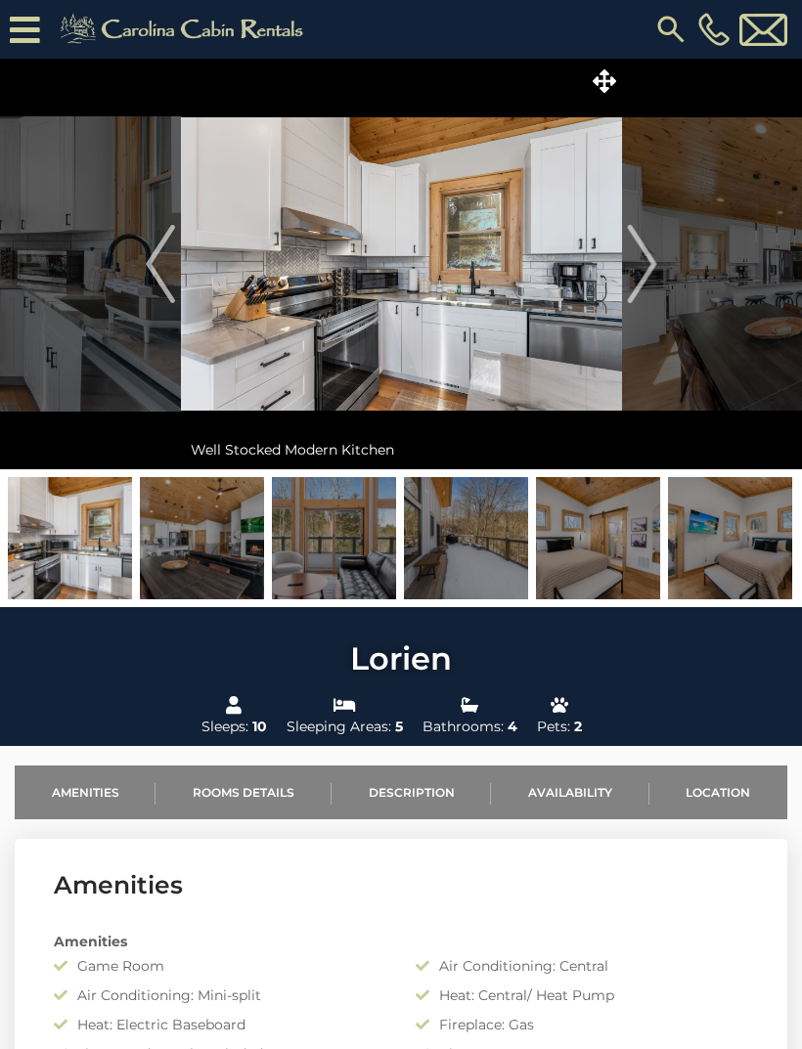
click at [654, 267] on img "Next" at bounding box center [641, 264] width 29 height 78
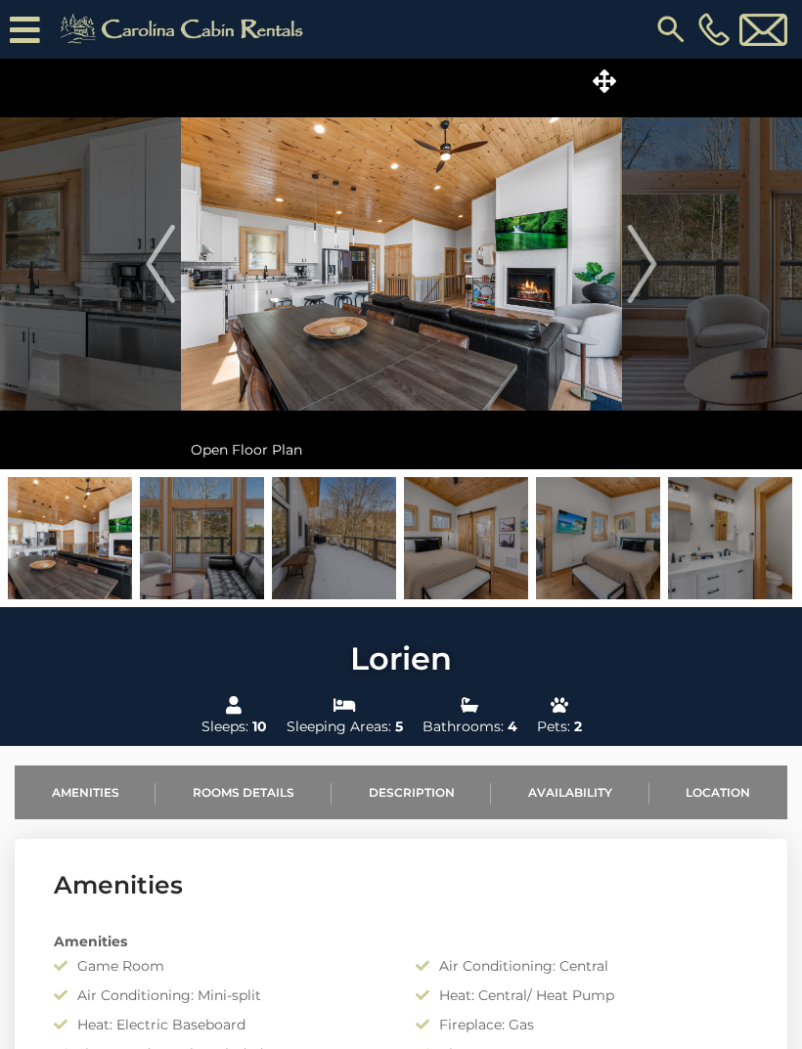
click at [644, 272] on img "Next" at bounding box center [641, 264] width 29 height 78
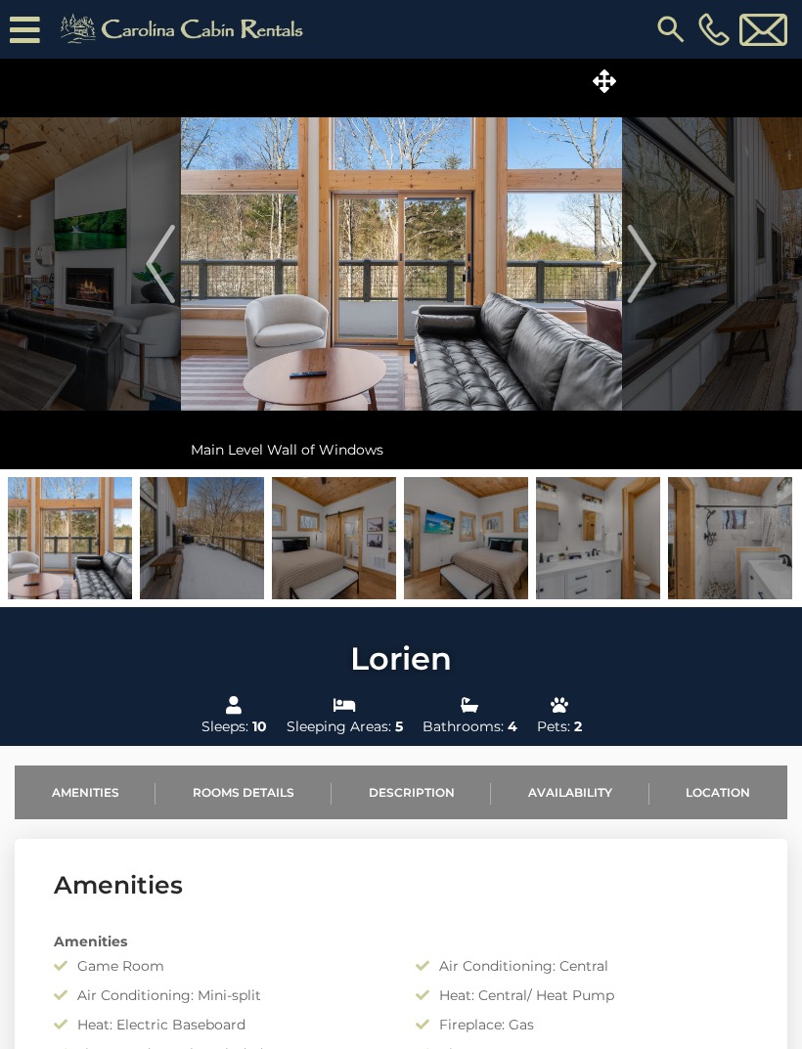
click at [645, 275] on img "Next" at bounding box center [641, 264] width 29 height 78
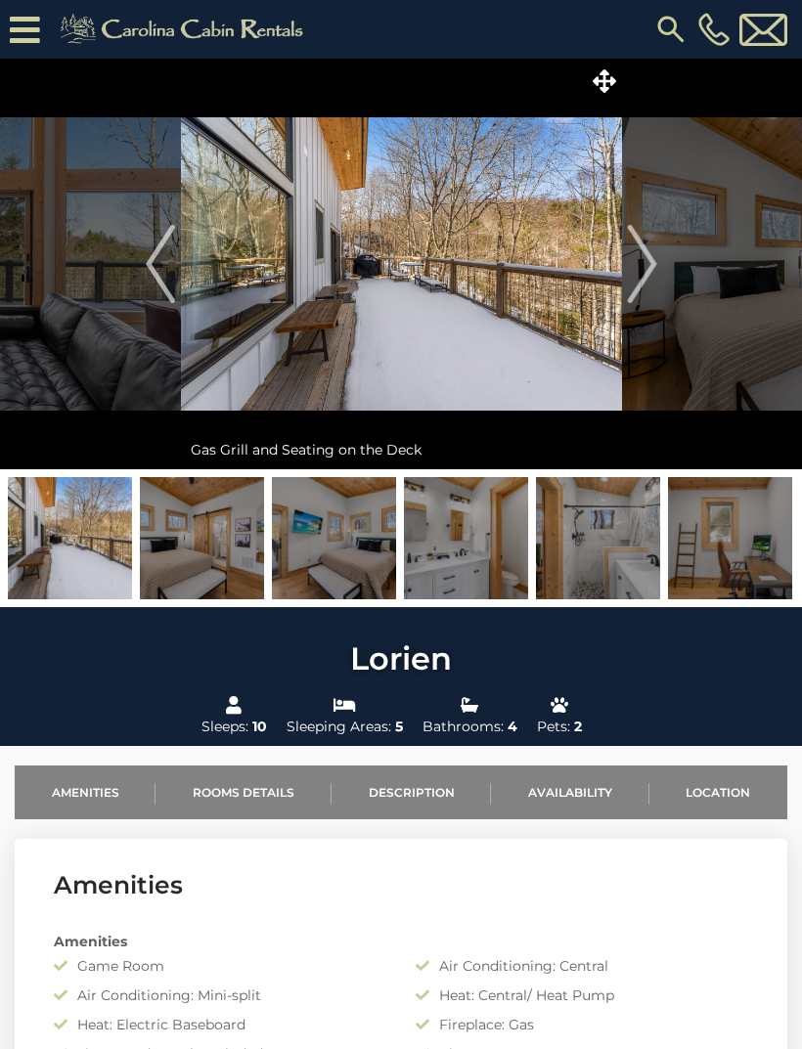
click at [644, 272] on img "Next" at bounding box center [641, 264] width 29 height 78
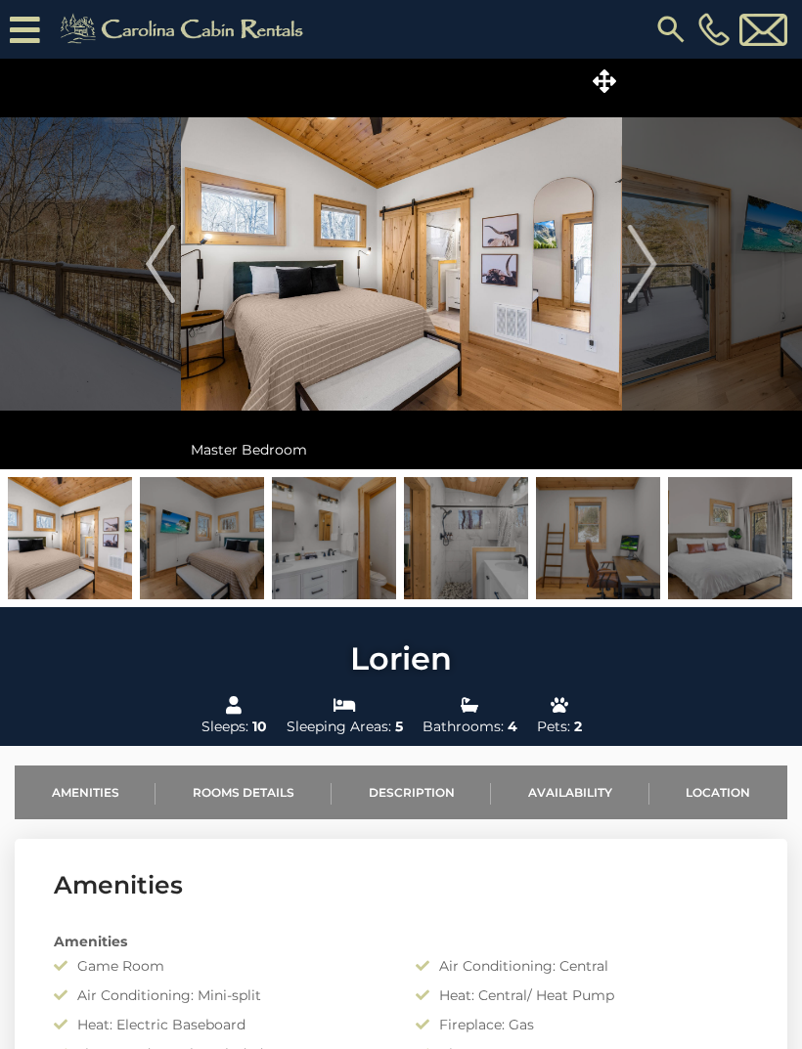
click at [641, 274] on img "Next" at bounding box center [641, 264] width 29 height 78
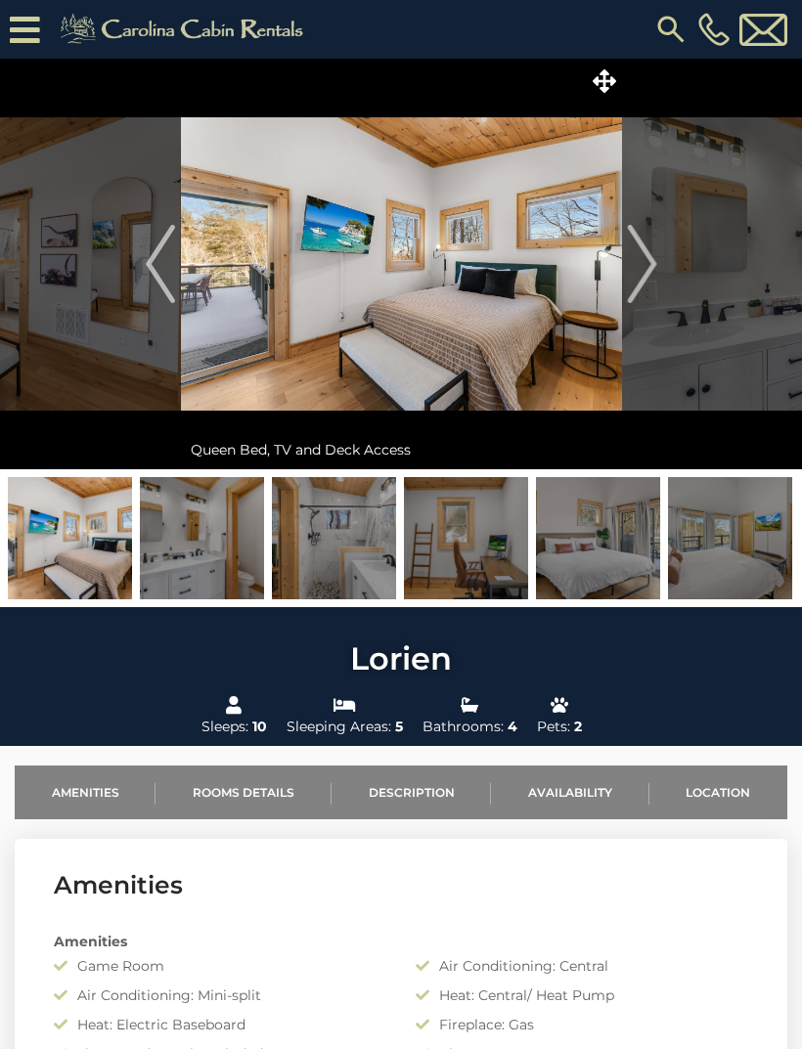
click at [641, 273] on img "Next" at bounding box center [641, 264] width 29 height 78
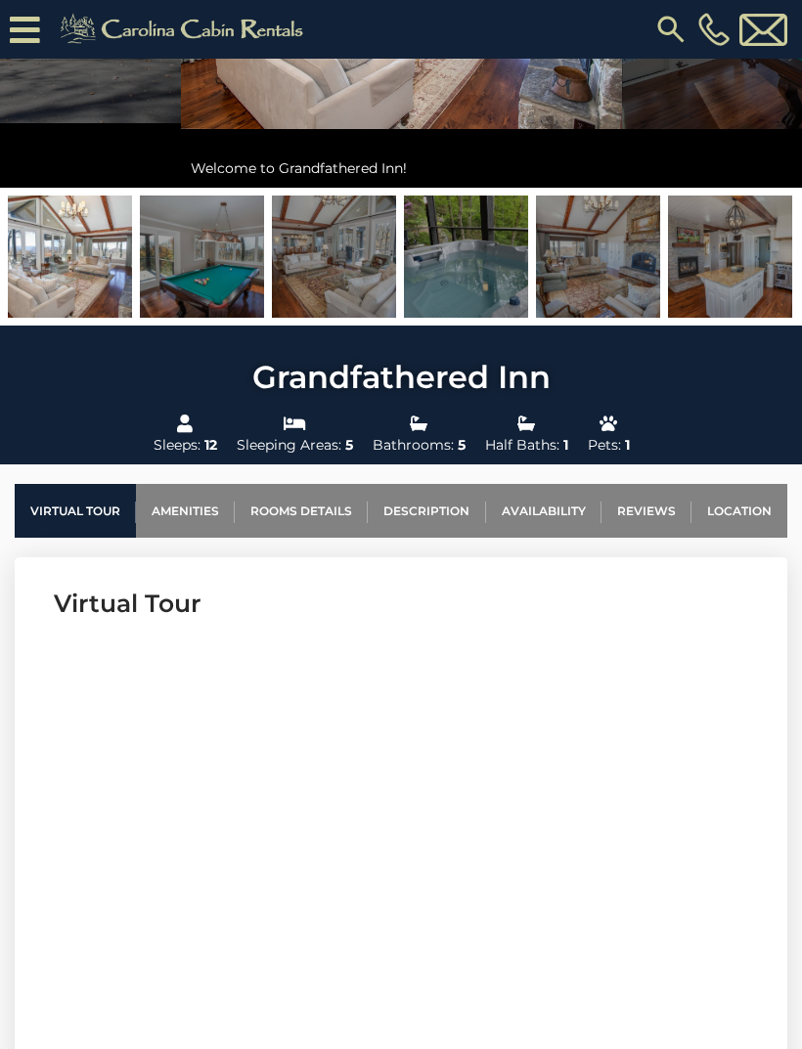
click at [349, 502] on link "Rooms Details" at bounding box center [301, 511] width 133 height 54
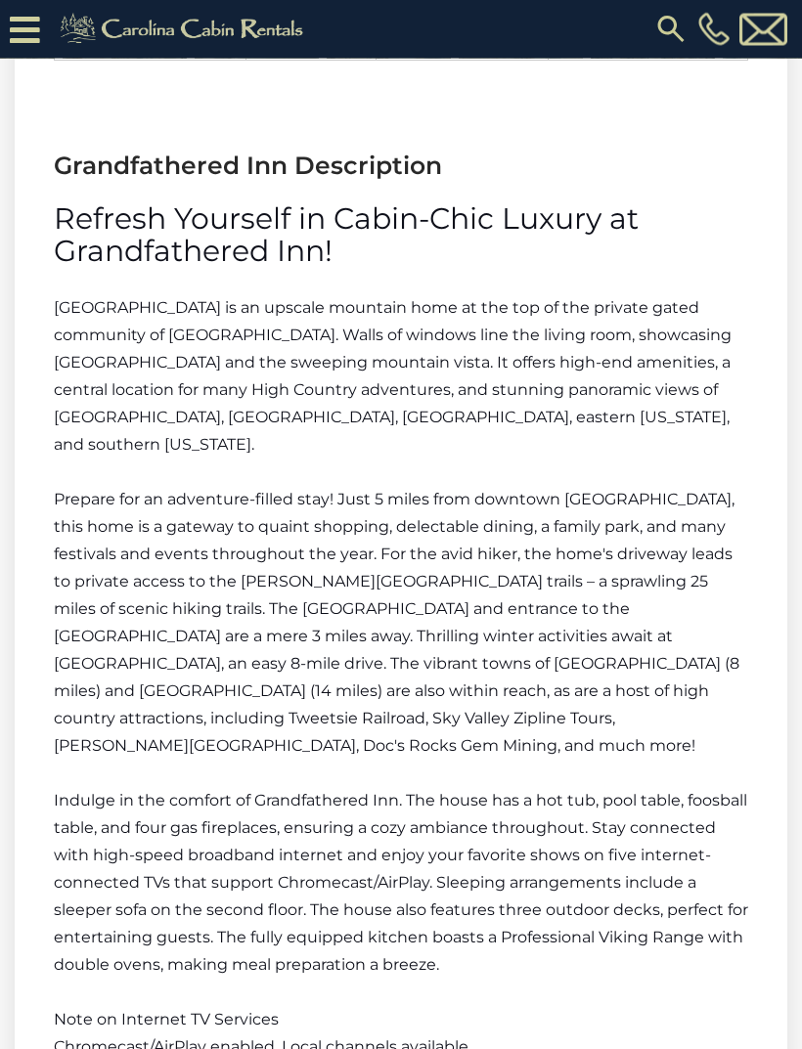
scroll to position [2961, 0]
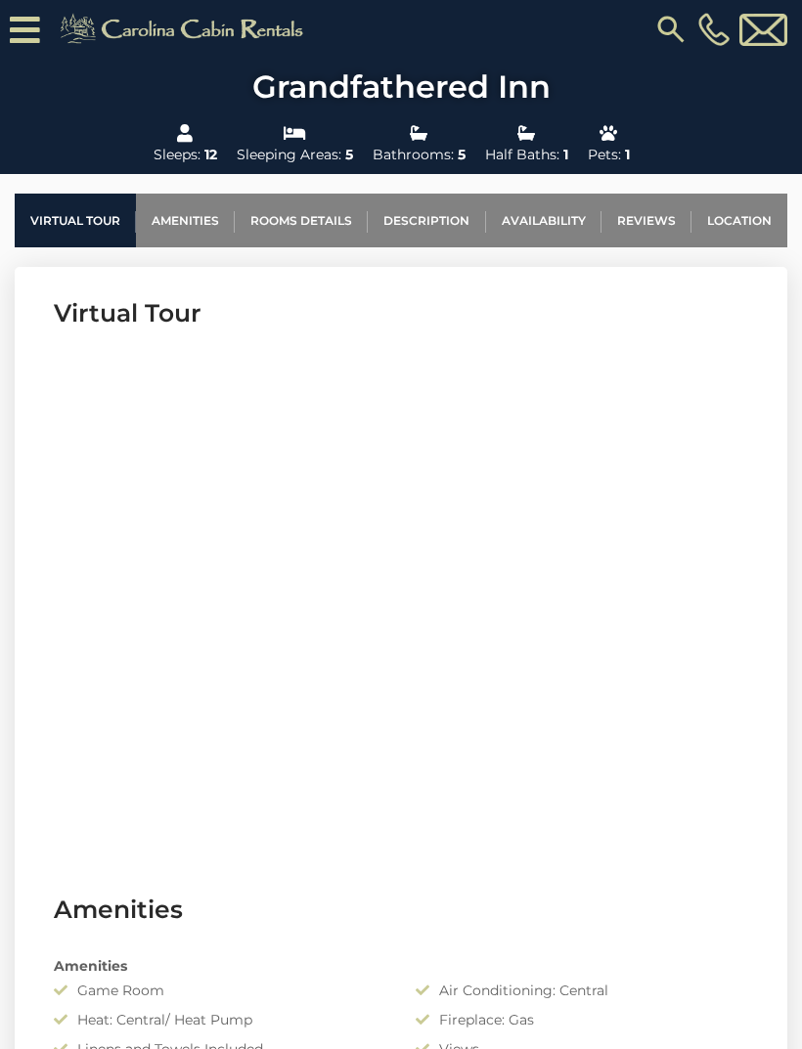
click at [189, 222] on link "Amenities" at bounding box center [185, 221] width 99 height 54
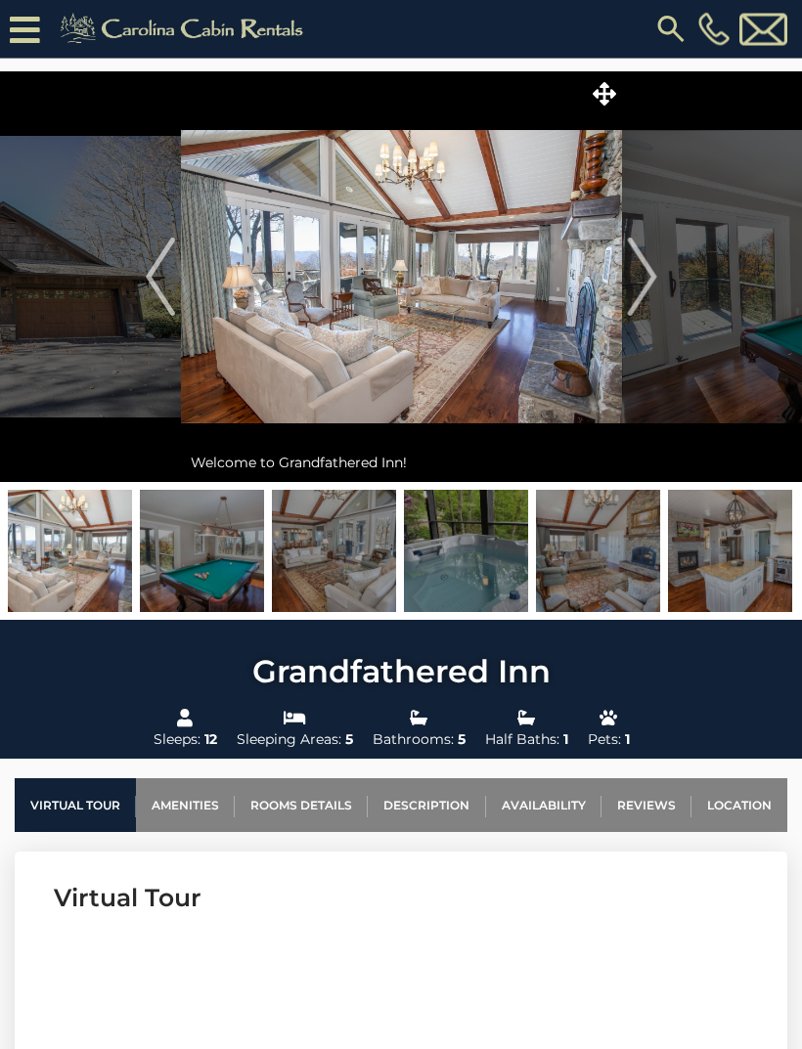
scroll to position [0, 0]
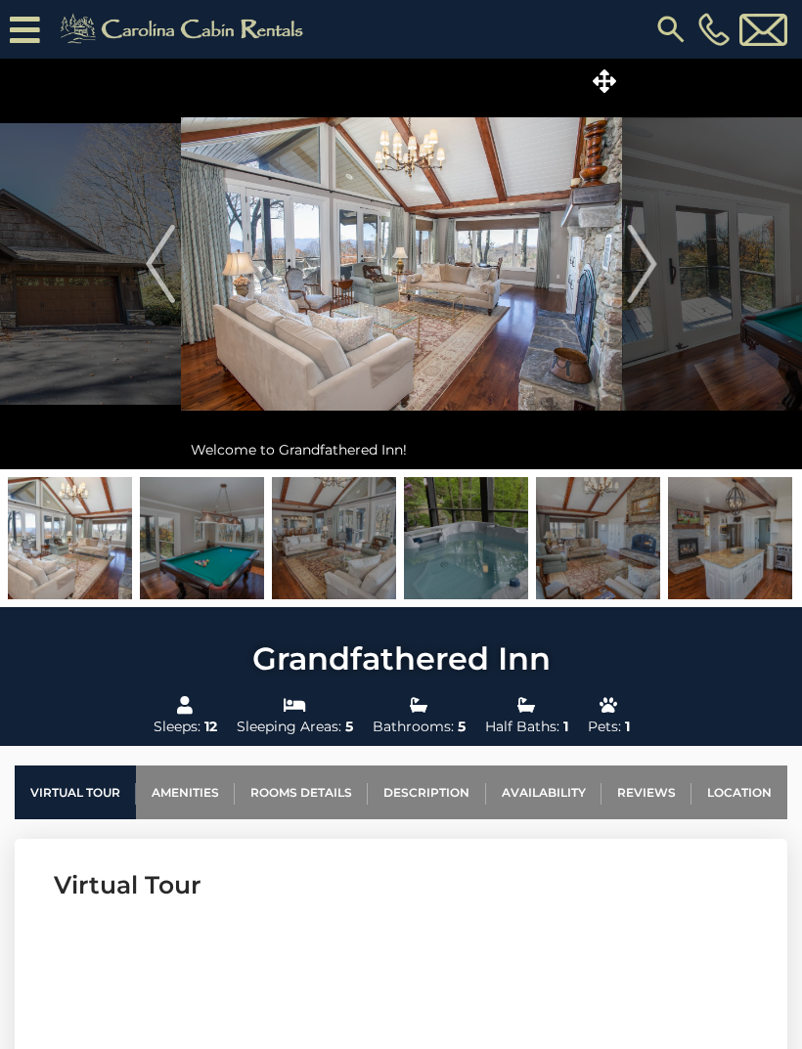
click at [656, 265] on img "Next" at bounding box center [641, 264] width 29 height 78
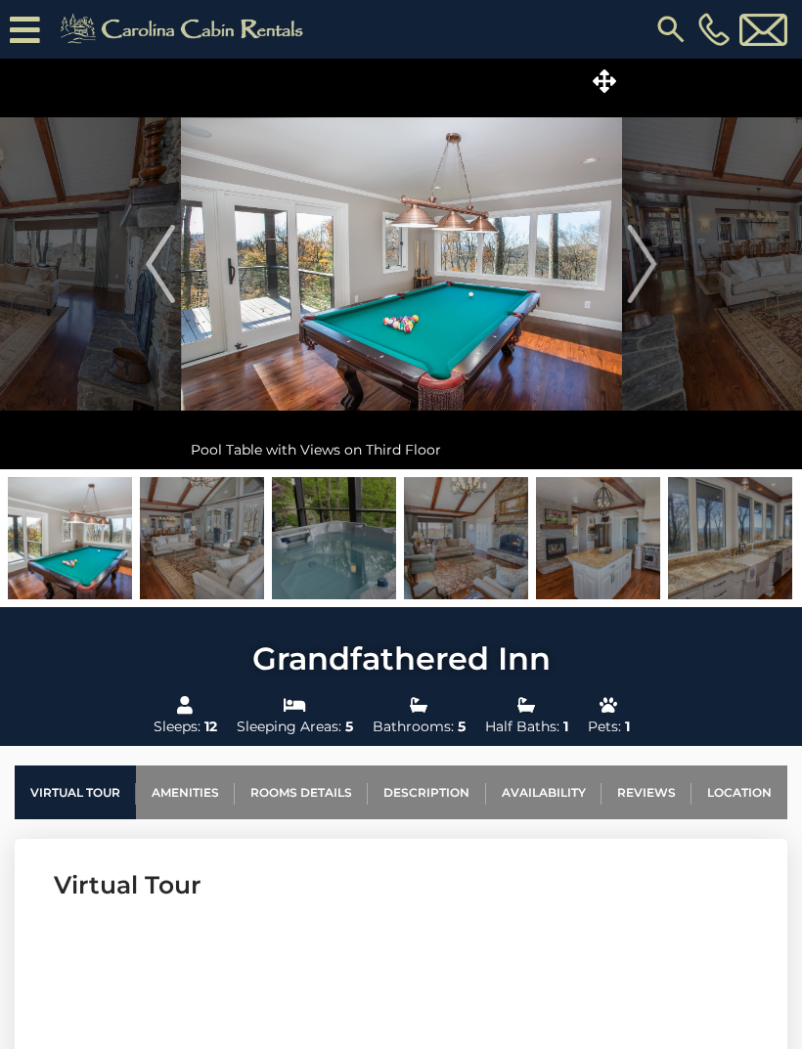
click at [660, 260] on button "Next" at bounding box center [642, 264] width 40 height 411
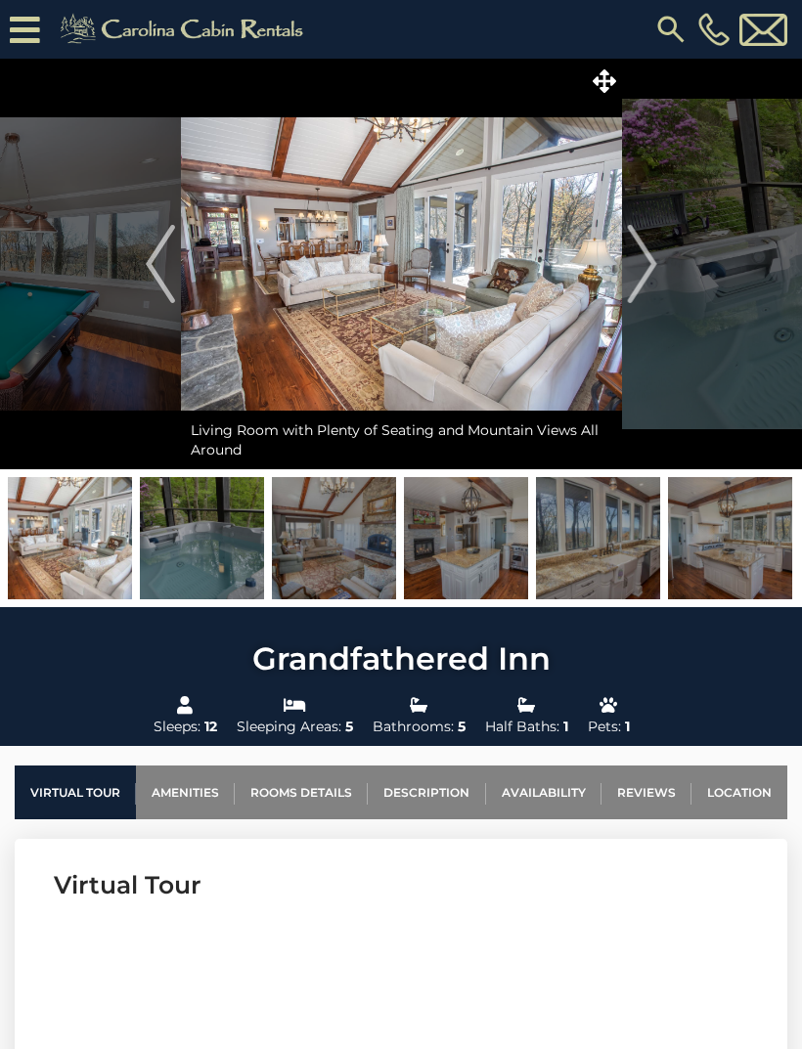
click at [651, 260] on img "Next" at bounding box center [641, 264] width 29 height 78
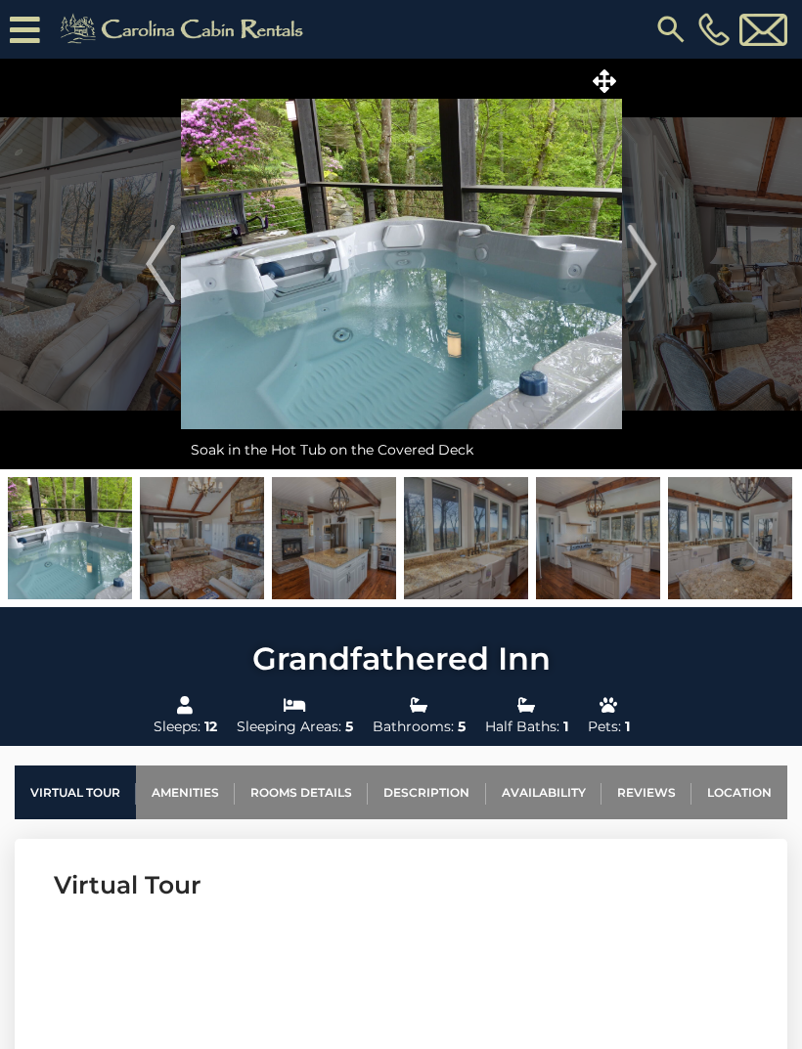
click at [645, 261] on img "Next" at bounding box center [641, 264] width 29 height 78
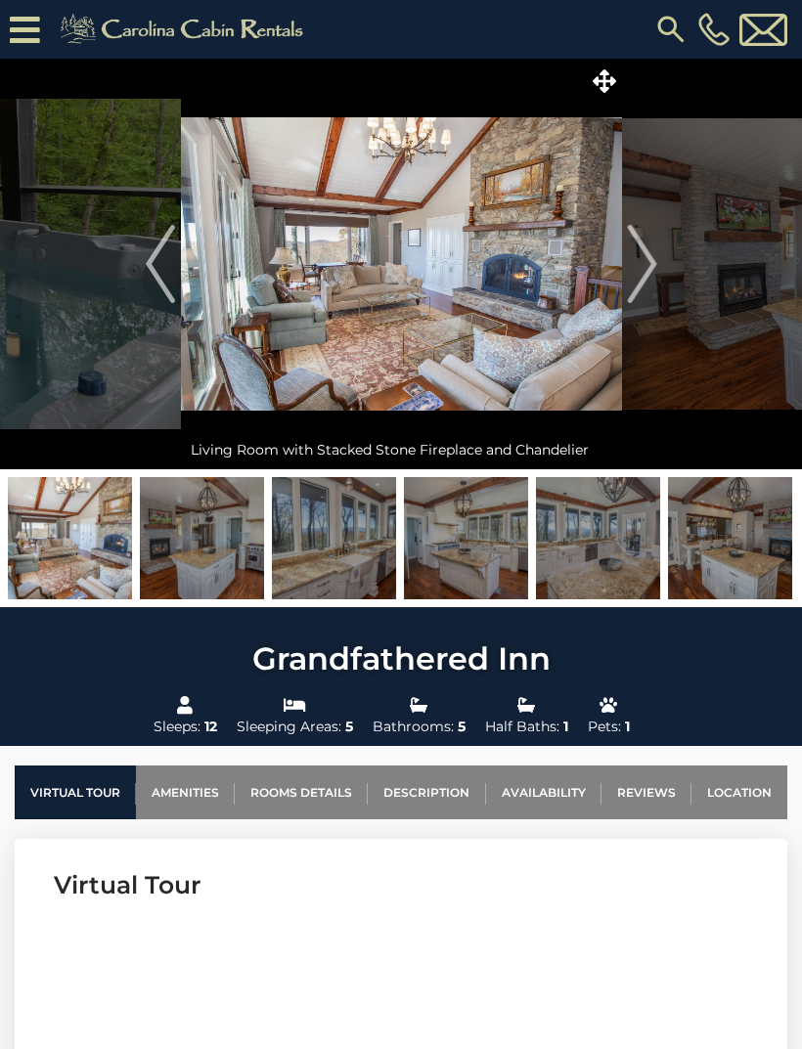
click at [646, 259] on img "Next" at bounding box center [641, 264] width 29 height 78
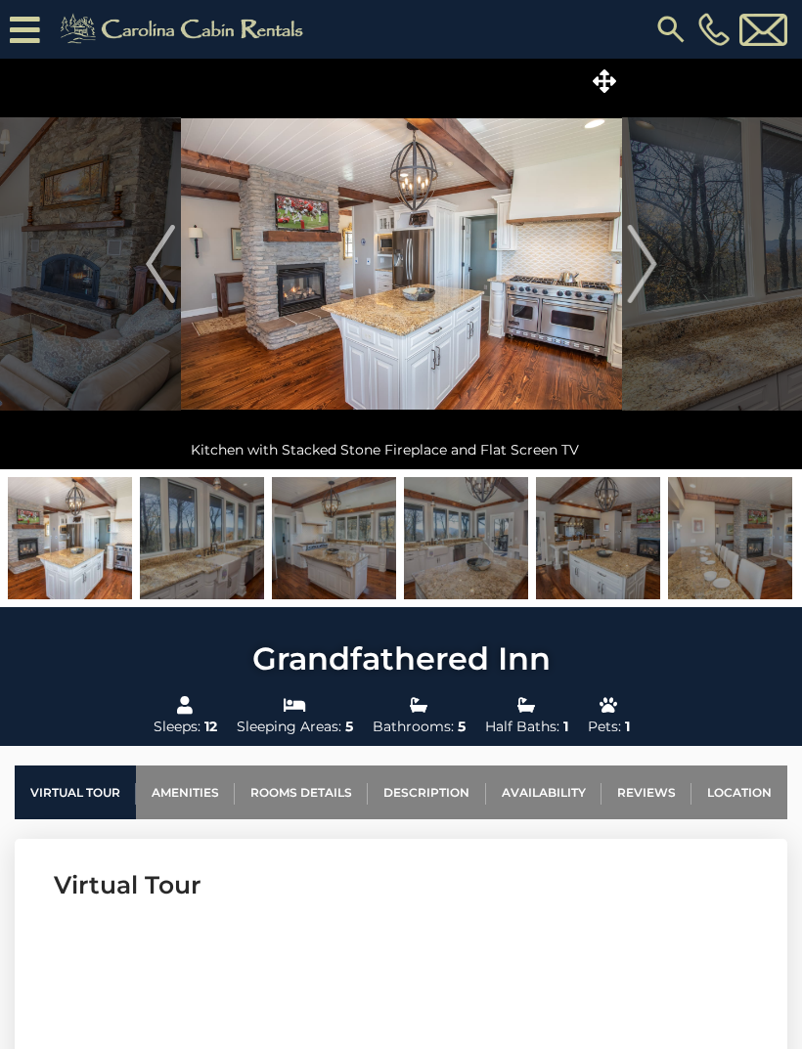
click at [645, 262] on img "Next" at bounding box center [641, 264] width 29 height 78
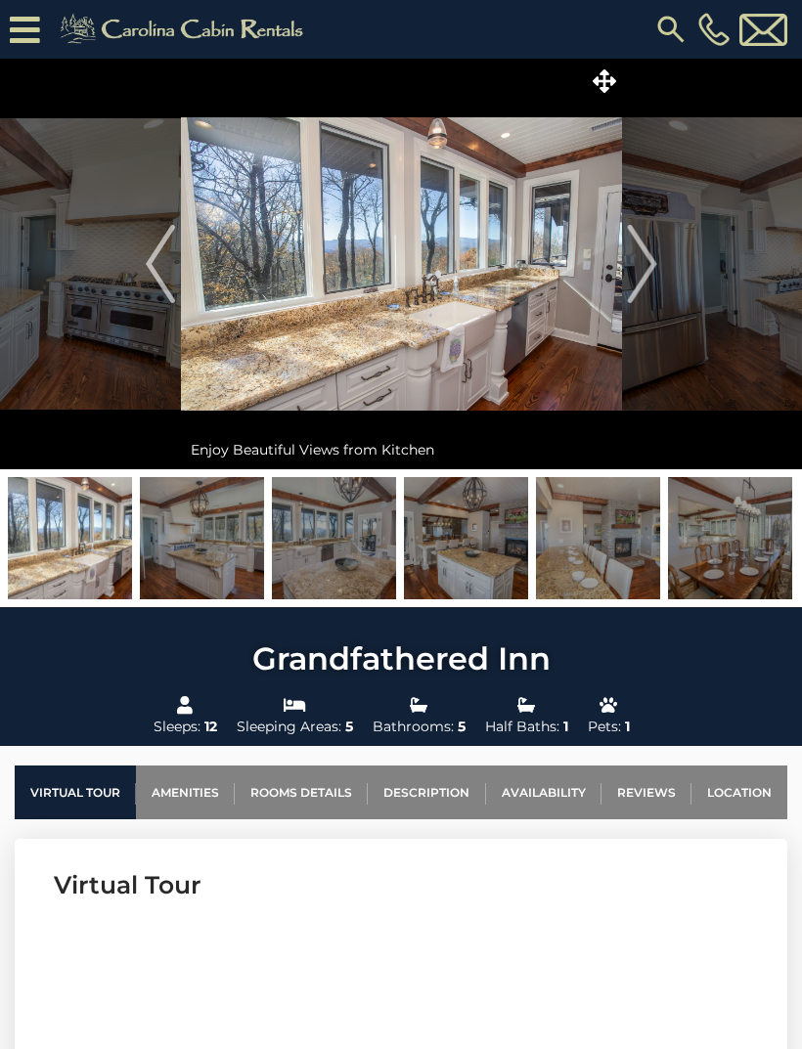
click at [646, 264] on img "Next" at bounding box center [641, 264] width 29 height 78
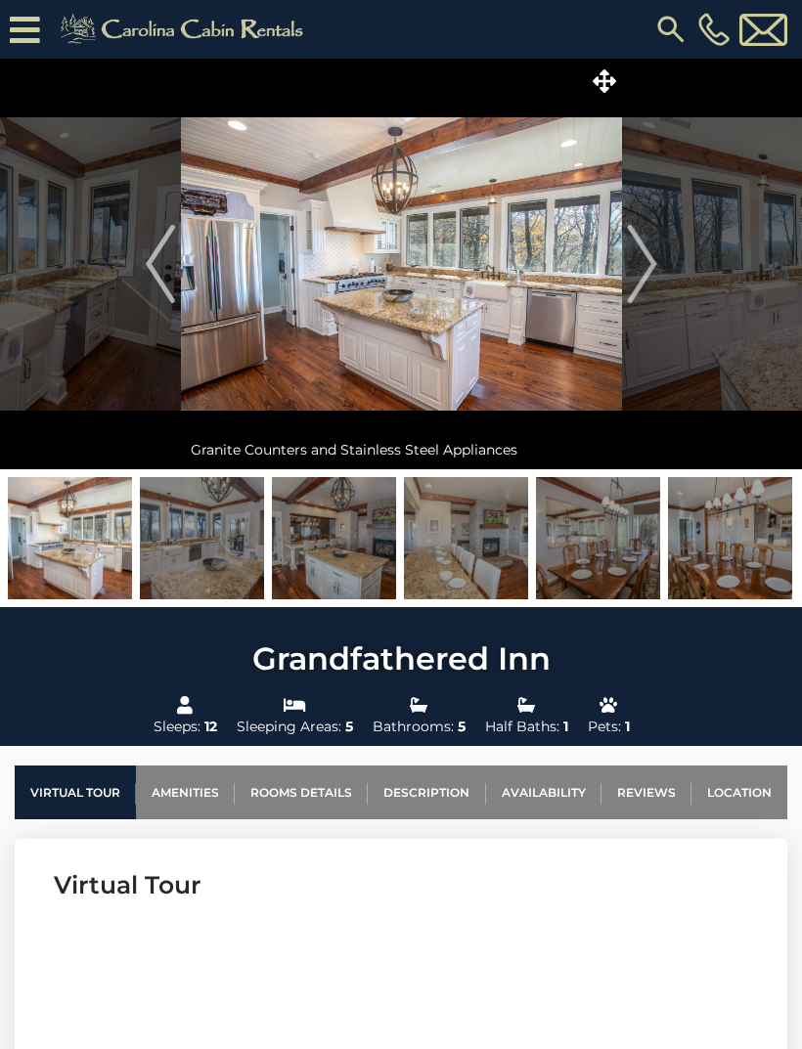
click at [654, 267] on img "Next" at bounding box center [641, 264] width 29 height 78
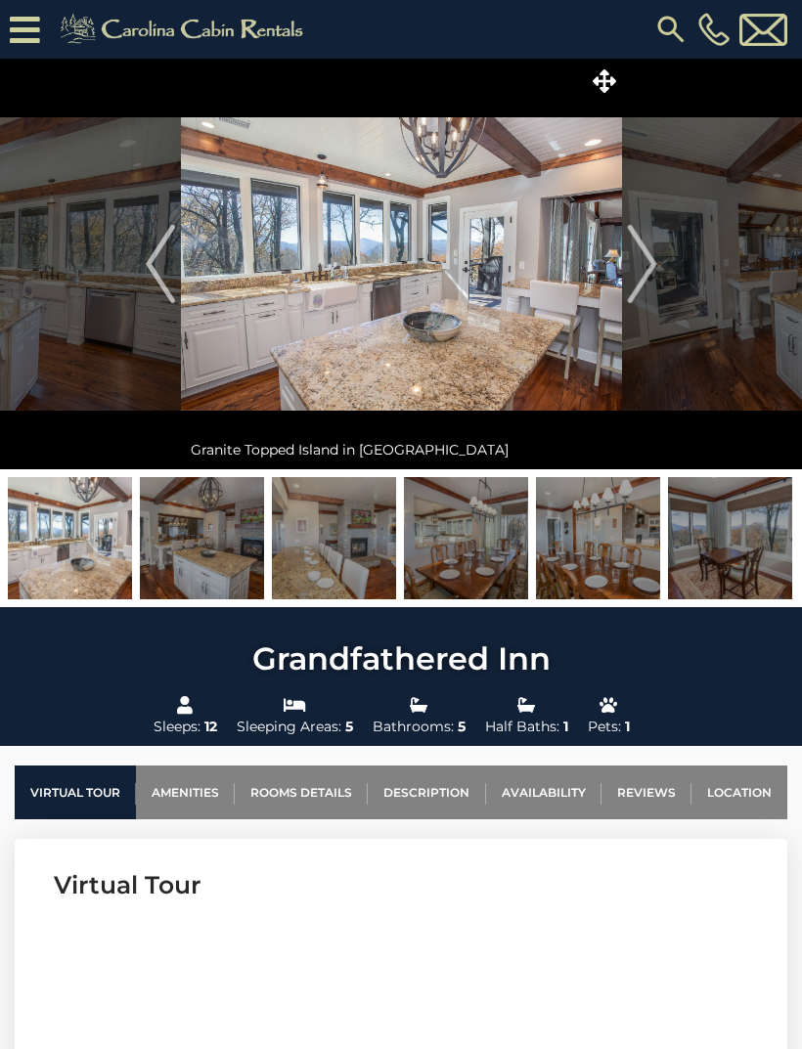
click at [656, 270] on img "Next" at bounding box center [641, 264] width 29 height 78
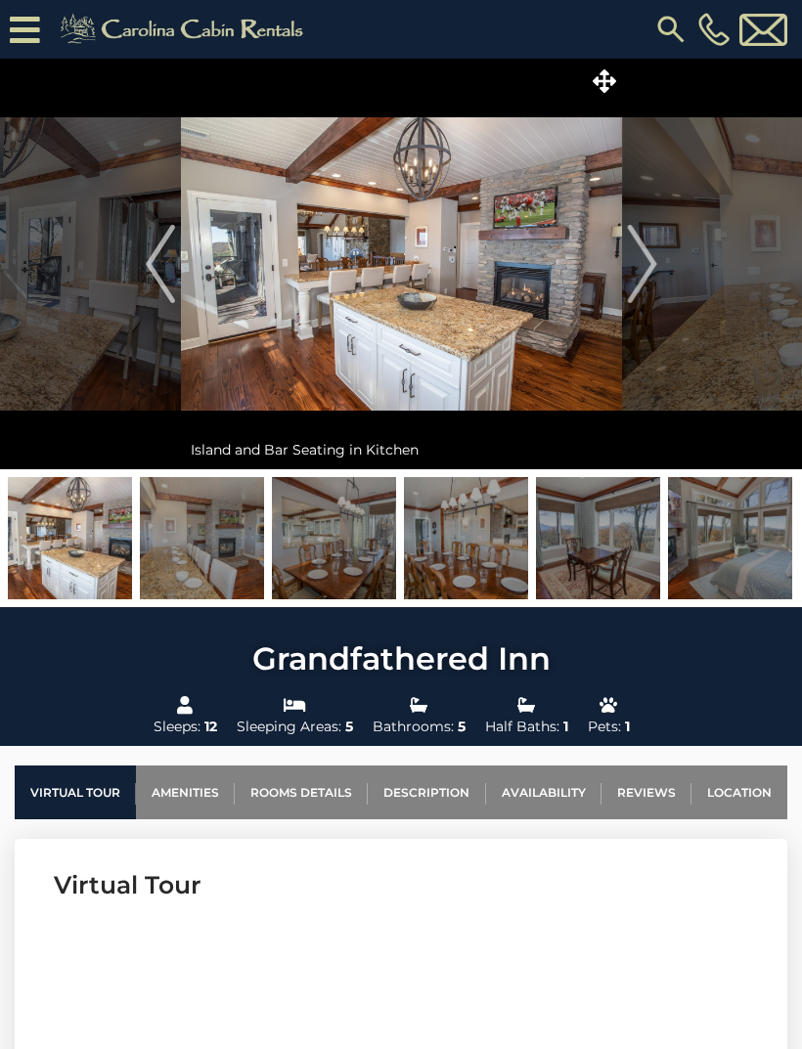
click at [653, 276] on img "Next" at bounding box center [641, 264] width 29 height 78
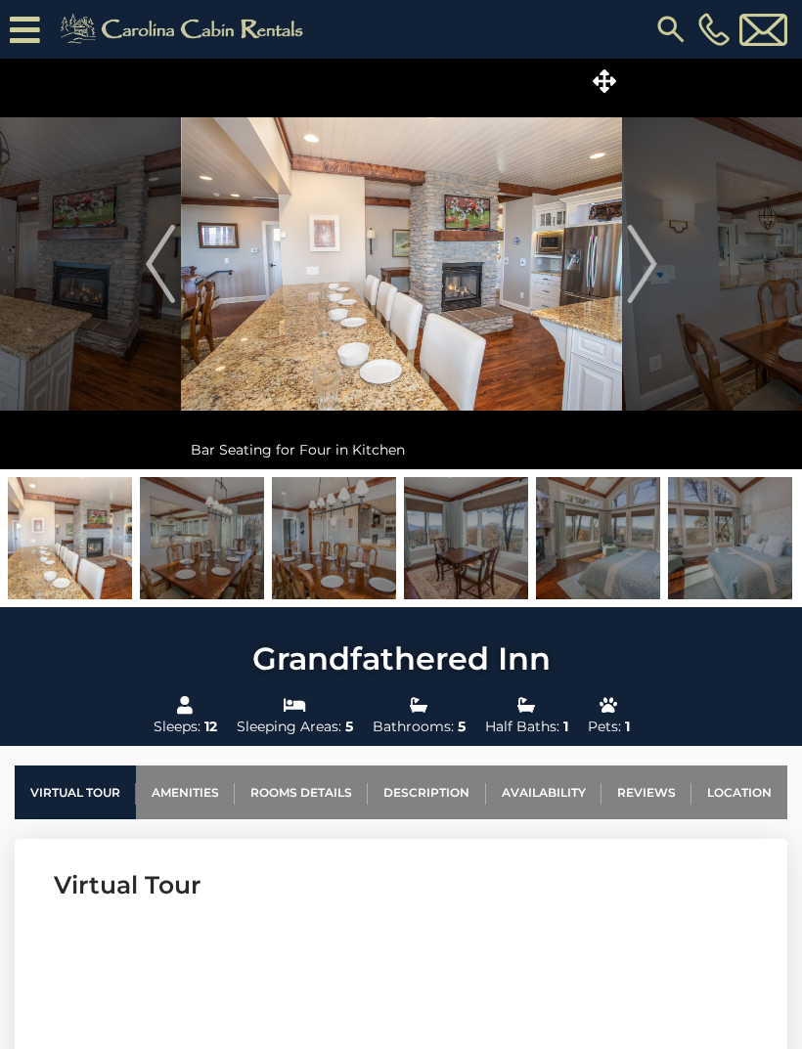
click at [656, 262] on img "Next" at bounding box center [641, 264] width 29 height 78
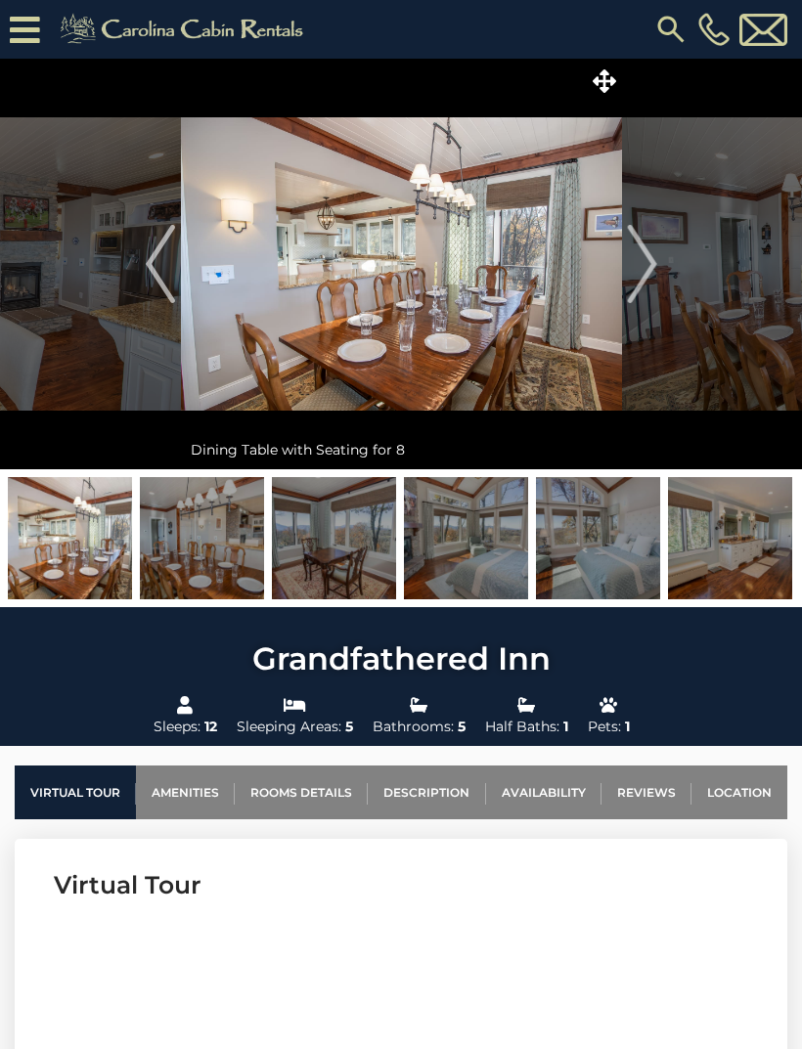
click at [641, 276] on img "Next" at bounding box center [641, 264] width 29 height 78
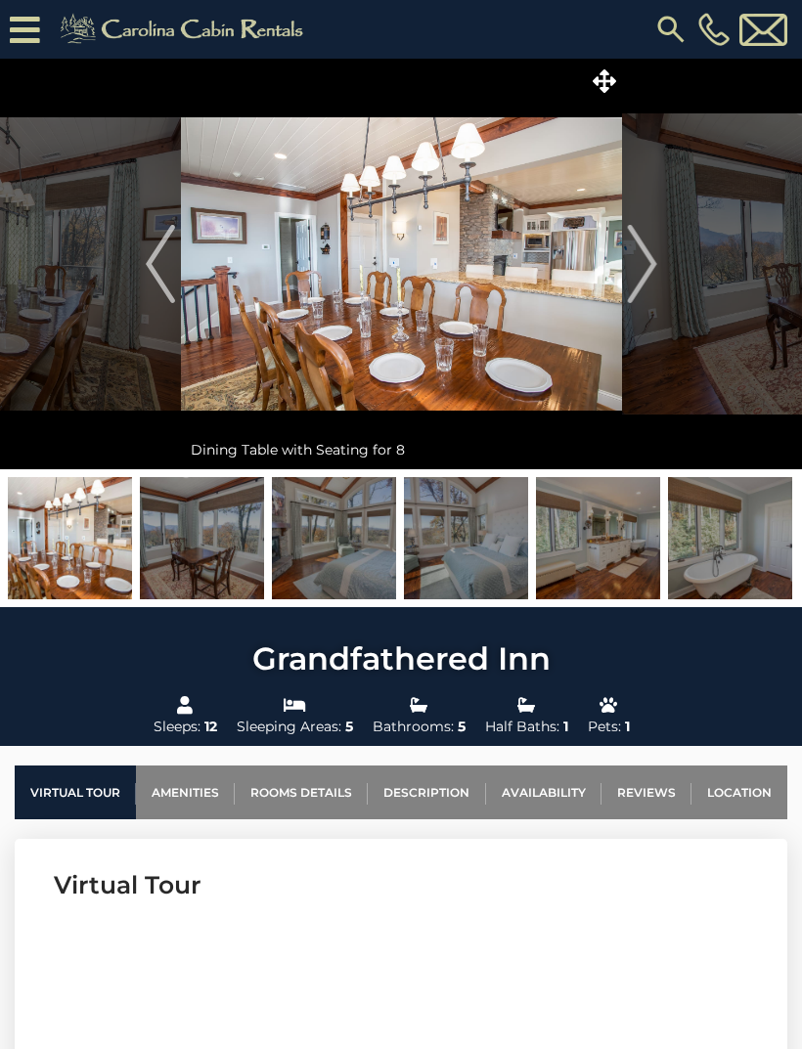
click at [648, 270] on img "Next" at bounding box center [641, 264] width 29 height 78
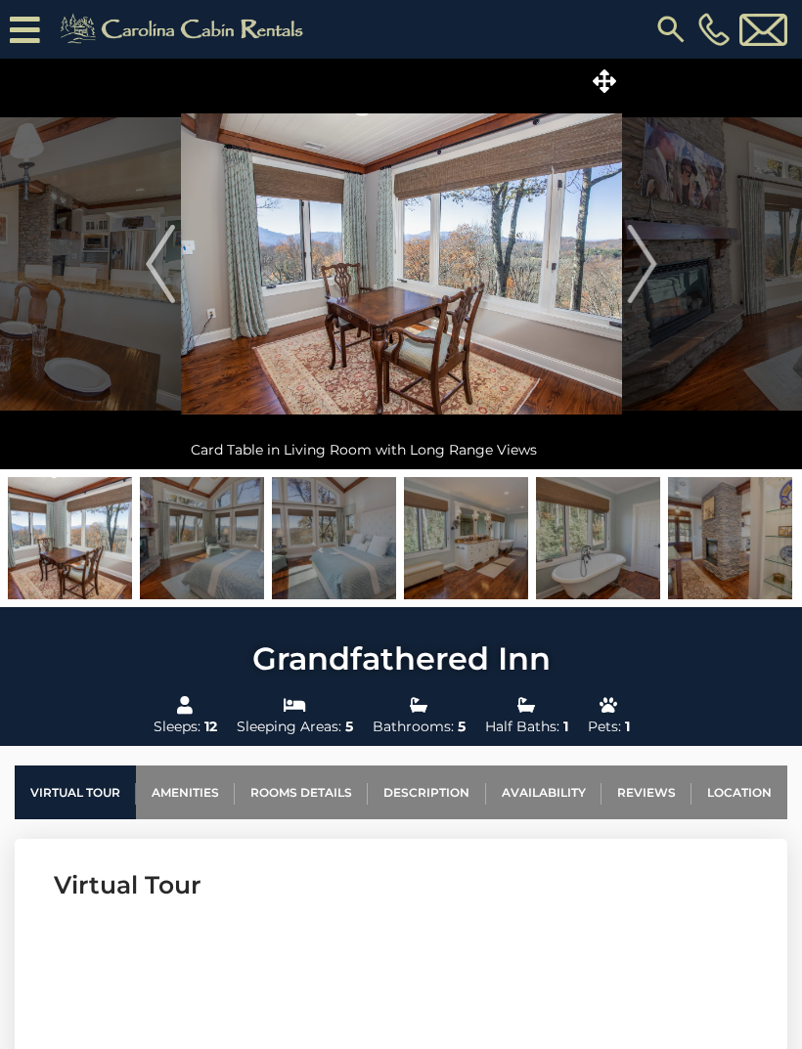
click at [646, 275] on img "Next" at bounding box center [641, 264] width 29 height 78
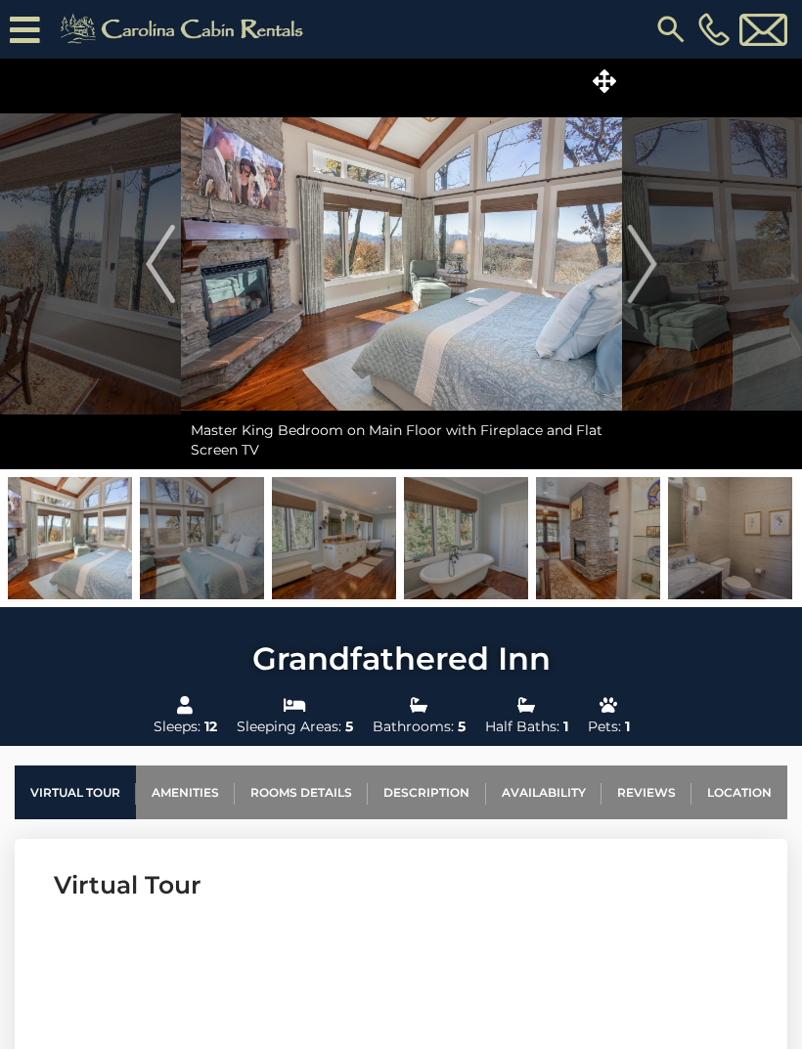
click at [642, 268] on img "Next" at bounding box center [641, 264] width 29 height 78
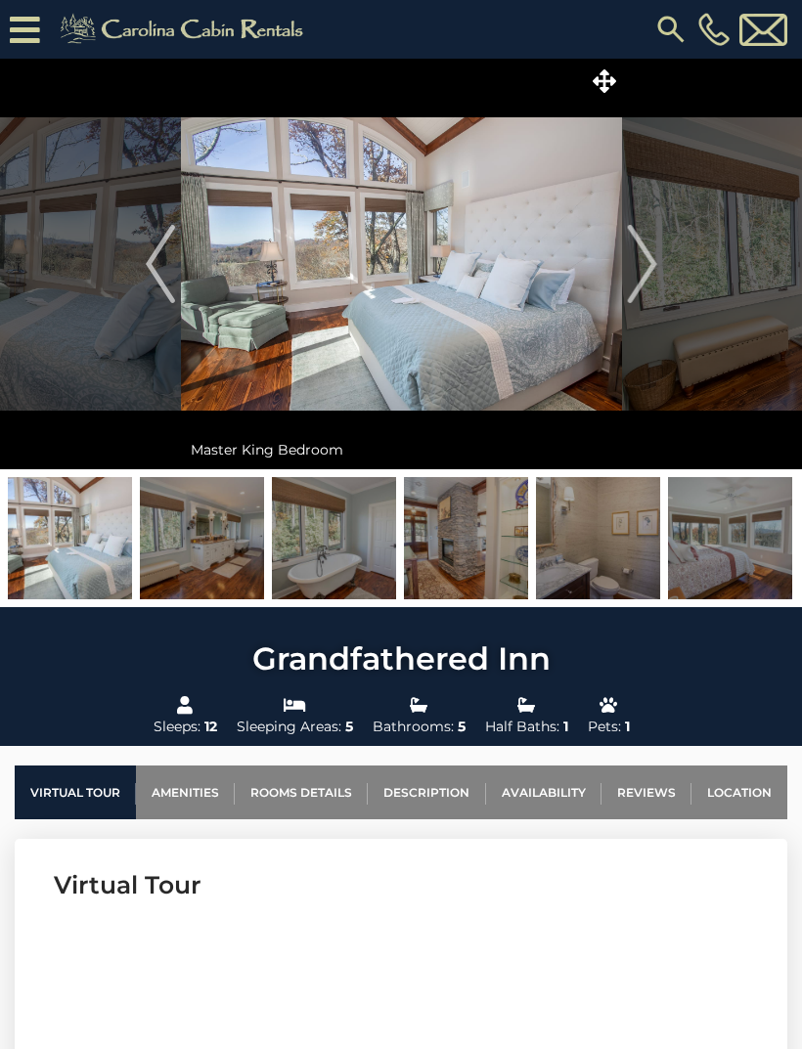
click at [649, 266] on img "Next" at bounding box center [641, 264] width 29 height 78
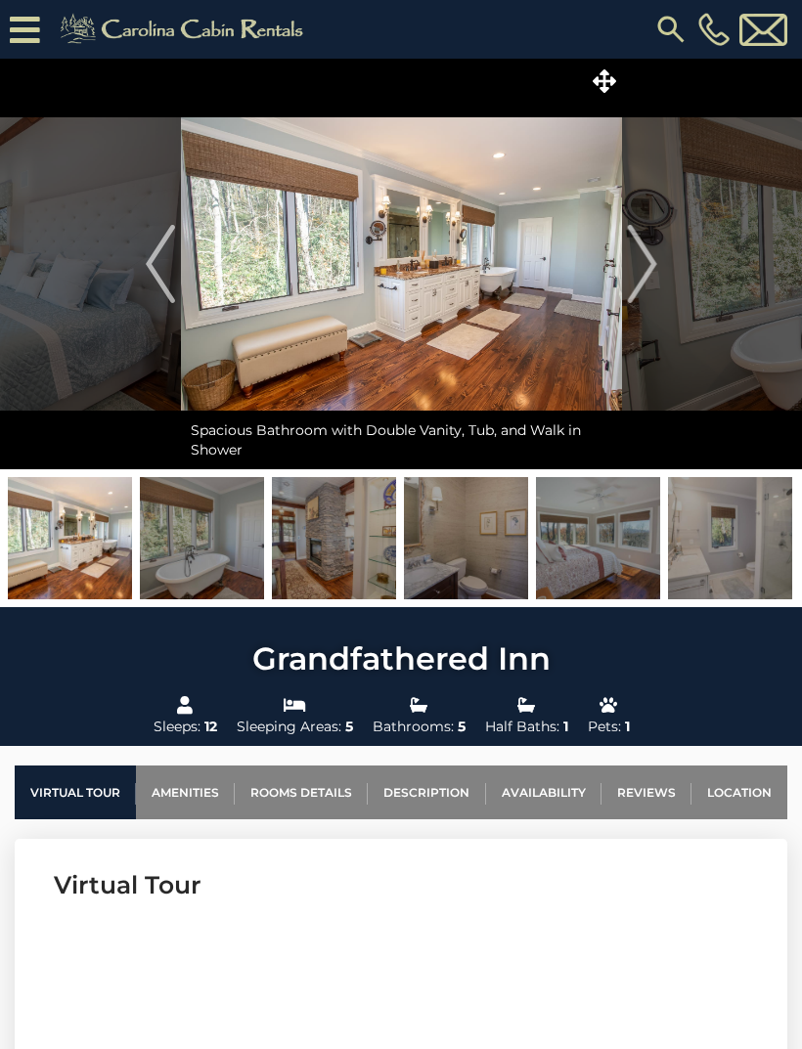
click at [653, 264] on img "Next" at bounding box center [641, 264] width 29 height 78
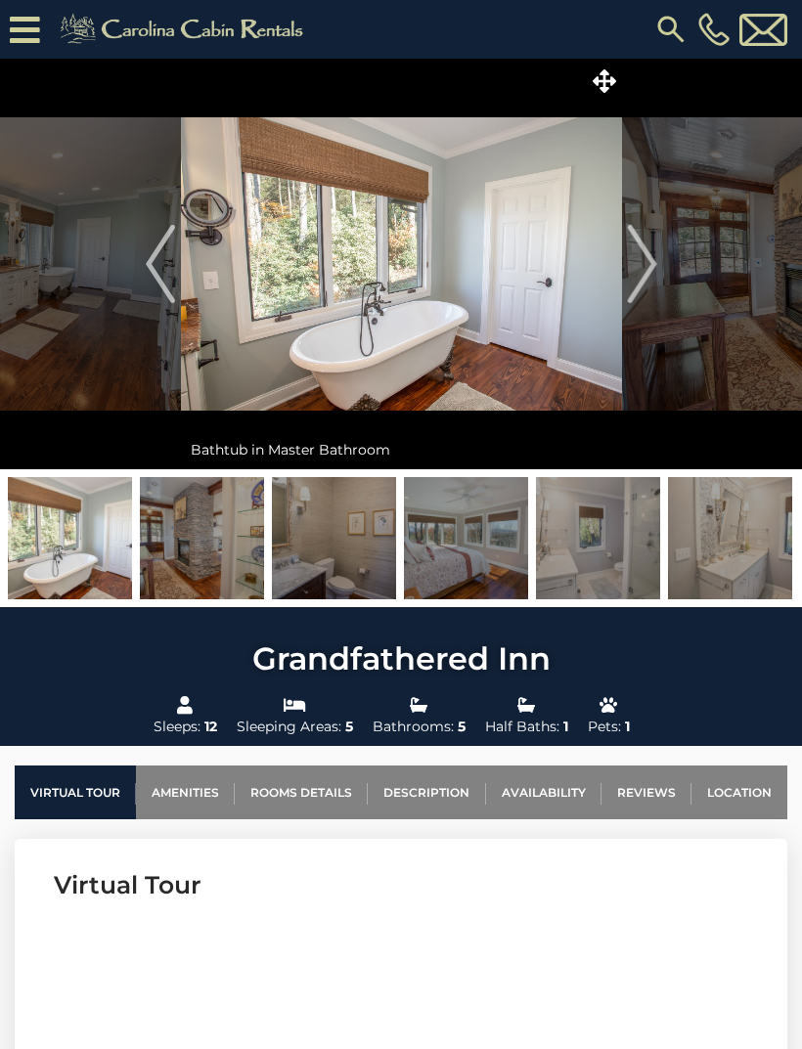
click at [650, 263] on img "Next" at bounding box center [641, 264] width 29 height 78
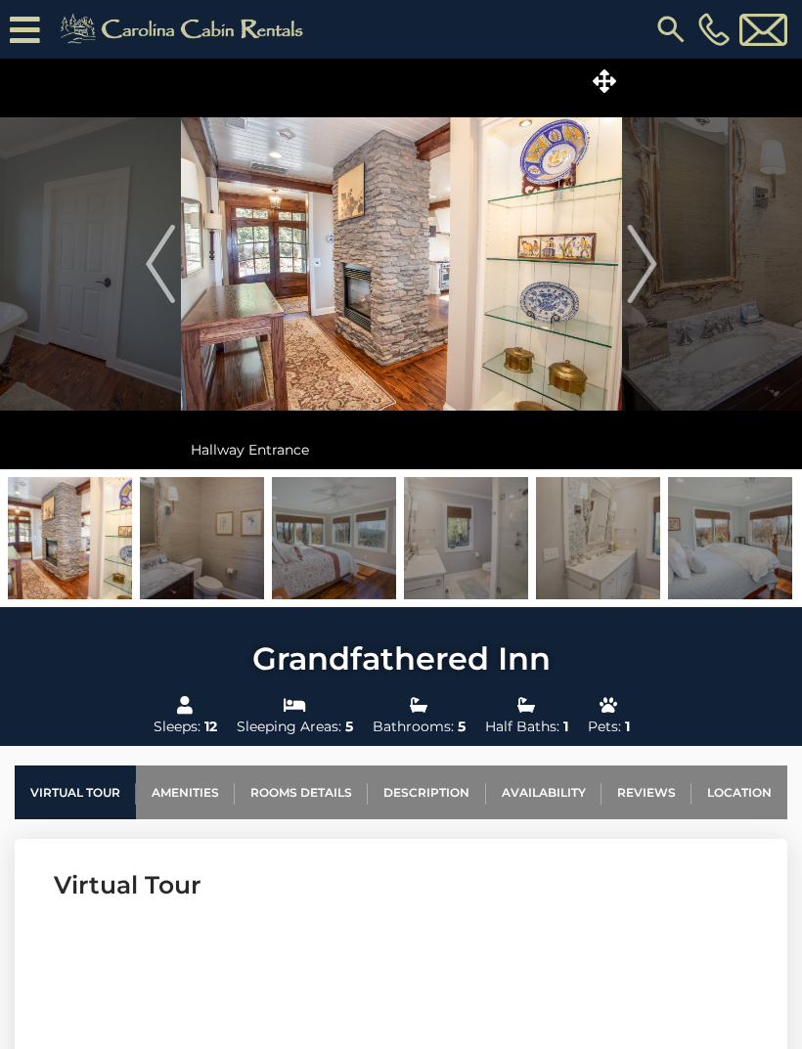
click at [651, 257] on img "Next" at bounding box center [641, 264] width 29 height 78
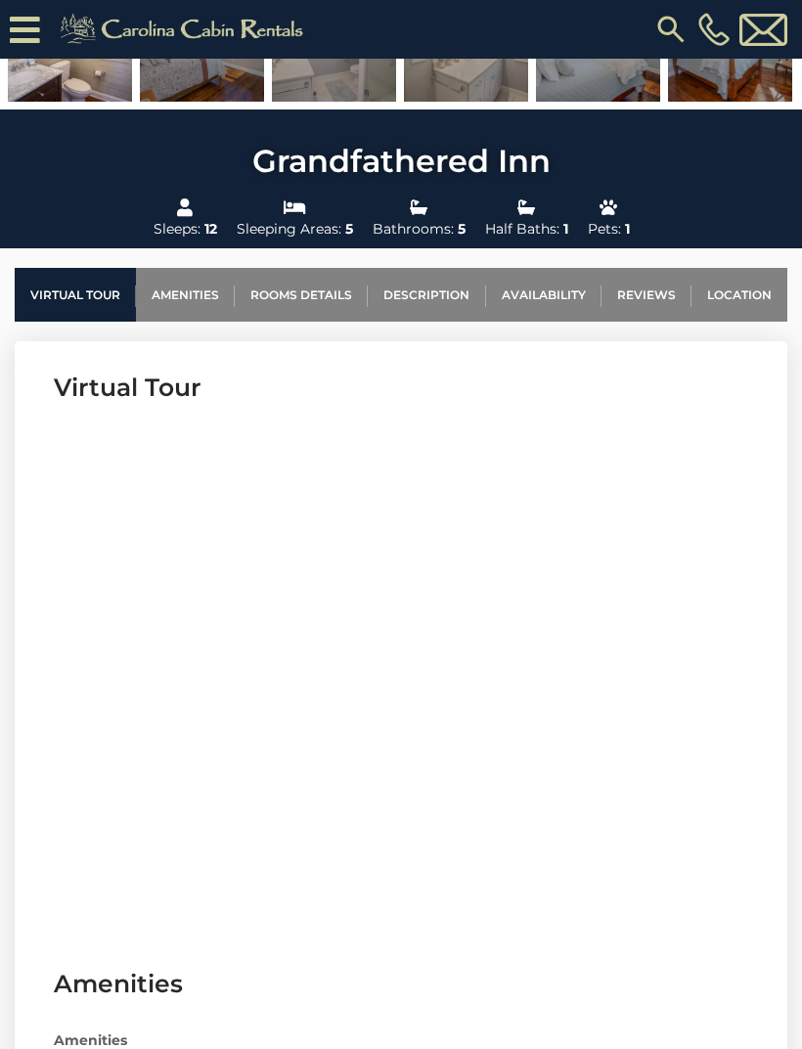
scroll to position [538, 0]
